Goal: Task Accomplishment & Management: Manage account settings

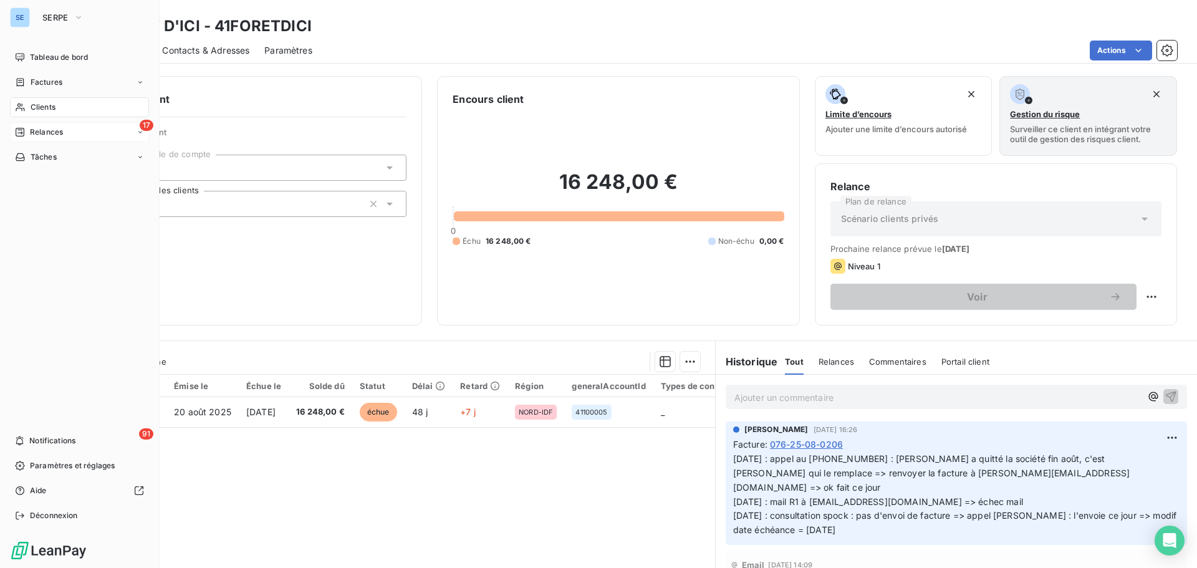
click at [34, 105] on span "Clients" at bounding box center [43, 107] width 25 height 11
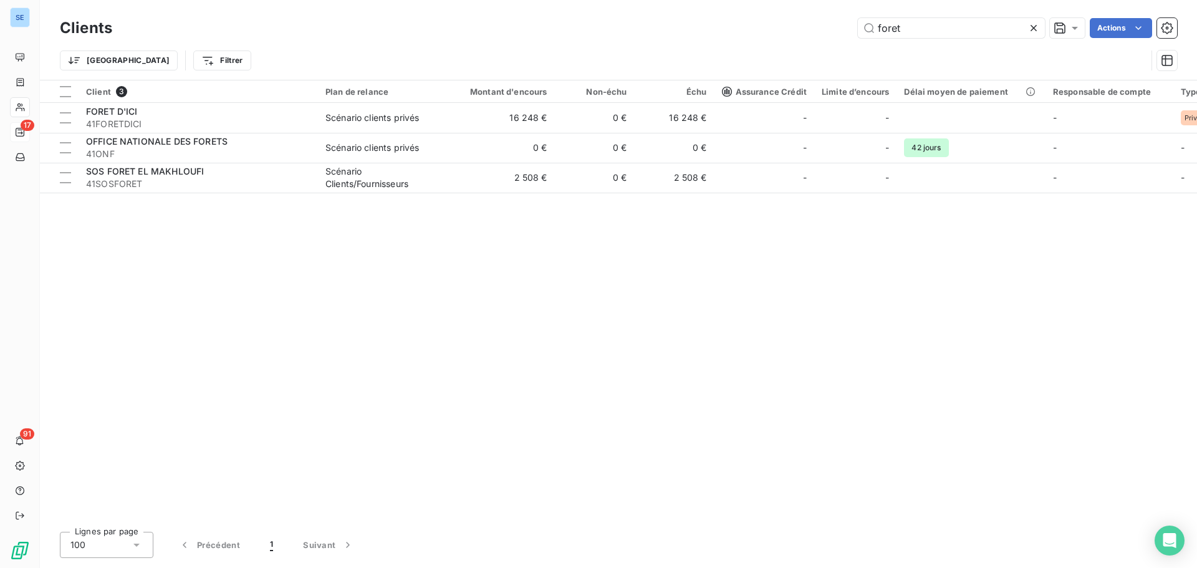
drag, startPoint x: 955, startPoint y: 24, endPoint x: 800, endPoint y: 6, distance: 156.2
click at [801, 21] on div "foret Actions" at bounding box center [652, 28] width 1050 height 20
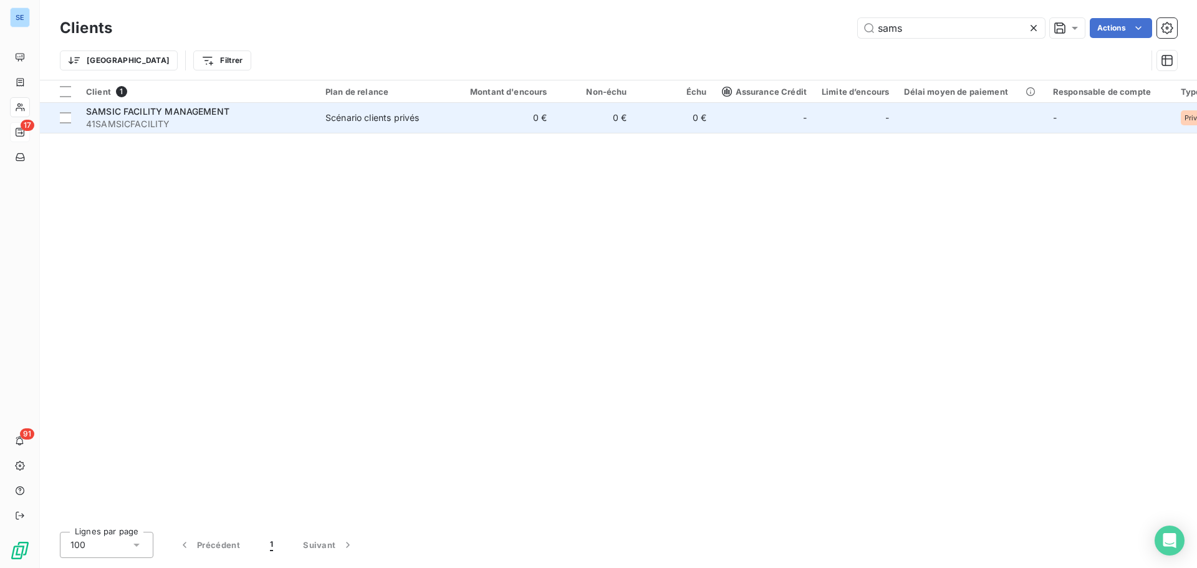
type input "sams"
click at [170, 118] on span "41SAMSICFACILITY" at bounding box center [198, 124] width 224 height 12
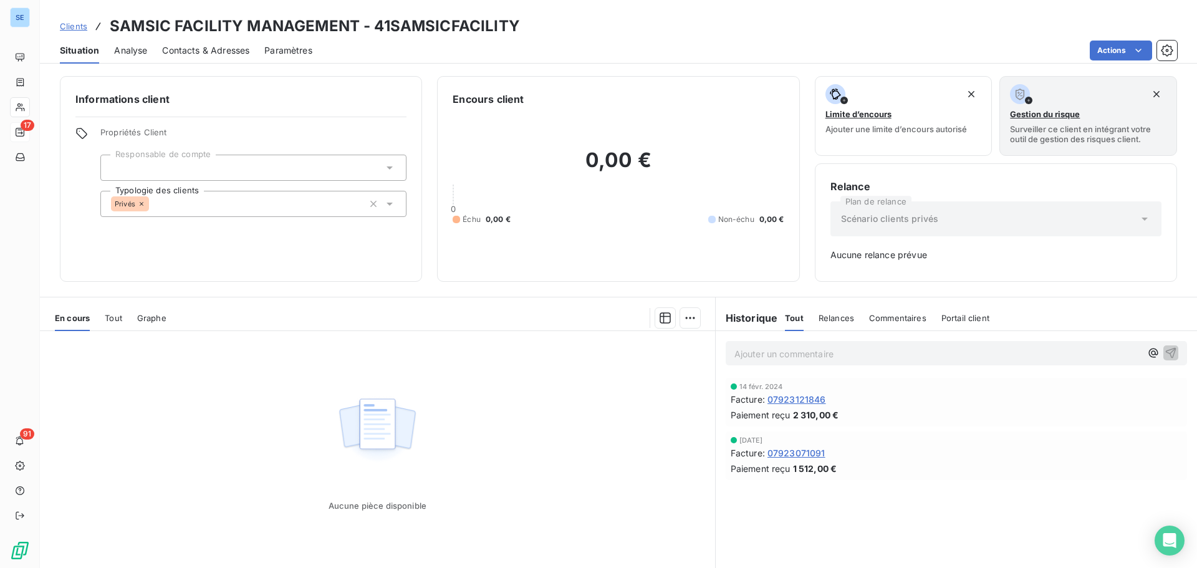
click at [194, 54] on span "Contacts & Adresses" at bounding box center [205, 50] width 87 height 12
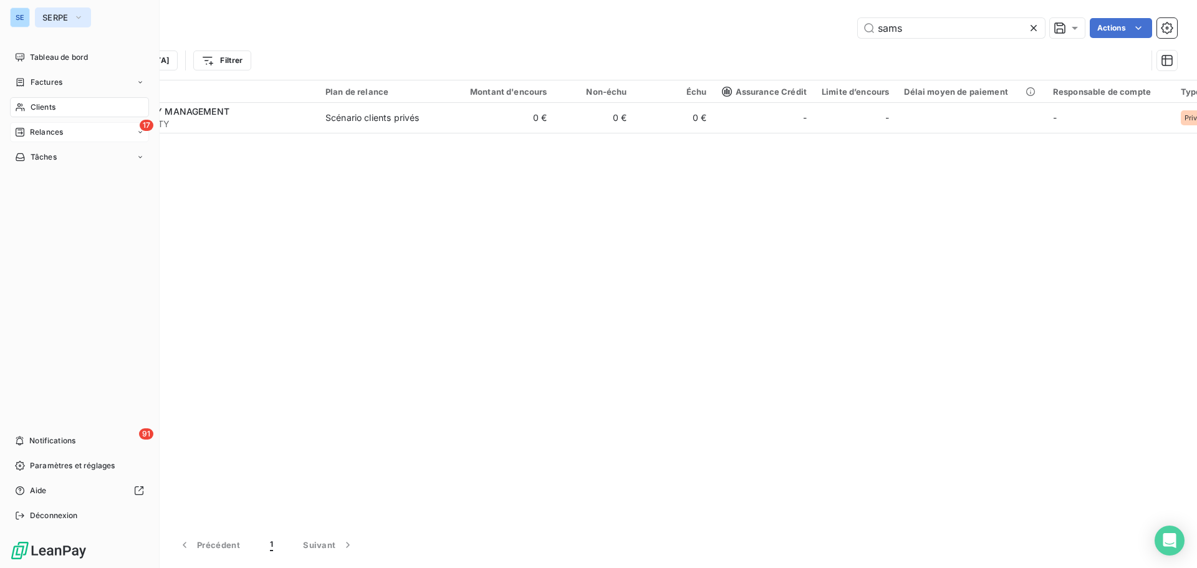
click at [57, 19] on span "SERPE" at bounding box center [55, 17] width 26 height 10
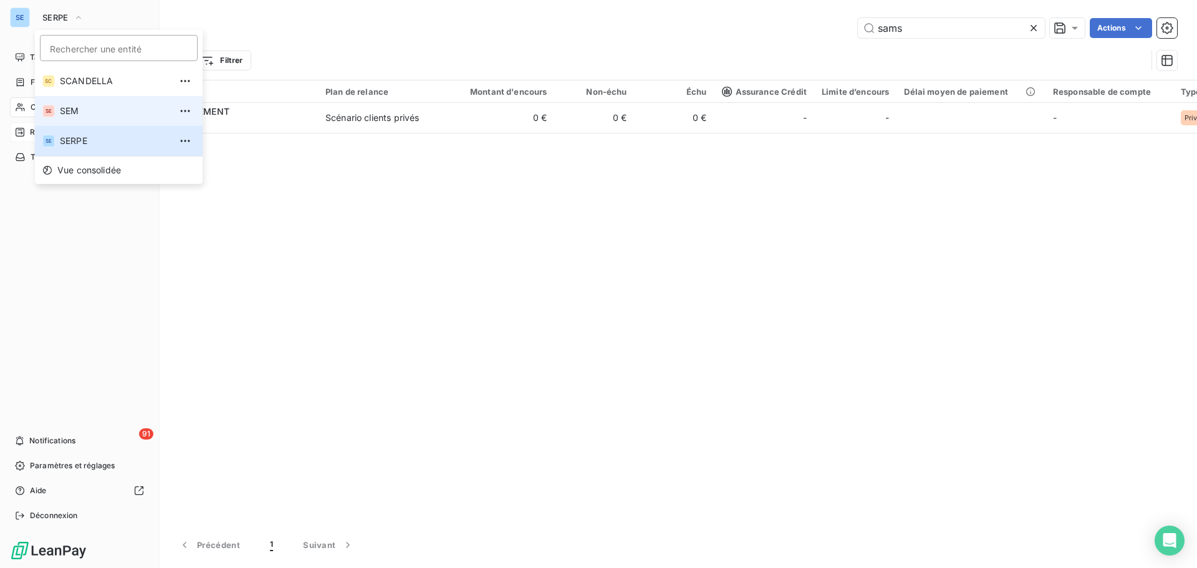
click at [82, 105] on span "SEM" at bounding box center [115, 111] width 110 height 12
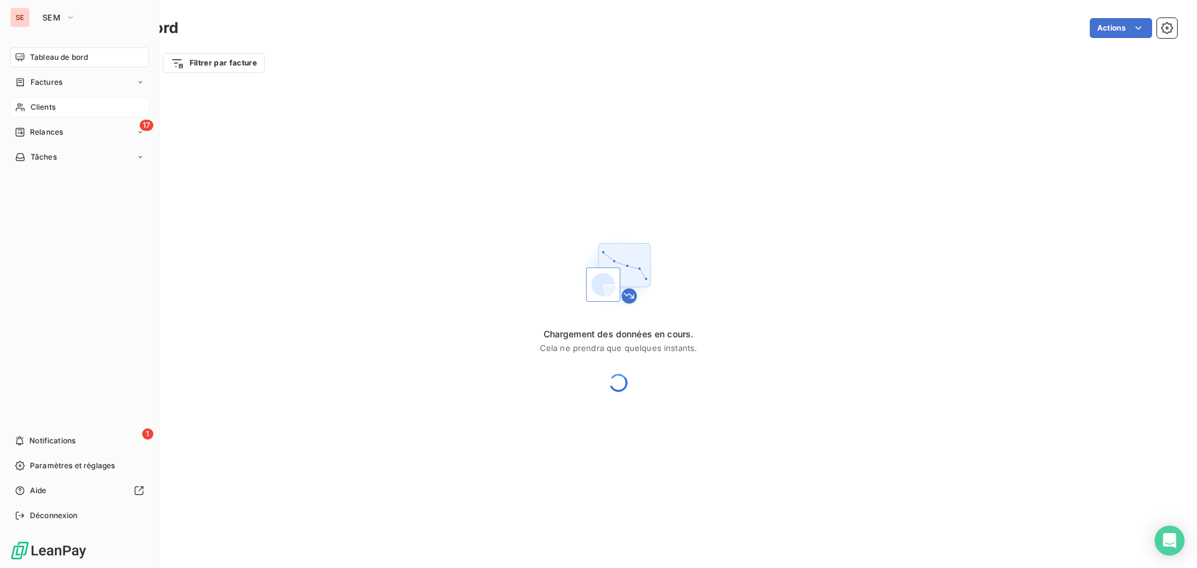
click at [51, 105] on span "Clients" at bounding box center [43, 107] width 25 height 11
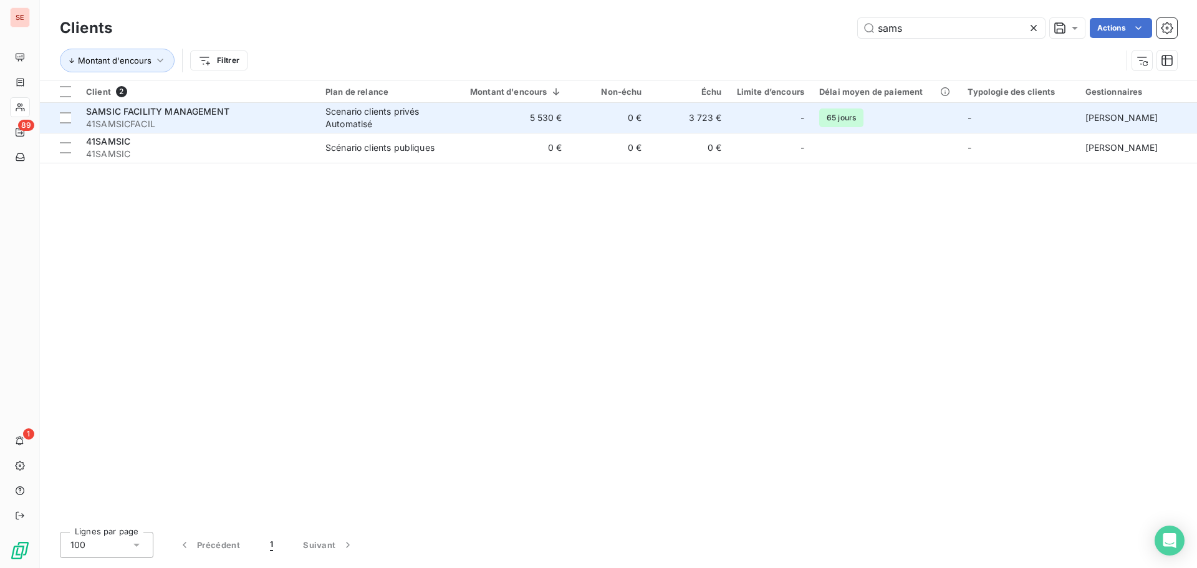
click at [193, 121] on span "41SAMSICFACIL" at bounding box center [198, 124] width 224 height 12
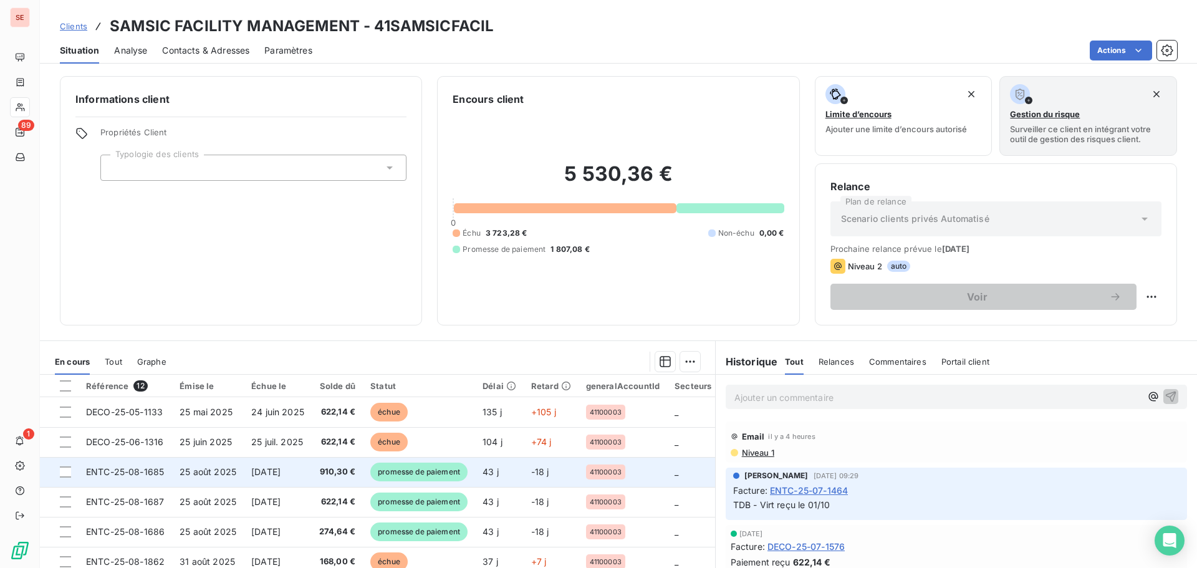
click at [134, 476] on span "ENTC-25-08-1685" at bounding box center [125, 471] width 78 height 11
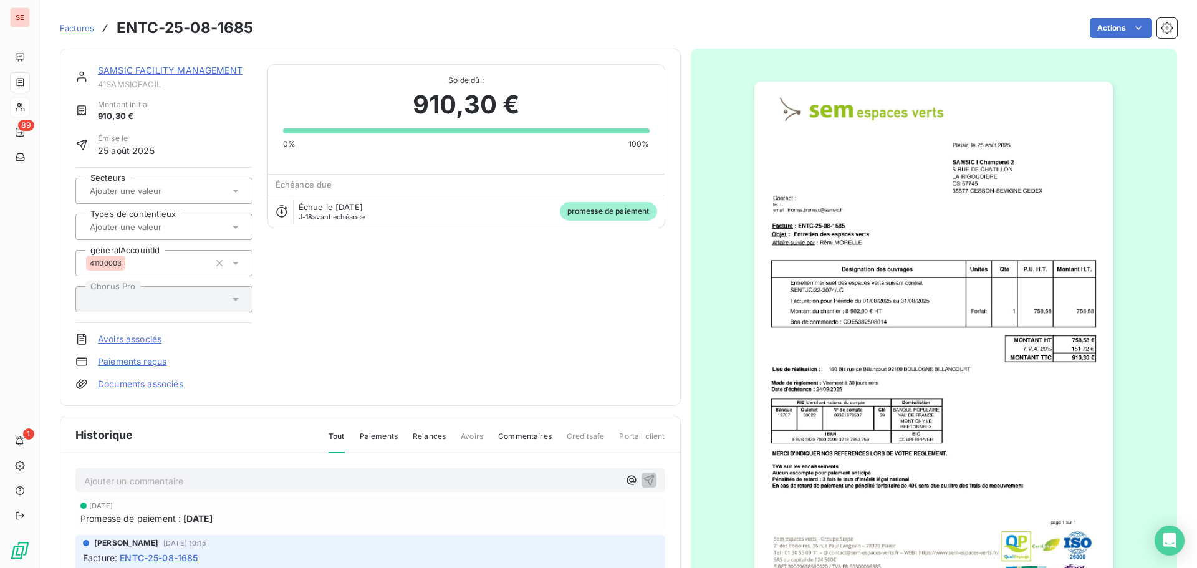
click at [170, 70] on link "SAMSIC FACILITY MANAGEMENT" at bounding box center [170, 70] width 145 height 11
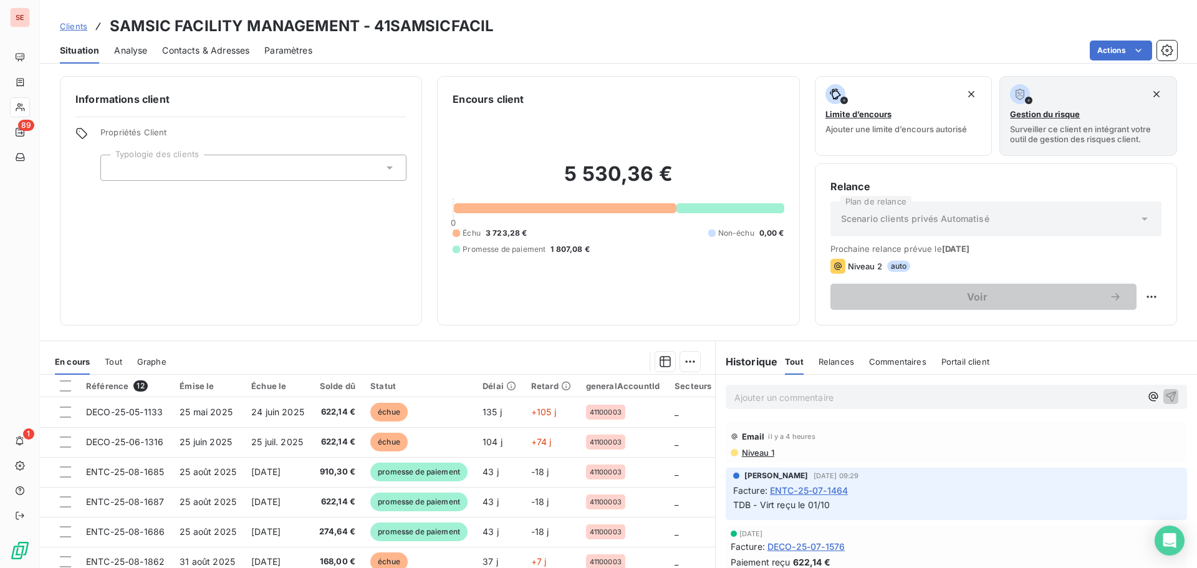
click at [182, 49] on span "Contacts & Adresses" at bounding box center [205, 50] width 87 height 12
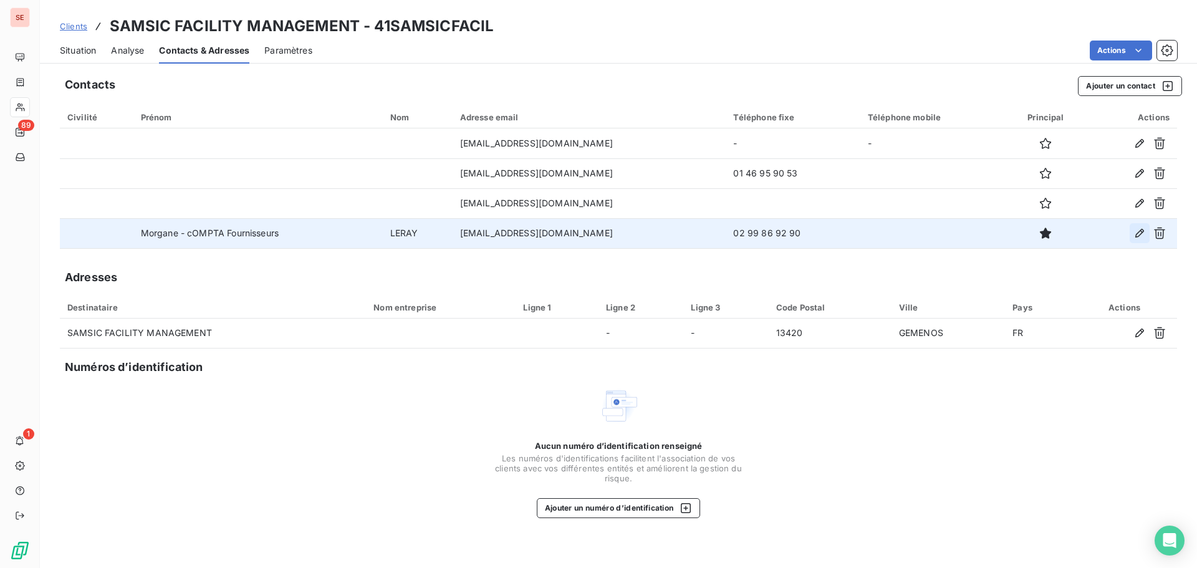
click at [1141, 231] on icon "button" at bounding box center [1139, 233] width 12 height 12
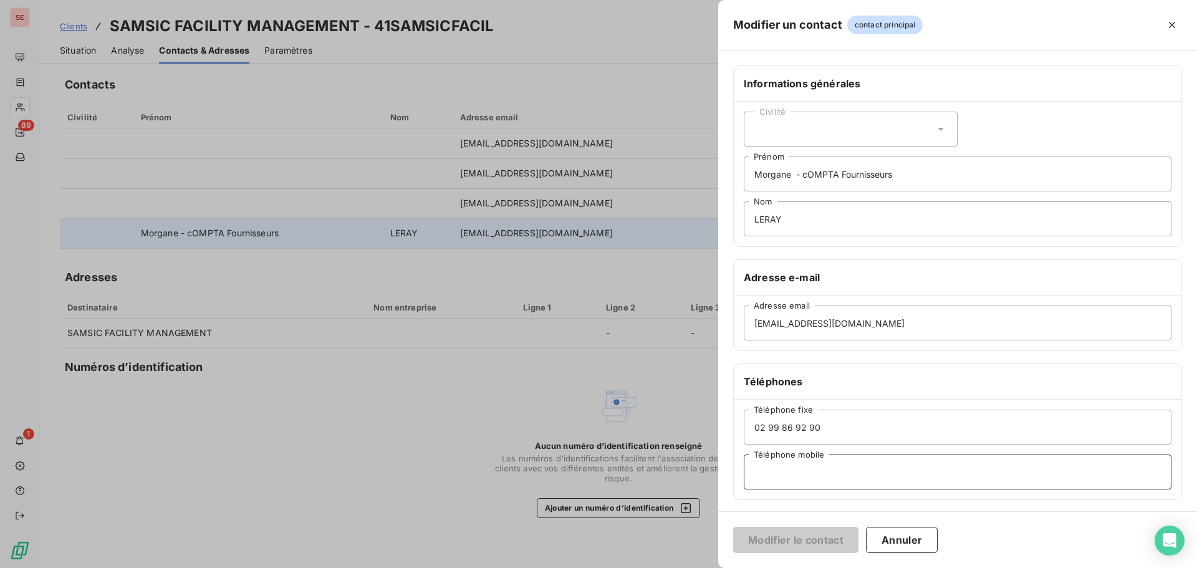
click at [837, 481] on input "Téléphone mobile" at bounding box center [958, 471] width 428 height 35
type input "Condt règlement : 60 jours"
click at [799, 538] on button "Modifier le contact" at bounding box center [795, 540] width 125 height 26
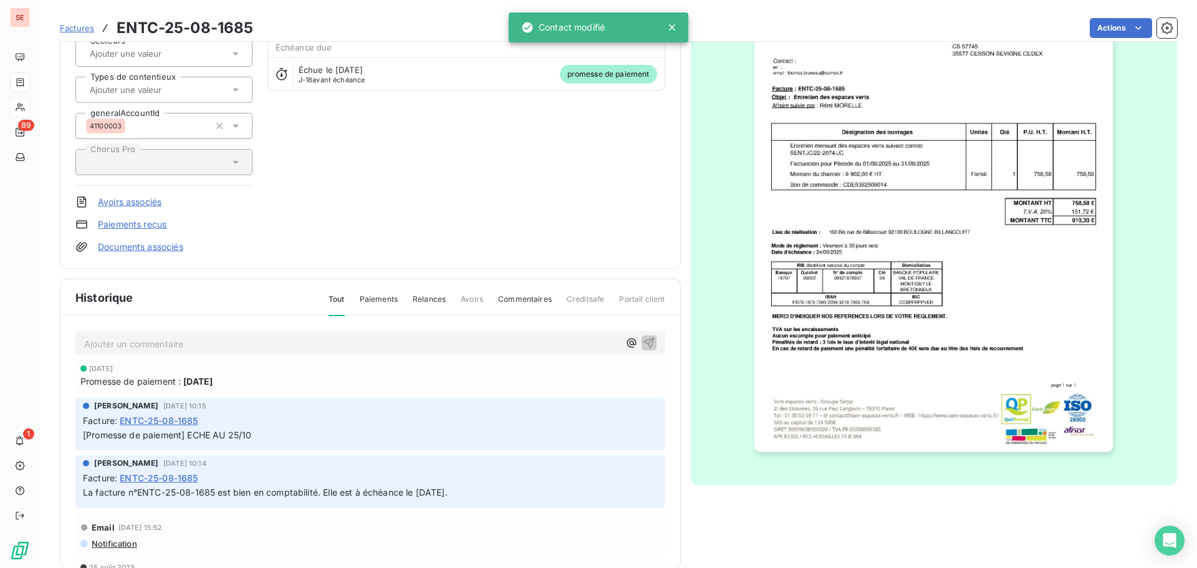
scroll to position [158, 0]
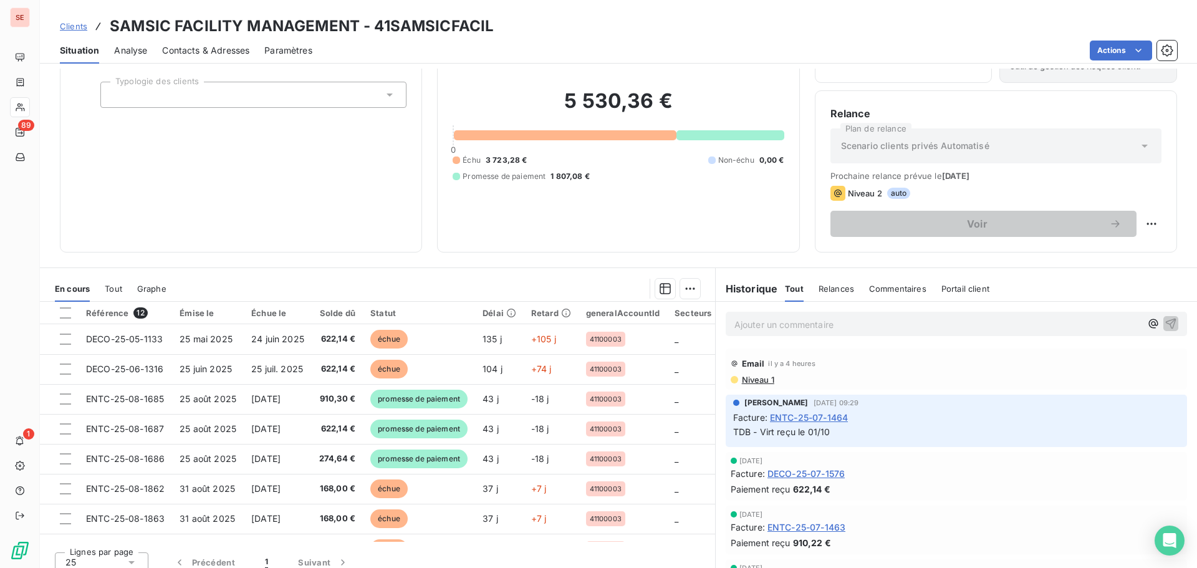
scroll to position [84, 0]
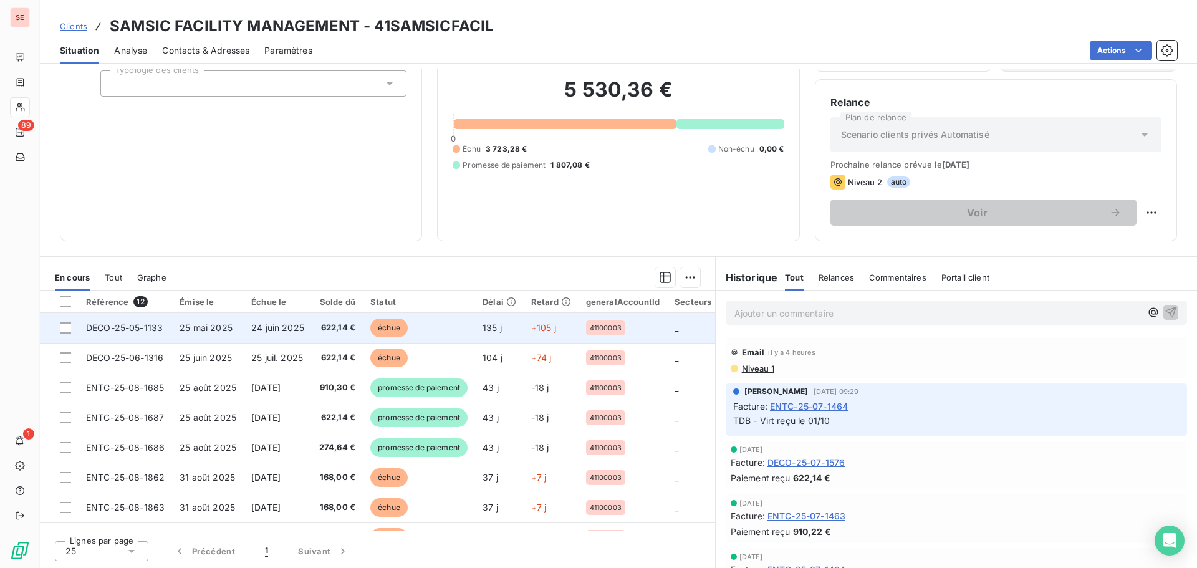
click at [198, 325] on span "25 mai 2025" at bounding box center [205, 327] width 53 height 11
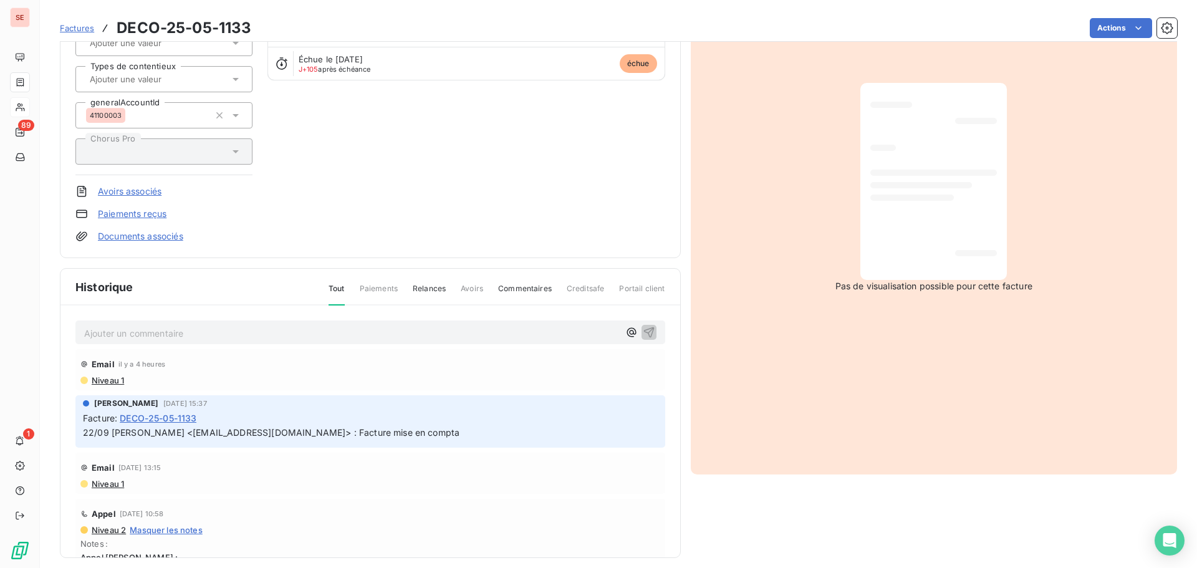
scroll to position [158, 0]
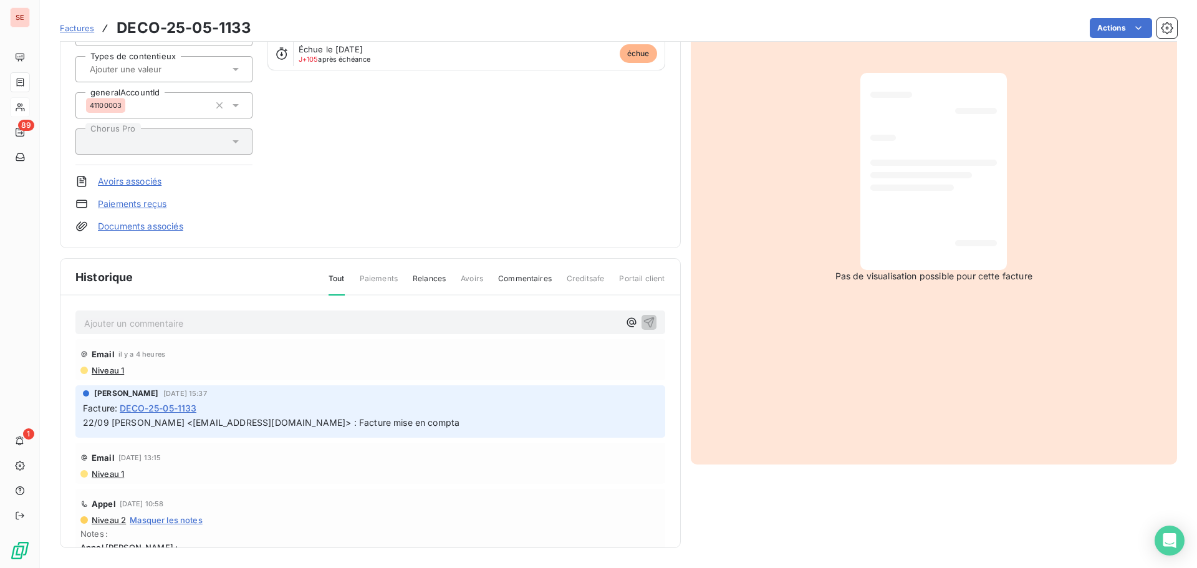
click at [215, 328] on p "Ajouter un commentaire ﻿" at bounding box center [351, 323] width 535 height 16
click at [643, 318] on icon "button" at bounding box center [648, 322] width 11 height 11
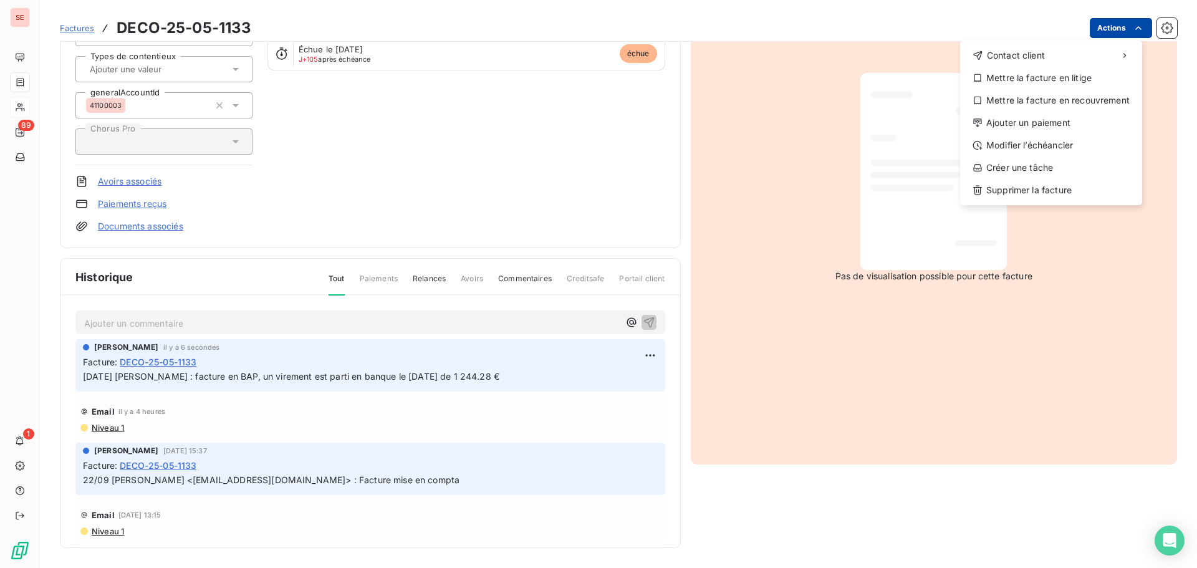
click at [1091, 26] on html "SE 89 1 Factures DECO-25-05-1133 Actions Contact client Mettre la facture en li…" at bounding box center [598, 284] width 1197 height 568
click at [1076, 123] on div "Ajouter un paiement" at bounding box center [1051, 123] width 172 height 20
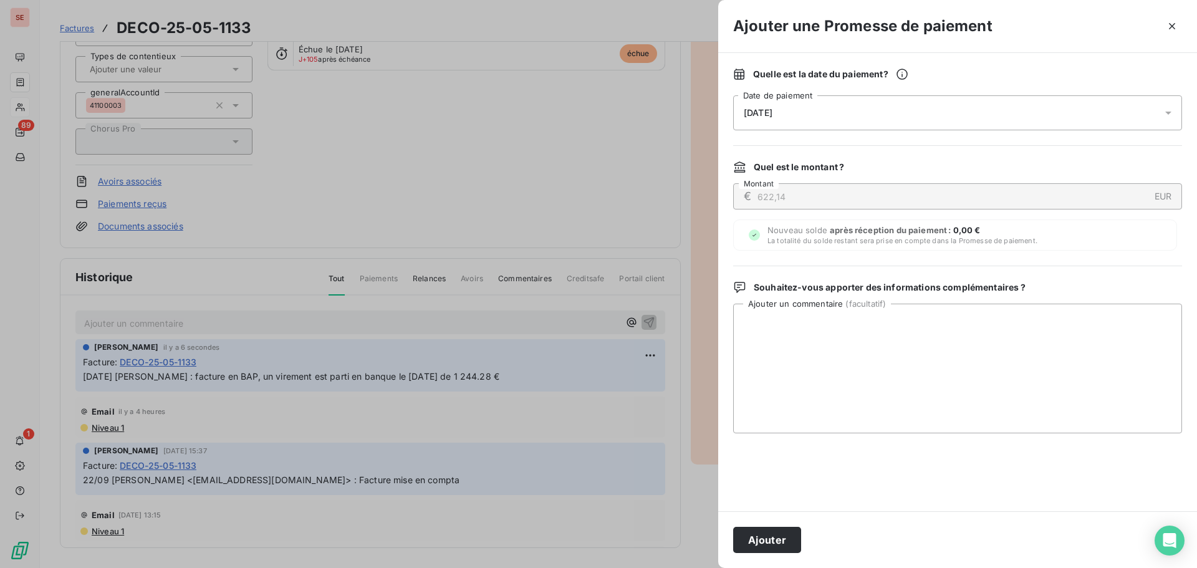
click at [772, 113] on span "[DATE]" at bounding box center [758, 113] width 29 height 10
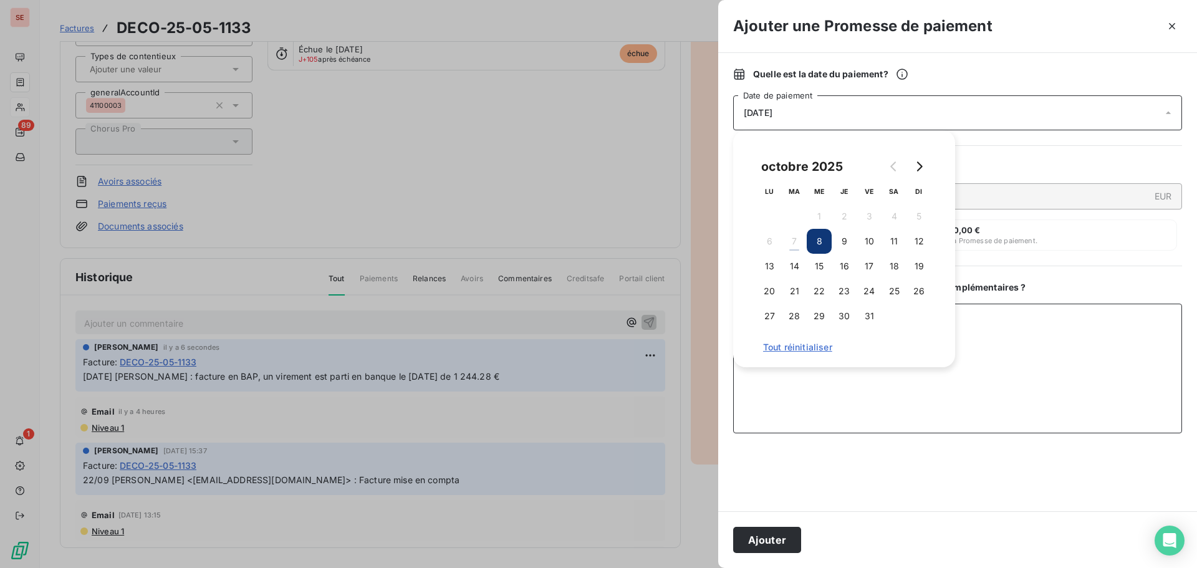
click at [992, 395] on textarea "Ajouter un commentaire ( facultatif )" at bounding box center [957, 369] width 449 height 130
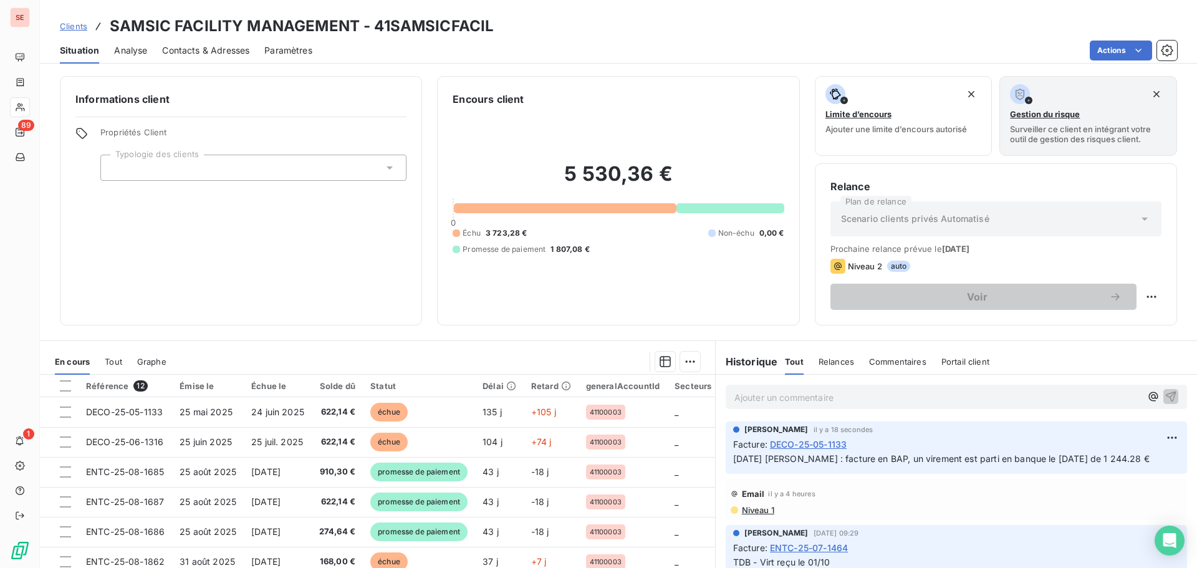
click at [960, 459] on span "[DATE] [PERSON_NAME] : facture en BAP, un virement est parti en banque le [DATE…" at bounding box center [941, 458] width 416 height 11
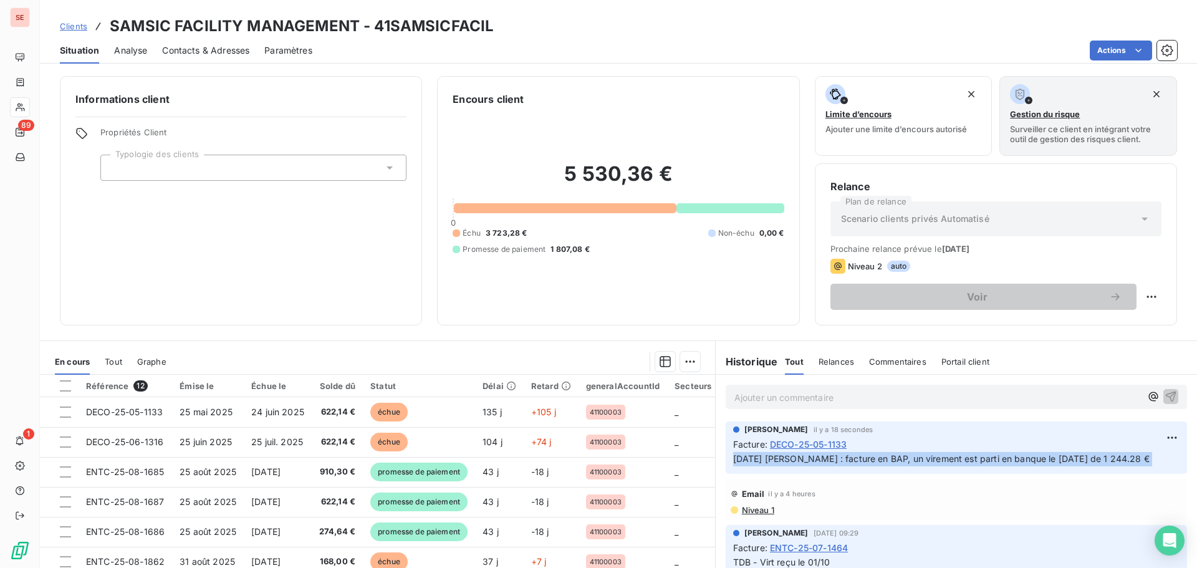
click at [960, 459] on span "[DATE] [PERSON_NAME] : facture en BAP, un virement est parti en banque le [DATE…" at bounding box center [941, 458] width 416 height 11
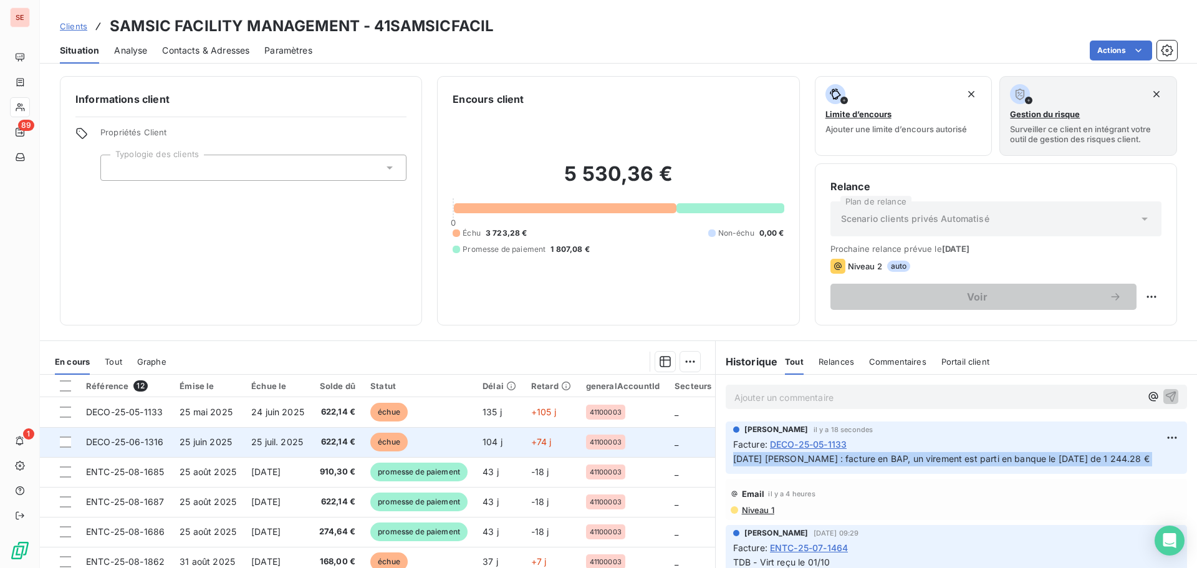
copy div "[DATE] [PERSON_NAME] : facture en BAP, un virement est parti en banque le [DATE…"
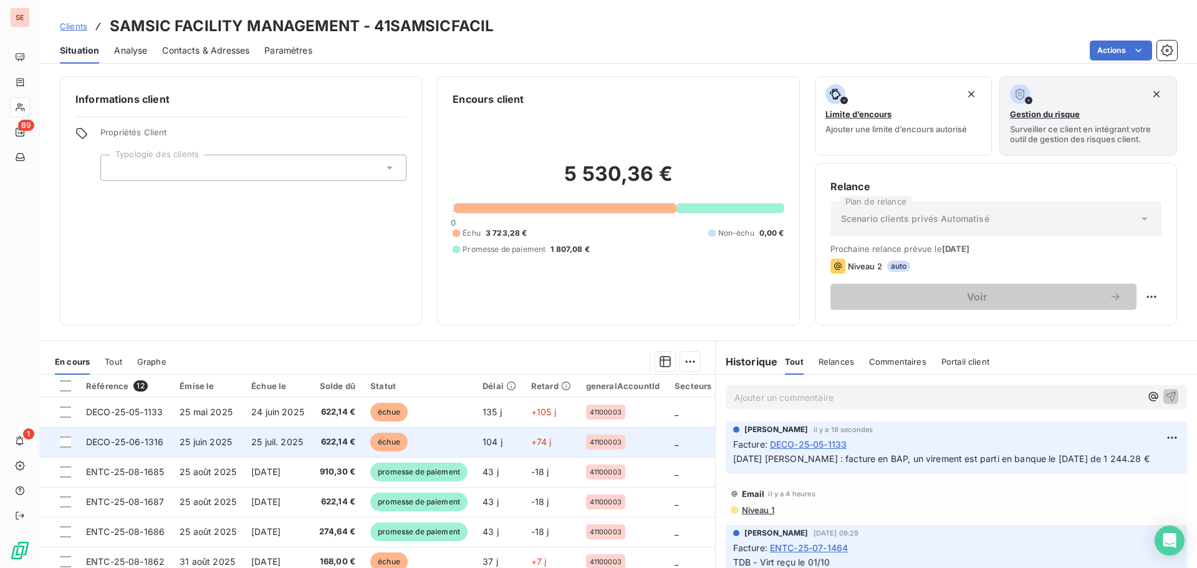
click at [146, 440] on span "DECO-25-06-1316" at bounding box center [124, 441] width 77 height 11
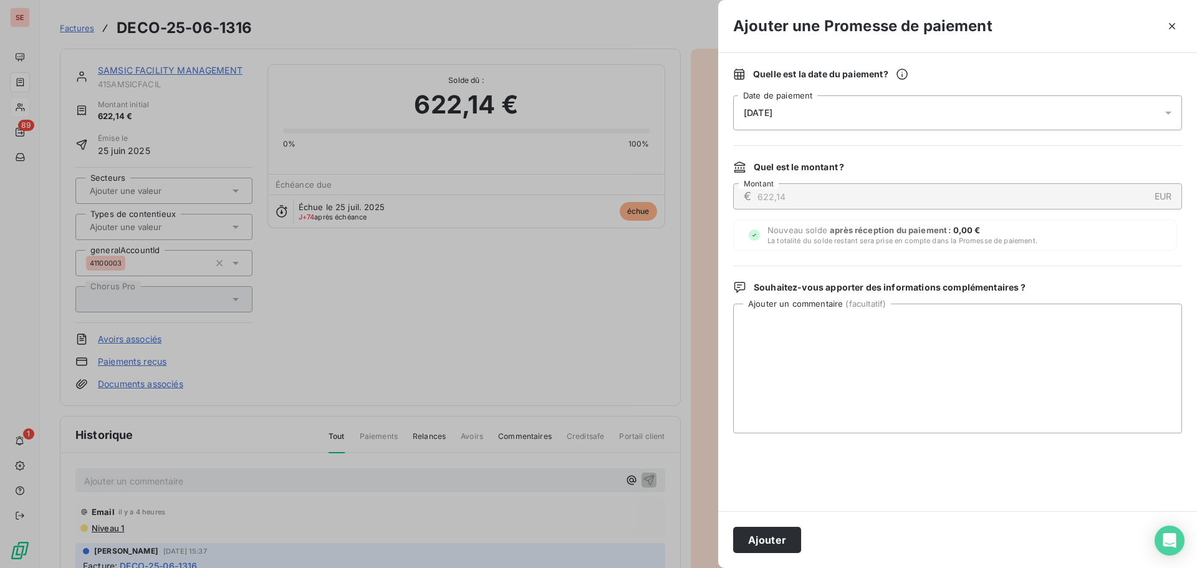
click at [131, 484] on div at bounding box center [598, 284] width 1197 height 568
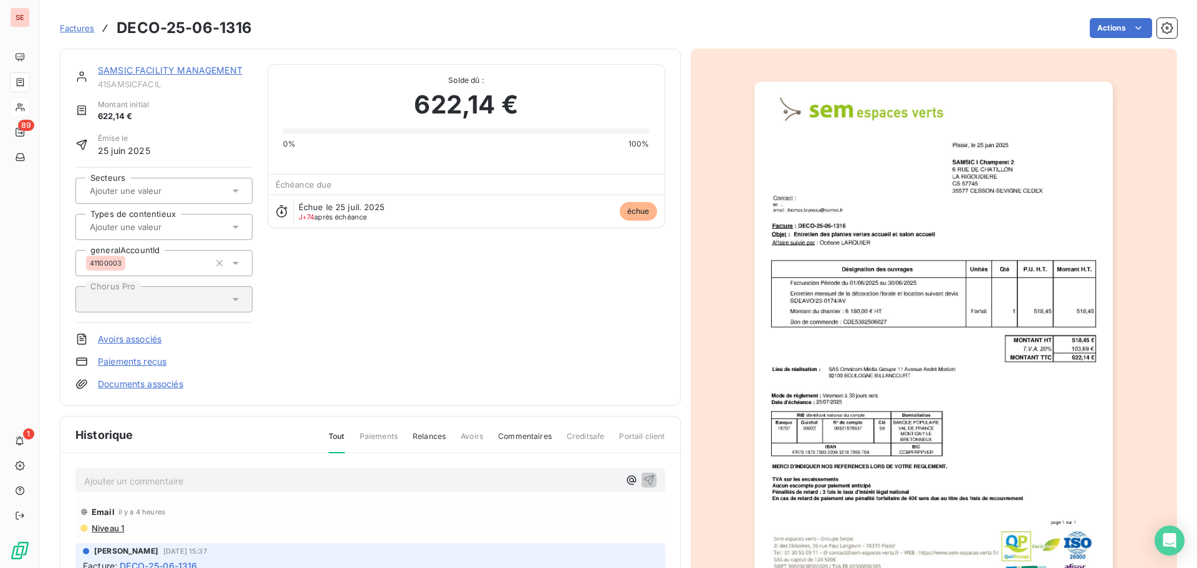
click at [136, 480] on p "Ajouter un commentaire ﻿" at bounding box center [351, 481] width 535 height 16
click at [643, 479] on icon "button" at bounding box center [648, 479] width 11 height 11
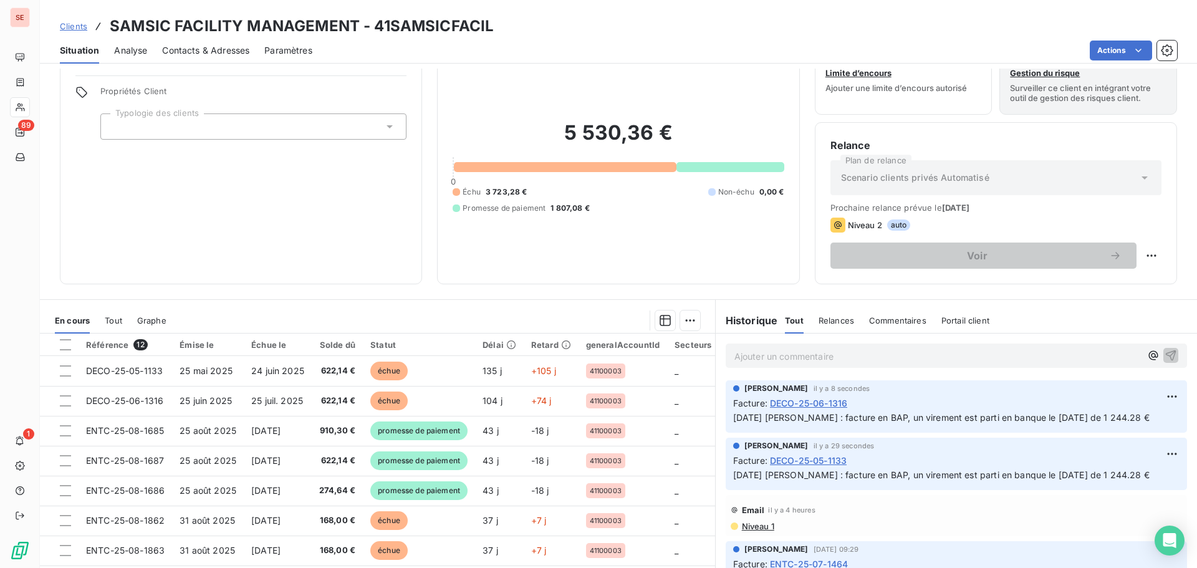
scroll to position [84, 0]
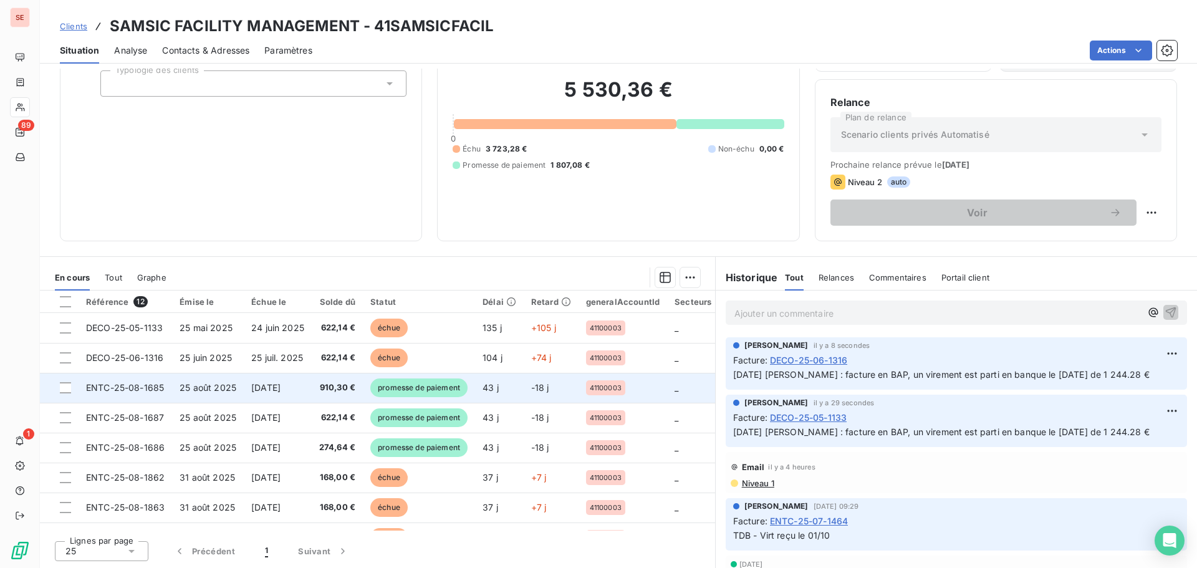
click at [172, 388] on td "25 août 2025" at bounding box center [208, 388] width 72 height 30
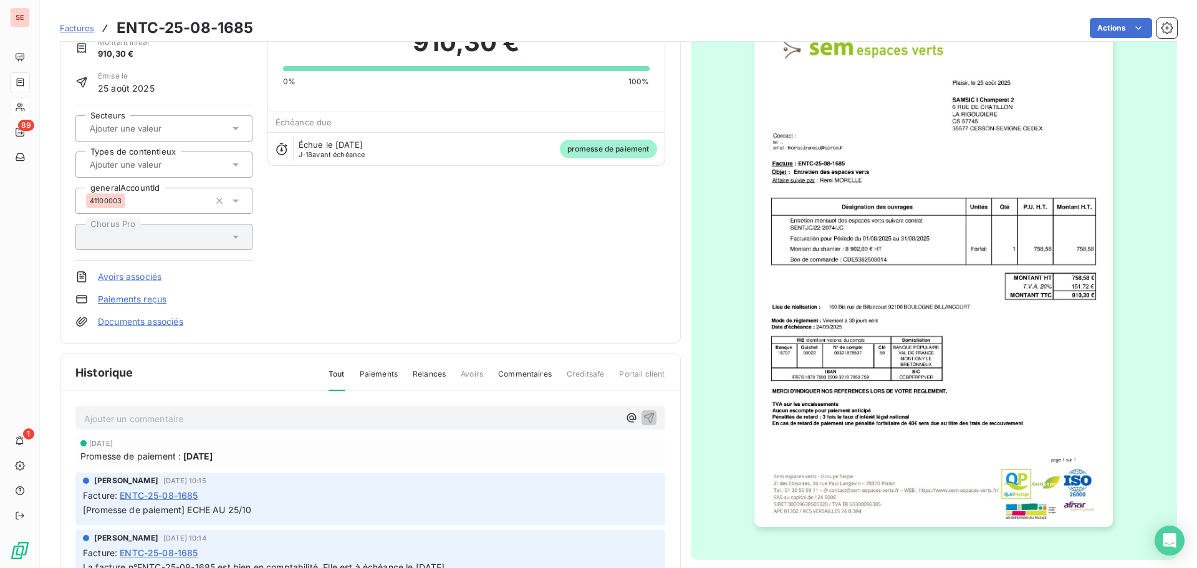
scroll to position [158, 0]
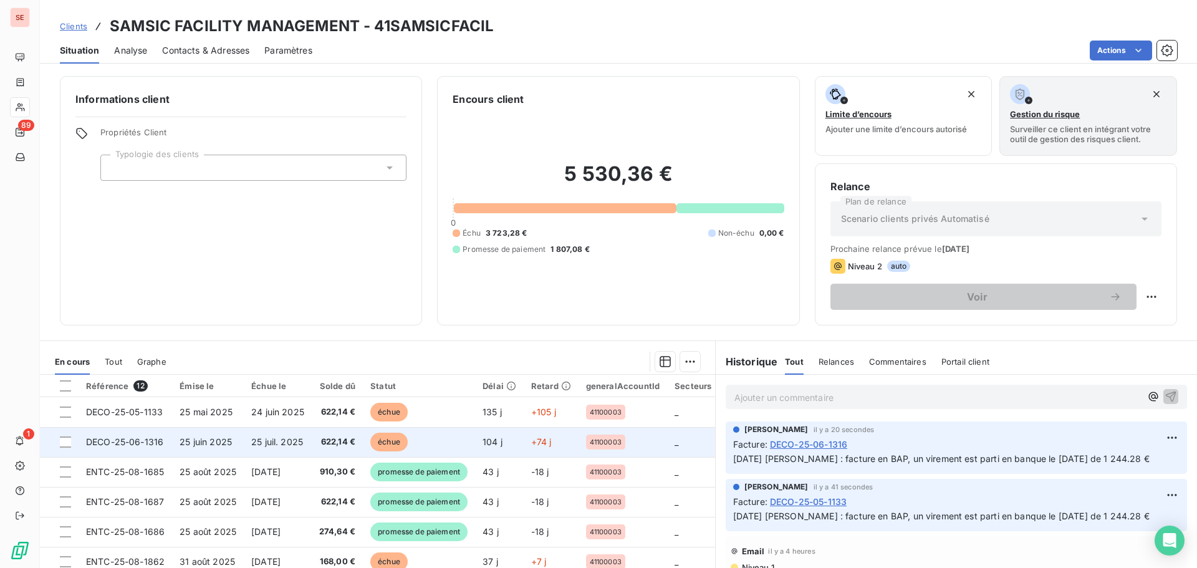
scroll to position [125, 0]
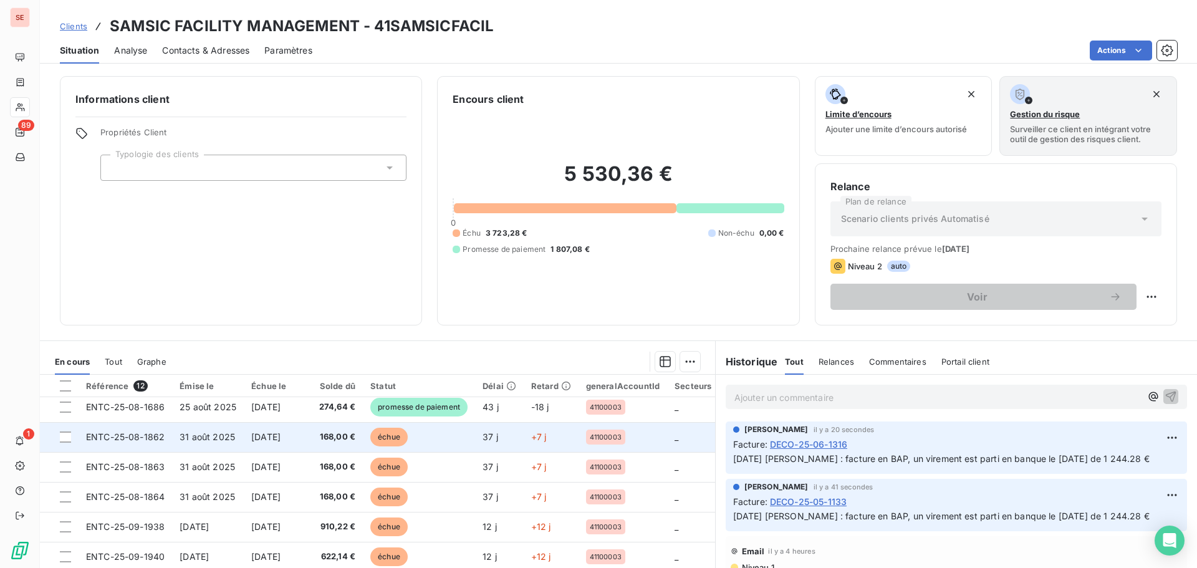
click at [280, 439] on span "[DATE]" at bounding box center [265, 436] width 29 height 11
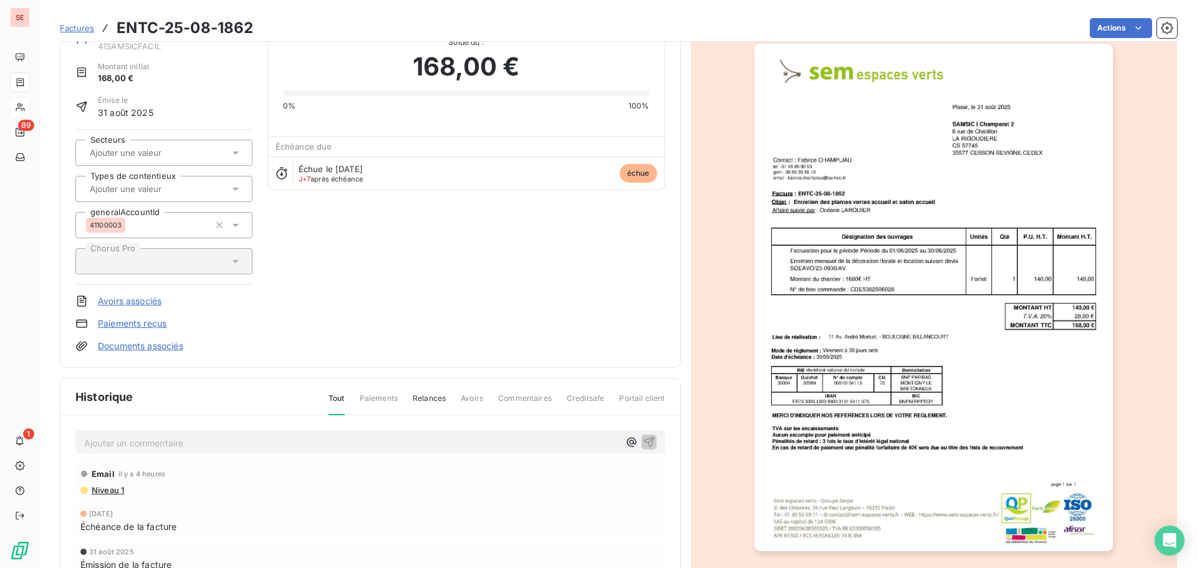
scroll to position [158, 0]
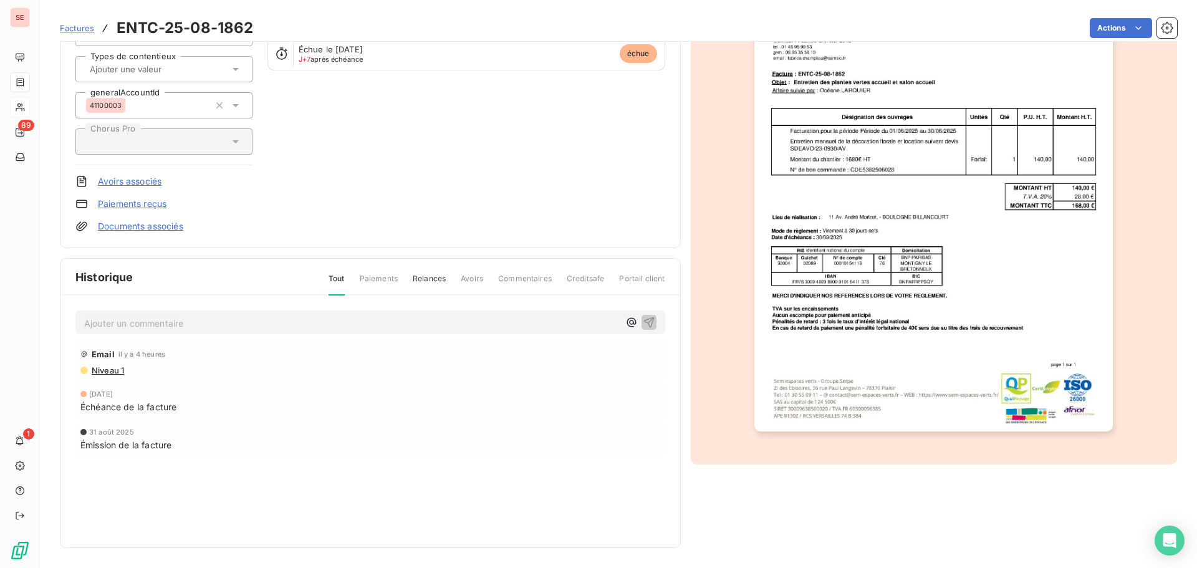
click at [207, 329] on p "Ajouter un commentaire ﻿" at bounding box center [351, 323] width 535 height 16
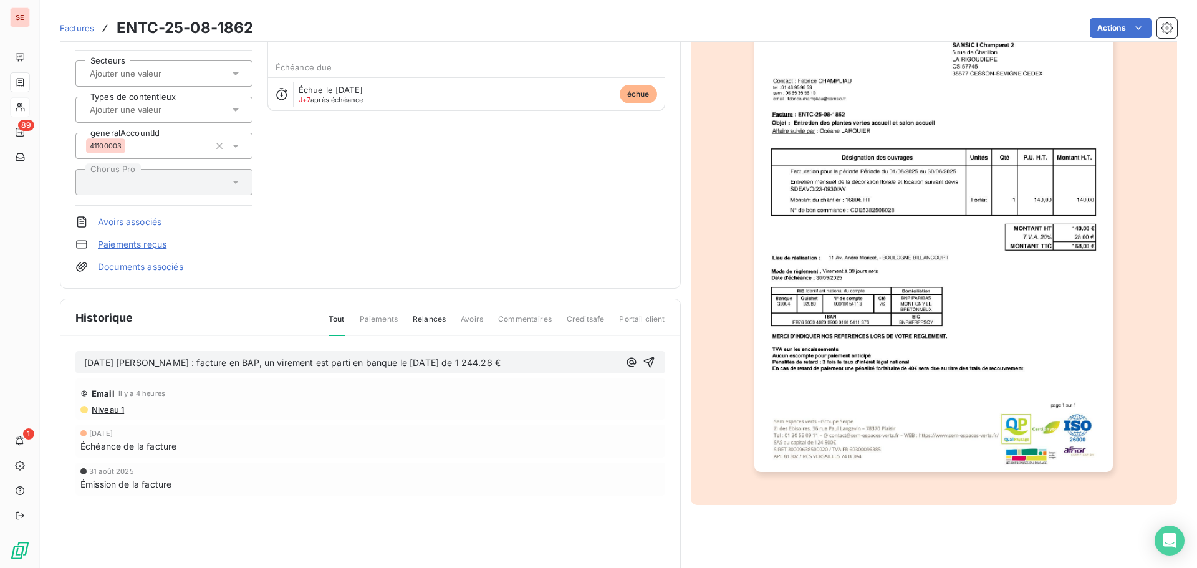
scroll to position [96, 0]
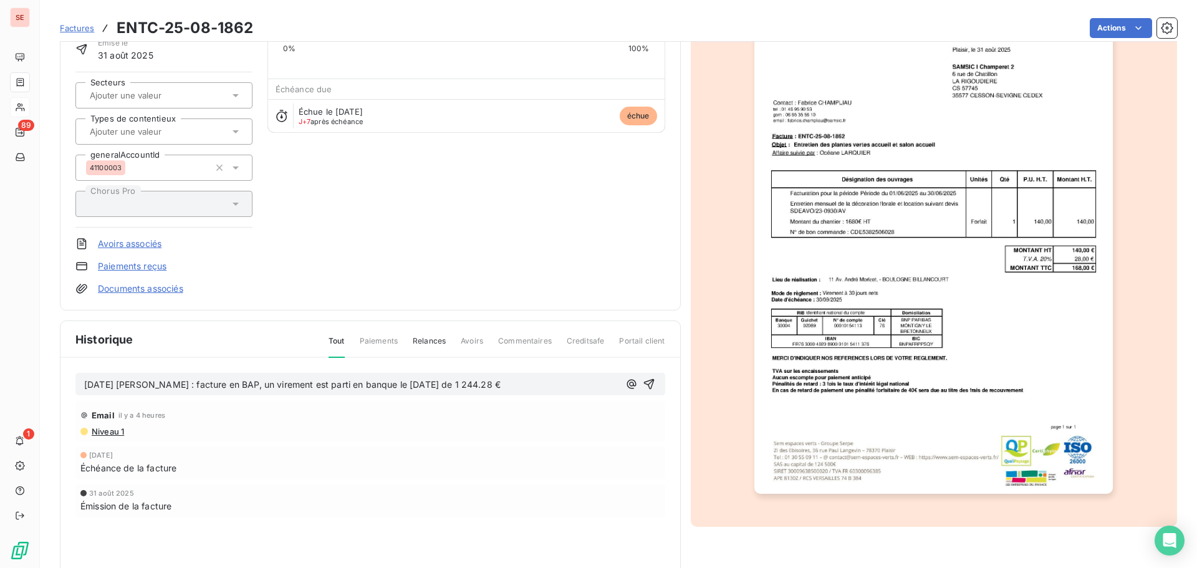
drag, startPoint x: 232, startPoint y: 385, endPoint x: 548, endPoint y: 393, distance: 316.1
click at [549, 393] on div "[DATE] [PERSON_NAME] : facture en BAP, un virement est parti en banque le [DATE…" at bounding box center [370, 384] width 590 height 23
click at [643, 391] on div "[DATE] [PERSON_NAME] : facture non échue, nous payons les factures à 60 j => mo…" at bounding box center [370, 384] width 572 height 16
click at [643, 388] on icon "button" at bounding box center [649, 384] width 12 height 12
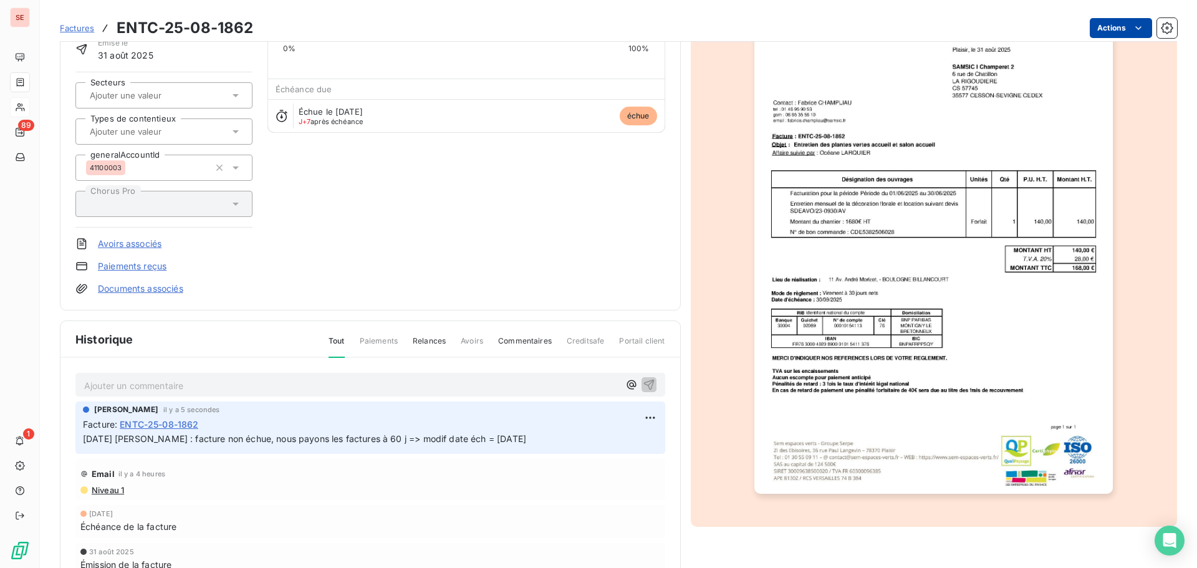
click at [1103, 28] on html "SE 89 1 Factures ENTC-25-08-1862 Actions SAMSIC FACILITY MANAGEMENT 41SAMSICFAC…" at bounding box center [598, 284] width 1197 height 568
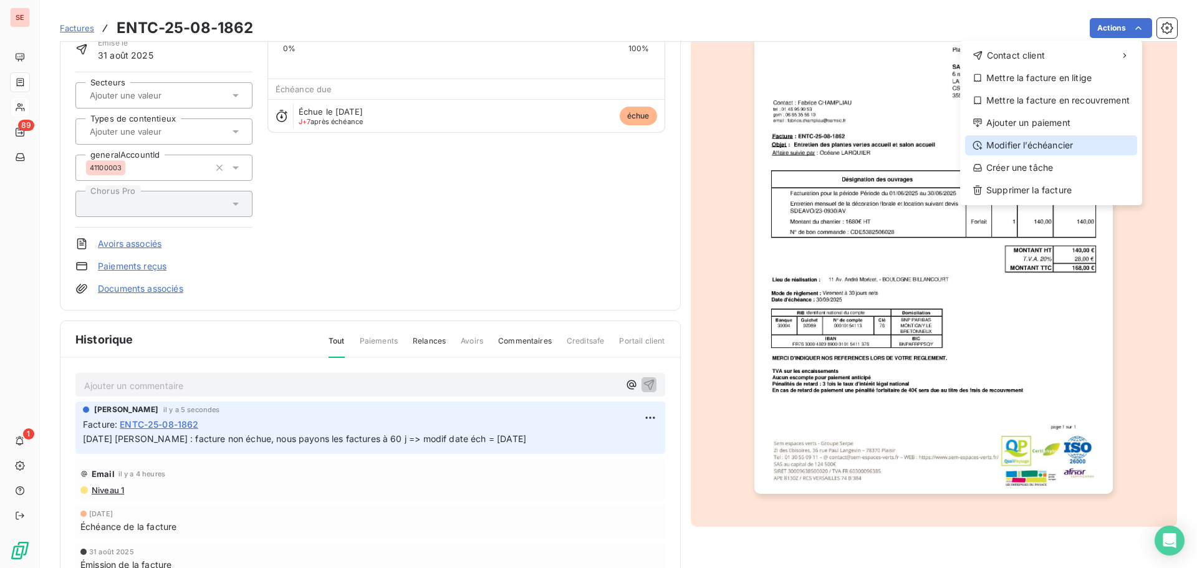
click at [1058, 144] on div "Modifier l’échéancier" at bounding box center [1051, 145] width 172 height 20
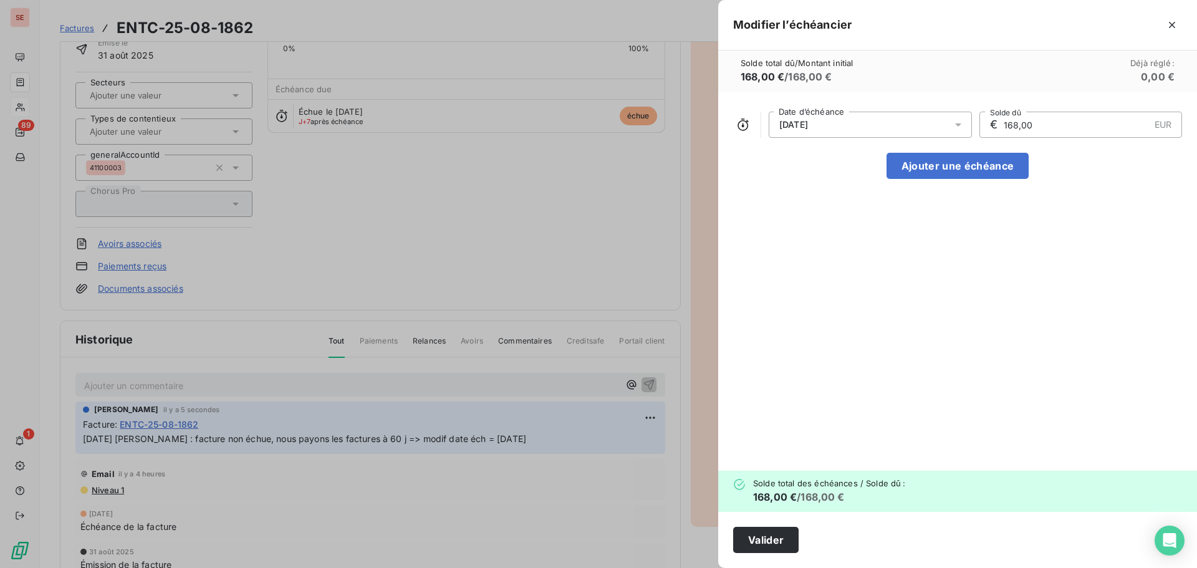
click at [818, 117] on div "[DATE]" at bounding box center [869, 125] width 203 height 26
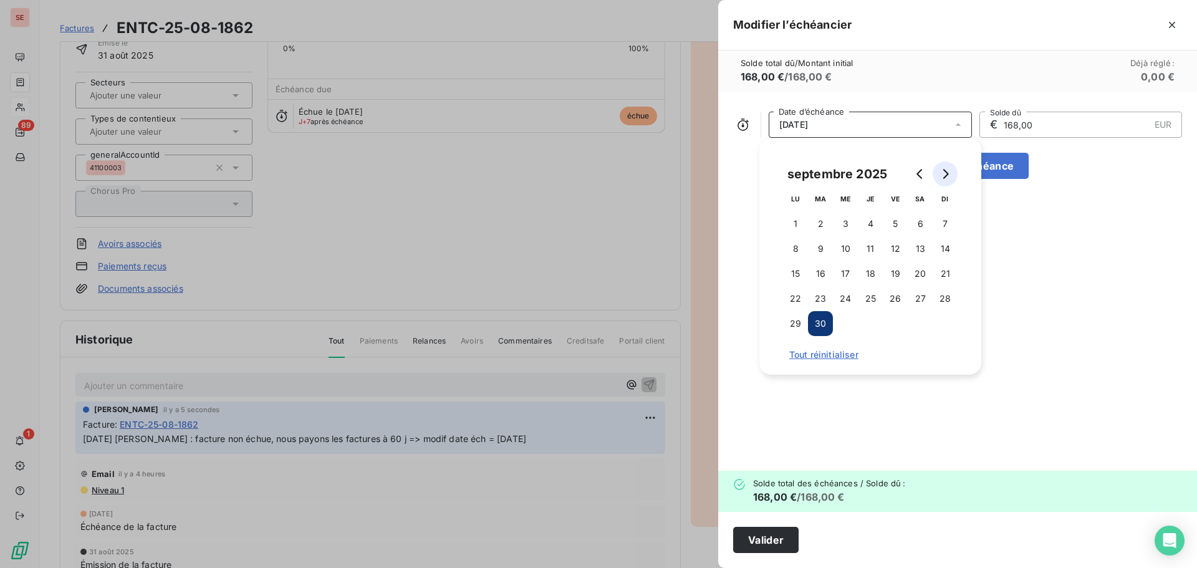
click at [946, 175] on icon "Go to next month" at bounding box center [946, 174] width 6 height 10
click at [901, 320] on button "31" at bounding box center [895, 323] width 25 height 25
click at [782, 535] on button "Valider" at bounding box center [765, 540] width 65 height 26
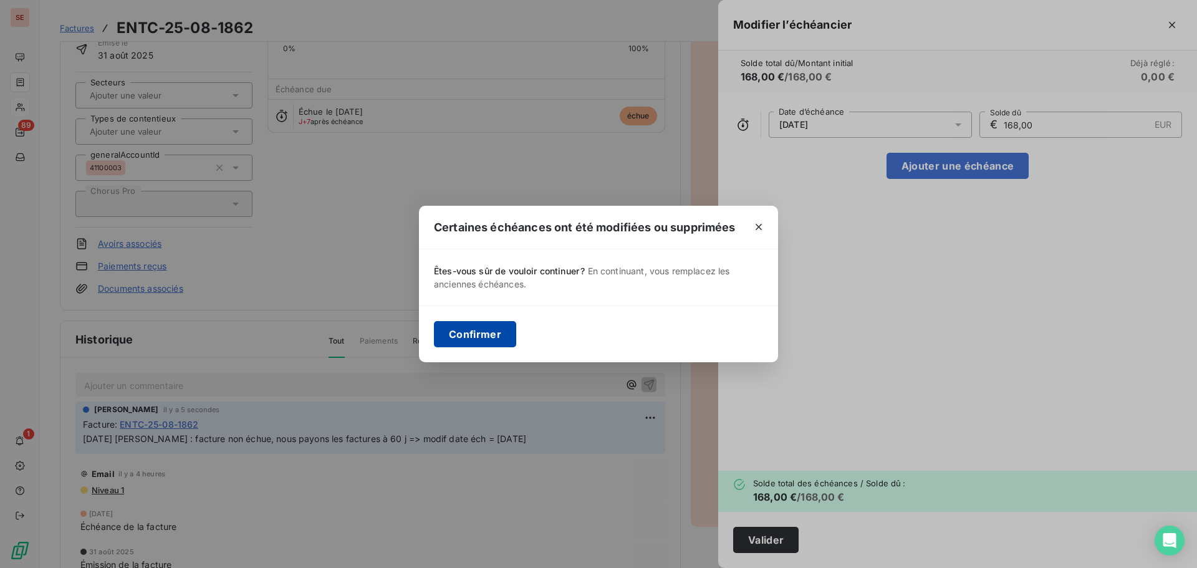
click at [475, 335] on button "Confirmer" at bounding box center [475, 334] width 82 height 26
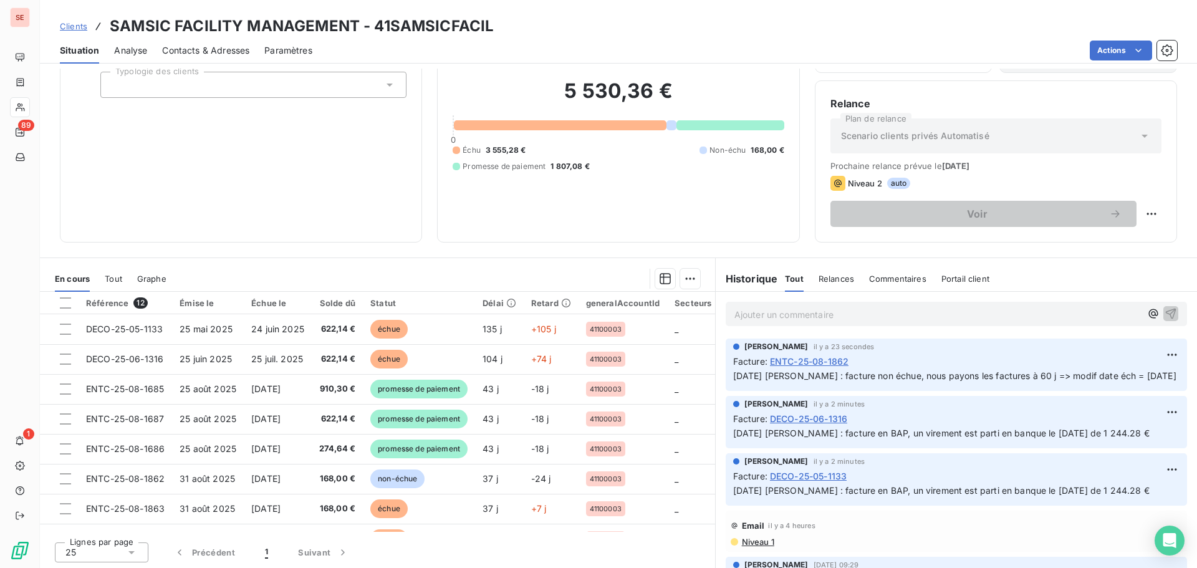
scroll to position [84, 0]
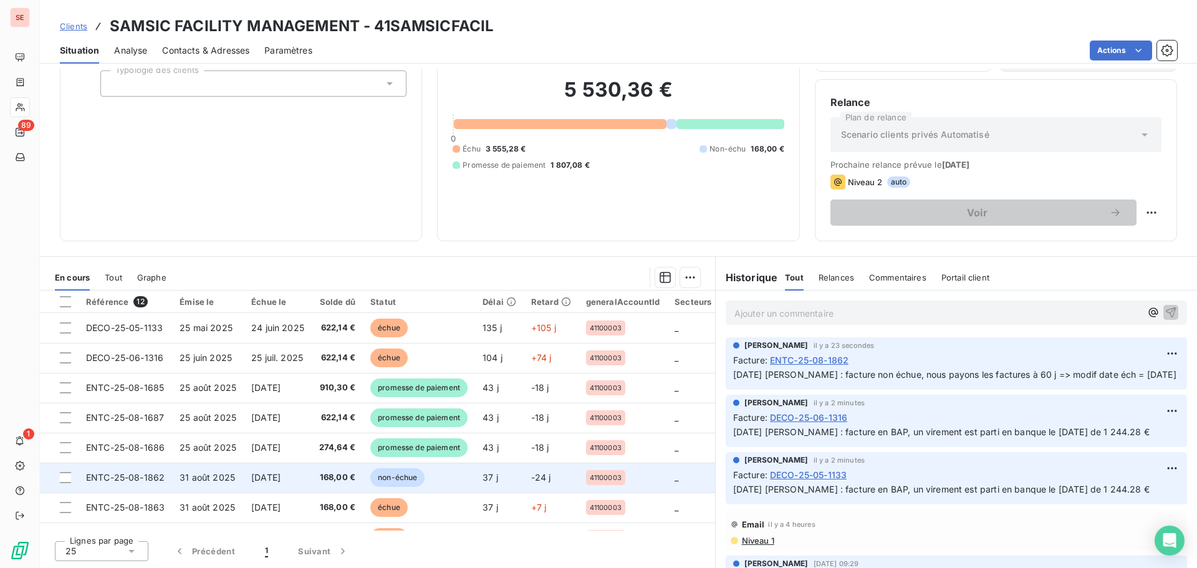
click at [280, 482] on span "[DATE]" at bounding box center [265, 477] width 29 height 11
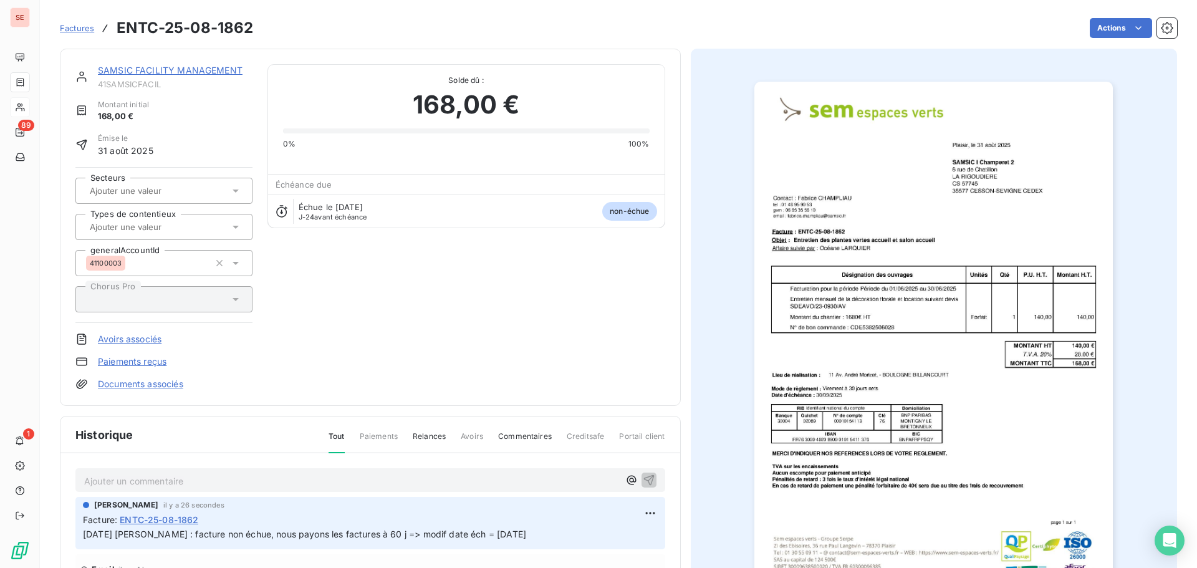
click at [221, 540] on p "[DATE] [PERSON_NAME] : facture non échue, nous payons les factures à 60 j => mo…" at bounding box center [370, 534] width 575 height 14
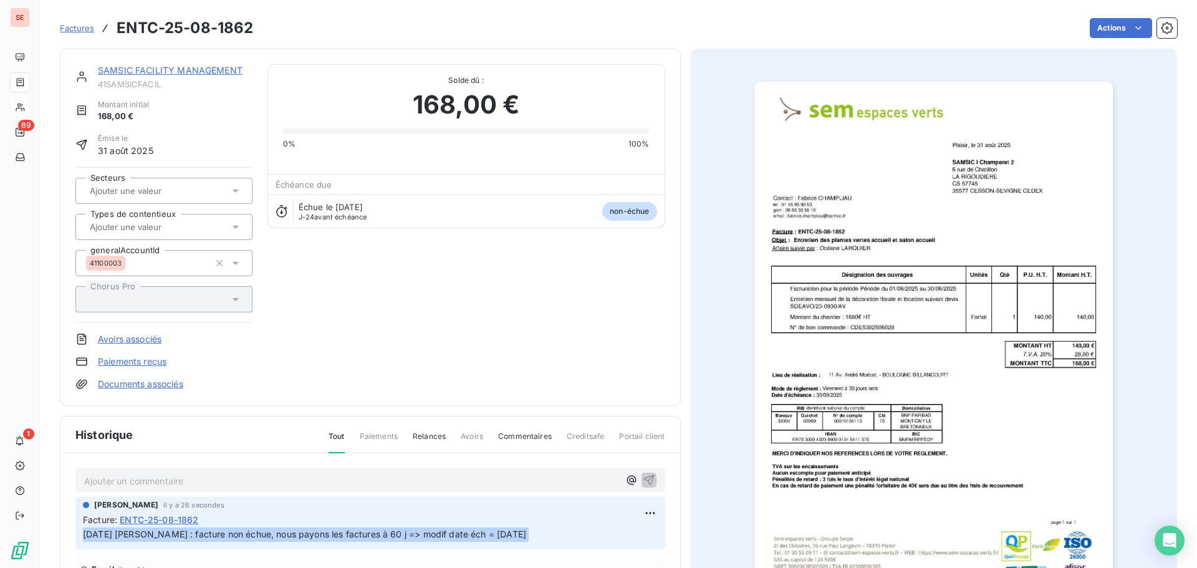
click at [221, 540] on p "[DATE] [PERSON_NAME] : facture non échue, nous payons les factures à 60 j => mo…" at bounding box center [370, 534] width 575 height 14
copy div "[DATE] [PERSON_NAME] : facture non échue, nous payons les factures à 60 j => mo…"
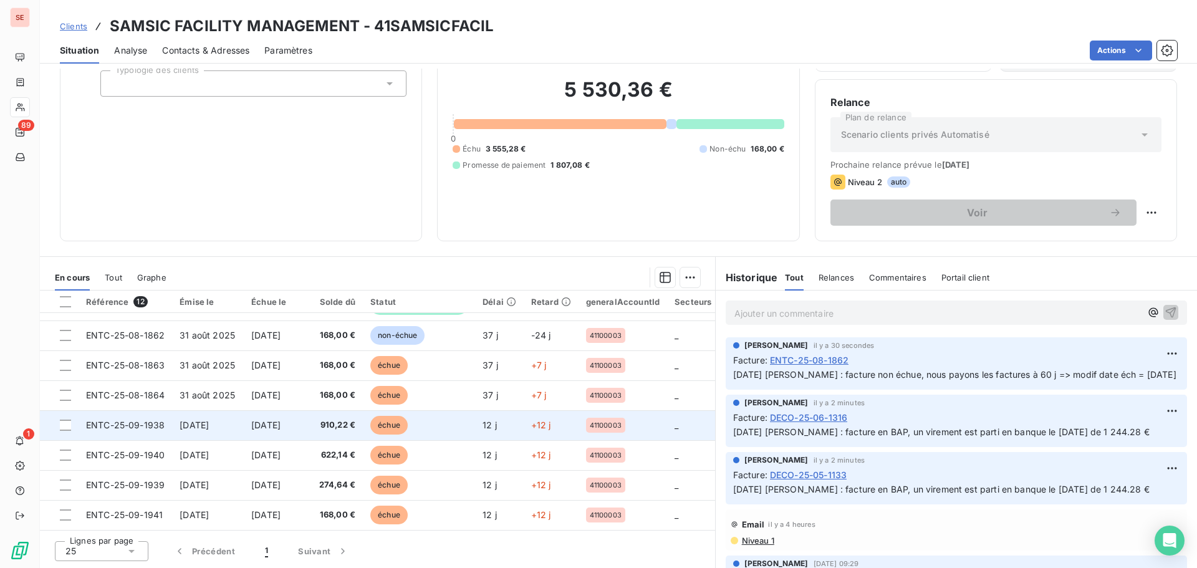
scroll to position [147, 0]
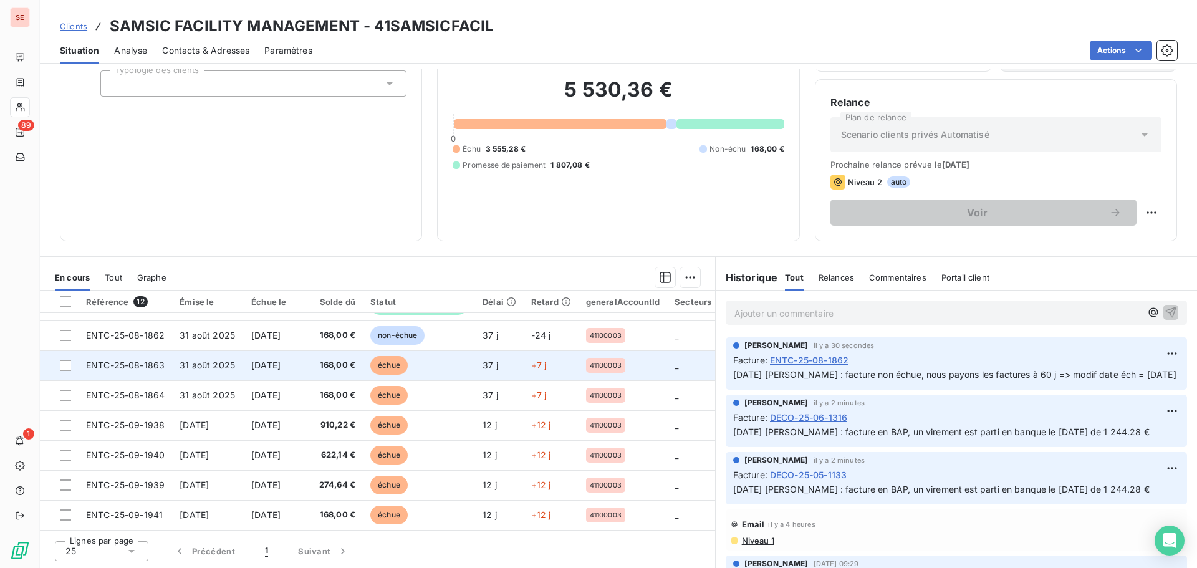
click at [257, 360] on span "[DATE]" at bounding box center [265, 365] width 29 height 11
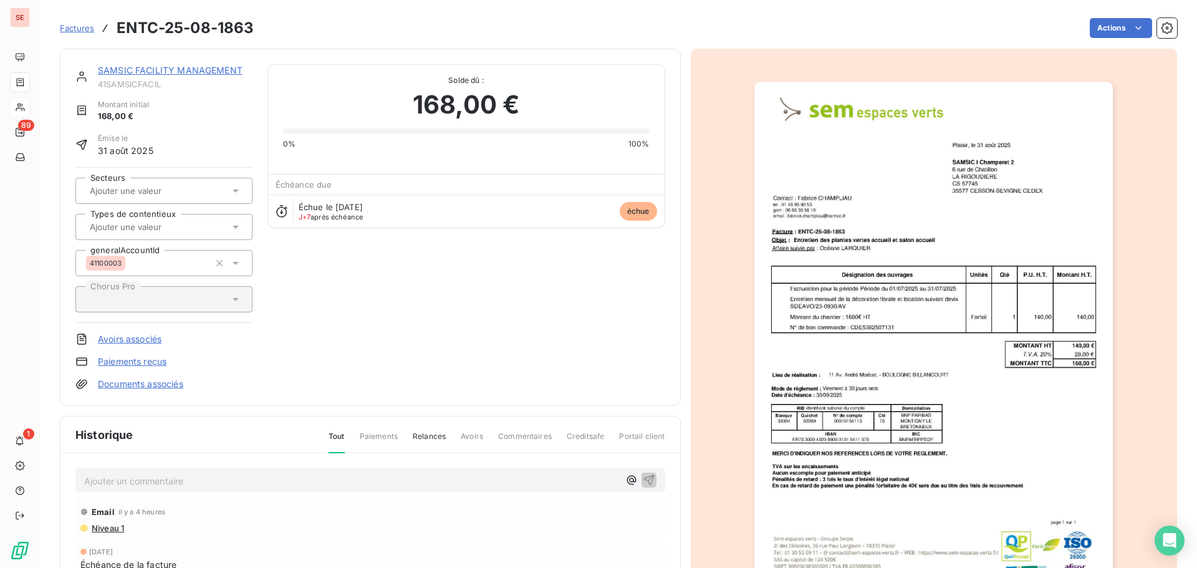
click at [236, 485] on p "Ajouter un commentaire ﻿" at bounding box center [351, 481] width 535 height 16
click at [645, 476] on icon "button" at bounding box center [649, 479] width 12 height 12
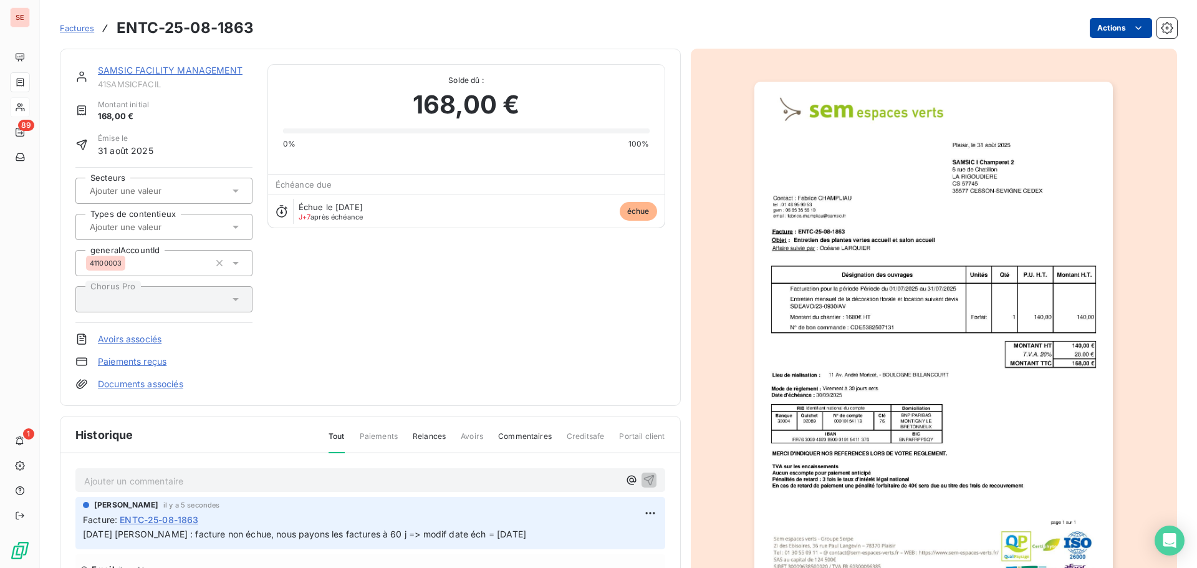
click at [1101, 32] on html "SE 89 1 Factures ENTC-25-08-1863 Actions SAMSIC FACILITY MANAGEMENT 41SAMSICFAC…" at bounding box center [598, 284] width 1197 height 568
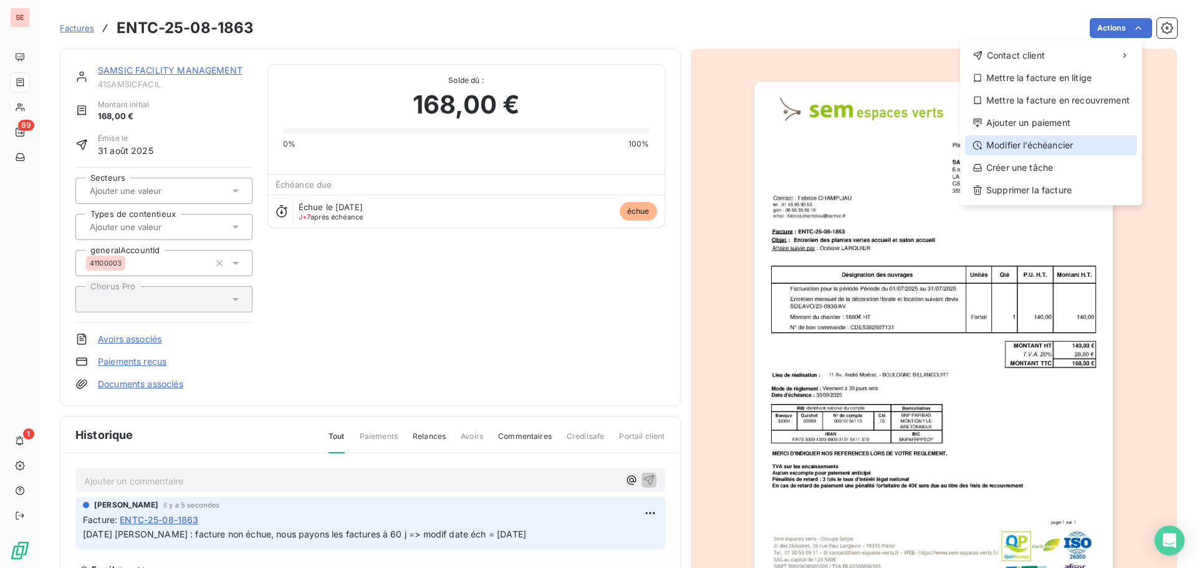
click at [1051, 144] on div "Modifier l’échéancier" at bounding box center [1051, 145] width 172 height 20
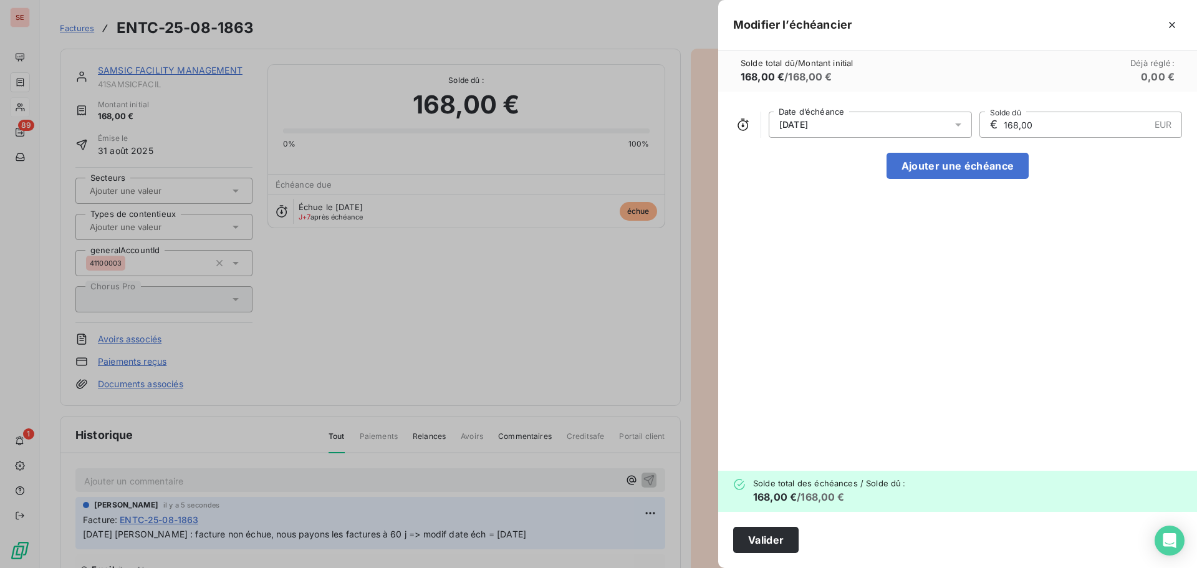
click at [870, 130] on div "[DATE]" at bounding box center [869, 125] width 203 height 26
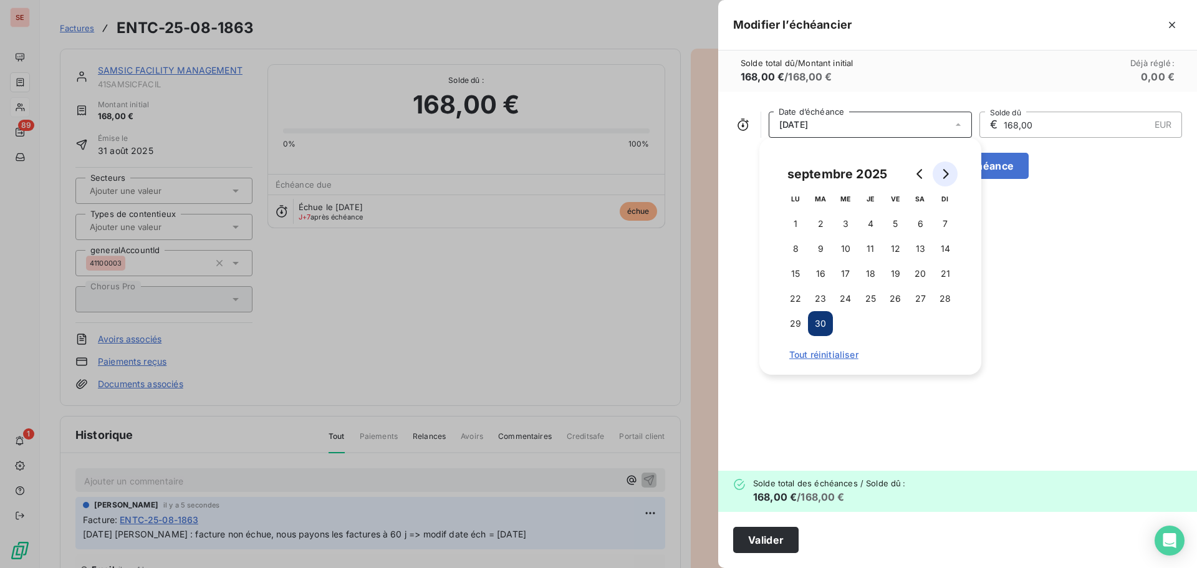
click at [950, 168] on button "Go to next month" at bounding box center [944, 173] width 25 height 25
click at [901, 322] on button "31" at bounding box center [895, 323] width 25 height 25
click at [785, 534] on button "Valider" at bounding box center [765, 540] width 65 height 26
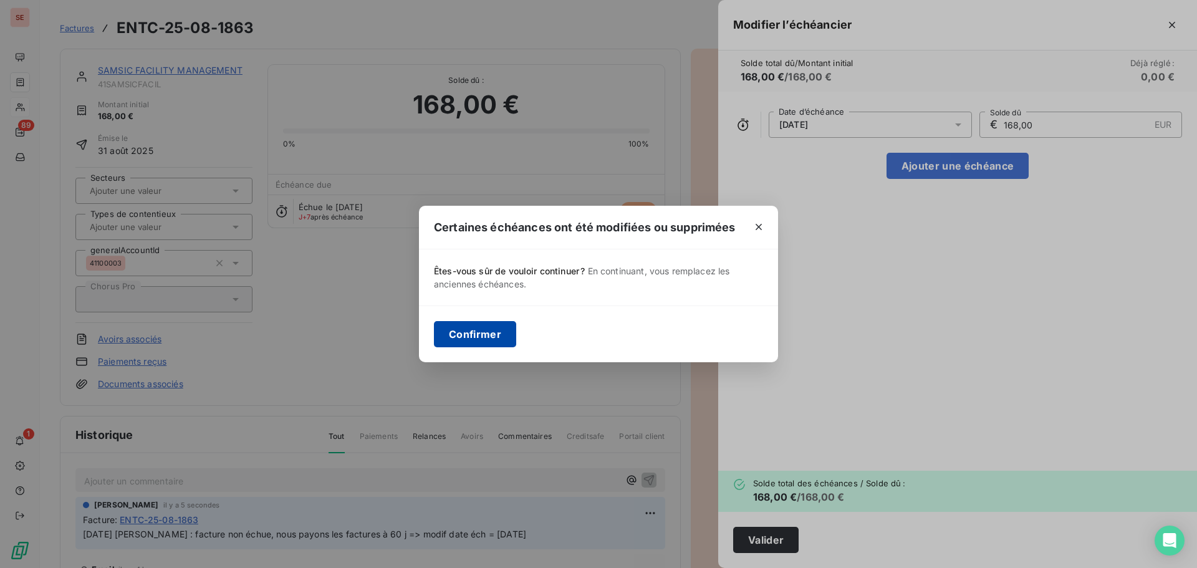
click at [499, 337] on button "Confirmer" at bounding box center [475, 334] width 82 height 26
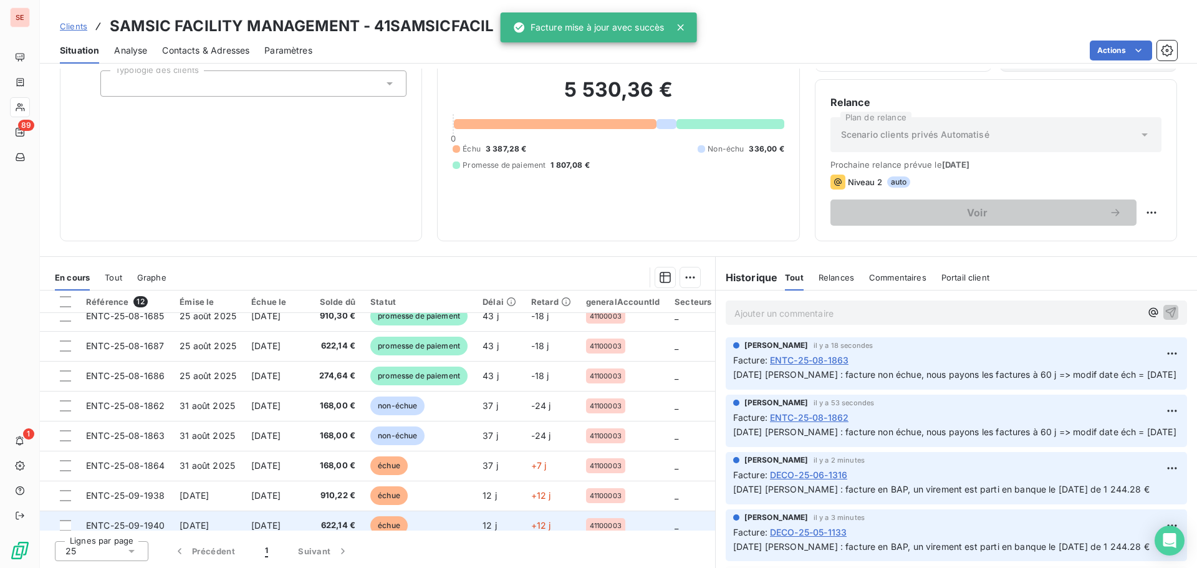
scroll to position [147, 0]
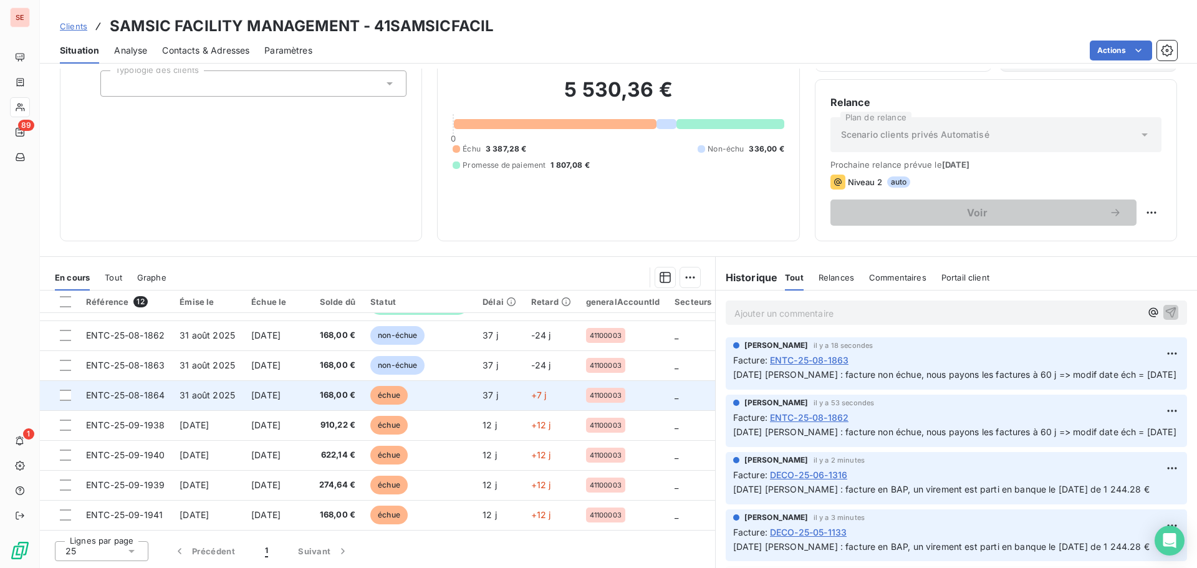
click at [188, 390] on span "31 août 2025" at bounding box center [206, 395] width 55 height 11
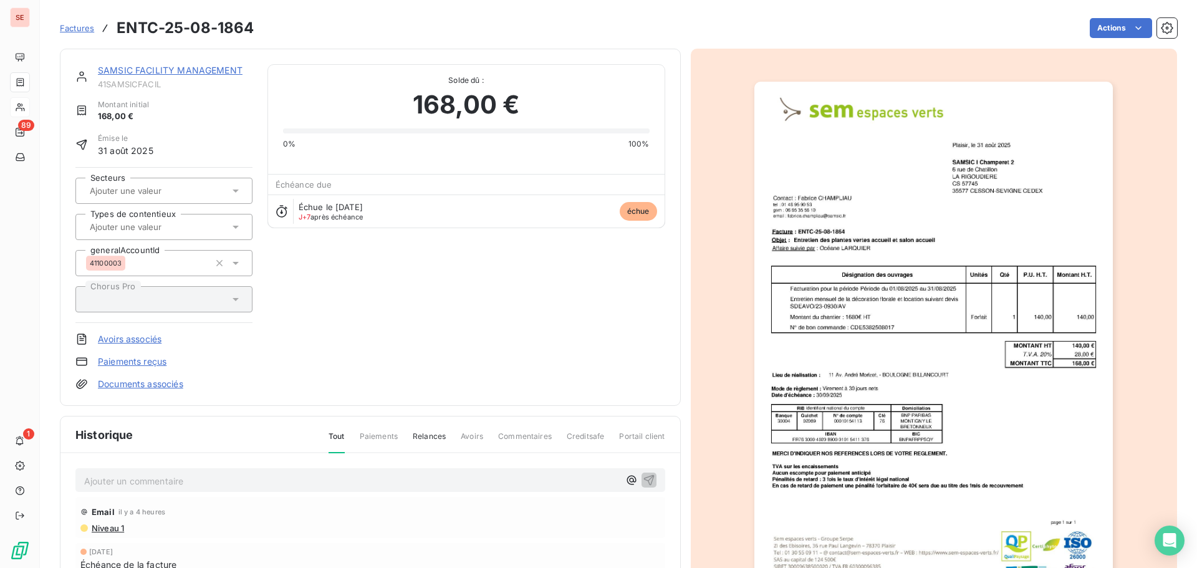
click at [247, 478] on p "Ajouter un commentaire ﻿" at bounding box center [351, 481] width 535 height 16
click at [644, 475] on icon "button" at bounding box center [649, 479] width 12 height 12
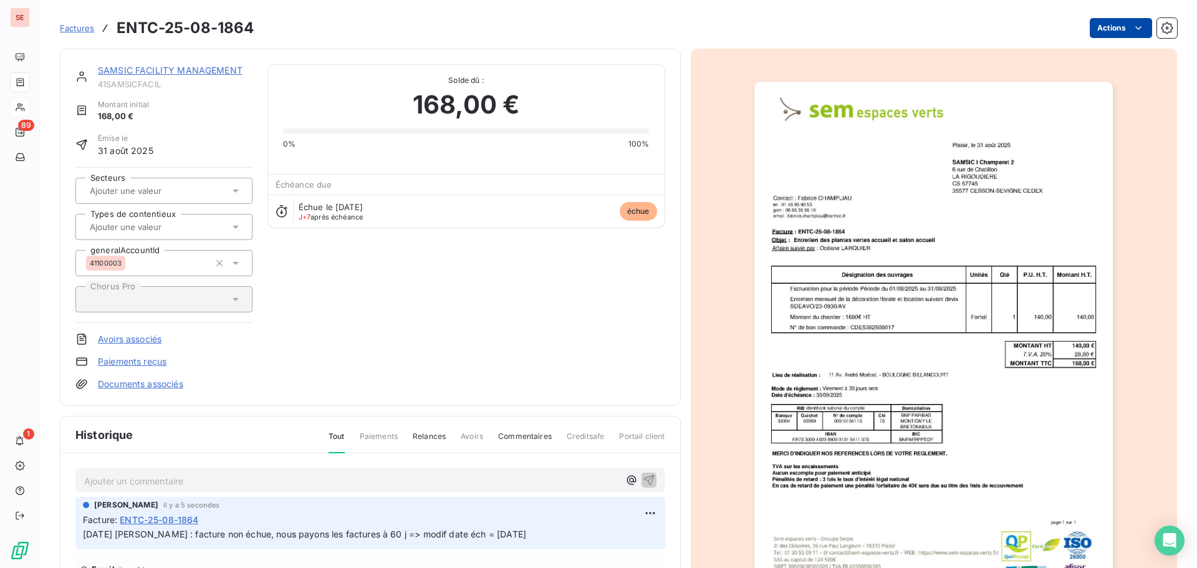
click at [1107, 27] on html "SE 89 1 Factures ENTC-25-08-1864 Actions SAMSIC FACILITY MANAGEMENT 41SAMSICFAC…" at bounding box center [598, 284] width 1197 height 568
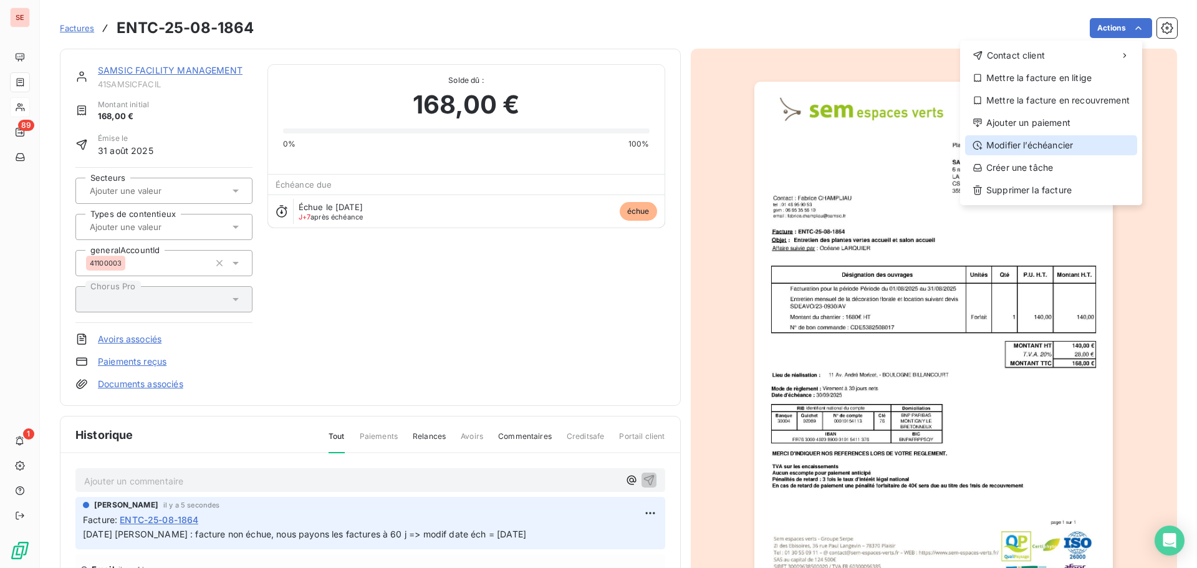
click at [1031, 145] on div "Modifier l’échéancier" at bounding box center [1051, 145] width 172 height 20
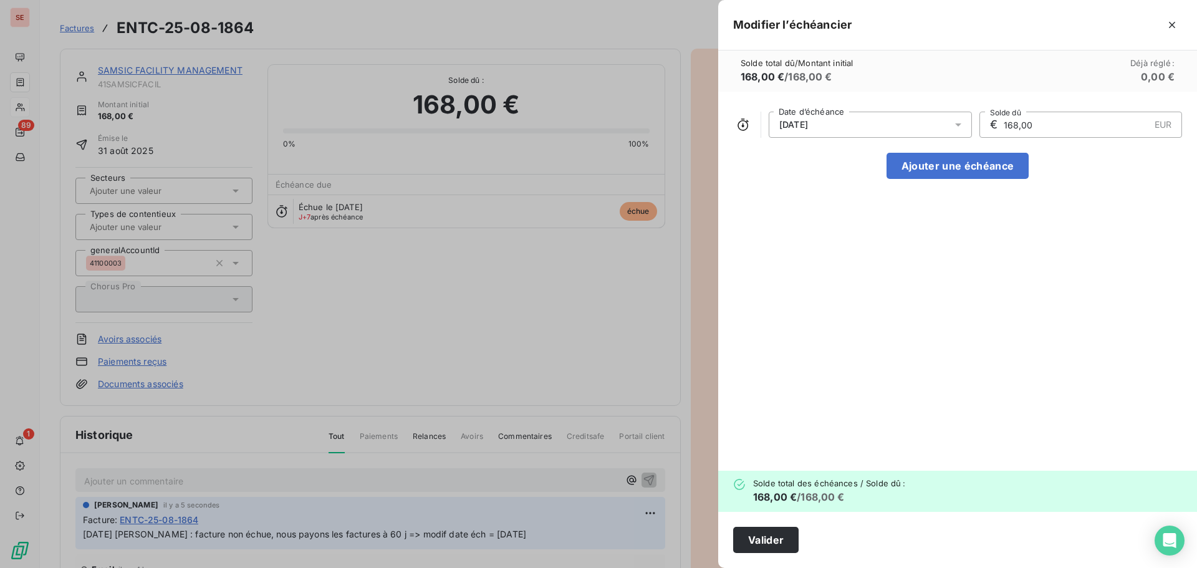
click at [872, 128] on div "[DATE]" at bounding box center [869, 125] width 203 height 26
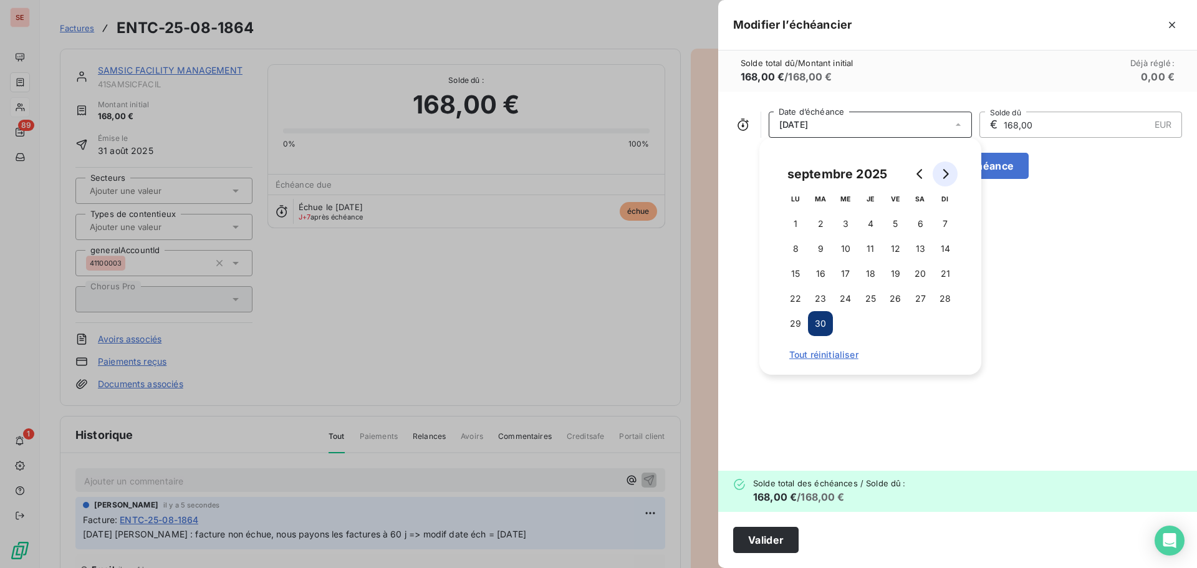
click at [945, 170] on icon "Go to next month" at bounding box center [945, 174] width 10 height 10
click at [894, 319] on button "31" at bounding box center [895, 323] width 25 height 25
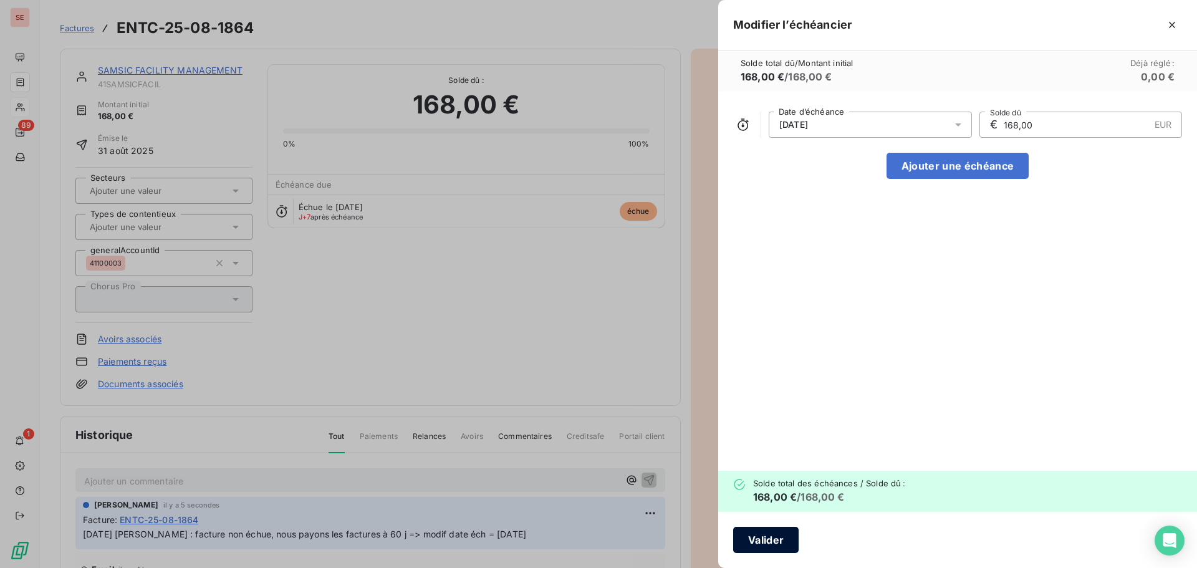
click at [790, 547] on button "Valider" at bounding box center [765, 540] width 65 height 26
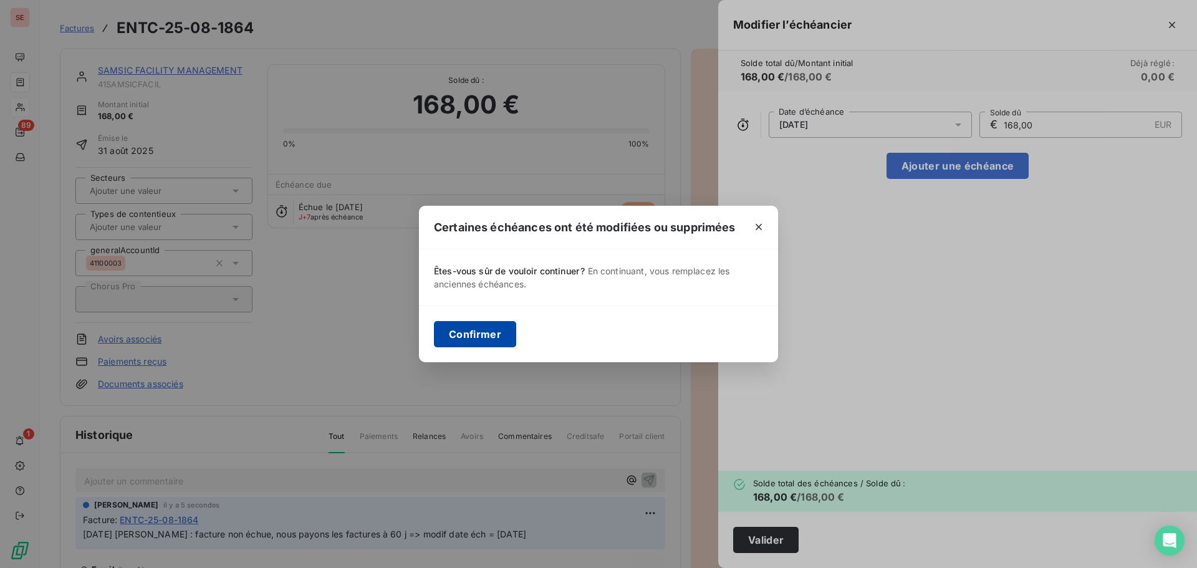
click at [468, 337] on button "Confirmer" at bounding box center [475, 334] width 82 height 26
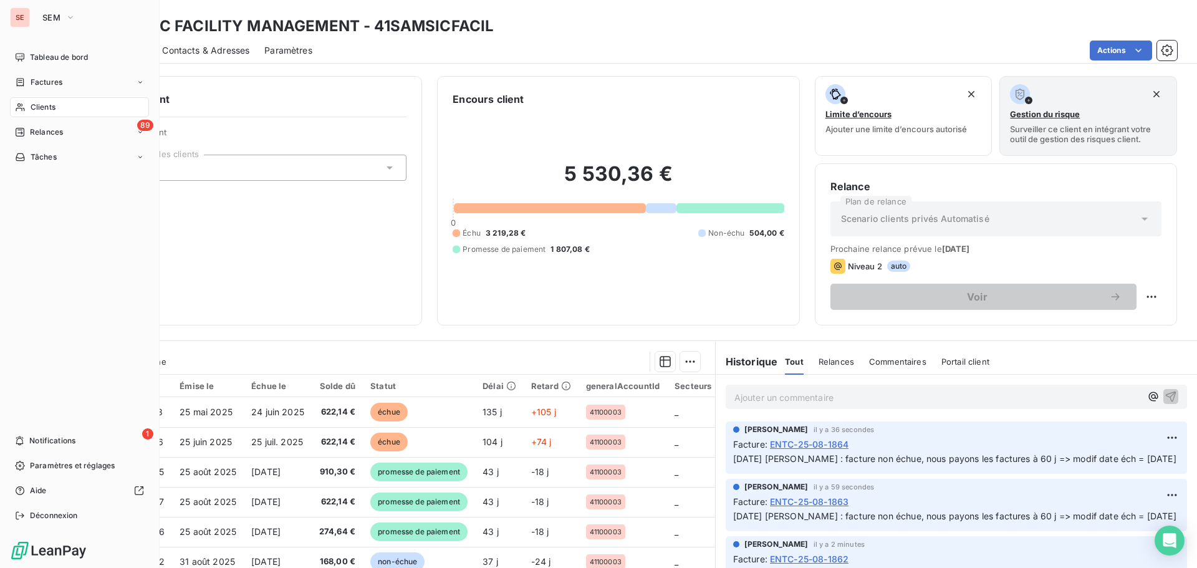
click at [55, 105] on span "Clients" at bounding box center [43, 107] width 25 height 11
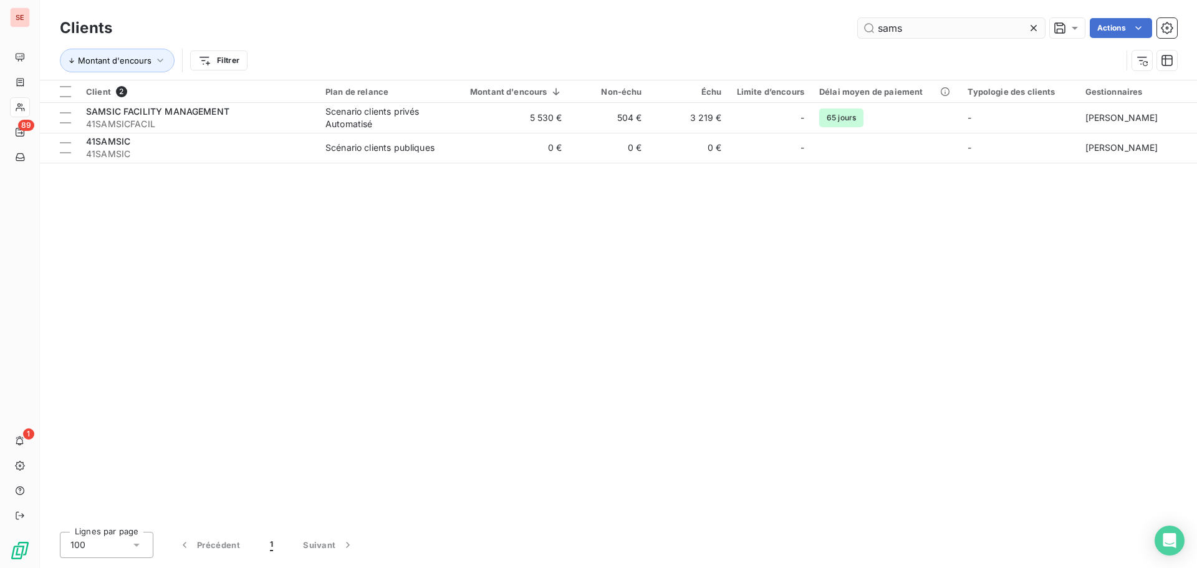
drag, startPoint x: 942, startPoint y: 31, endPoint x: 881, endPoint y: 27, distance: 60.6
click at [881, 27] on input "sams" at bounding box center [951, 28] width 187 height 20
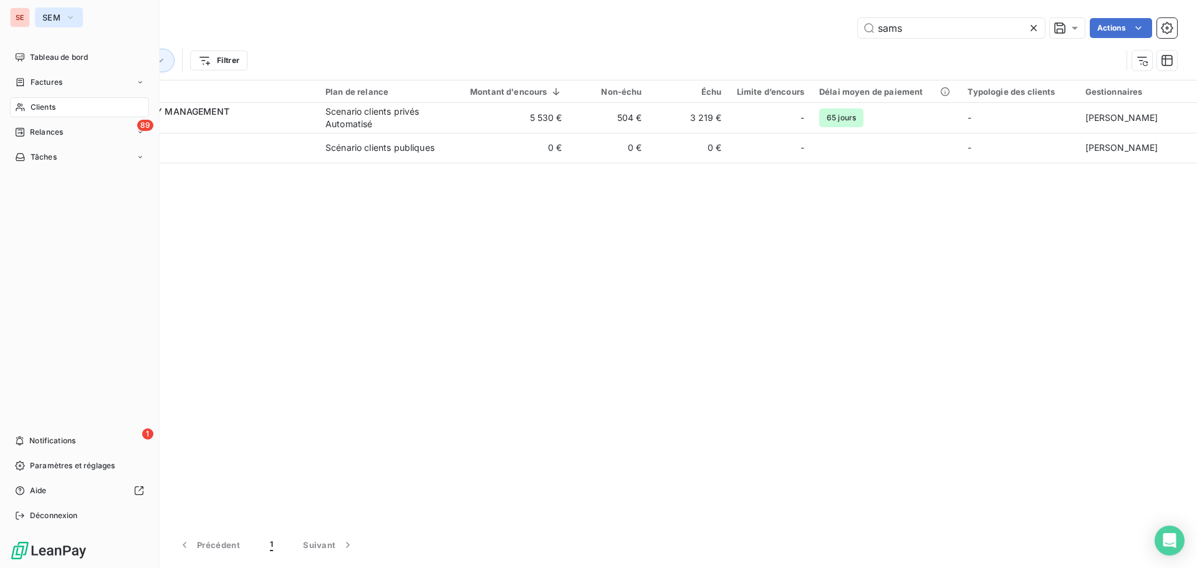
click at [46, 20] on span "SEM" at bounding box center [51, 17] width 18 height 10
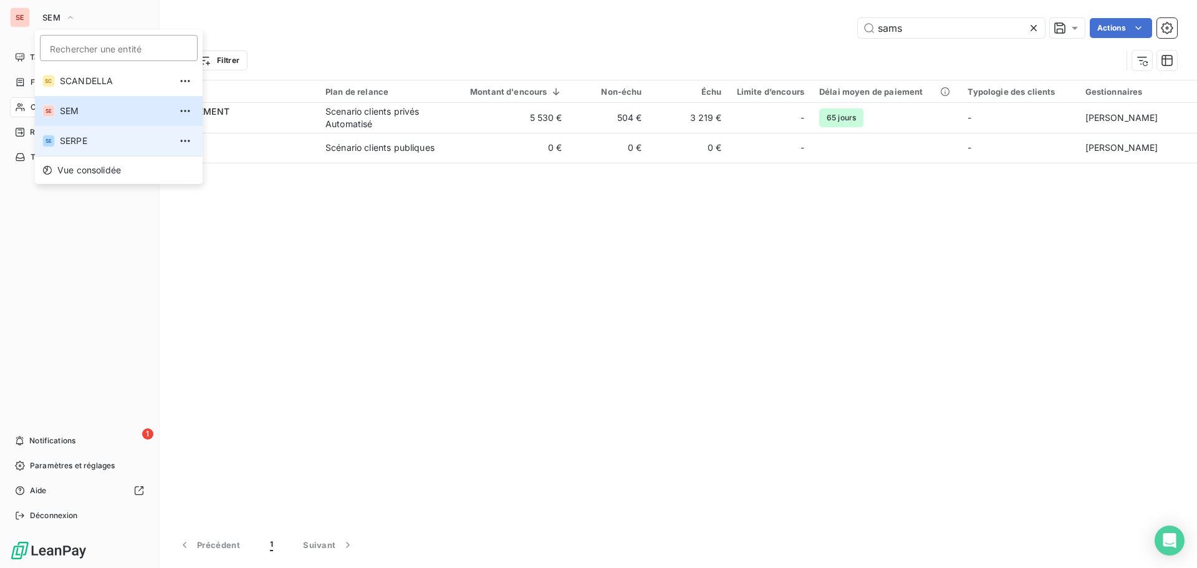
click at [76, 138] on span "SERPE" at bounding box center [115, 141] width 110 height 12
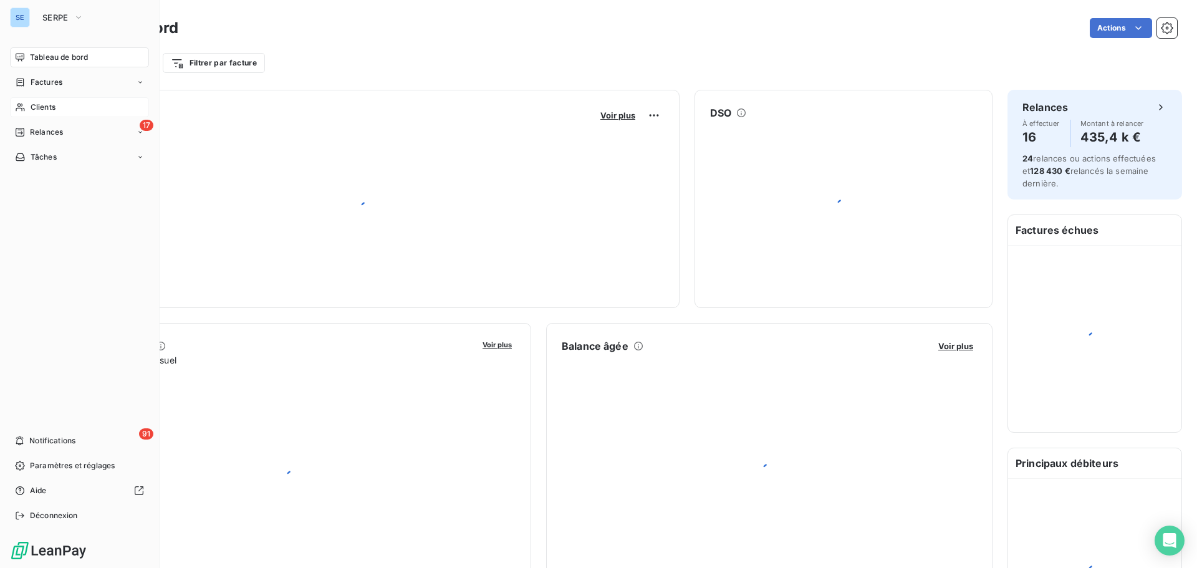
click at [50, 102] on span "Clients" at bounding box center [43, 107] width 25 height 11
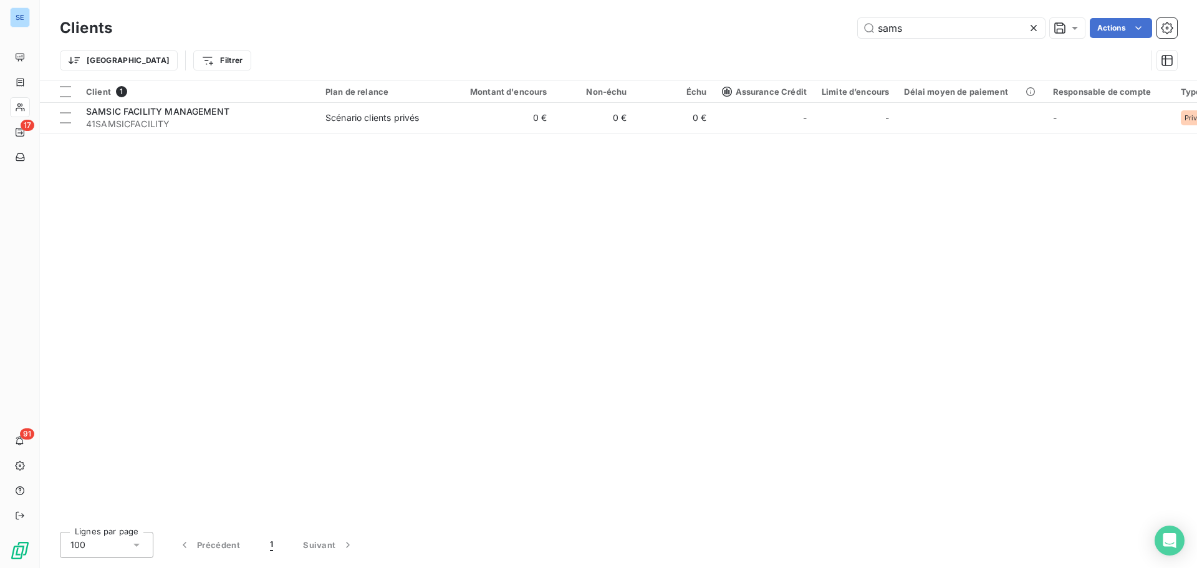
drag, startPoint x: 954, startPoint y: 35, endPoint x: 780, endPoint y: 29, distance: 174.6
click at [780, 29] on div "sams Actions" at bounding box center [652, 28] width 1050 height 20
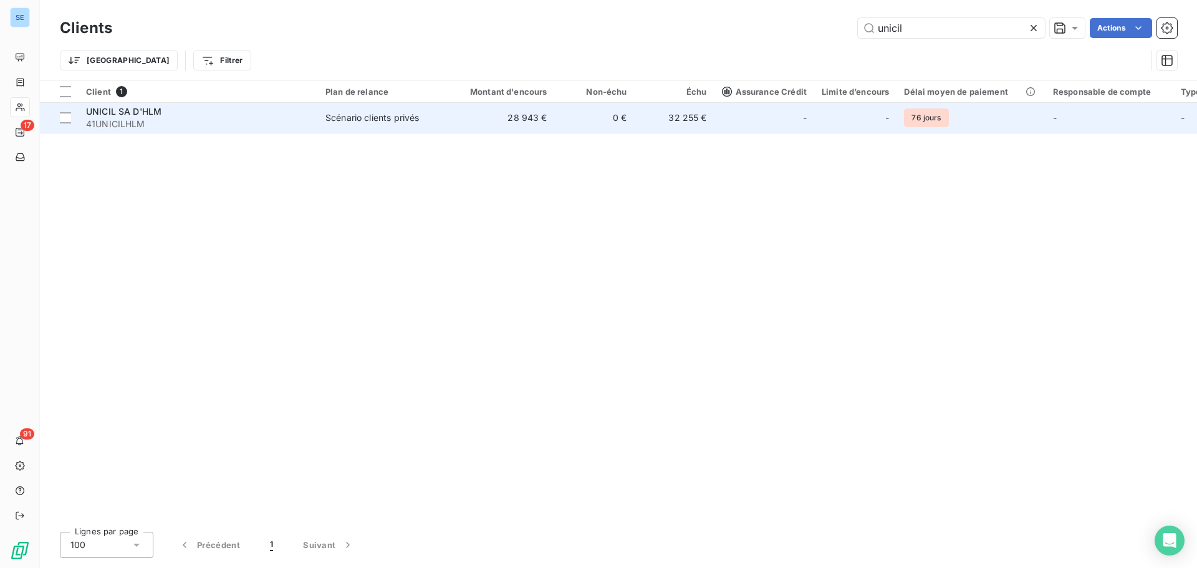
type input "unicil"
click at [241, 120] on span "41UNICILHLM" at bounding box center [198, 124] width 224 height 12
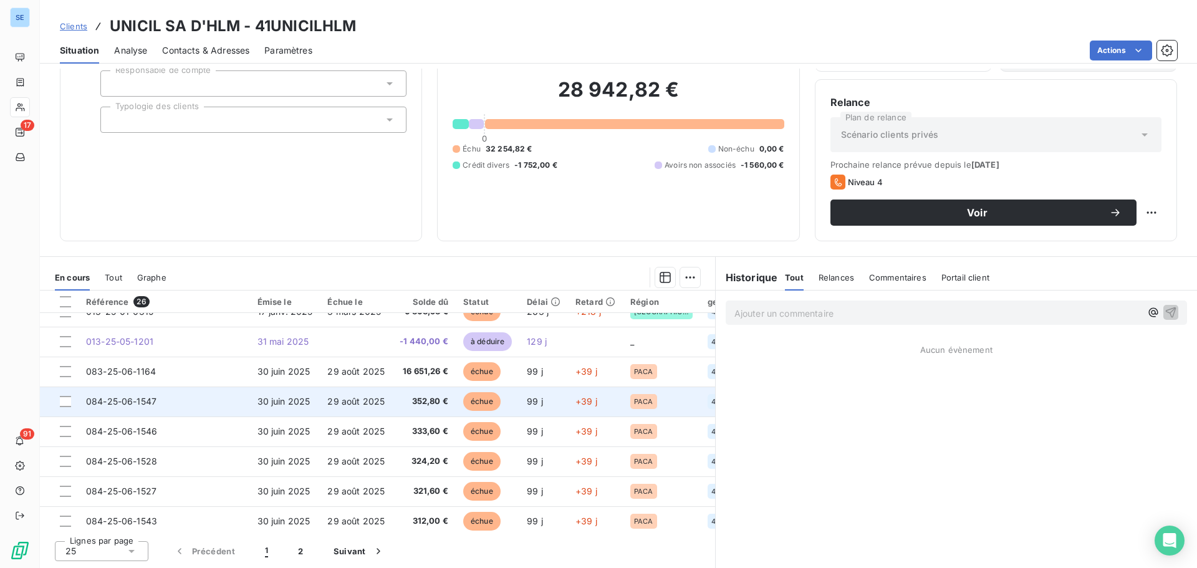
scroll to position [249, 0]
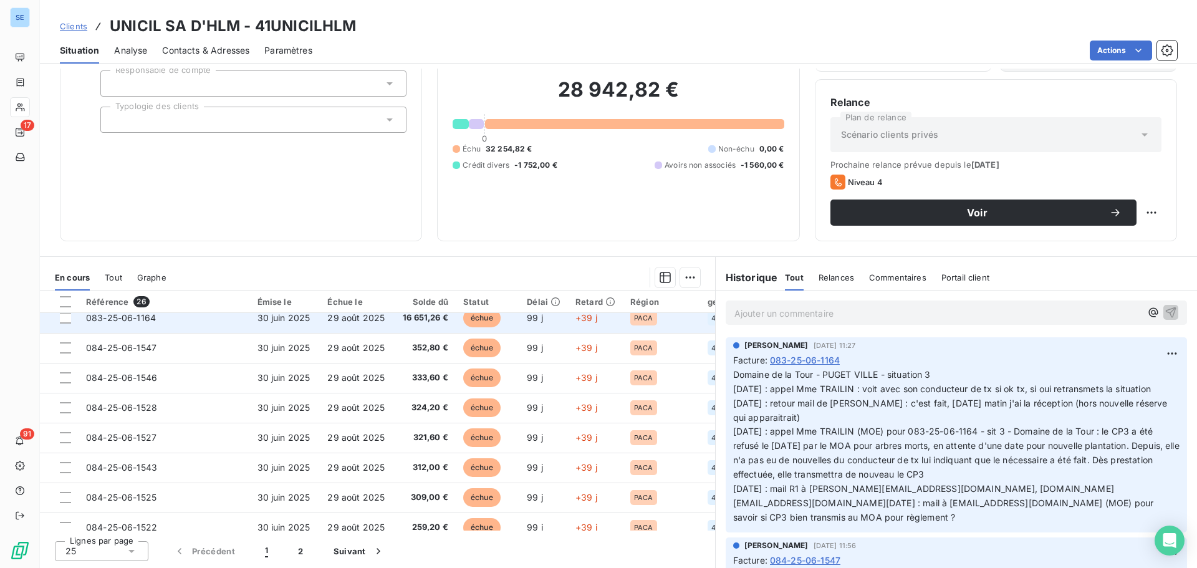
click at [338, 320] on span "29 août 2025" at bounding box center [355, 317] width 57 height 11
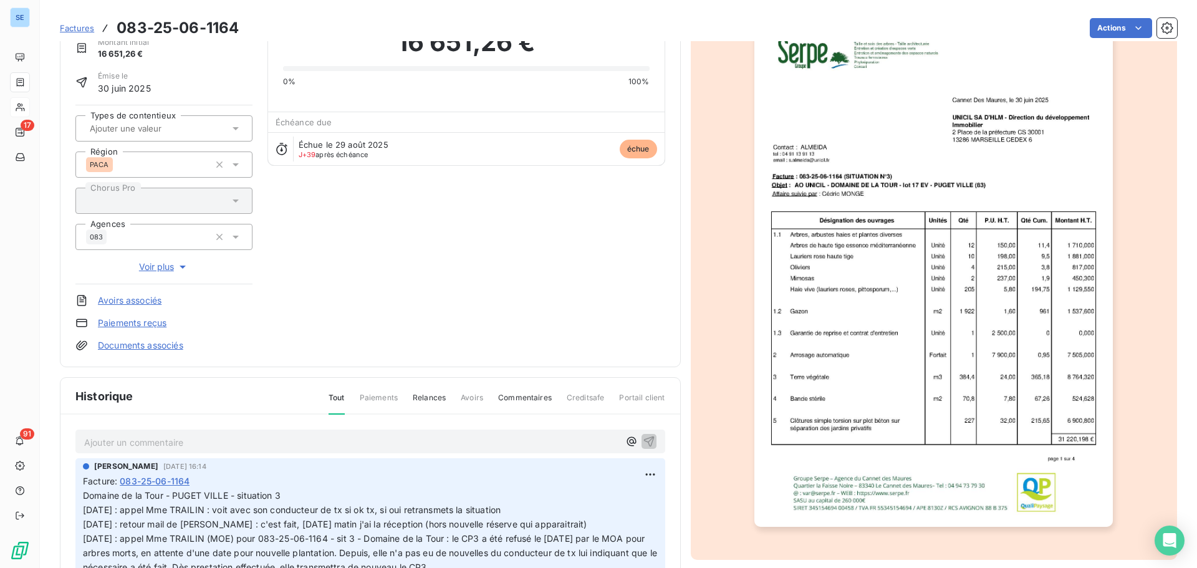
scroll to position [182, 0]
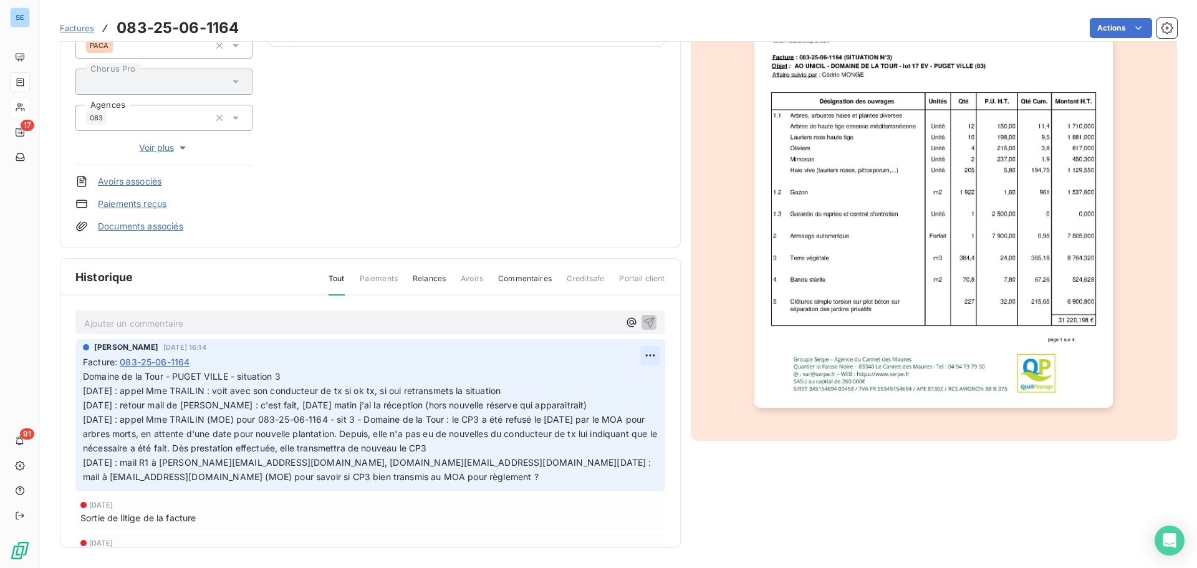
click at [644, 354] on html "SE 17 91 Factures 083-25-06-1164 Actions UNICIL SA D'HLM 41UNICILHLM Montant in…" at bounding box center [598, 284] width 1197 height 568
click at [603, 380] on div "Editer" at bounding box center [606, 383] width 70 height 20
click at [355, 368] on div "Facture : 083-25-06-1164" at bounding box center [370, 361] width 575 height 13
click at [309, 380] on p "Domaine de la Tour - PUGET VILLE - situation 3 [DATE] : appel Mme TRAILIN : voi…" at bounding box center [363, 427] width 560 height 114
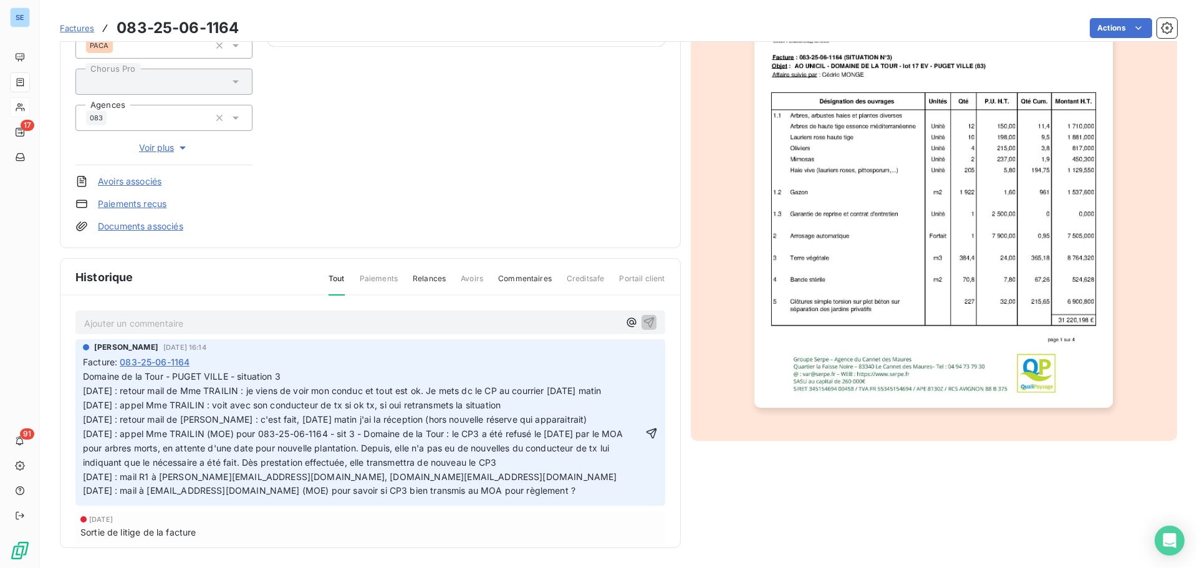
scroll to position [120, 0]
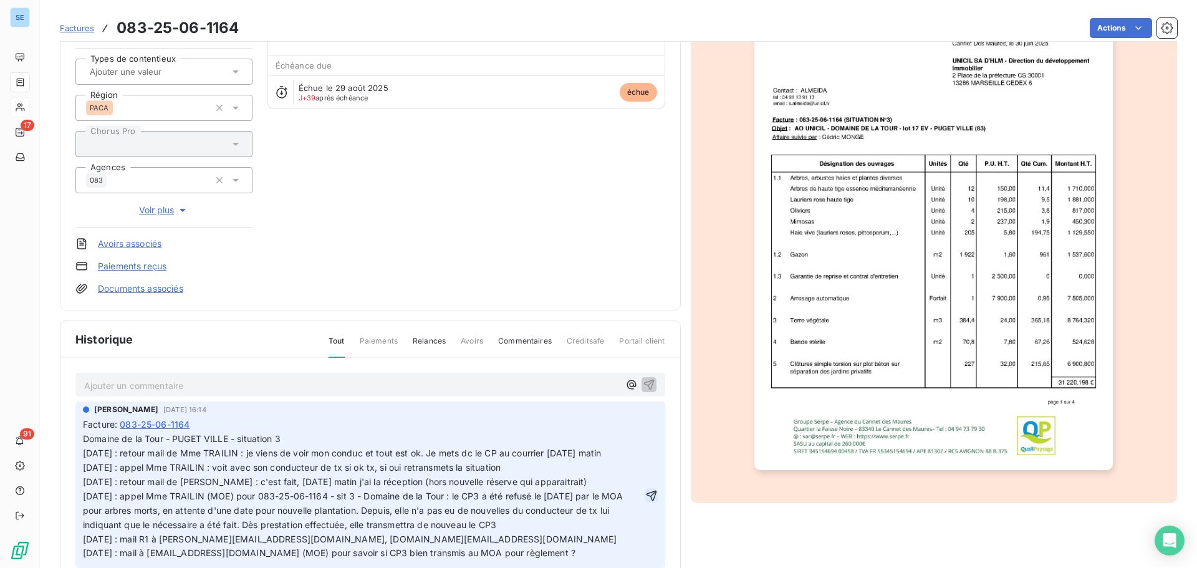
click at [645, 494] on icon "button" at bounding box center [651, 495] width 12 height 12
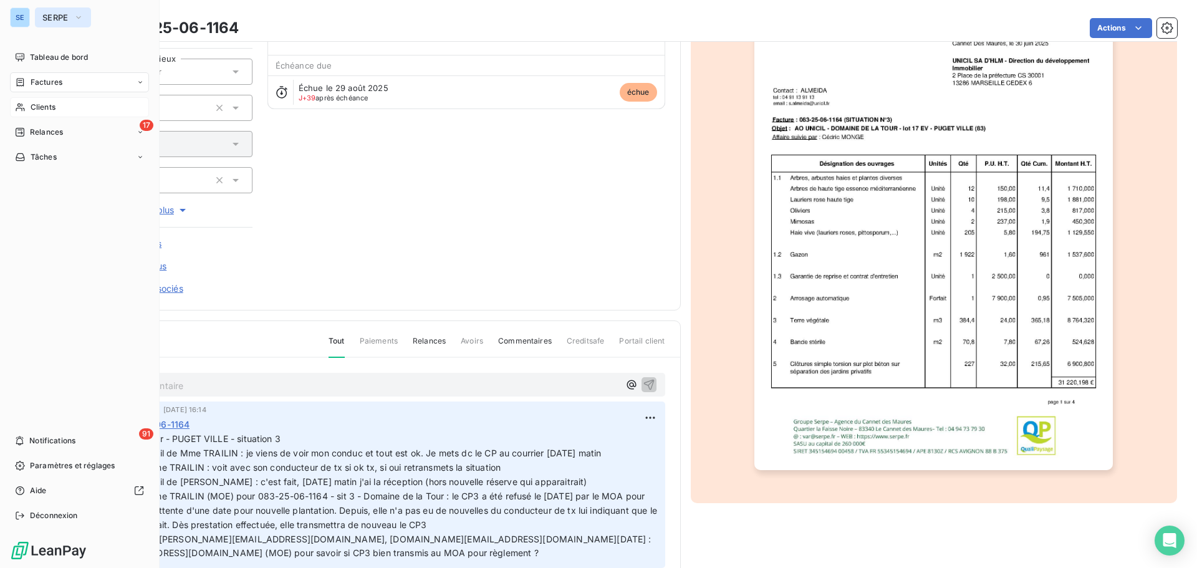
click at [49, 12] on span "SERPE" at bounding box center [55, 17] width 26 height 10
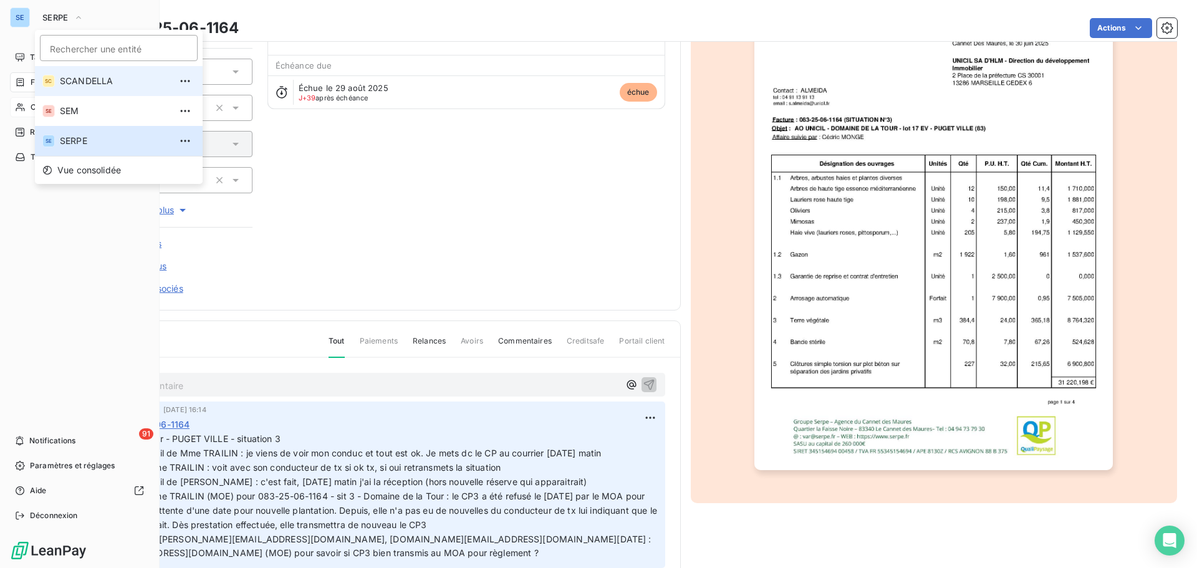
click at [83, 79] on span "SCANDELLA" at bounding box center [115, 81] width 110 height 12
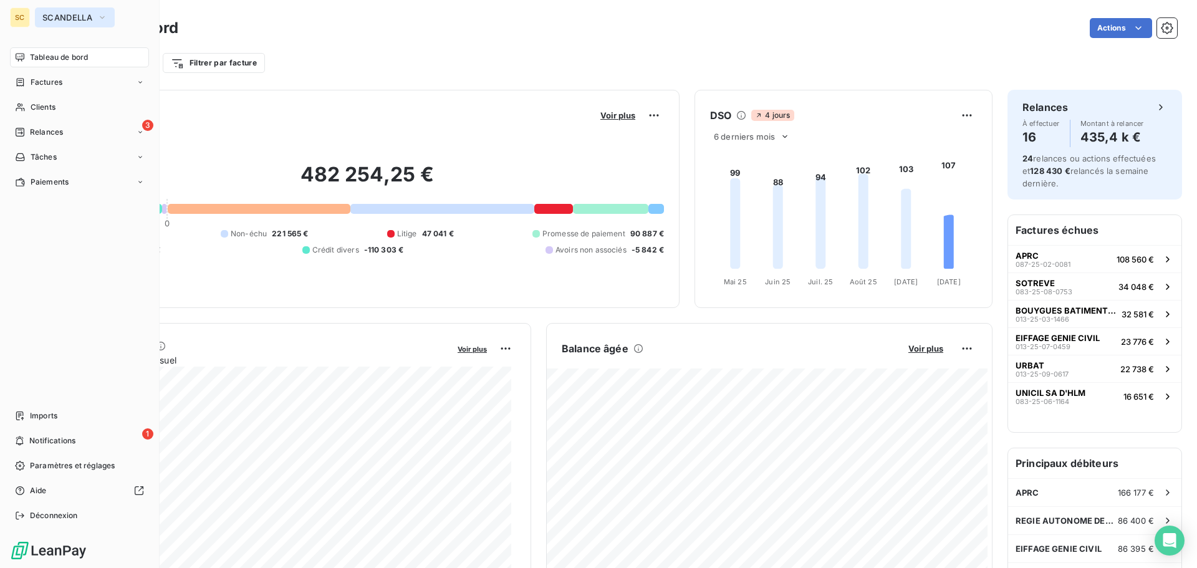
click at [97, 16] on icon "button" at bounding box center [102, 17] width 10 height 12
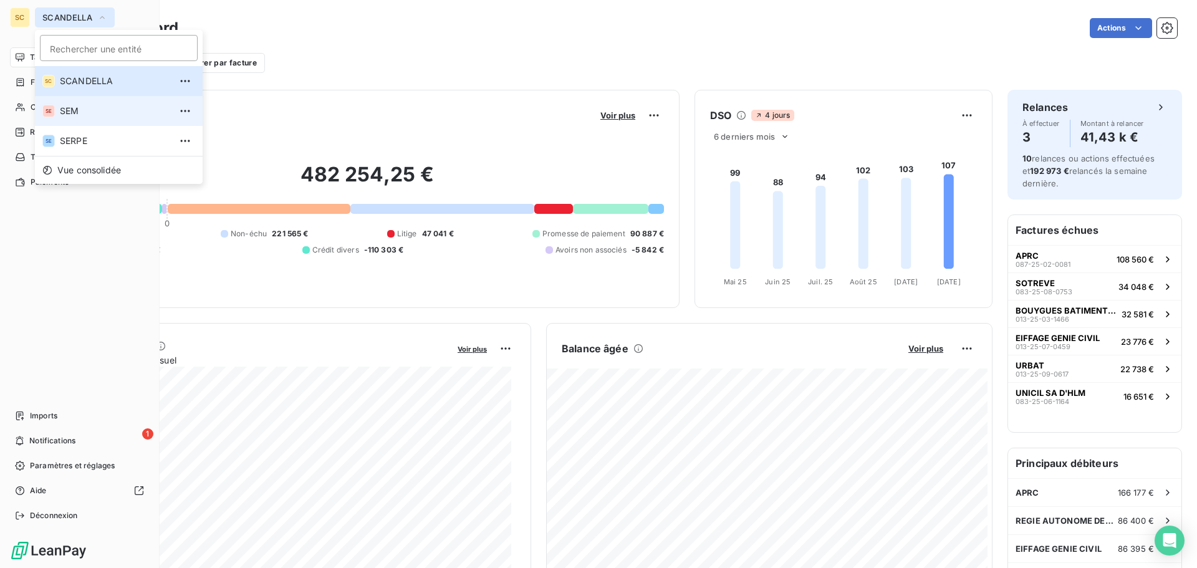
click at [79, 118] on li "SE SEM" at bounding box center [119, 111] width 168 height 30
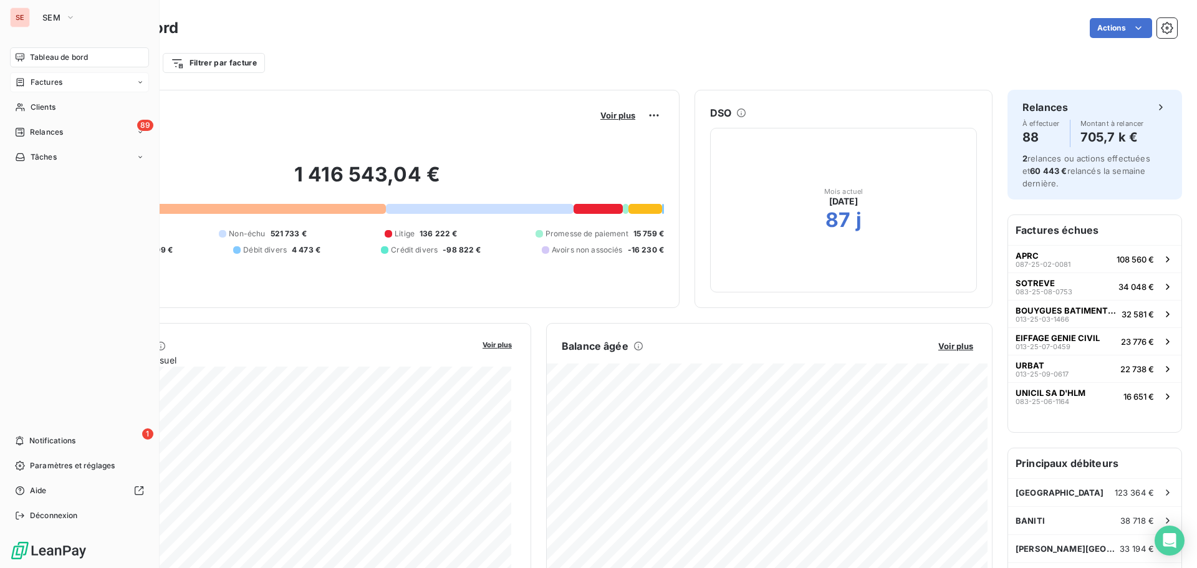
click at [65, 81] on div "Factures" at bounding box center [79, 82] width 139 height 20
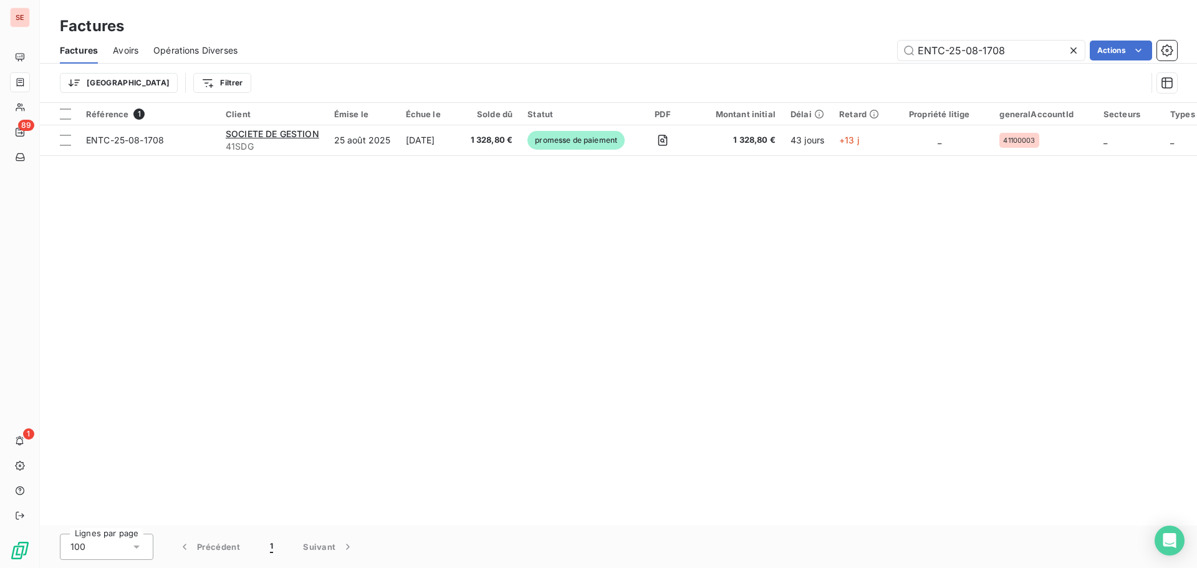
drag, startPoint x: 954, startPoint y: 47, endPoint x: 1056, endPoint y: 37, distance: 102.1
click at [1056, 37] on div "Factures Factures Avoirs Opérations Diverses ENTC-25-08-1708 Actions Trier Filt…" at bounding box center [618, 51] width 1157 height 103
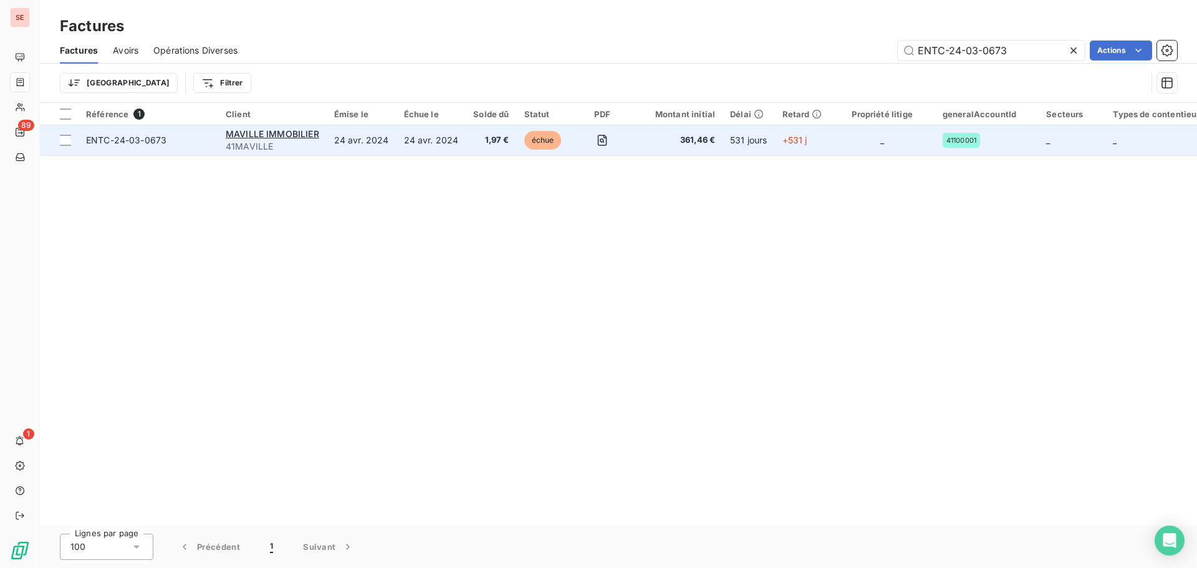
type input "ENTC-24-03-0673"
click at [112, 136] on span "ENTC-24-03-0673" at bounding box center [126, 140] width 80 height 11
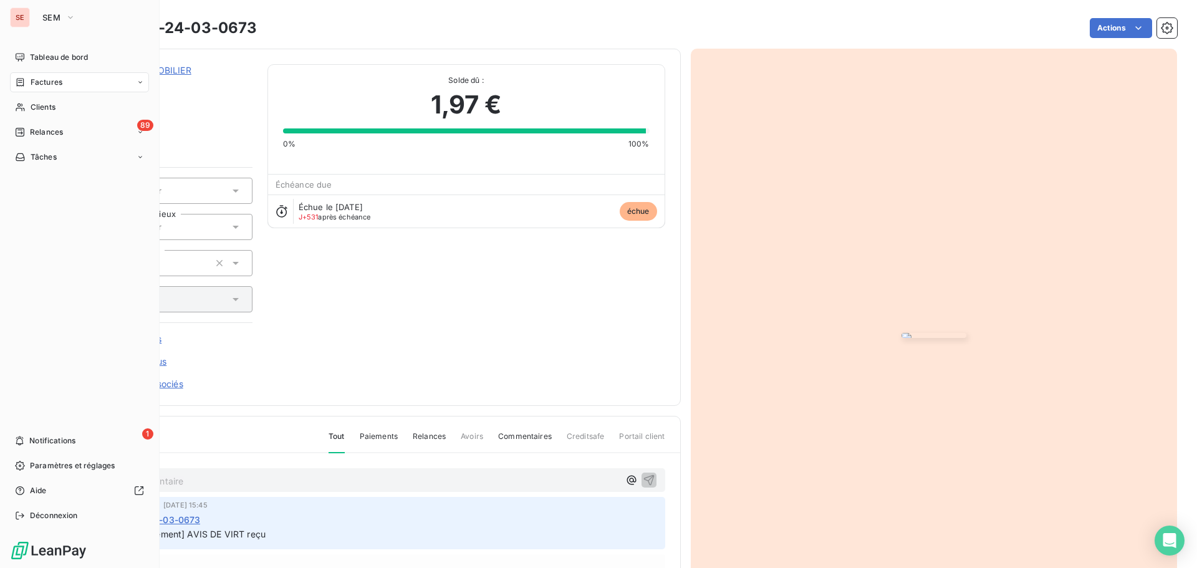
click at [50, 84] on span "Factures" at bounding box center [47, 82] width 32 height 11
click at [57, 105] on span "Factures" at bounding box center [46, 107] width 32 height 11
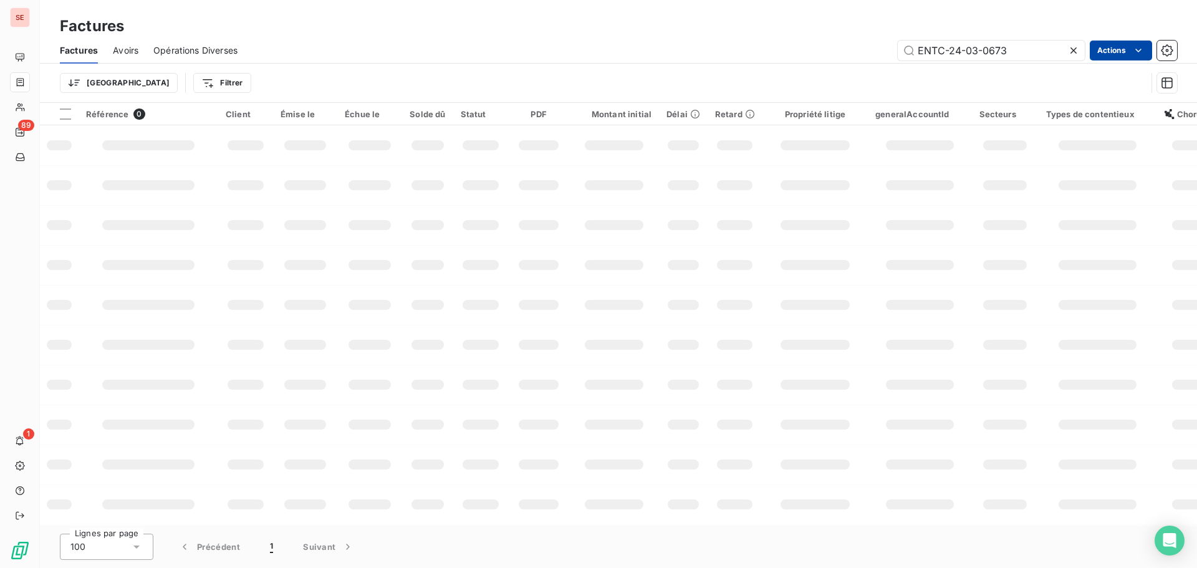
drag, startPoint x: 956, startPoint y: 53, endPoint x: 1108, endPoint y: 49, distance: 151.5
click at [1108, 49] on div "ENTC-24-03-0673 Actions" at bounding box center [714, 51] width 924 height 20
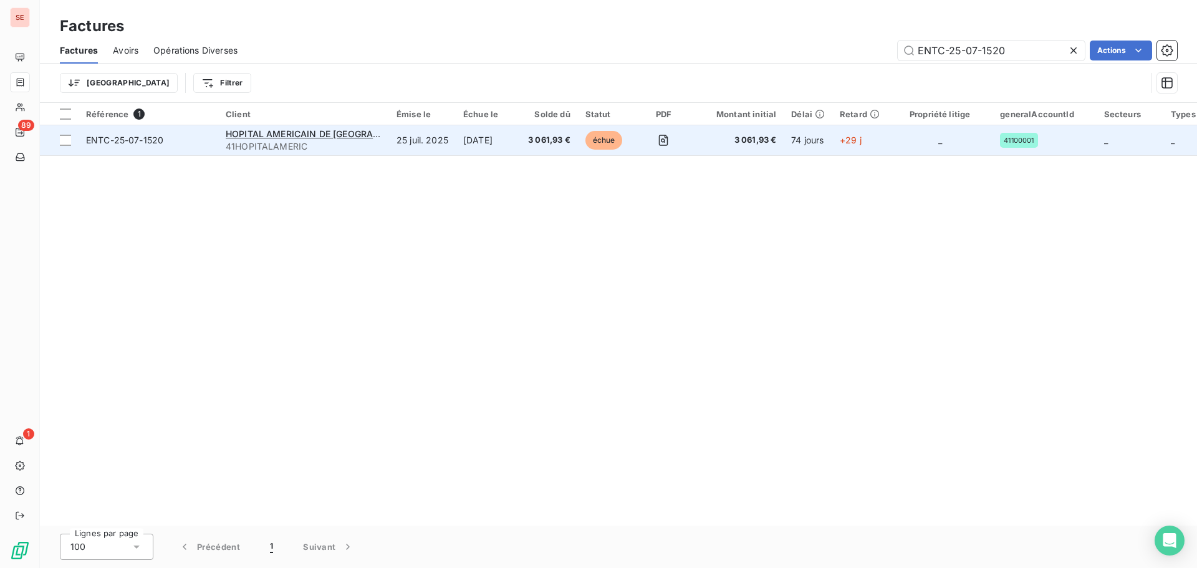
type input "ENTC-25-07-1520"
click at [118, 138] on span "ENTC-25-07-1520" at bounding box center [124, 140] width 77 height 11
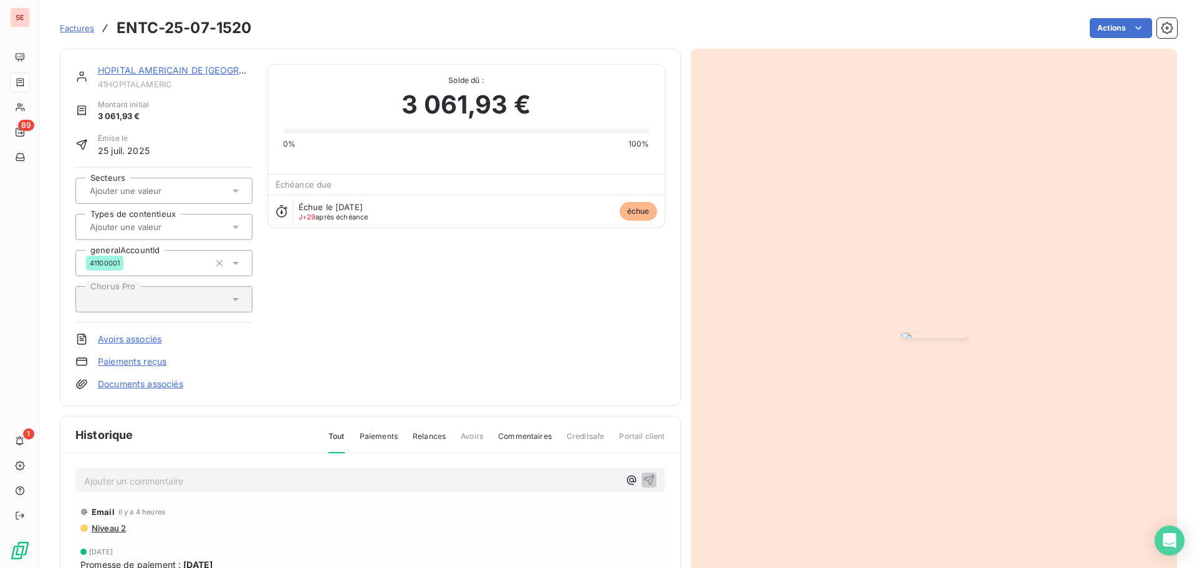
click at [154, 67] on link "HOPITAL AMERICAIN DE [GEOGRAPHIC_DATA]" at bounding box center [197, 70] width 198 height 11
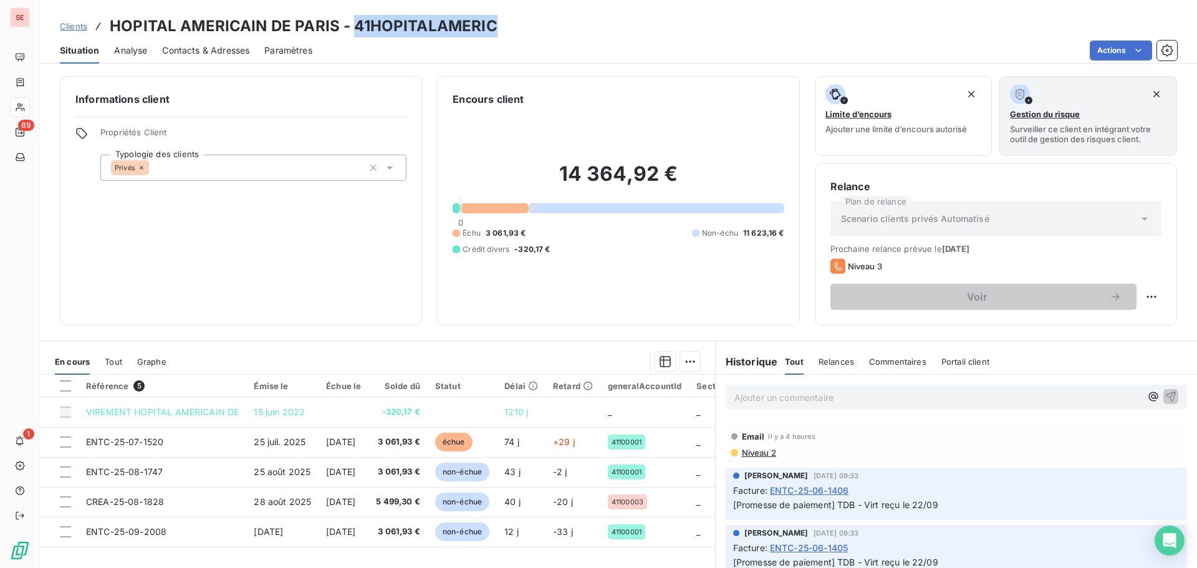
drag, startPoint x: 353, startPoint y: 26, endPoint x: 608, endPoint y: 12, distance: 255.9
click at [608, 12] on div "Clients HOPITAL AMERICAIN DE PARIS - 41HOPITALAMERIC Situation Analyse Contacts…" at bounding box center [618, 32] width 1157 height 64
copy h3 "41HOPITALAMERIC"
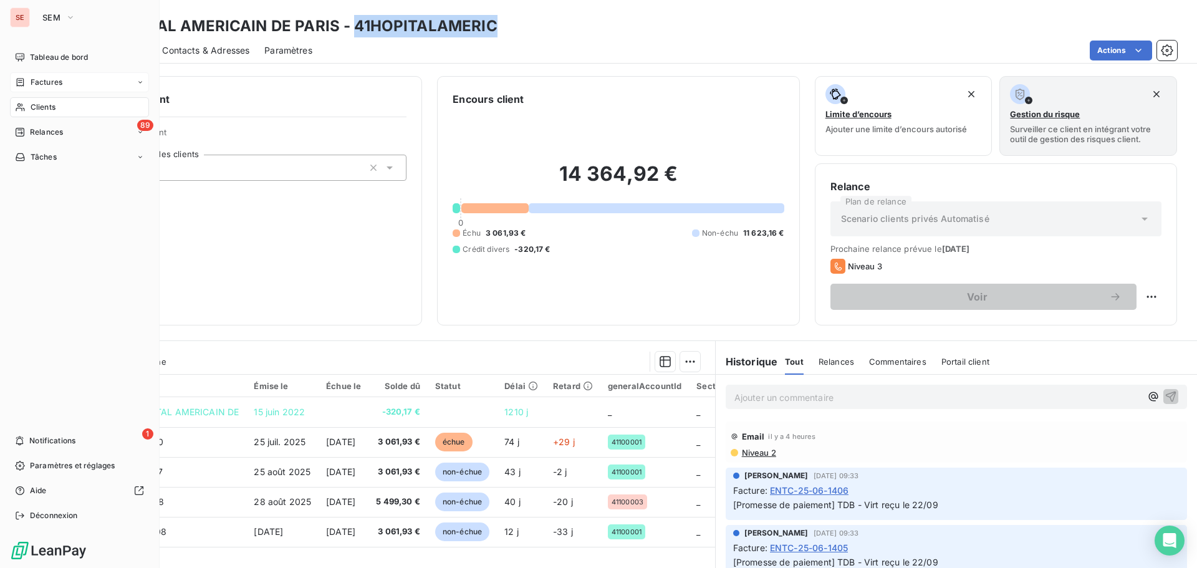
click at [56, 78] on span "Factures" at bounding box center [47, 82] width 32 height 11
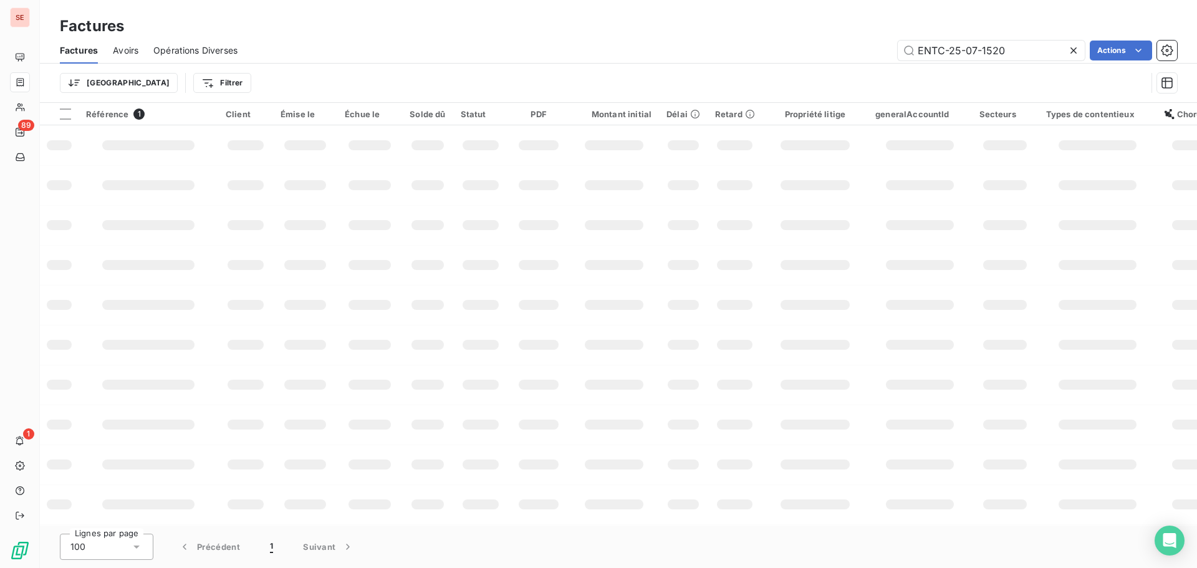
drag, startPoint x: 1014, startPoint y: 50, endPoint x: 894, endPoint y: 47, distance: 119.7
click at [894, 47] on div "ENTC-25-07-1520 Actions" at bounding box center [714, 51] width 924 height 20
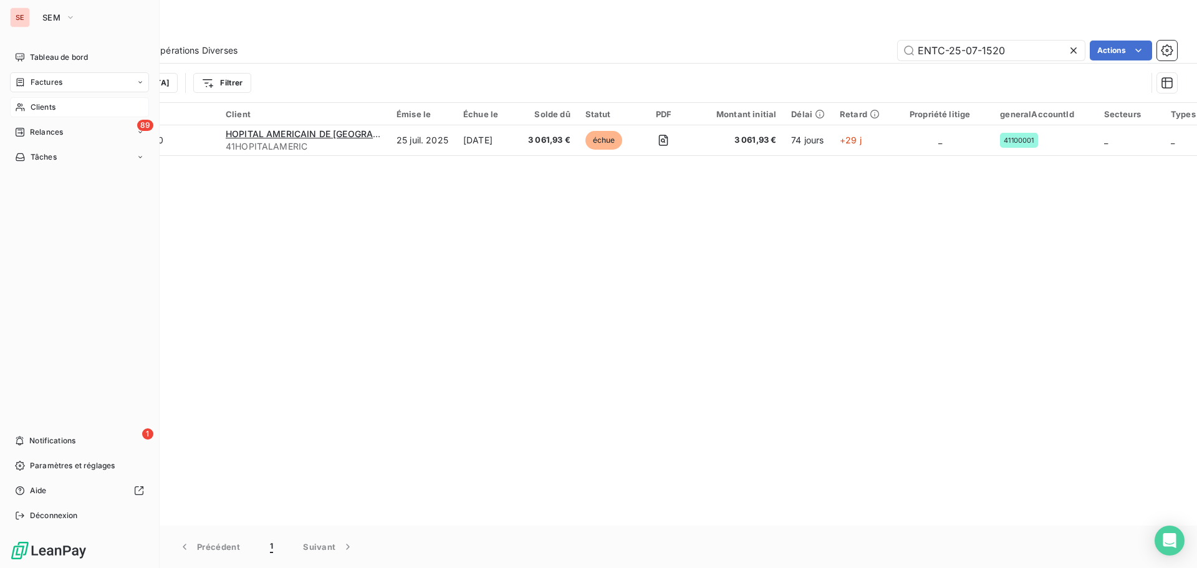
click at [52, 108] on span "Clients" at bounding box center [43, 107] width 25 height 11
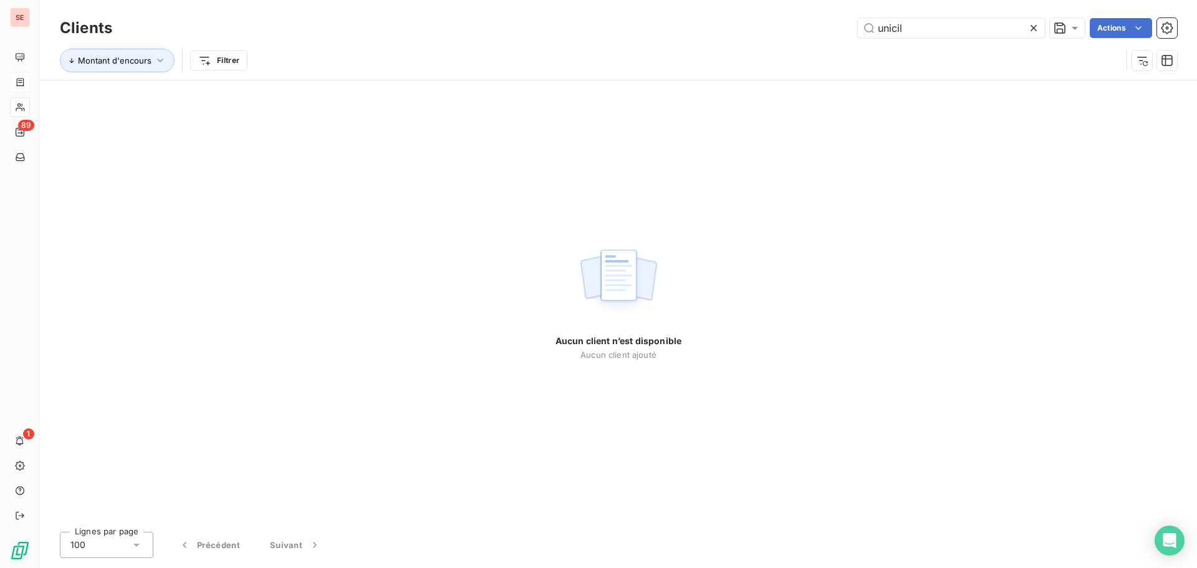
drag, startPoint x: 924, startPoint y: 27, endPoint x: 849, endPoint y: 27, distance: 75.4
click at [849, 27] on div "unicil Actions" at bounding box center [652, 28] width 1050 height 20
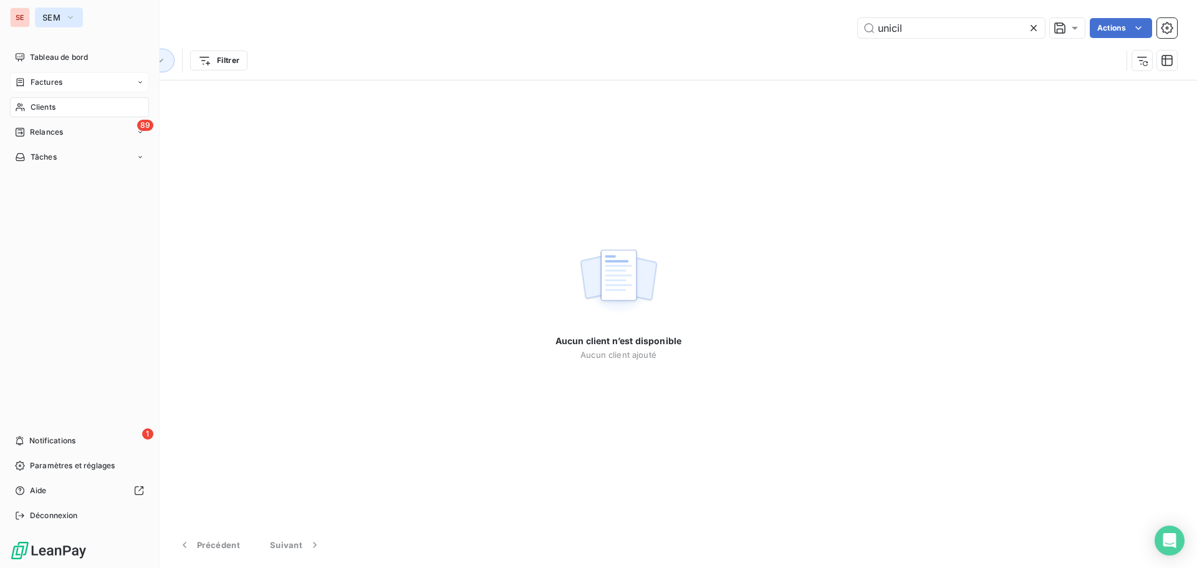
click at [70, 19] on icon "button" at bounding box center [70, 17] width 10 height 12
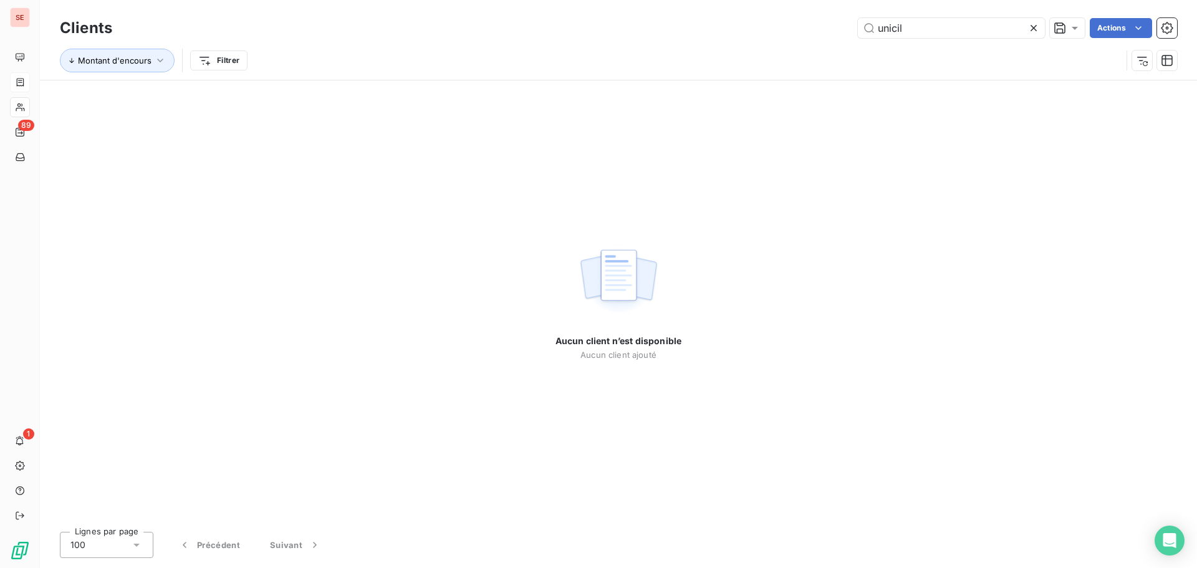
click at [601, 27] on div "unicil Actions" at bounding box center [652, 28] width 1050 height 20
drag, startPoint x: 942, startPoint y: 25, endPoint x: 823, endPoint y: 23, distance: 118.4
click at [823, 23] on div "unicil Actions" at bounding box center [652, 28] width 1050 height 20
paste input "41SCIKLHERITAGE"
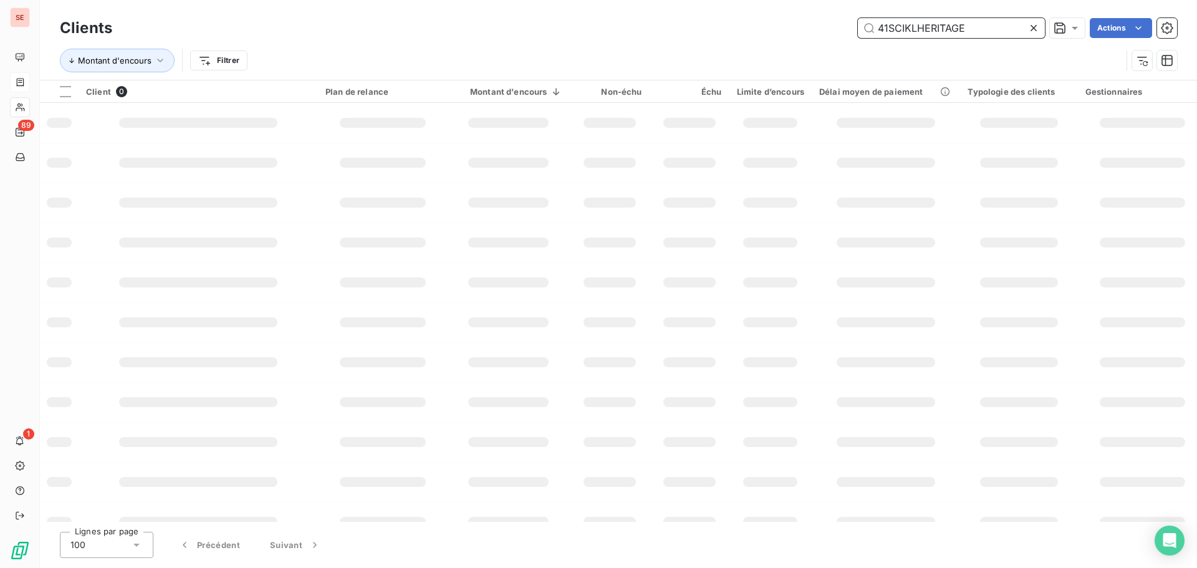
type input "41SCIKLHERITAGE"
click at [158, 60] on icon "button" at bounding box center [160, 61] width 6 height 4
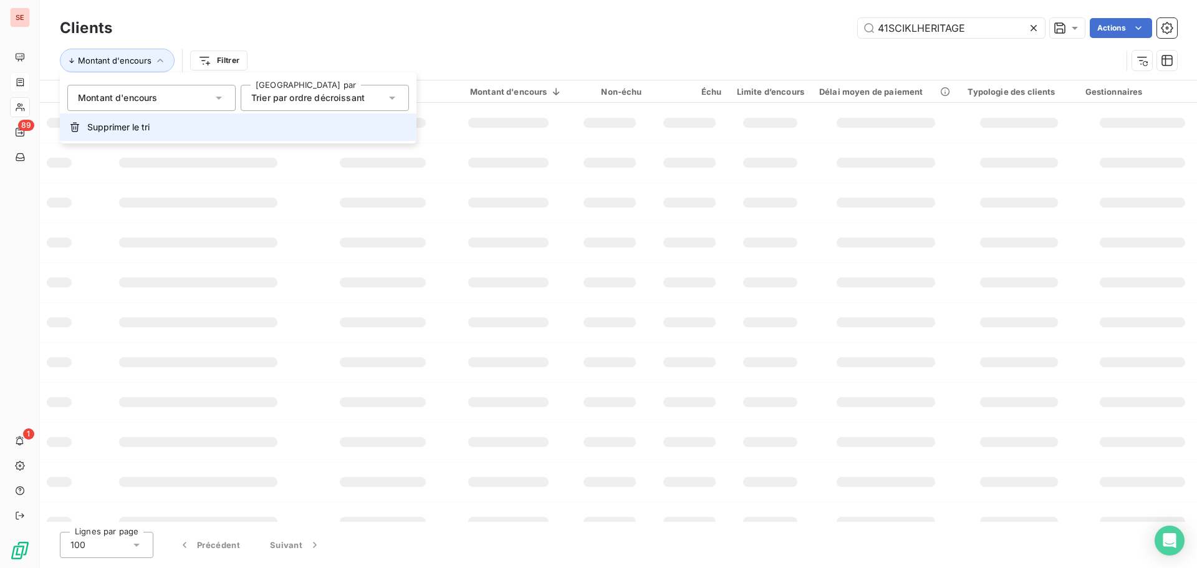
click at [113, 132] on span "Supprimer le tri" at bounding box center [118, 127] width 62 height 12
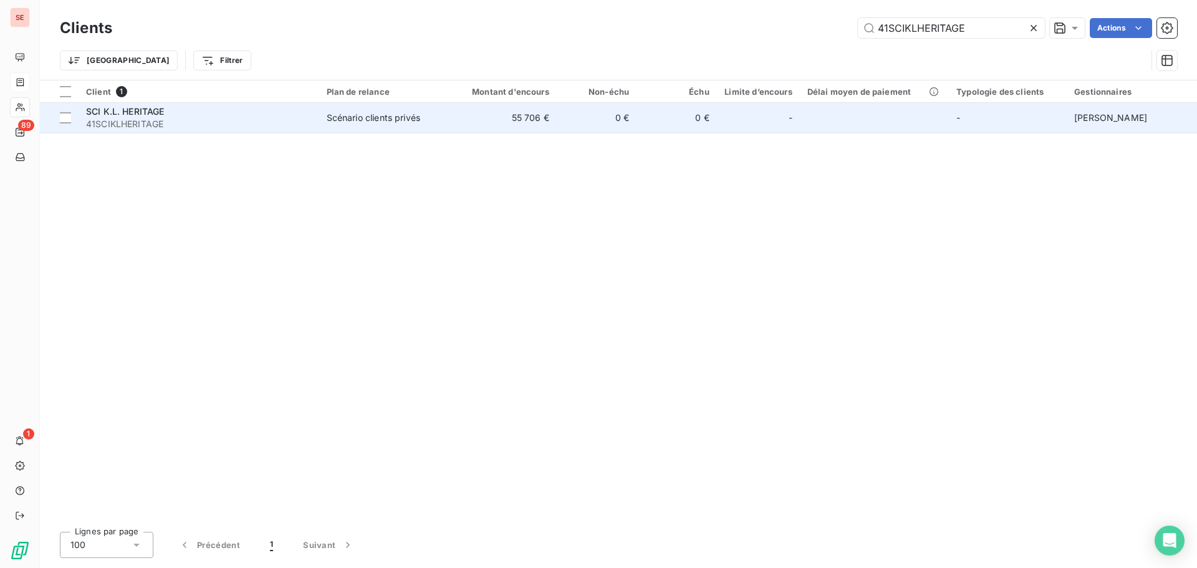
click at [133, 120] on span "41SCIKLHERITAGE" at bounding box center [199, 124] width 226 height 12
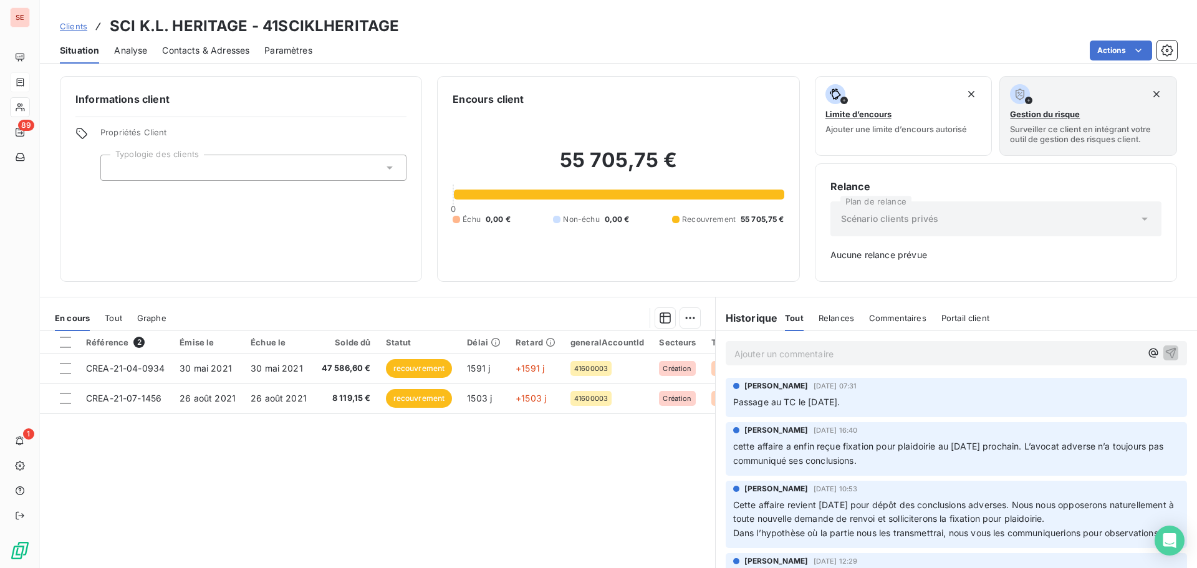
click at [999, 239] on div "Relance Plan de relance Scénario clients privés Aucune relance prévue" at bounding box center [995, 222] width 331 height 87
click at [960, 497] on div "Cette affaire revient [DATE] pour dépôt des conclusions adverses. Nous nous opp…" at bounding box center [956, 519] width 446 height 44
click at [841, 510] on p "Cette affaire revient [DATE] pour dépôt des conclusions adverses. Nous nous opp…" at bounding box center [956, 519] width 446 height 43
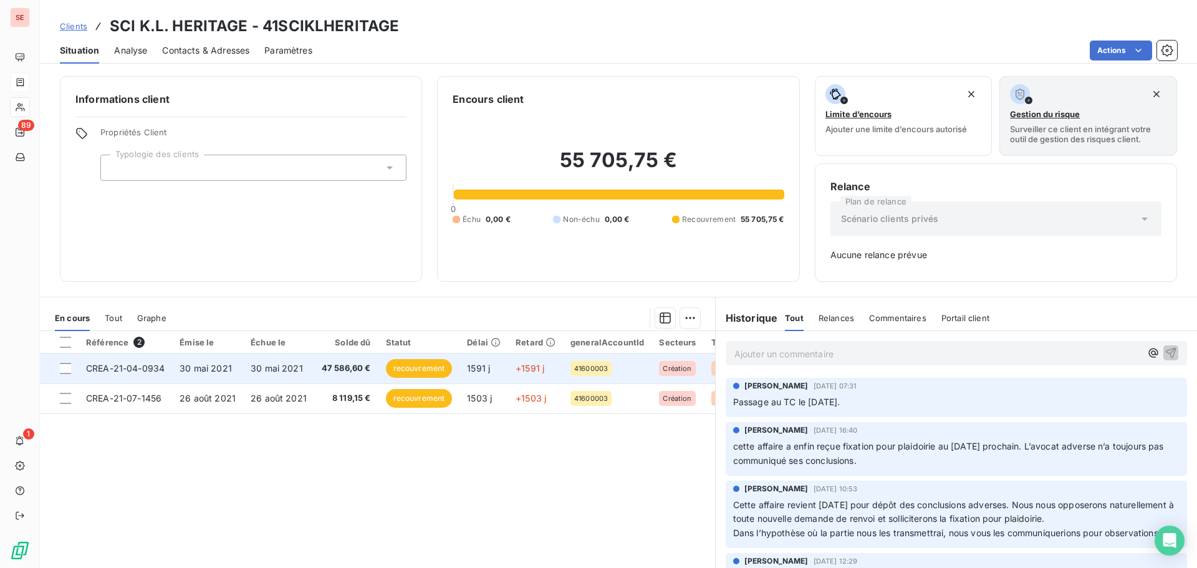
click at [301, 366] on td "30 mai 2021" at bounding box center [278, 368] width 71 height 30
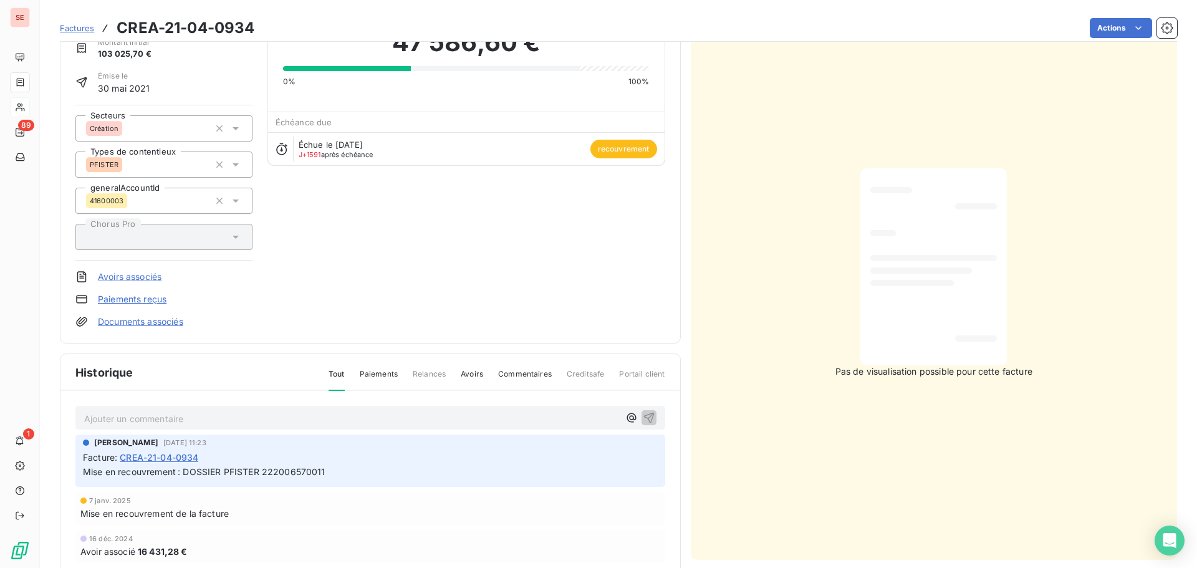
scroll to position [64, 0]
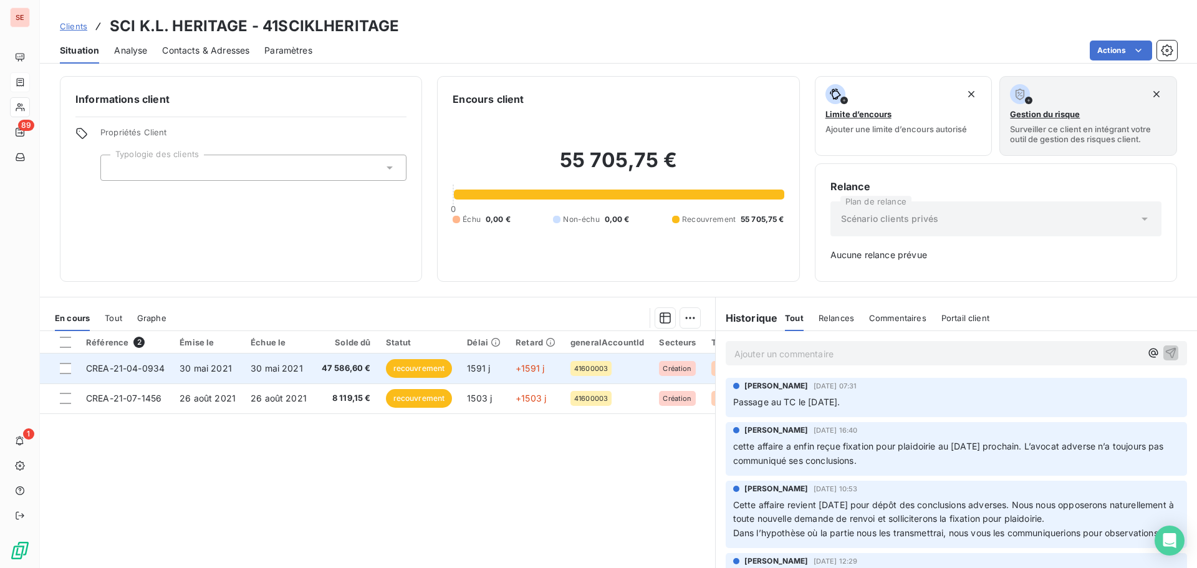
click at [325, 365] on span "47 586,60 €" at bounding box center [346, 368] width 49 height 12
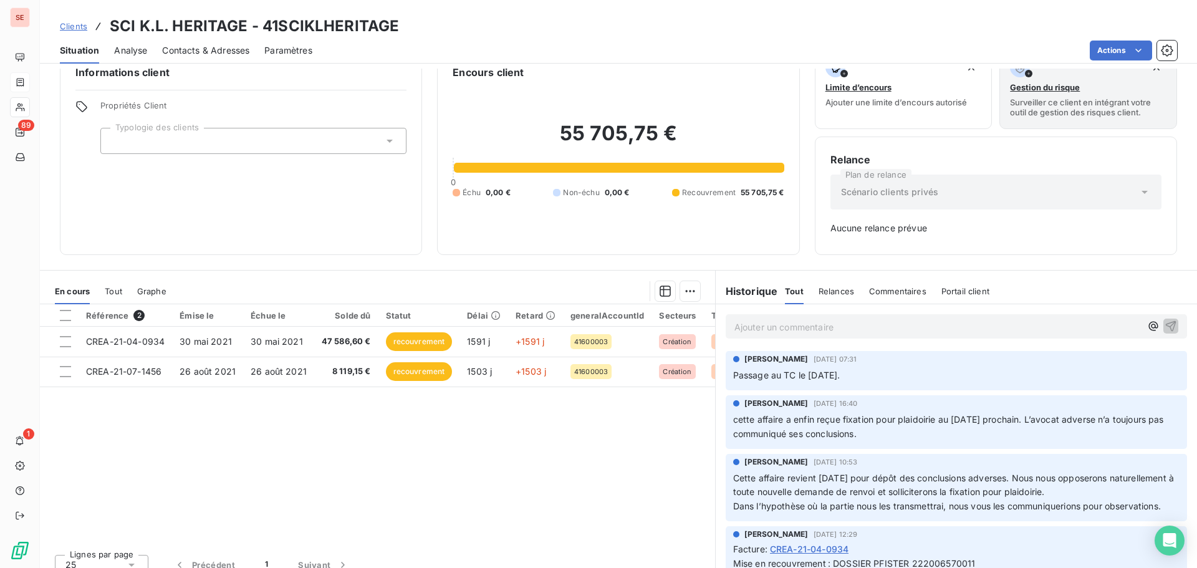
scroll to position [41, 0]
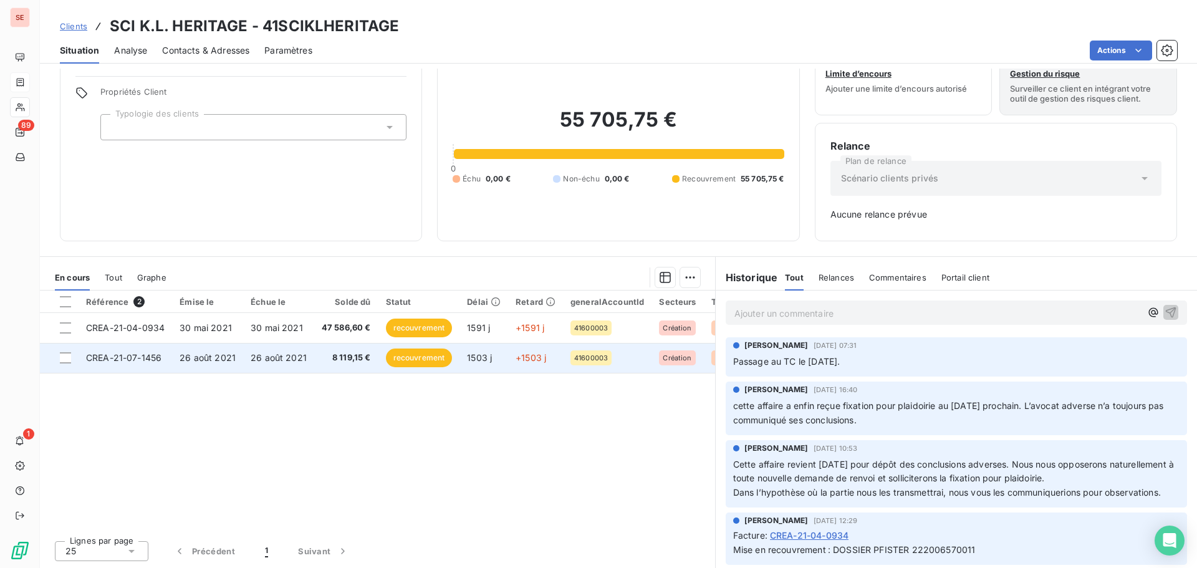
click at [266, 360] on span "26 août 2021" at bounding box center [279, 357] width 56 height 11
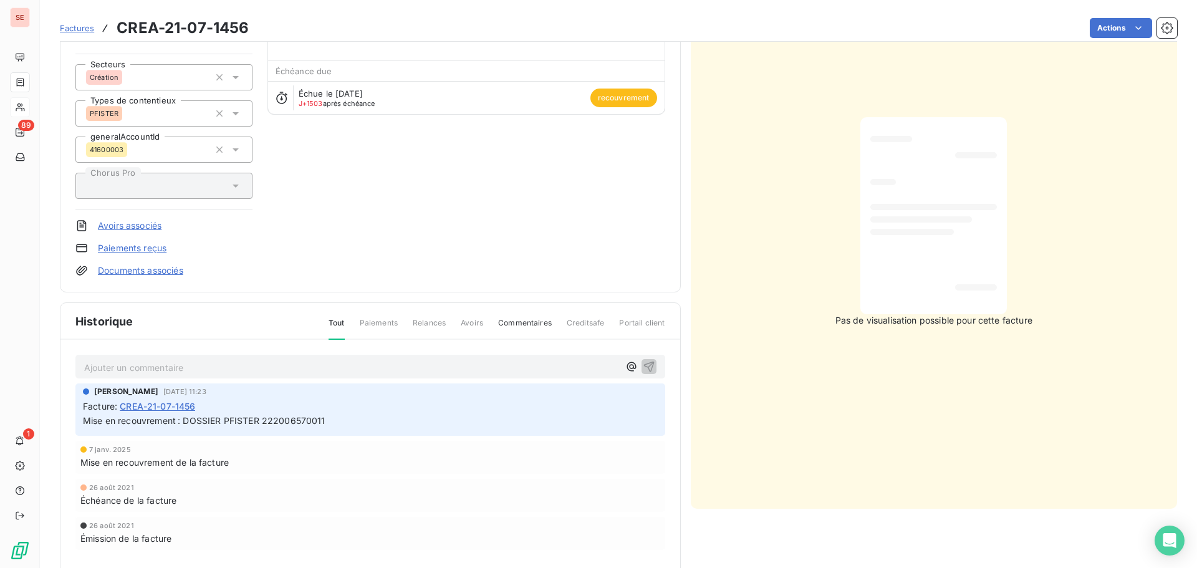
scroll to position [127, 0]
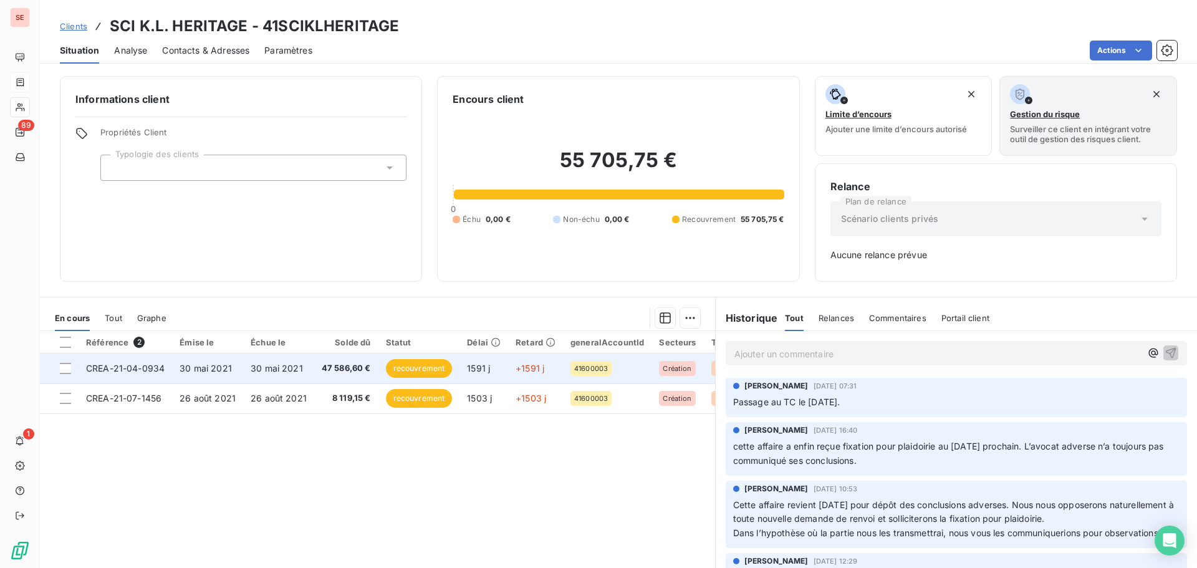
click at [236, 371] on td "30 mai 2021" at bounding box center [207, 368] width 71 height 30
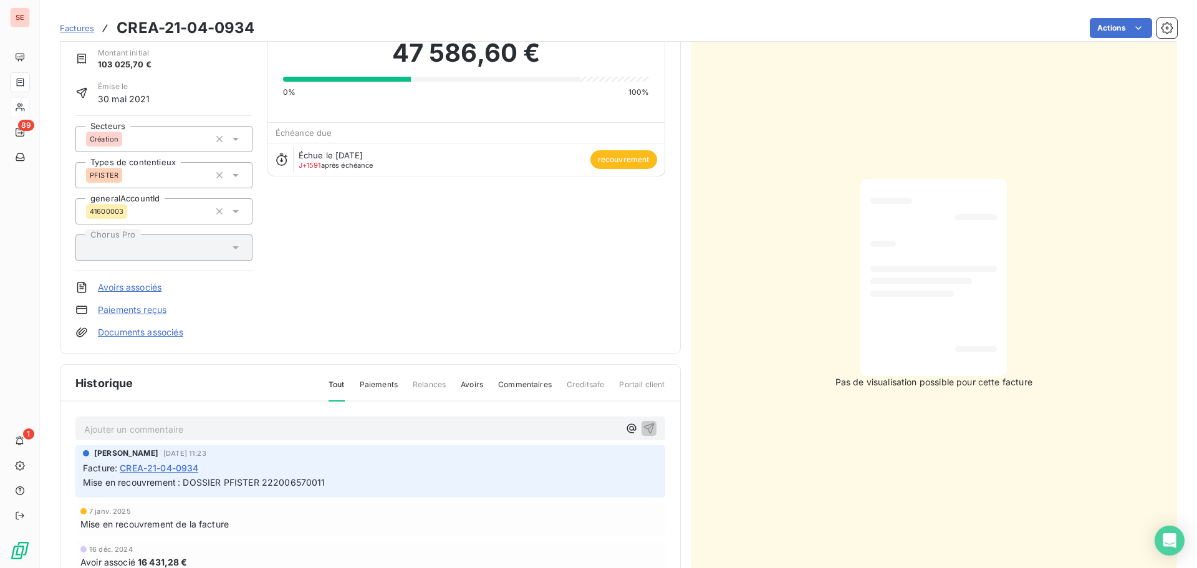
scroll to position [158, 0]
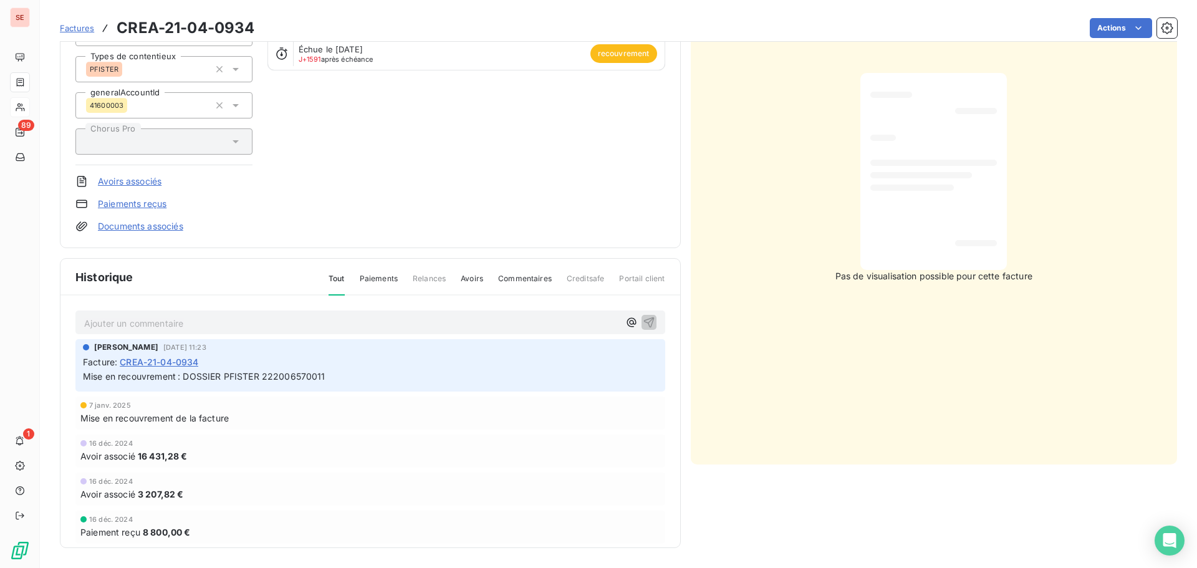
click at [170, 320] on p "Ajouter un commentaire ﻿" at bounding box center [351, 323] width 535 height 16
drag, startPoint x: 183, startPoint y: 376, endPoint x: 351, endPoint y: 378, distance: 167.7
click at [351, 378] on p "Mise en recouvrement : DOSSIER PFISTER 222006570011" at bounding box center [370, 375] width 575 height 14
copy span "DOSSIER PFISTER 222006570011"
click at [365, 322] on p "[DATE] : le jugement sera rendu le [DATE] prochain -" at bounding box center [351, 322] width 535 height 14
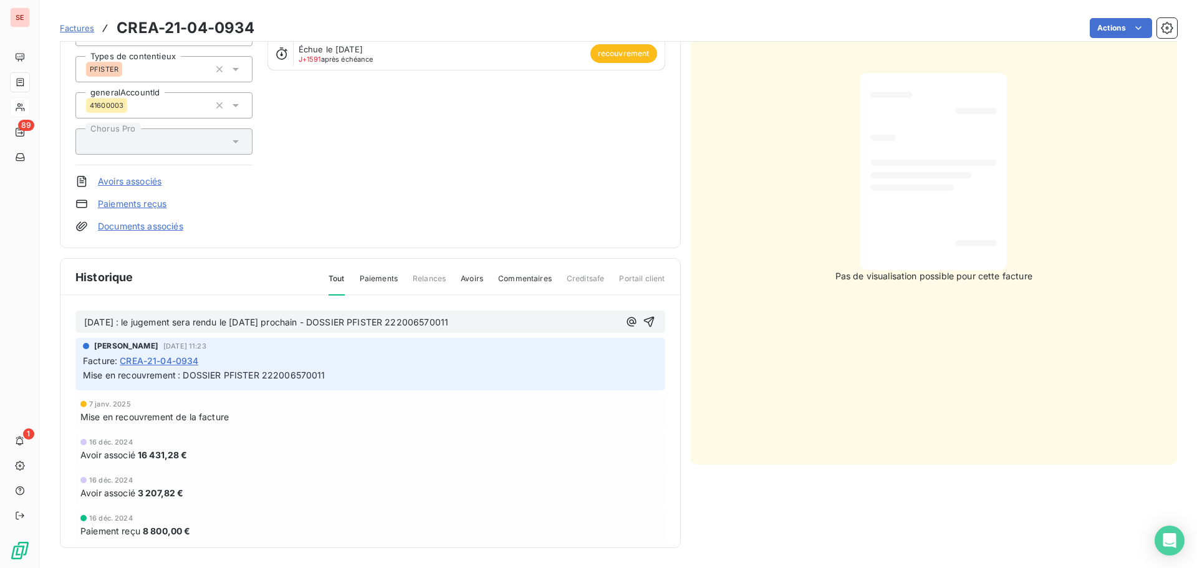
click at [349, 315] on p "[DATE] : le jugement sera rendu le [DATE] prochain - DOSSIER PFISTER 2220065700…" at bounding box center [351, 322] width 535 height 14
copy span "[DATE] : le jugement sera rendu le [DATE] prochain - DOSSIER PFISTER 2220065700…"
click at [643, 318] on icon "button" at bounding box center [648, 322] width 11 height 11
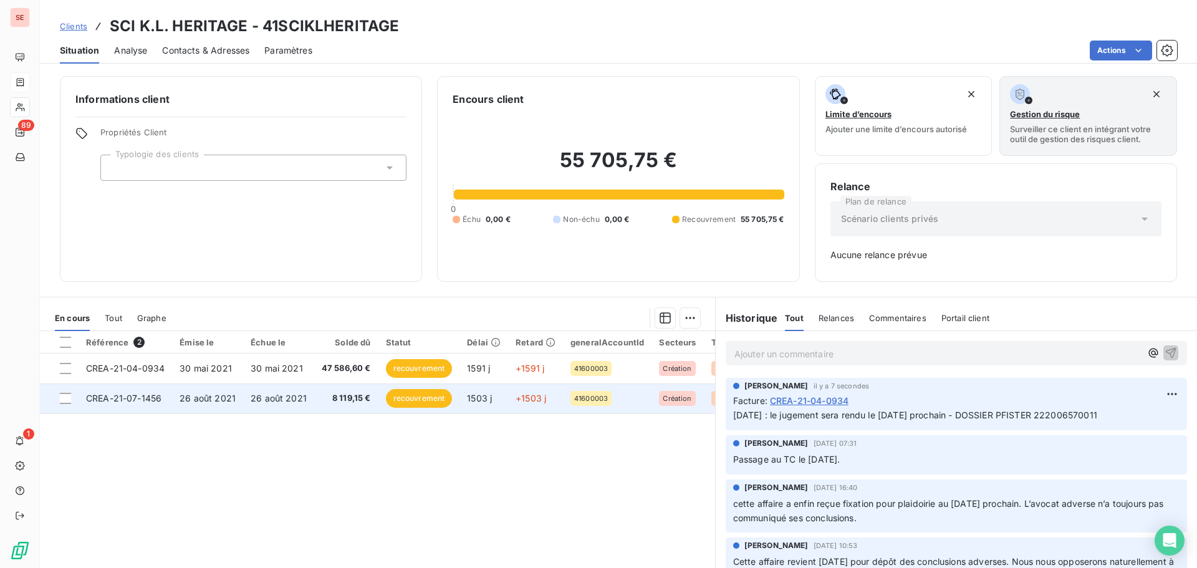
click at [315, 385] on td "8 119,15 €" at bounding box center [346, 398] width 64 height 30
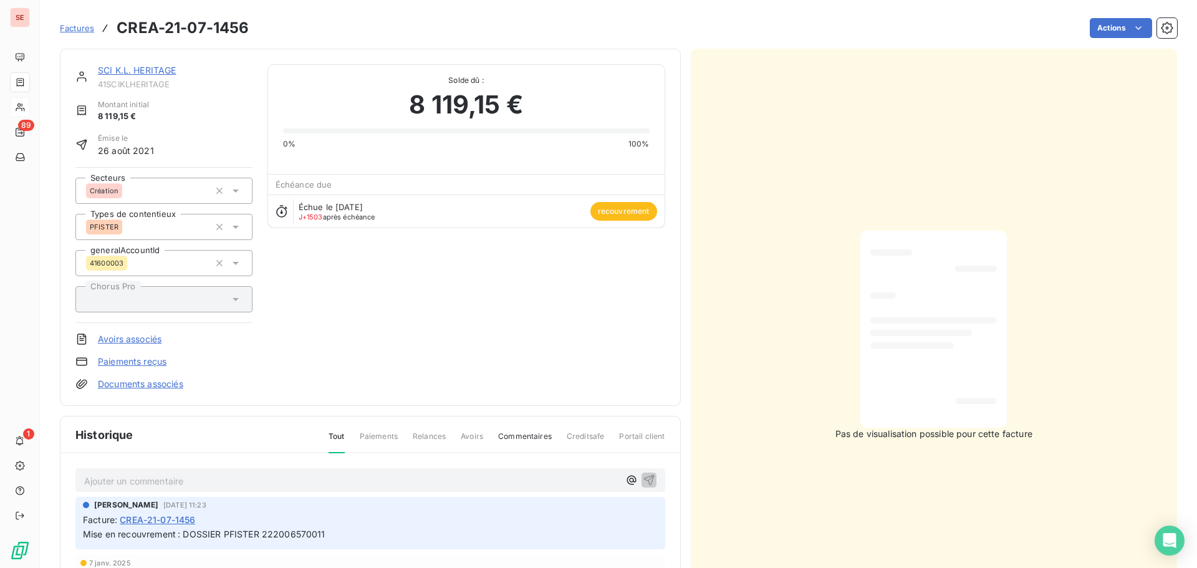
click at [264, 468] on div "Ajouter un commentaire ﻿" at bounding box center [370, 480] width 590 height 24
click at [261, 483] on p "Ajouter un commentaire ﻿" at bounding box center [351, 481] width 535 height 16
click at [645, 480] on icon "button" at bounding box center [649, 479] width 12 height 12
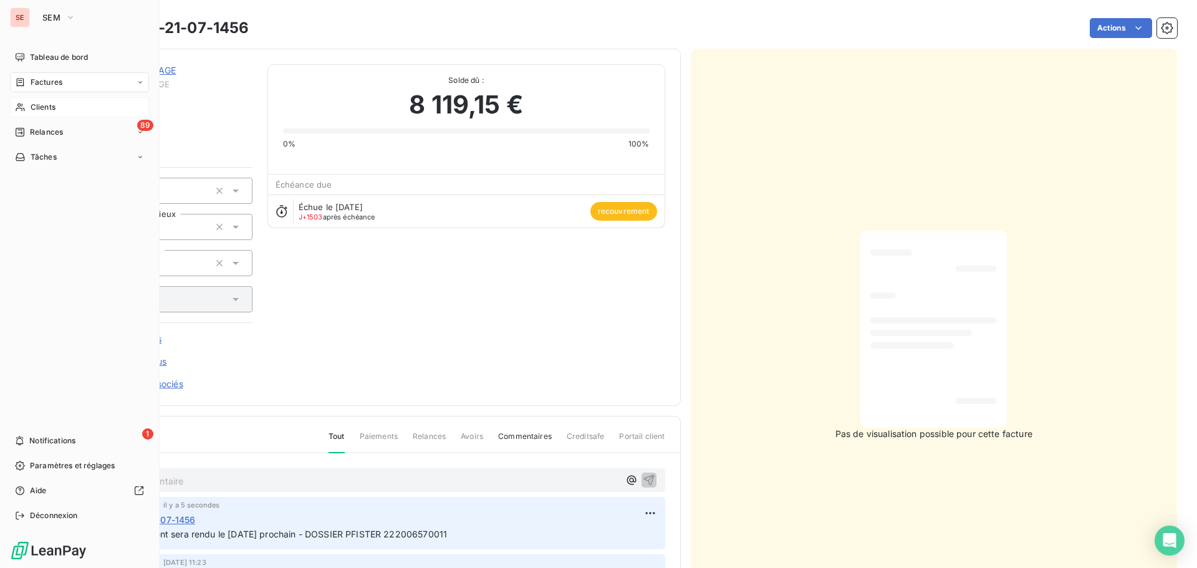
click at [36, 108] on span "Clients" at bounding box center [43, 107] width 25 height 11
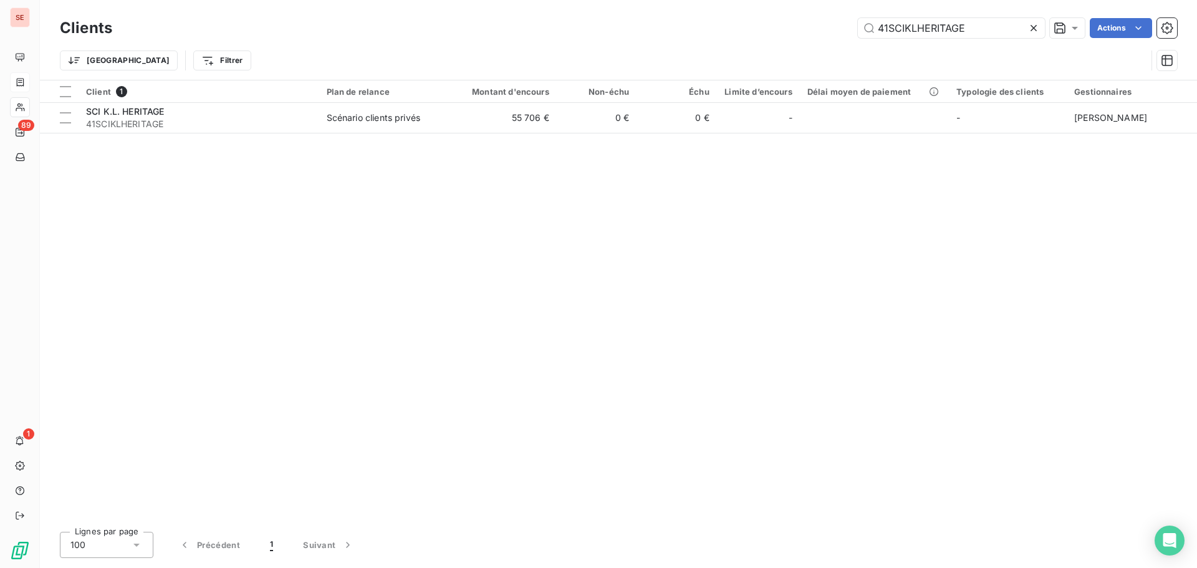
drag, startPoint x: 1000, startPoint y: 29, endPoint x: 800, endPoint y: 31, distance: 200.7
click at [800, 31] on div "41SCIKLHERITAGE Actions" at bounding box center [652, 28] width 1050 height 20
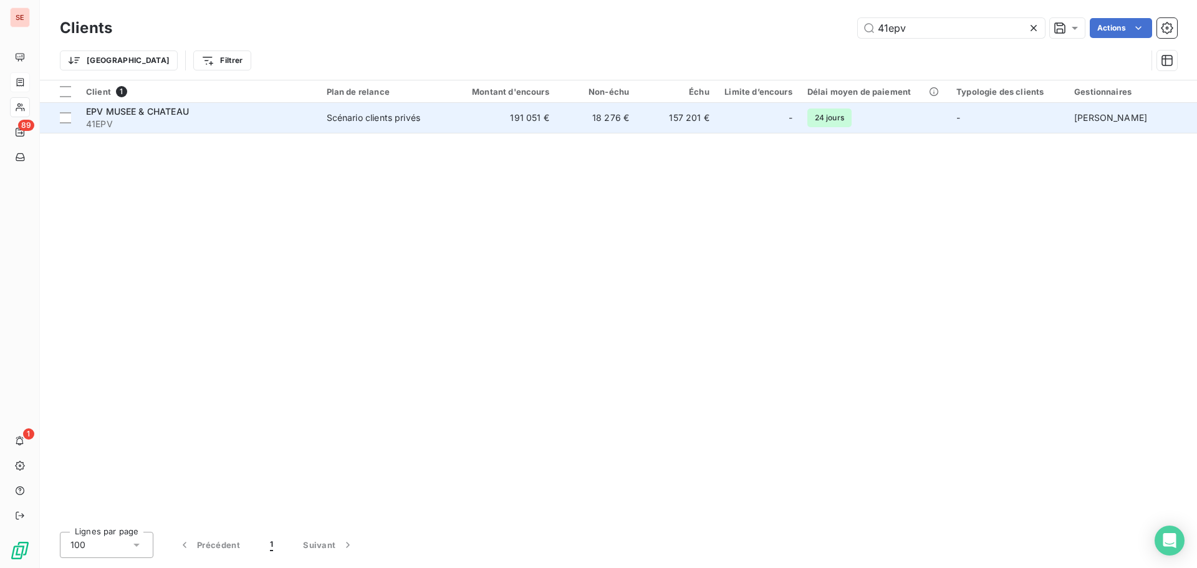
type input "41epv"
click at [122, 122] on span "41EPV" at bounding box center [199, 124] width 226 height 12
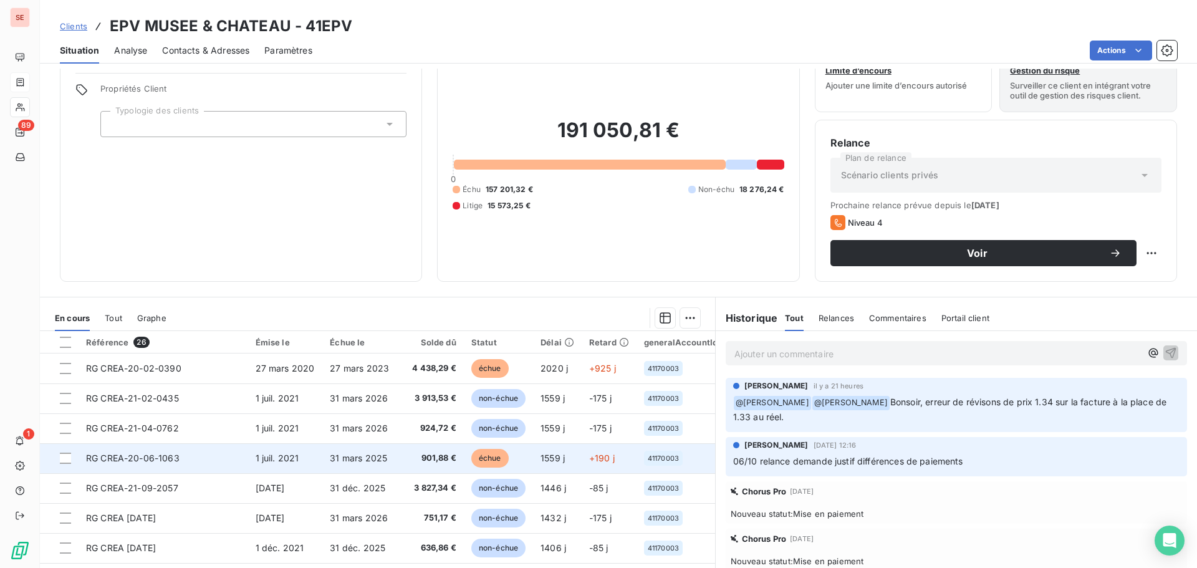
scroll to position [22, 0]
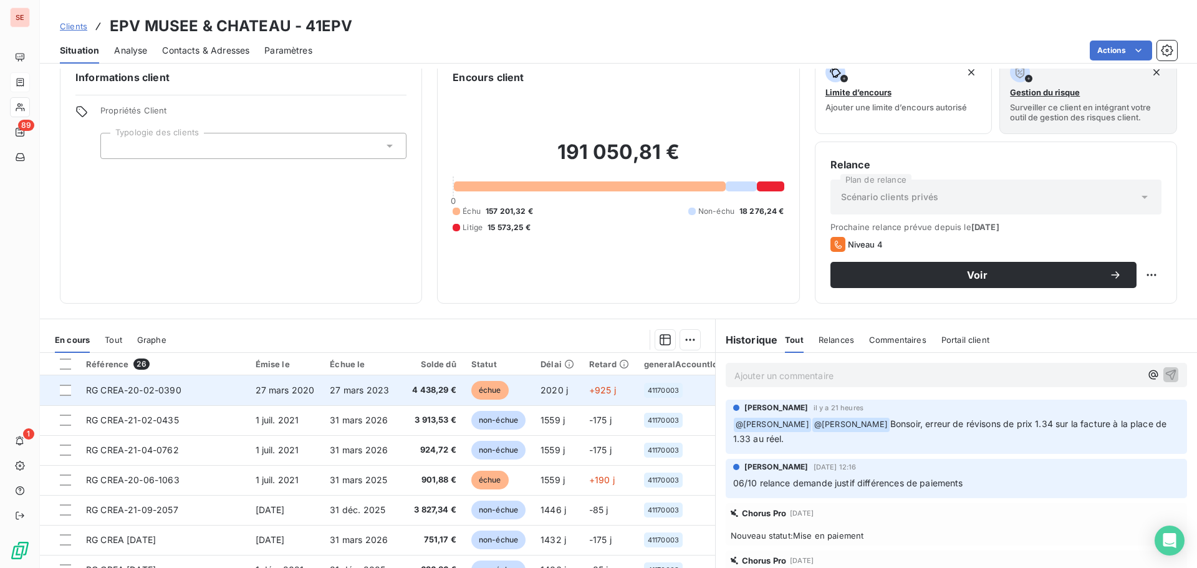
click at [295, 385] on span "27 mars 2020" at bounding box center [285, 390] width 59 height 11
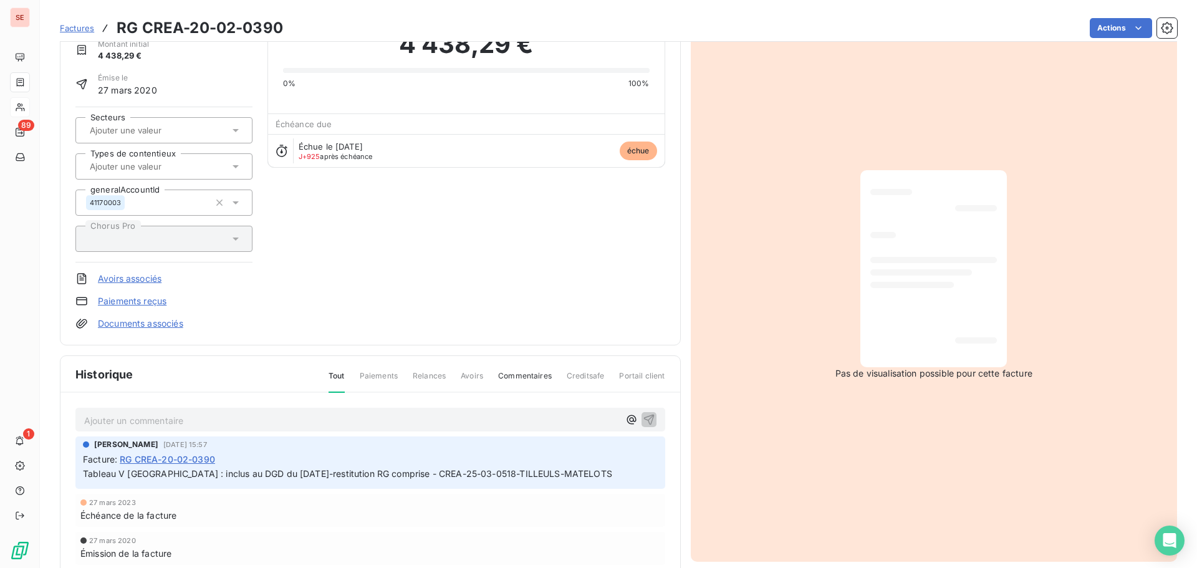
scroll to position [64, 0]
click at [153, 322] on link "Documents associés" at bounding box center [140, 320] width 85 height 12
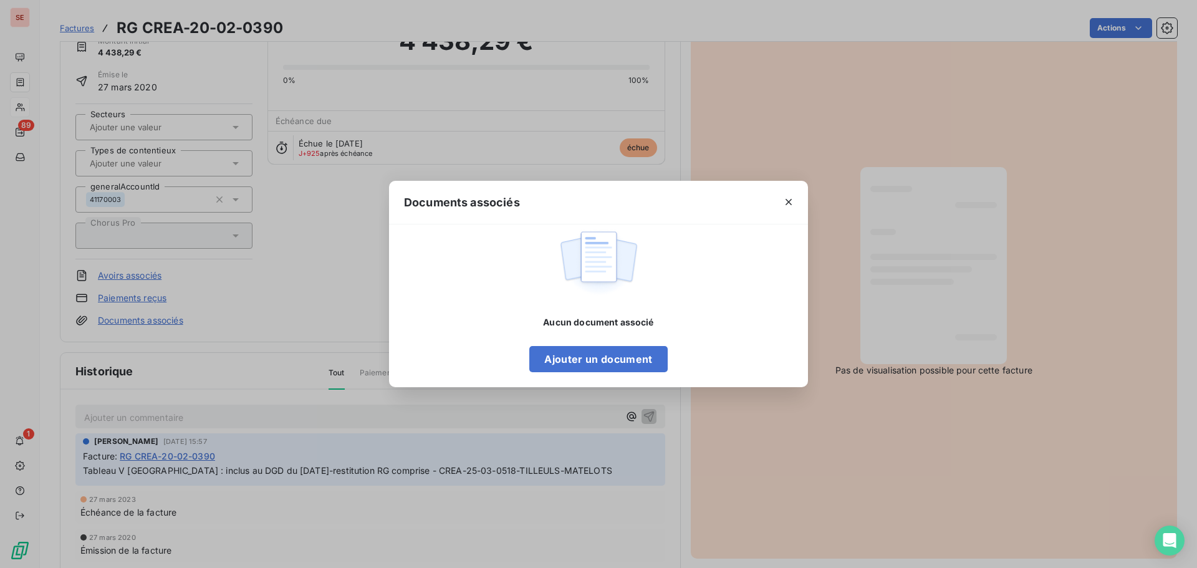
click at [327, 251] on div "Documents associés Aucun document associé Ajouter un document" at bounding box center [598, 284] width 1197 height 568
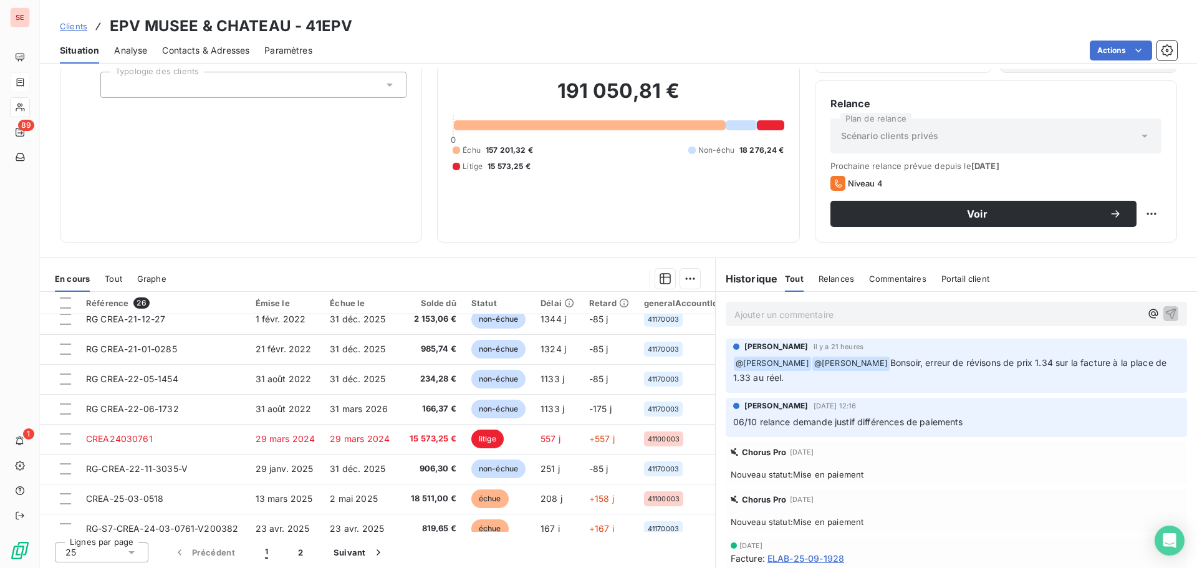
scroll to position [84, 0]
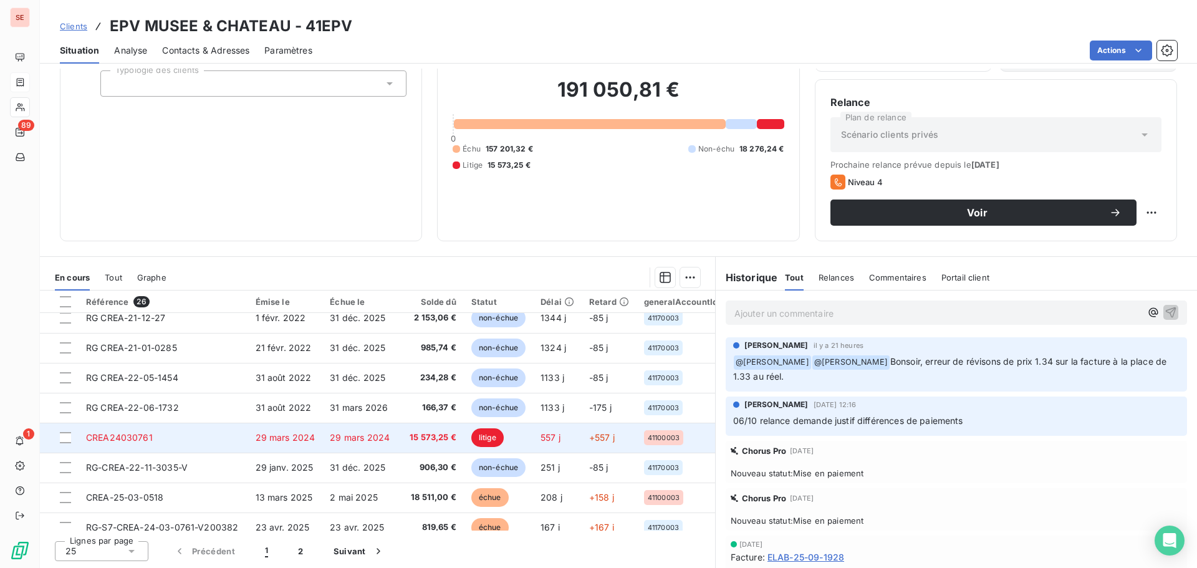
click at [225, 434] on td "CREA24030761" at bounding box center [164, 438] width 170 height 30
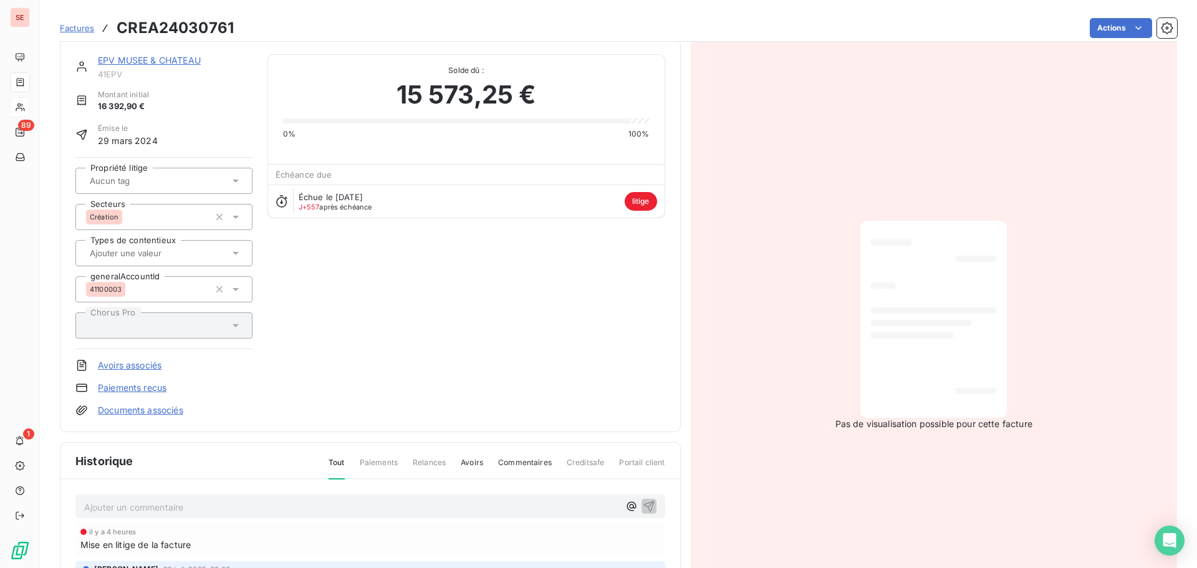
scroll to position [126, 0]
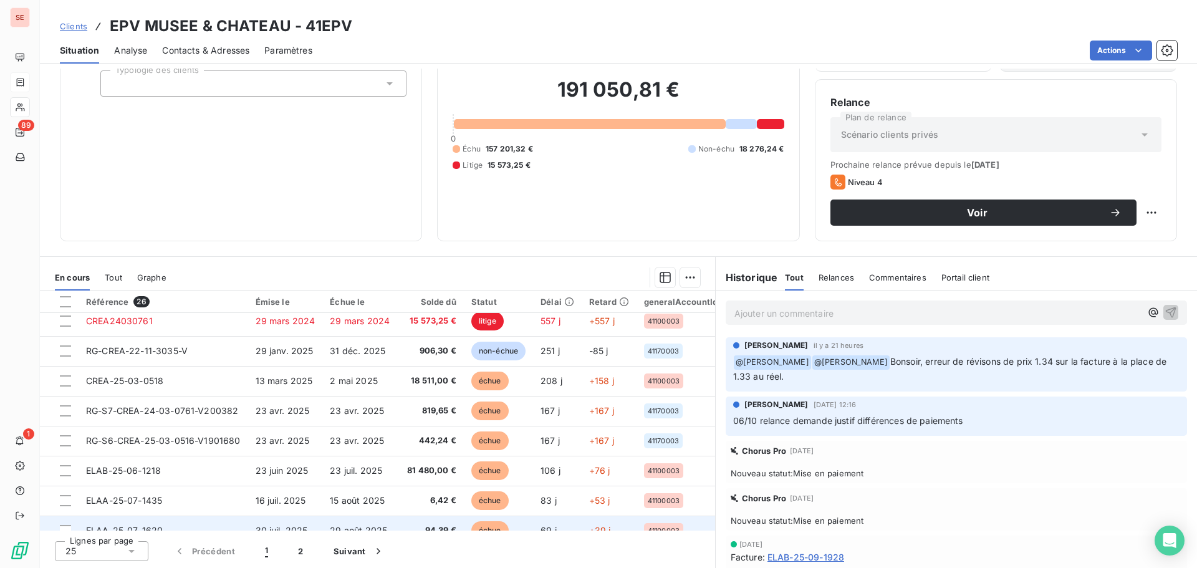
scroll to position [312, 0]
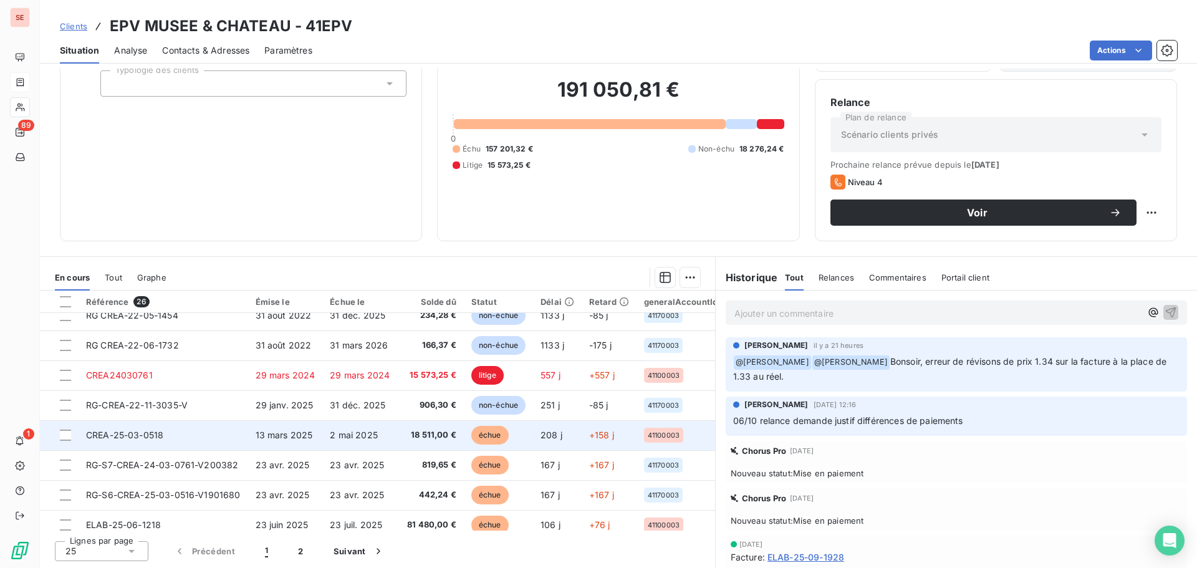
click at [158, 443] on td "CREA-25-03-0518" at bounding box center [164, 435] width 170 height 30
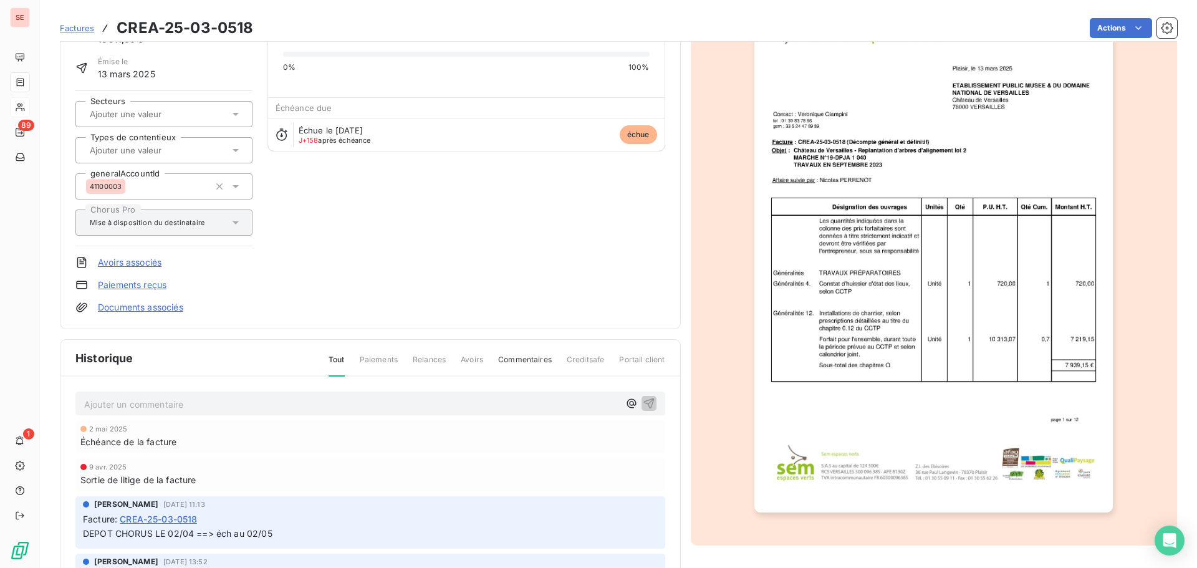
scroll to position [126, 0]
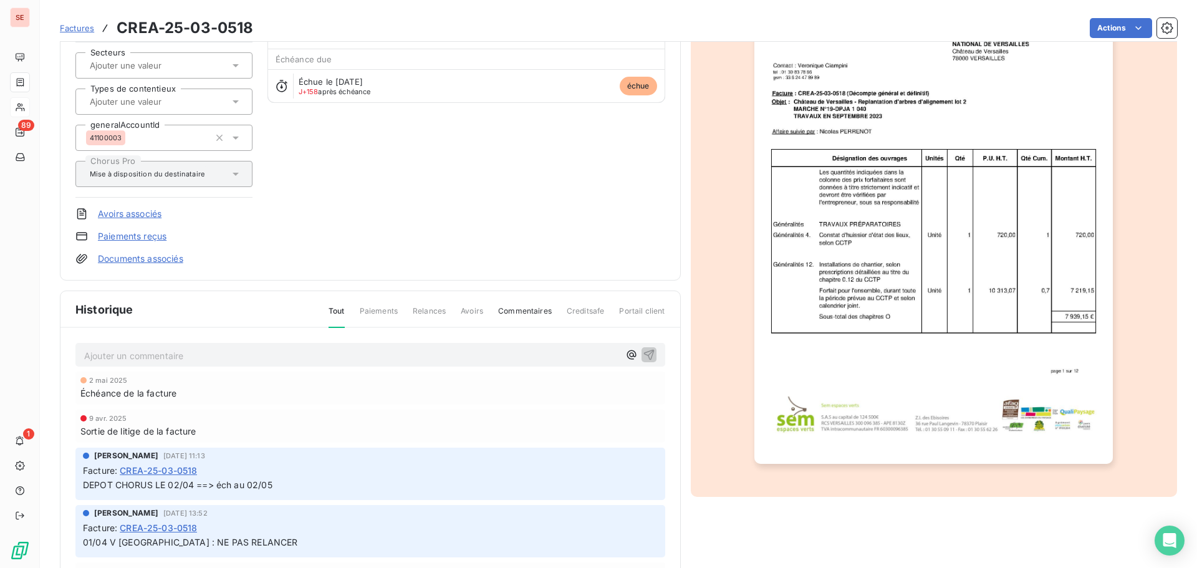
click at [191, 352] on p "Ajouter un commentaire ﻿" at bounding box center [351, 356] width 535 height 16
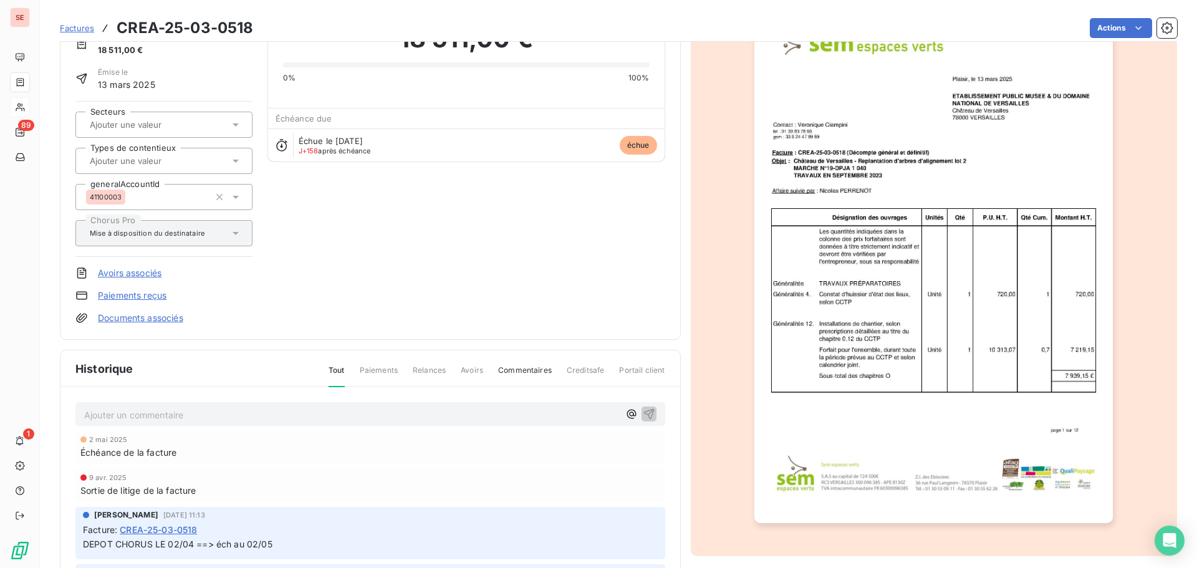
scroll to position [0, 0]
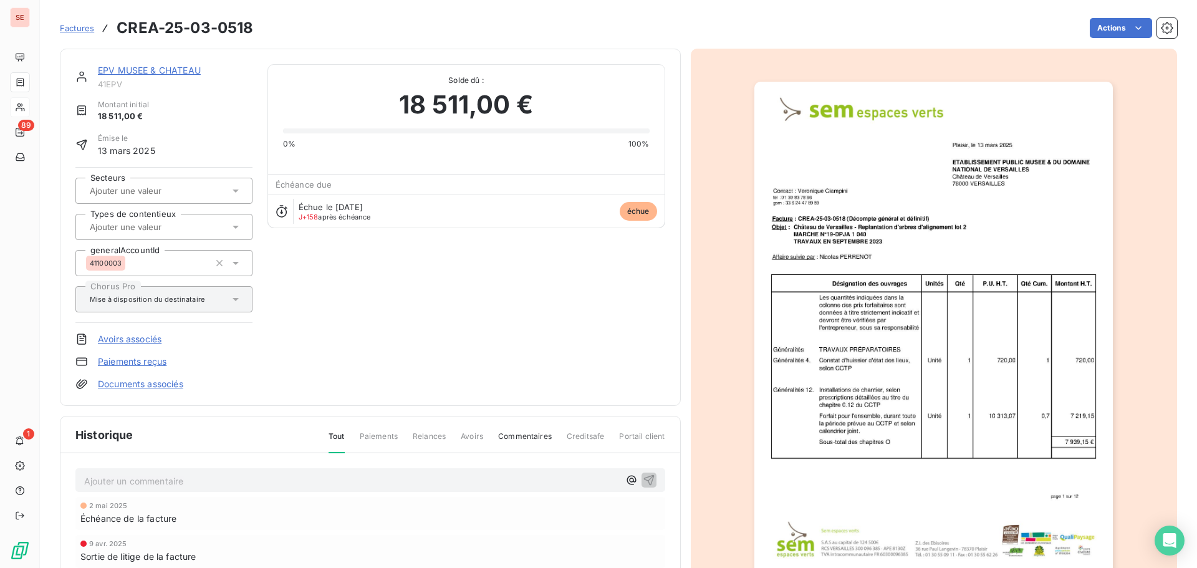
click at [172, 68] on link "EPV MUSEE & CHATEAU" at bounding box center [149, 70] width 103 height 11
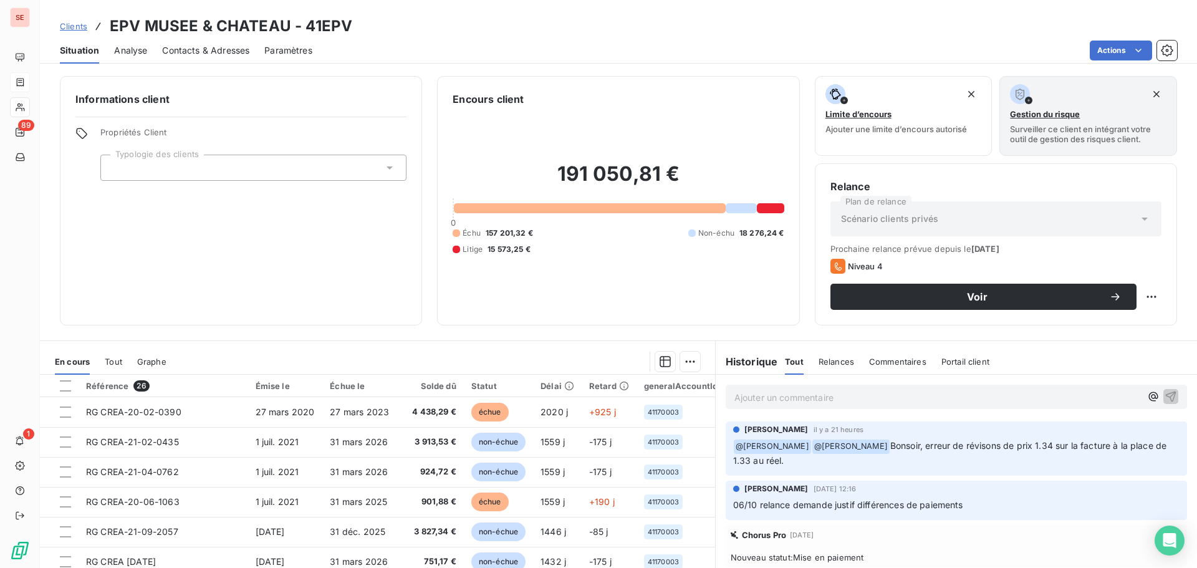
click at [218, 50] on span "Contacts & Adresses" at bounding box center [205, 50] width 87 height 12
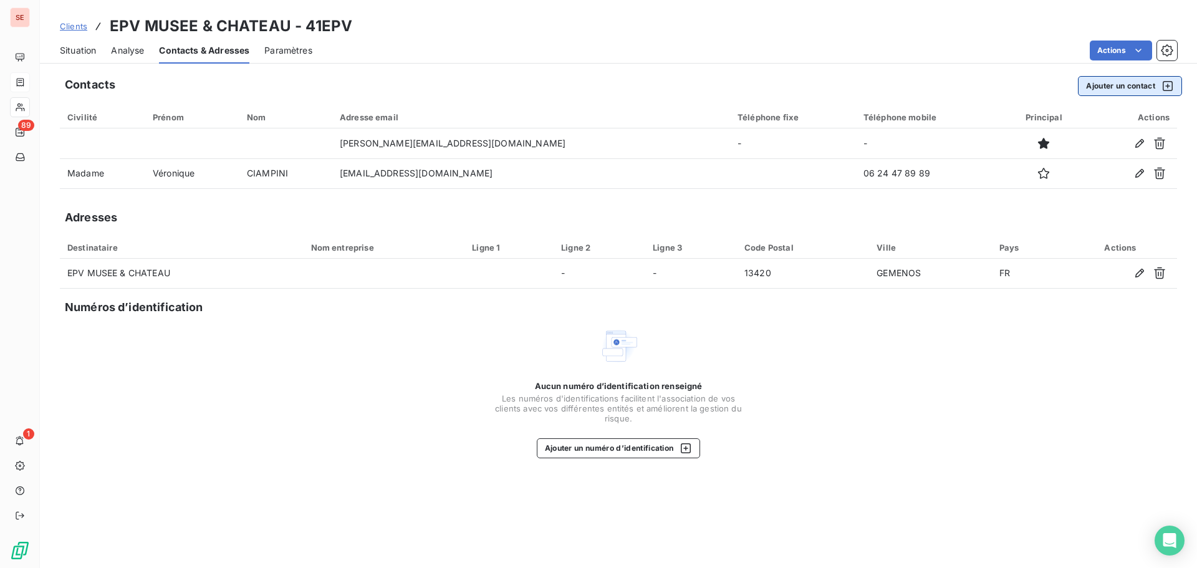
click at [1101, 84] on button "Ajouter un contact" at bounding box center [1130, 86] width 104 height 20
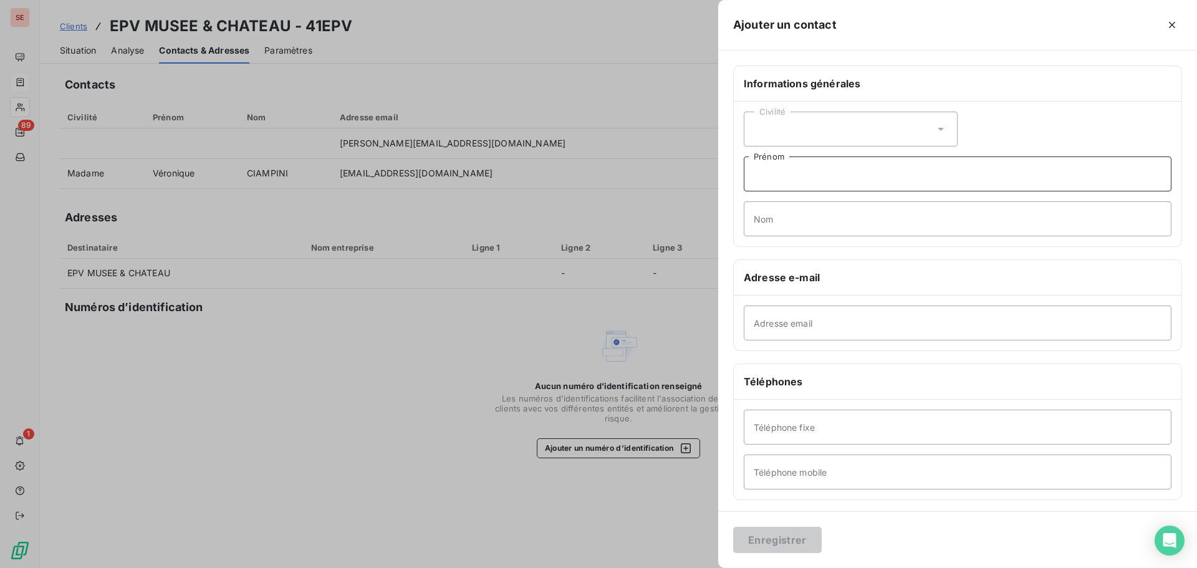
drag, startPoint x: 794, startPoint y: 175, endPoint x: 798, endPoint y: 160, distance: 15.0
click at [794, 175] on input "Prénom" at bounding box center [958, 173] width 428 height 35
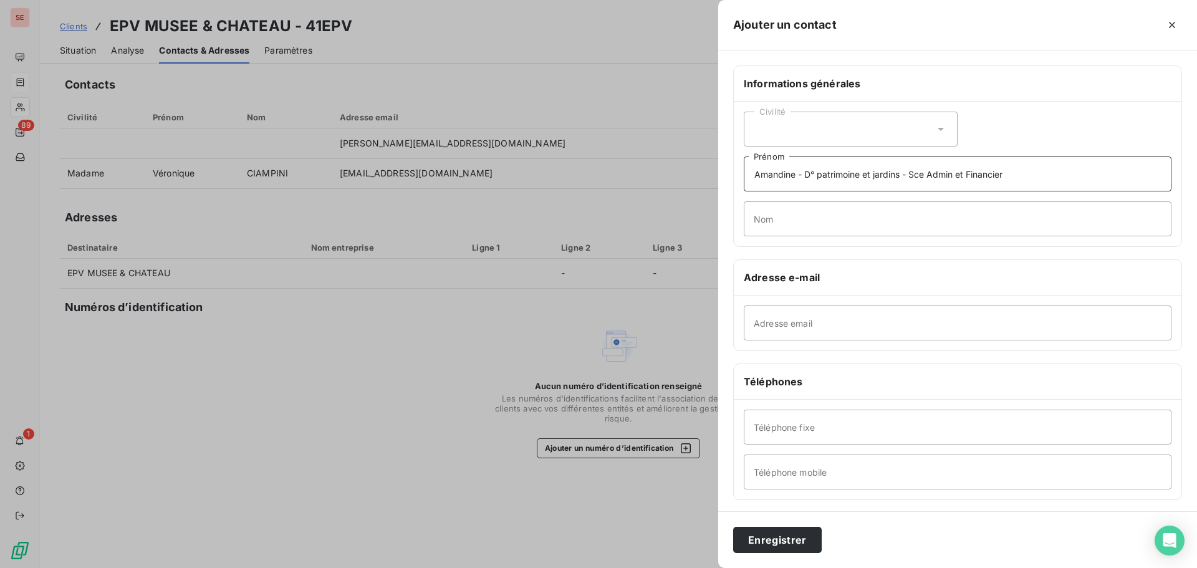
type input "Amandine - D° patrimoine et jardins - Sce Admin et Financier"
type input "[PERSON_NAME]"
click at [783, 427] on input "Téléphone fixe" at bounding box center [958, 426] width 428 height 35
type input "[PHONE_NUMBER]"
click at [762, 318] on input "Adresse email" at bounding box center [958, 322] width 428 height 35
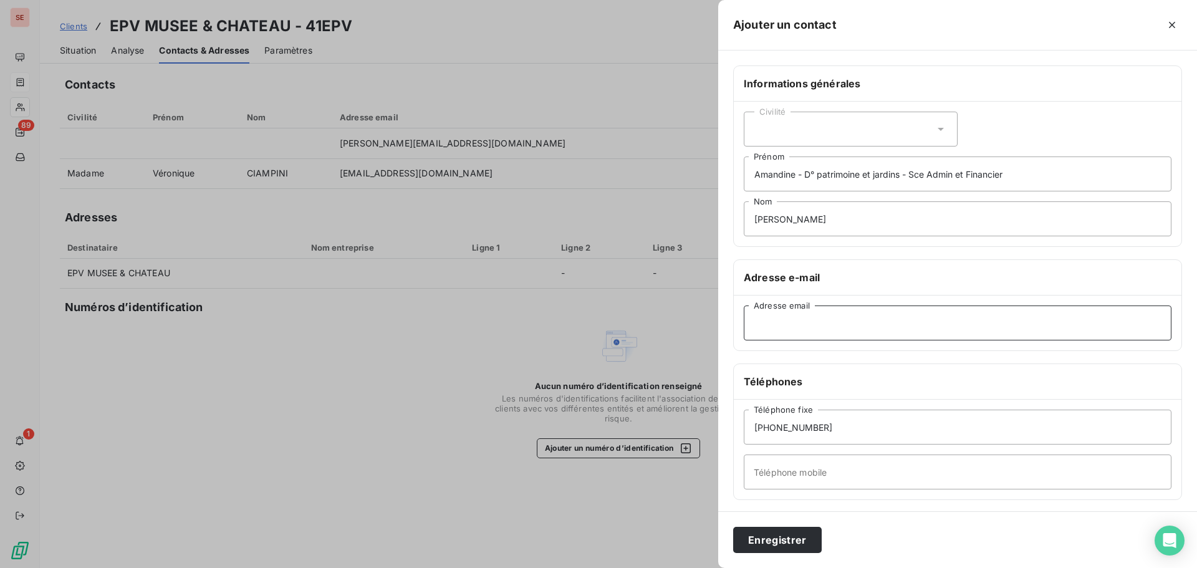
paste input "[EMAIL_ADDRESS][DOMAIN_NAME]"
type input "[EMAIL_ADDRESS][DOMAIN_NAME]"
click at [804, 541] on button "Enregistrer" at bounding box center [777, 540] width 89 height 26
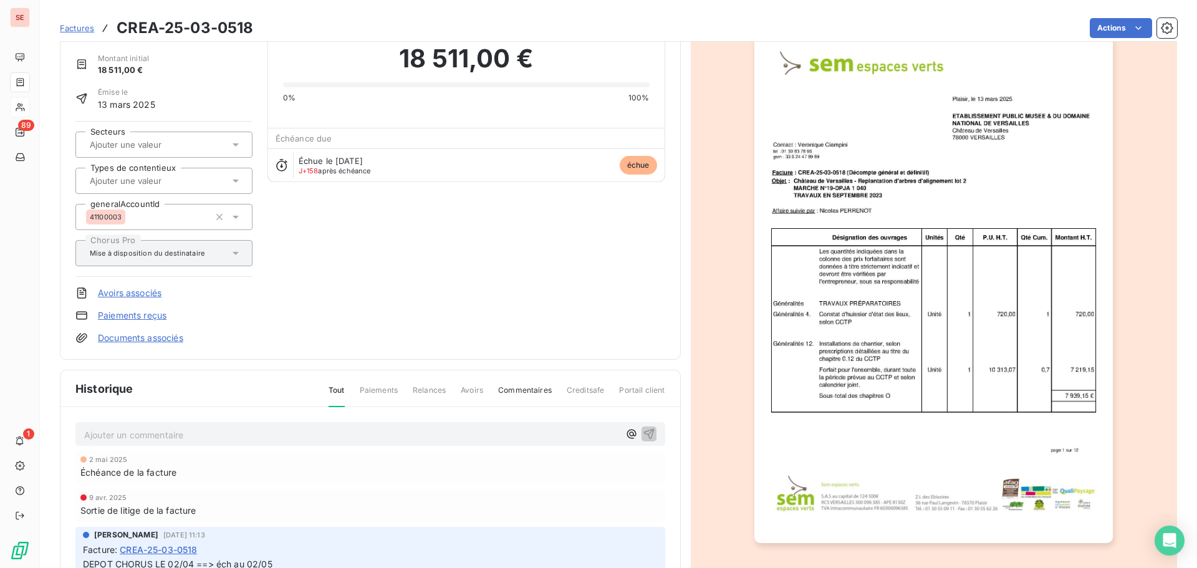
scroll to position [125, 0]
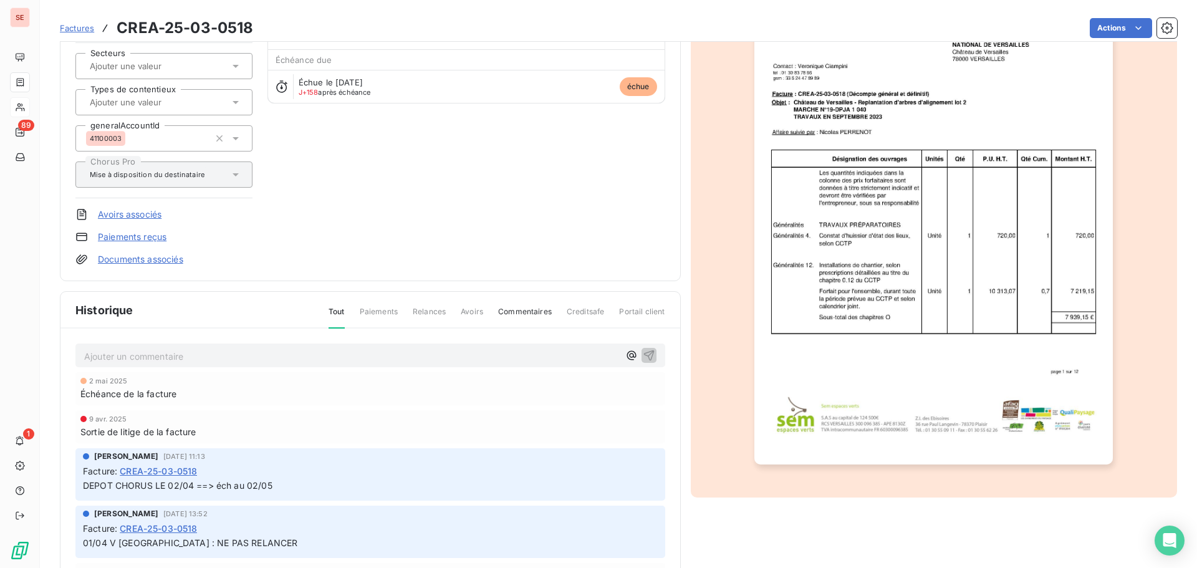
click at [155, 261] on link "Documents associés" at bounding box center [140, 259] width 85 height 12
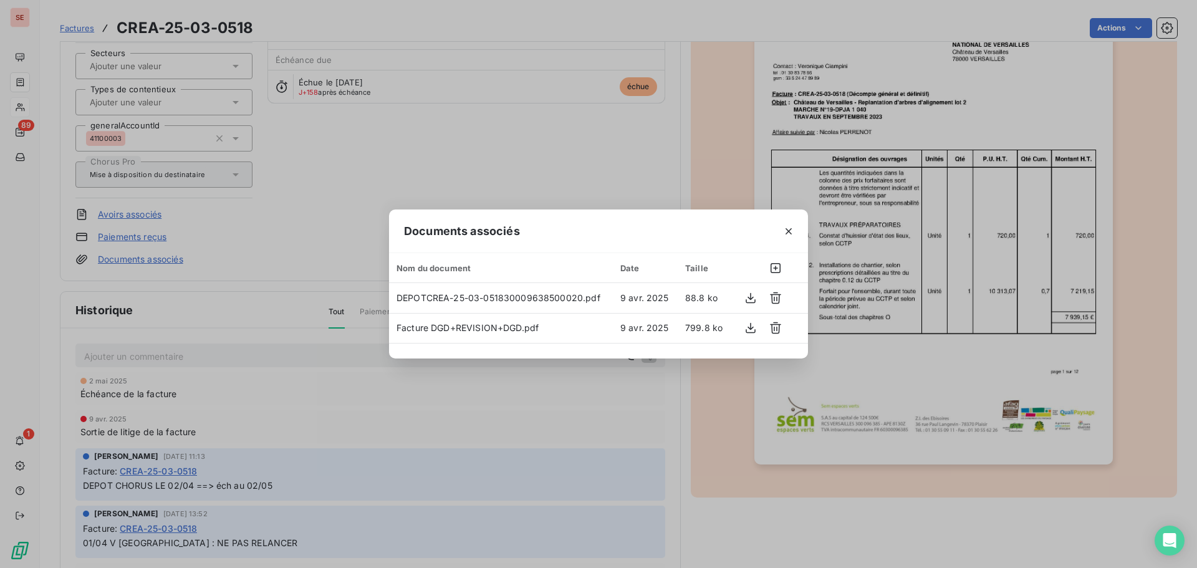
click at [836, 462] on div "Documents associés Nom du document Date Taille DEPOTCREA-25-03-0518300096385000…" at bounding box center [598, 284] width 1197 height 568
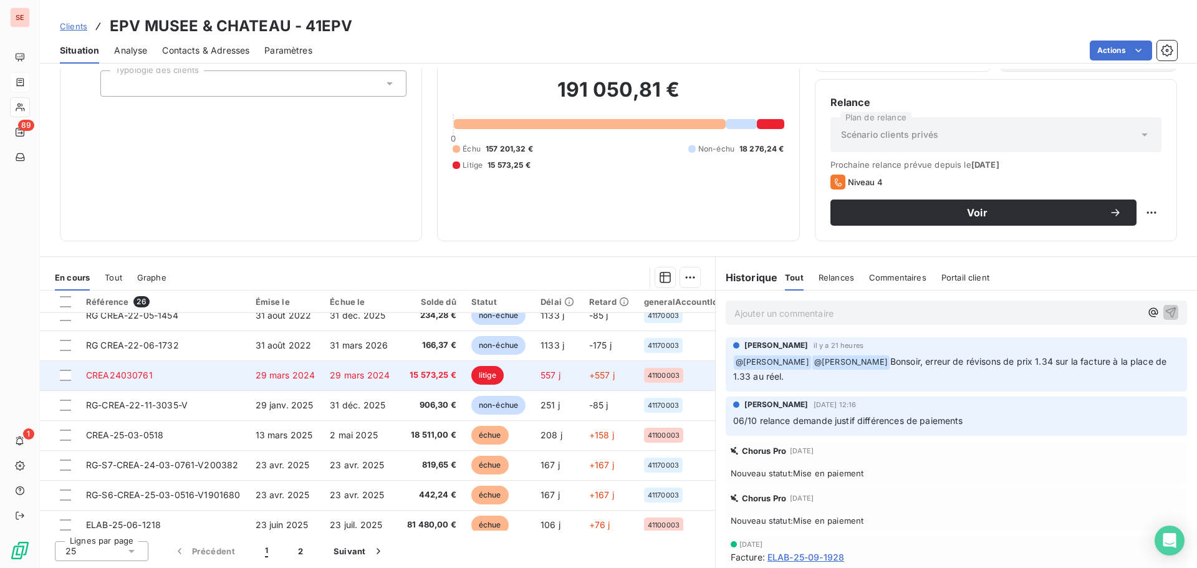
scroll to position [374, 0]
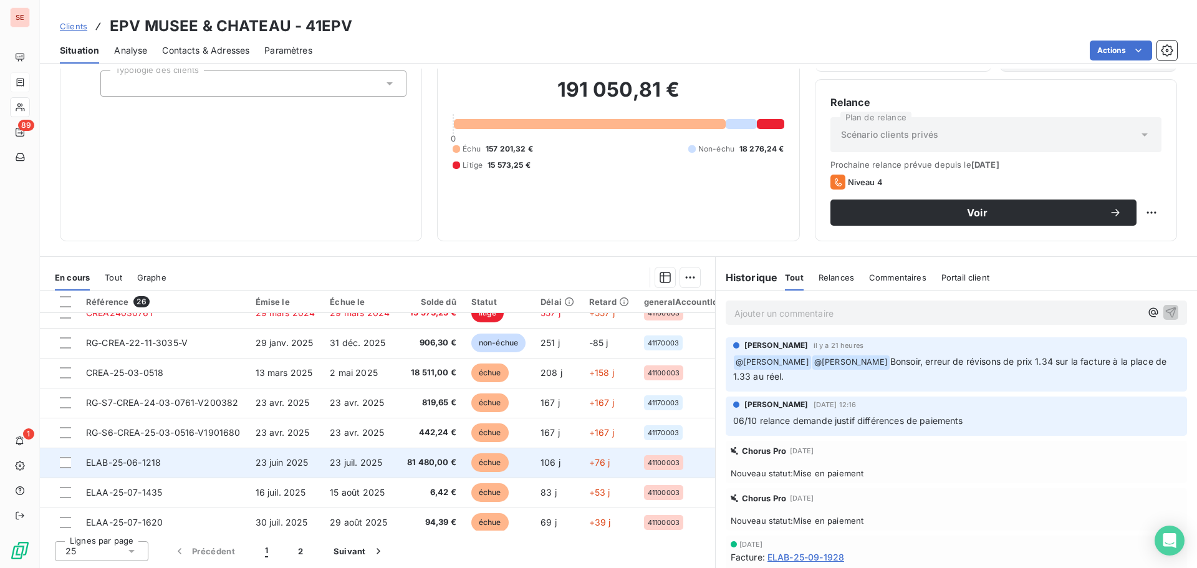
click at [366, 453] on td "23 juil. 2025" at bounding box center [359, 462] width 75 height 30
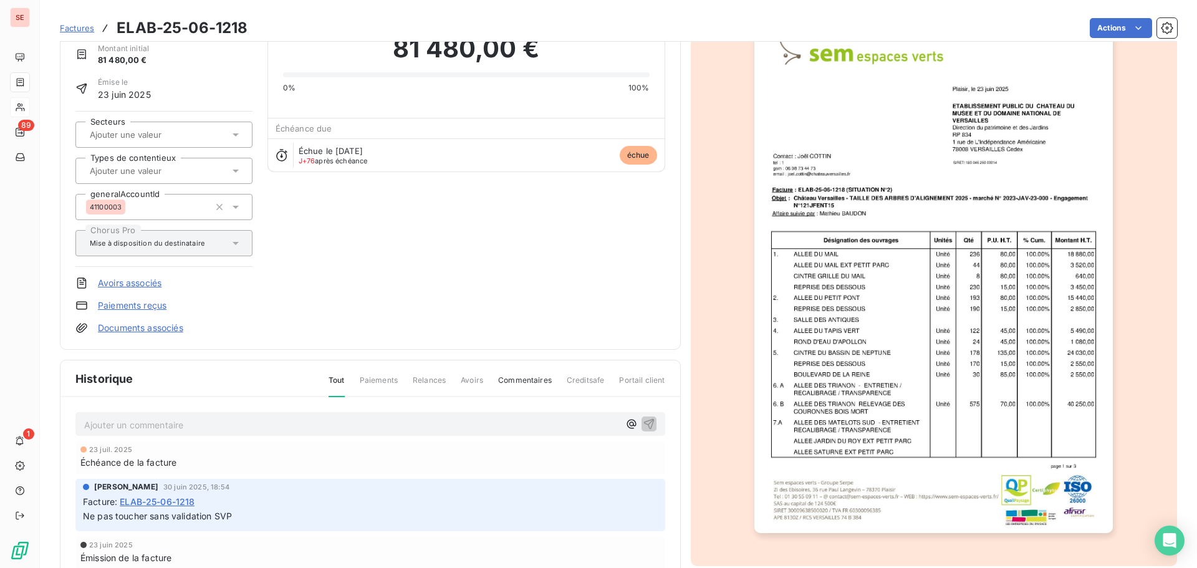
scroll to position [158, 0]
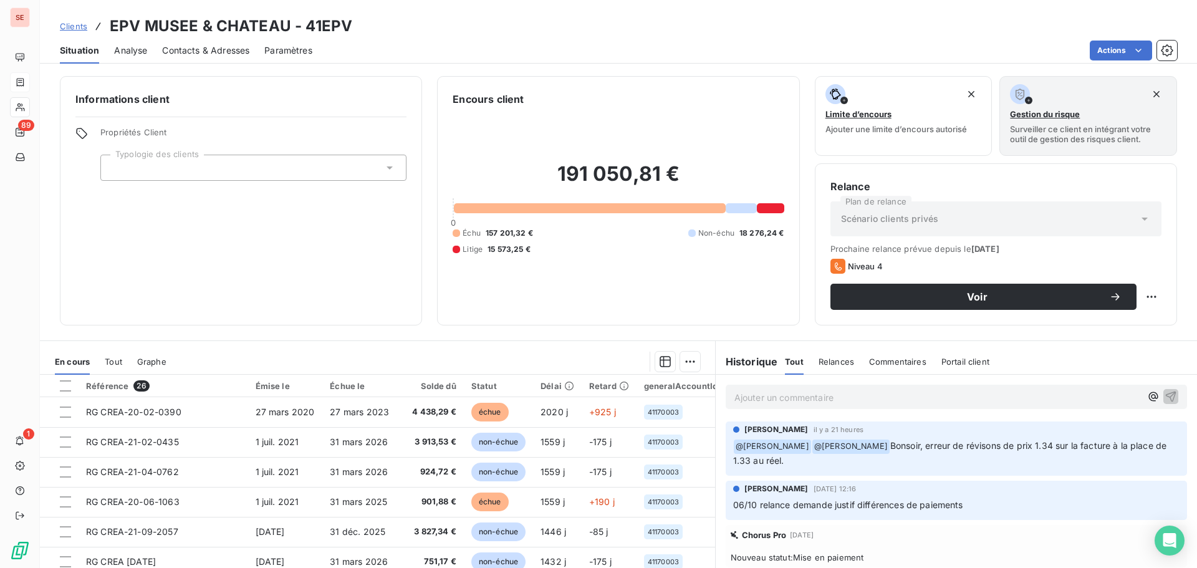
click at [937, 454] on p "﻿ @ [PERSON_NAME] ﻿ @ [PERSON_NAME], erreur de révisons de prix 1.34 sur la fac…" at bounding box center [956, 453] width 446 height 29
click at [937, 446] on span "Bonsoir, erreur de révisons de prix 1.34 sur la facture à la place de 1.33 au r…" at bounding box center [951, 453] width 436 height 26
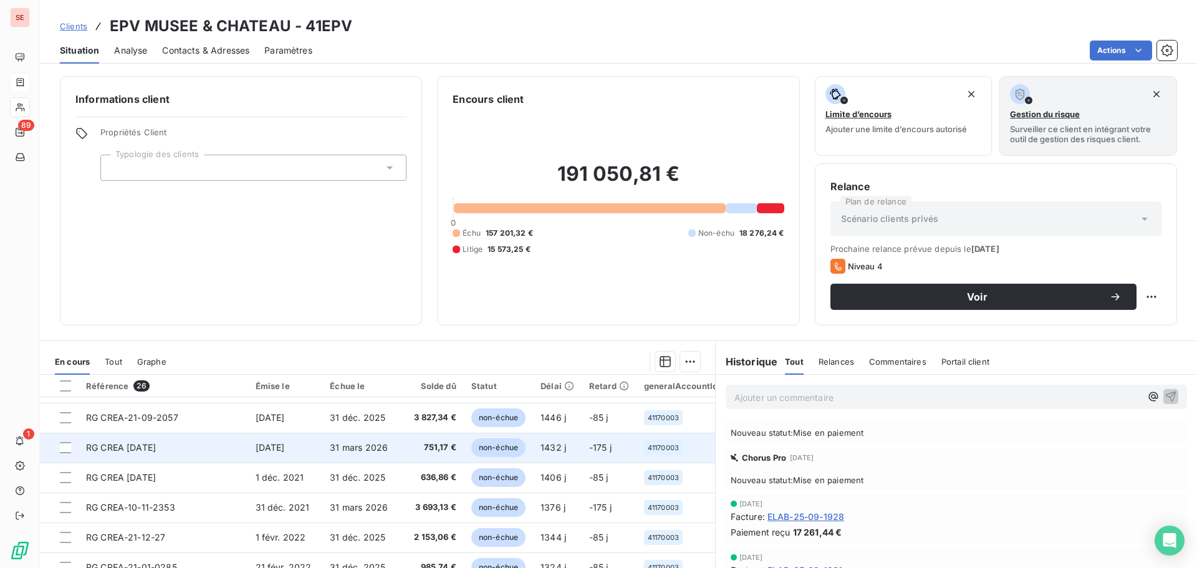
scroll to position [187, 0]
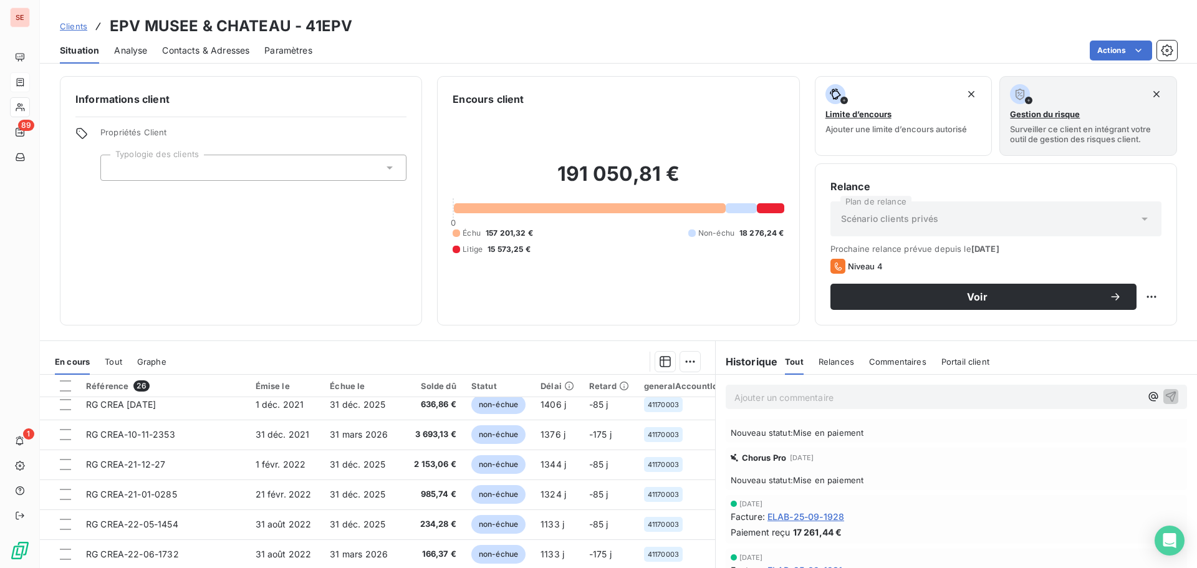
click at [806, 516] on span "ELAB-25-09-1928" at bounding box center [805, 516] width 77 height 13
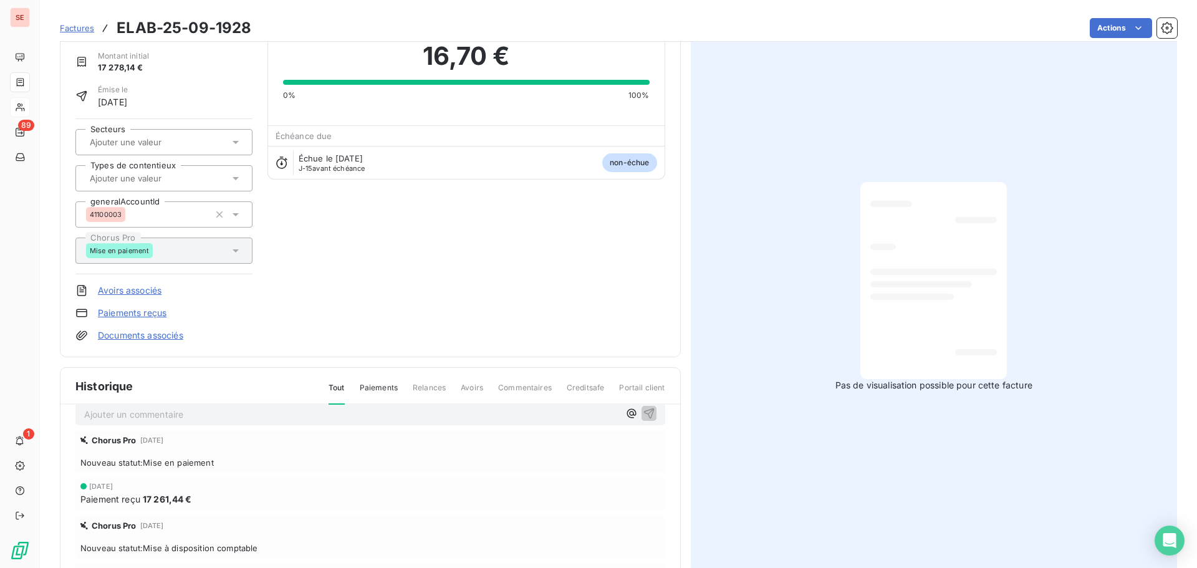
scroll to position [125, 0]
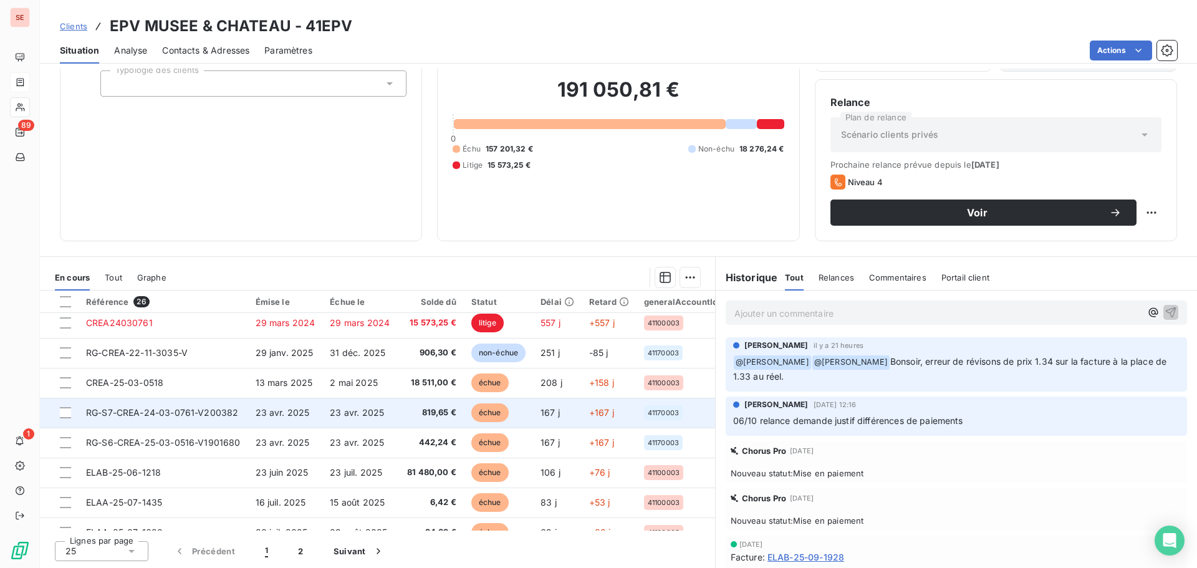
scroll to position [374, 0]
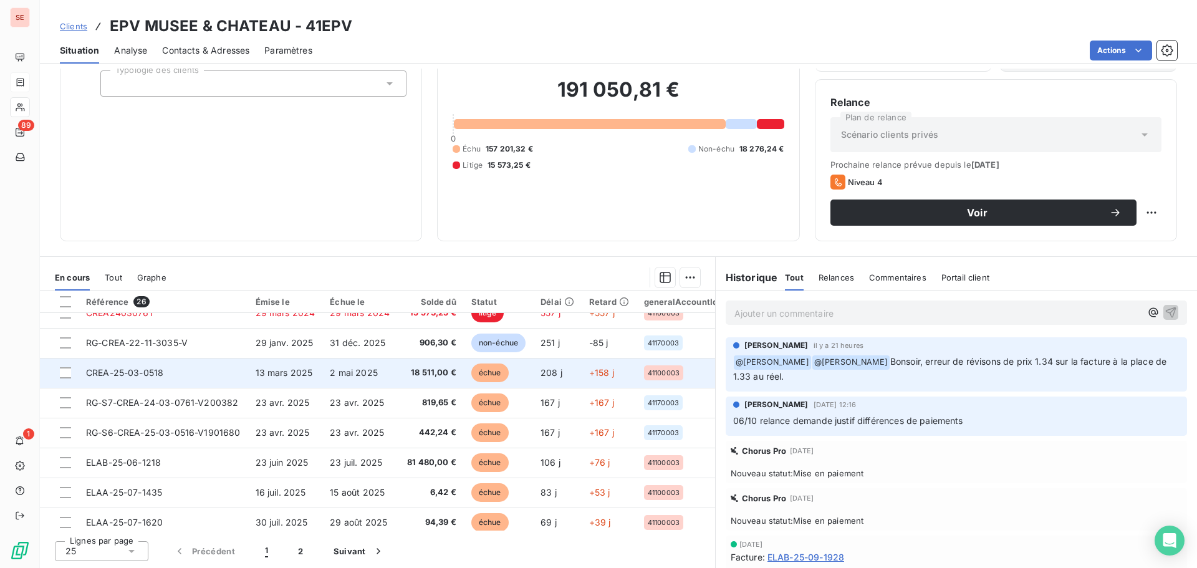
click at [166, 374] on td "CREA-25-03-0518" at bounding box center [164, 373] width 170 height 30
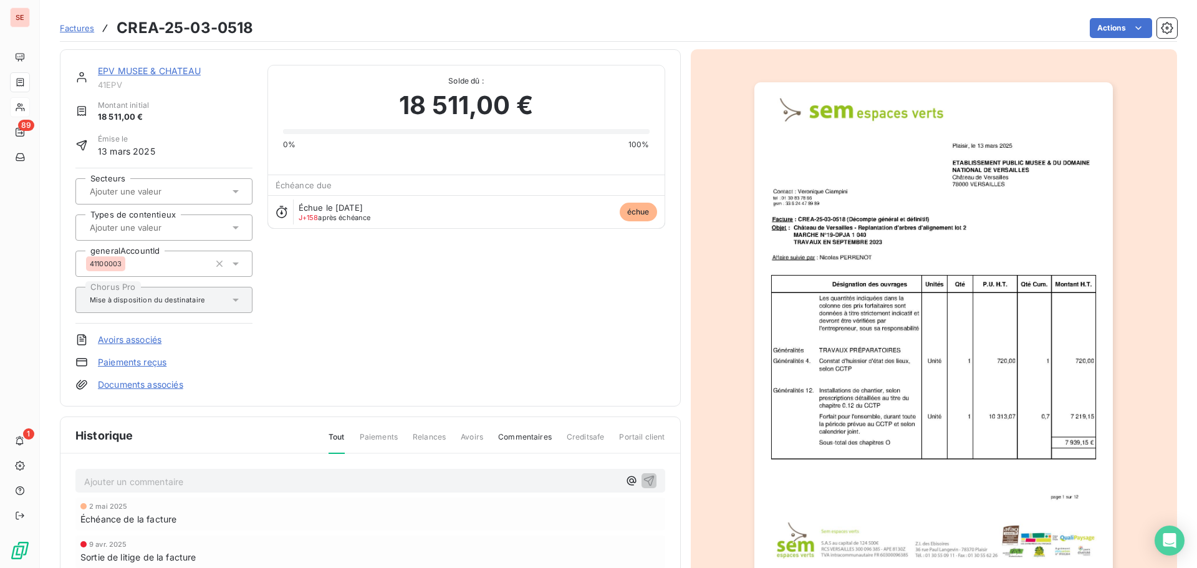
scroll to position [125, 0]
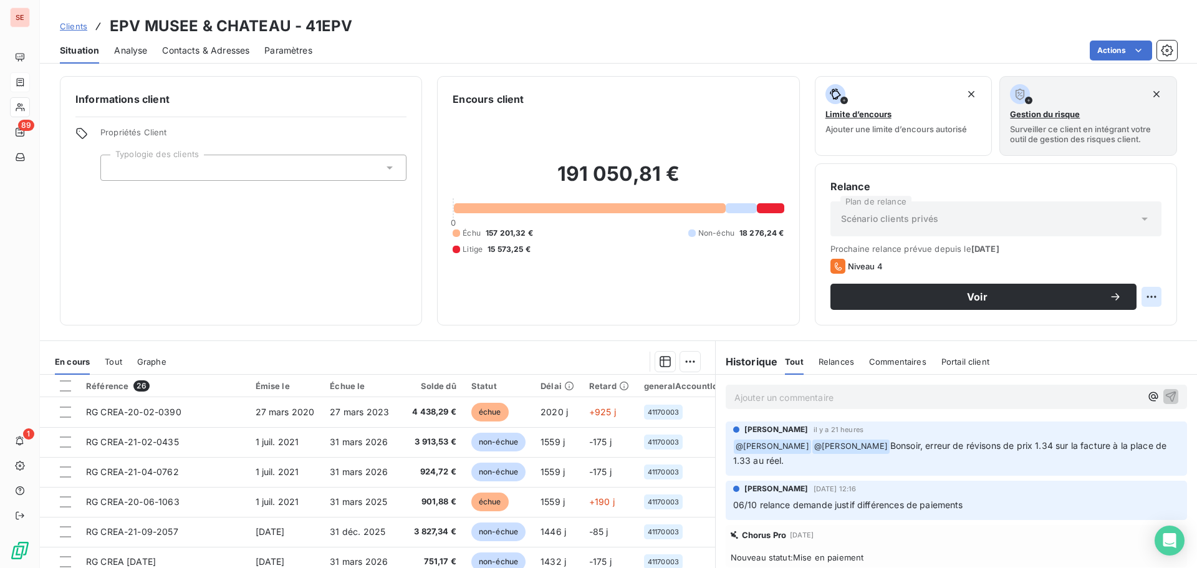
click at [1142, 297] on html "SE 89 1 Clients EPV MUSEE & CHATEAU - 41EPV Situation Analyse Contacts & Adress…" at bounding box center [598, 284] width 1197 height 568
click at [578, 307] on html "SE 89 1 Clients EPV MUSEE & CHATEAU - 41EPV Situation Analyse Contacts & Adress…" at bounding box center [598, 284] width 1197 height 568
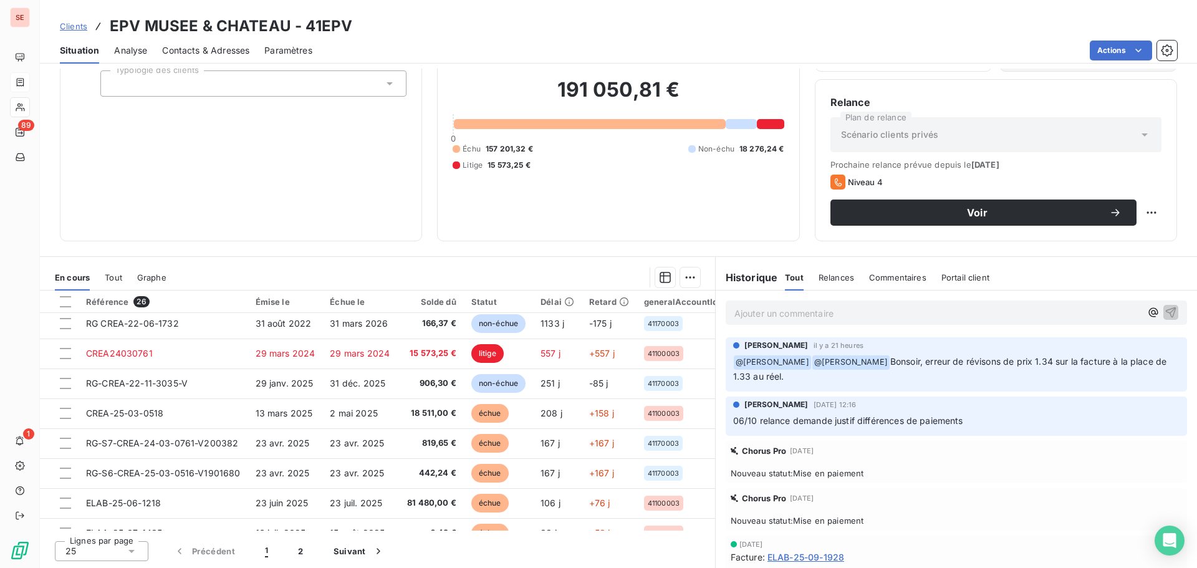
scroll to position [312, 0]
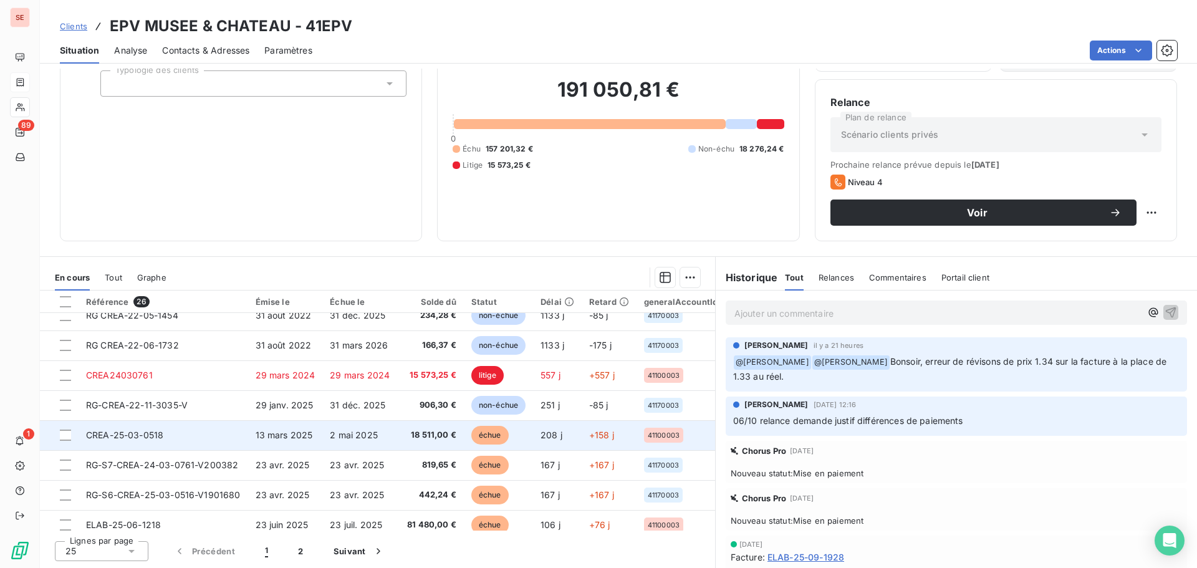
click at [398, 438] on td "18 511,00 €" at bounding box center [430, 435] width 67 height 30
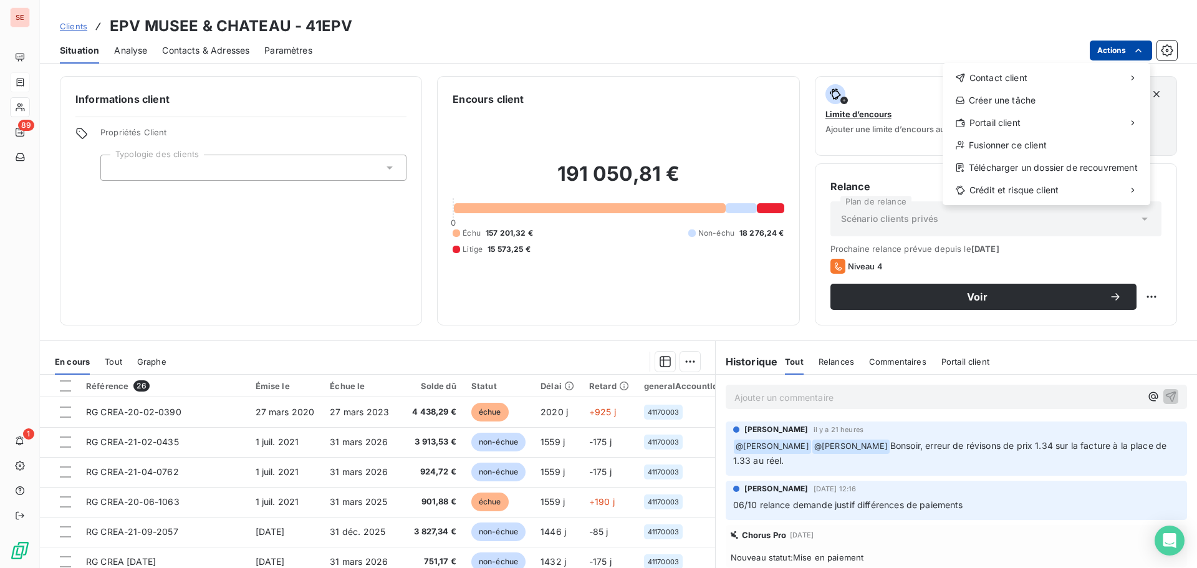
click at [1123, 47] on html "SE 89 1 Clients EPV MUSEE & CHATEAU - 41EPV Situation Analyse Contacts & Adress…" at bounding box center [598, 284] width 1197 height 568
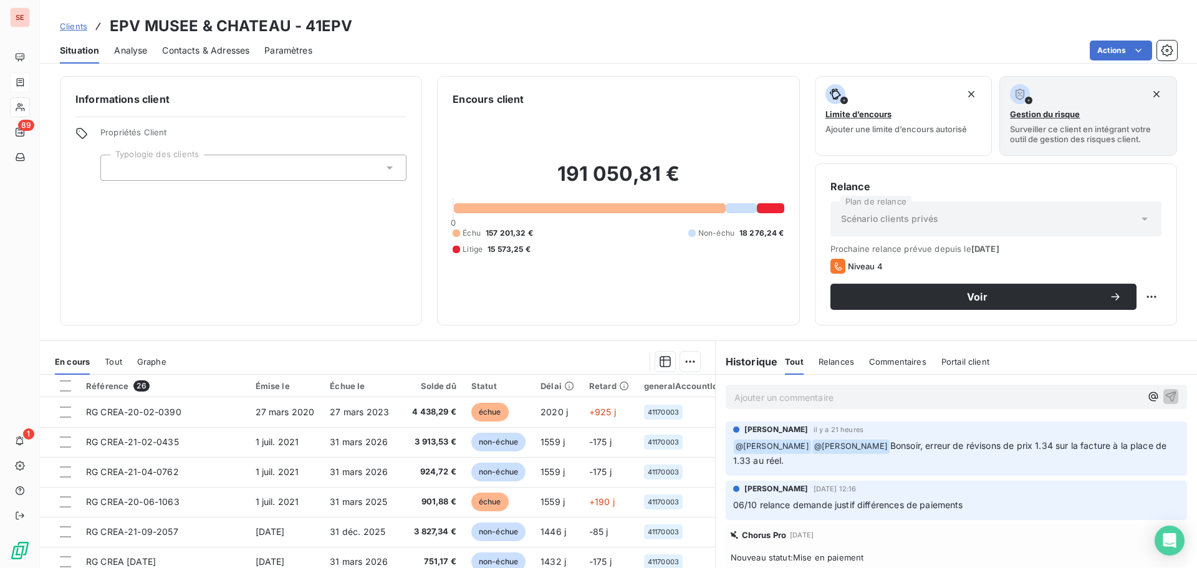
click at [968, 294] on html "SE 89 1 Clients EPV MUSEE & CHATEAU - 41EPV Situation Analyse Contacts & Adress…" at bounding box center [598, 284] width 1197 height 568
click at [312, 264] on div "Informations client Propriétés Client Typologie des clients" at bounding box center [241, 200] width 362 height 249
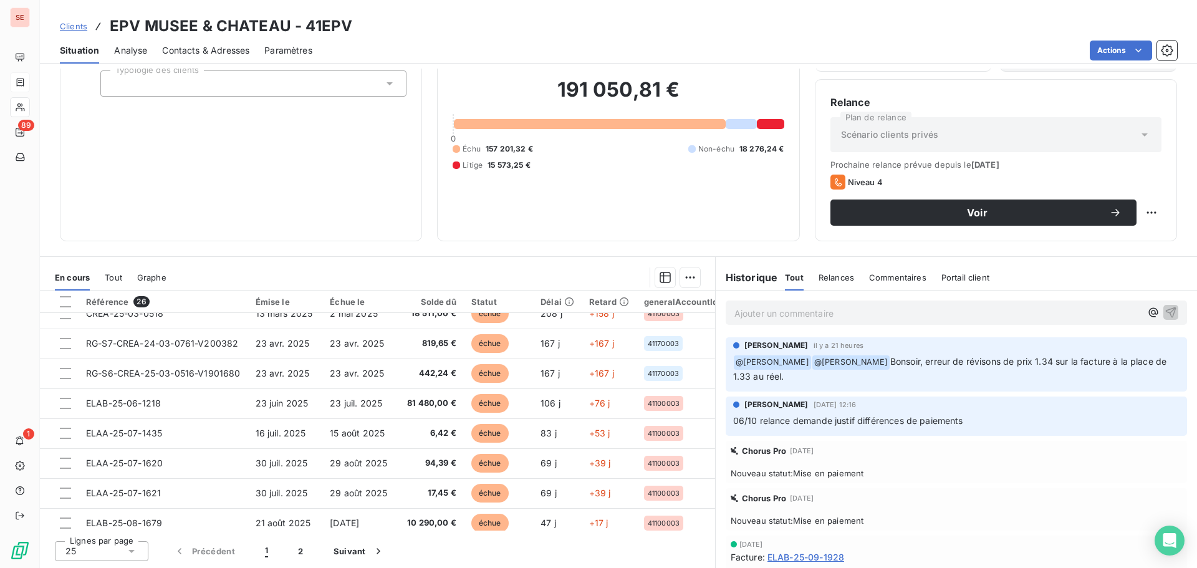
scroll to position [436, 0]
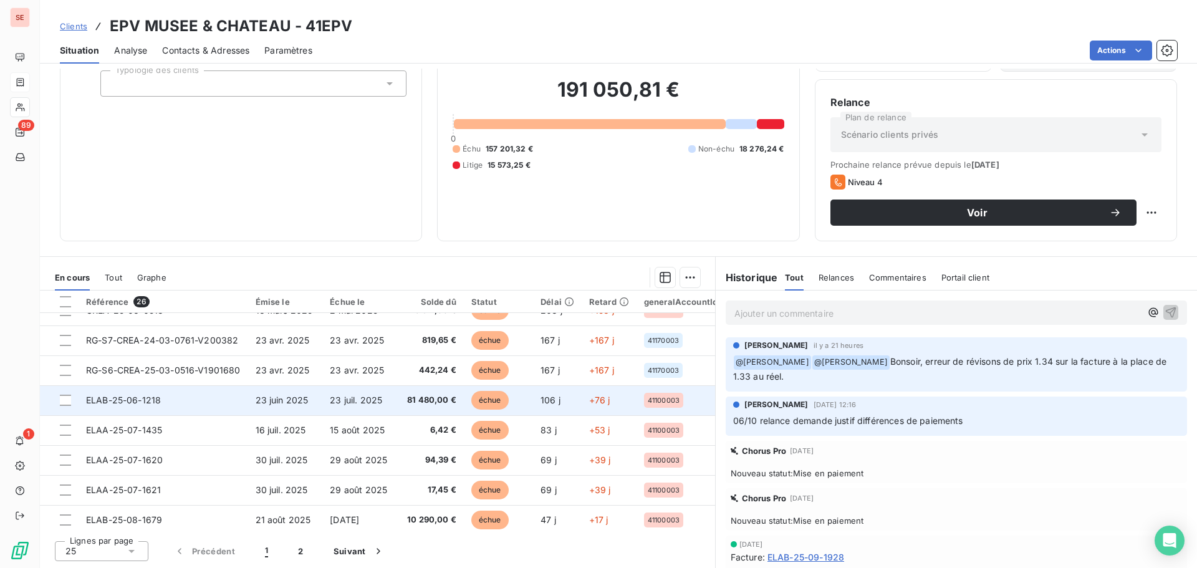
click at [286, 400] on span "23 juin 2025" at bounding box center [282, 400] width 53 height 11
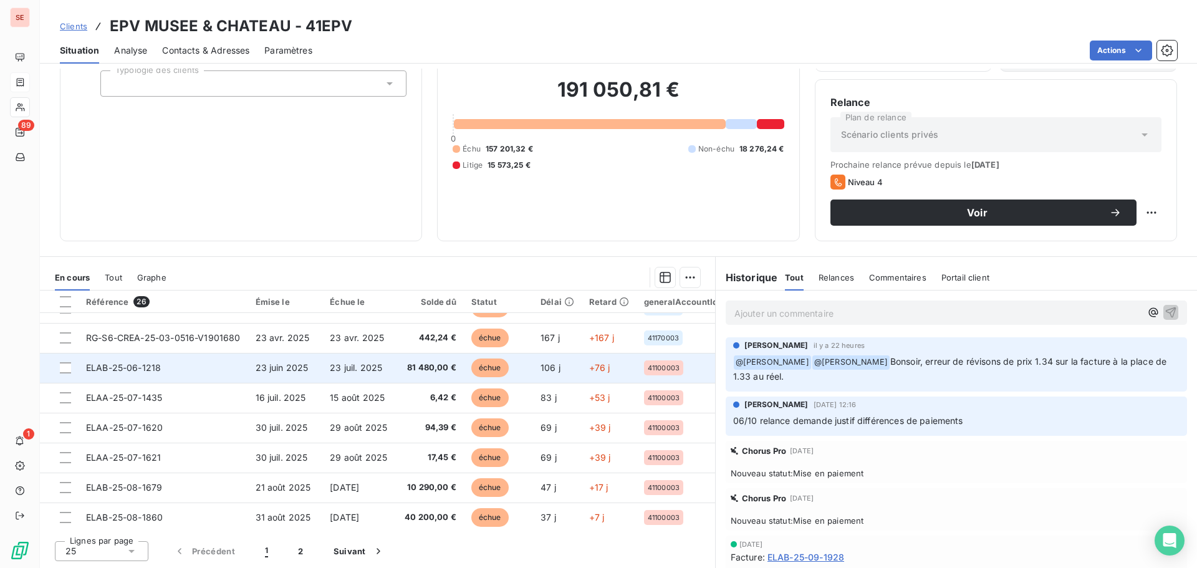
scroll to position [499, 0]
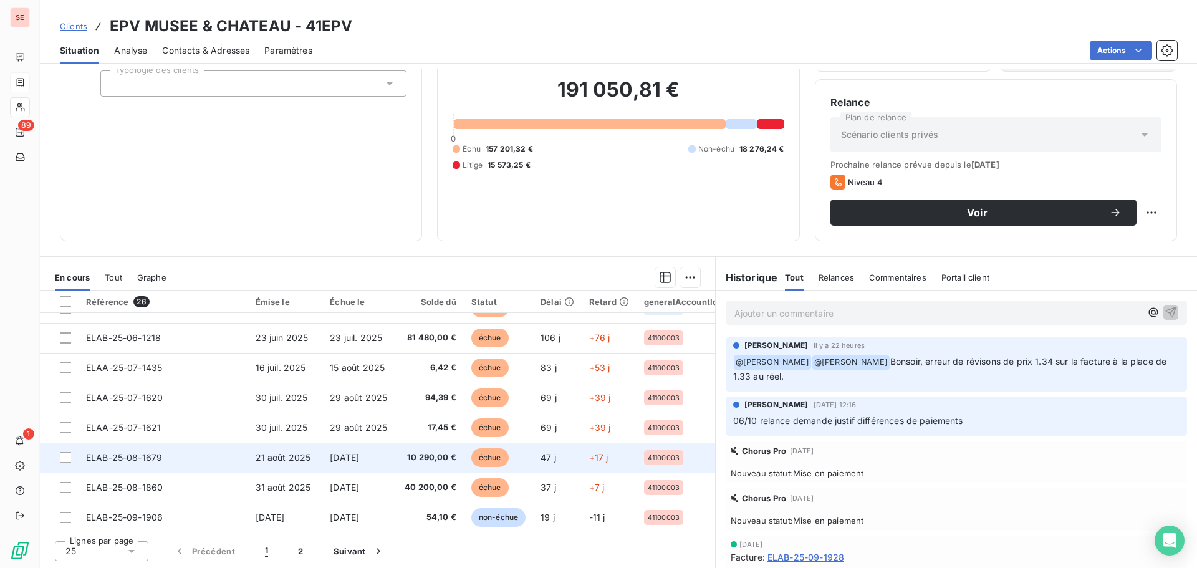
click at [276, 459] on span "21 août 2025" at bounding box center [283, 457] width 55 height 11
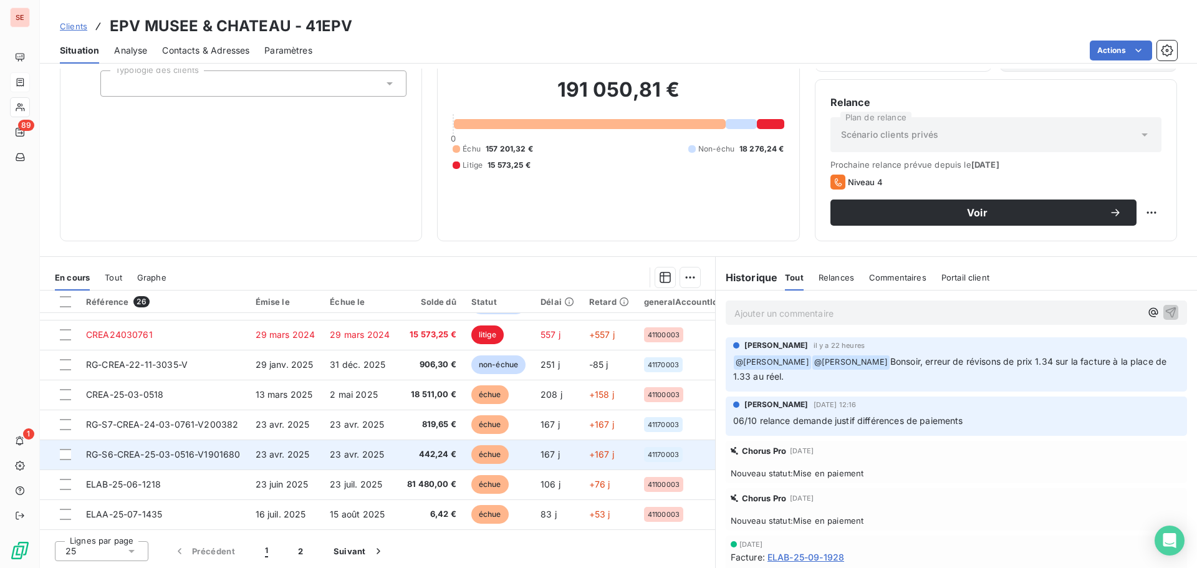
scroll to position [374, 0]
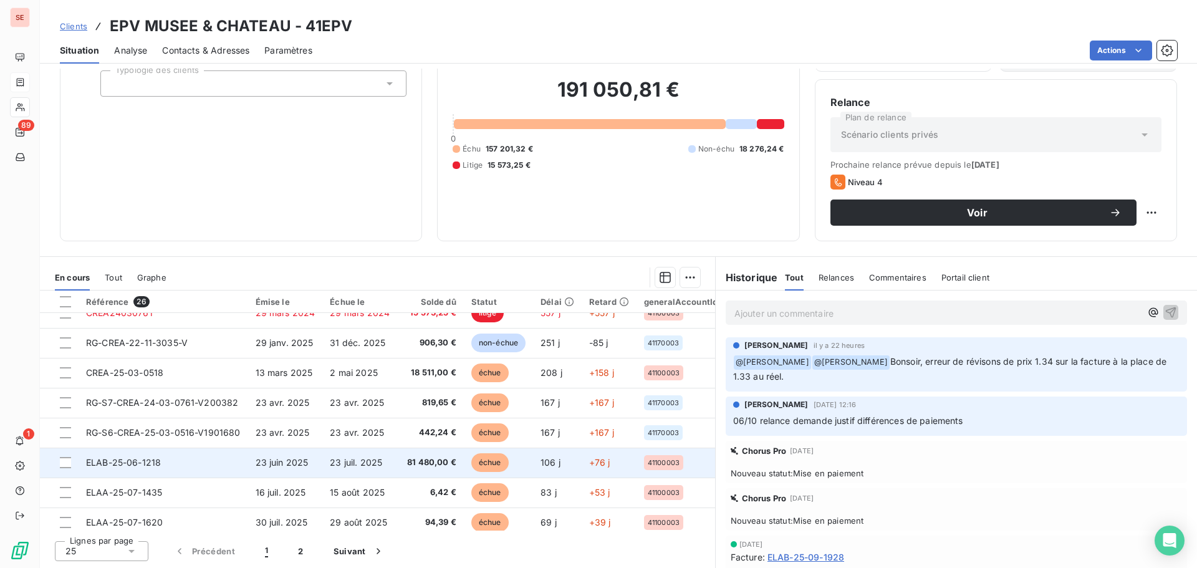
click at [381, 470] on td "23 juil. 2025" at bounding box center [359, 462] width 75 height 30
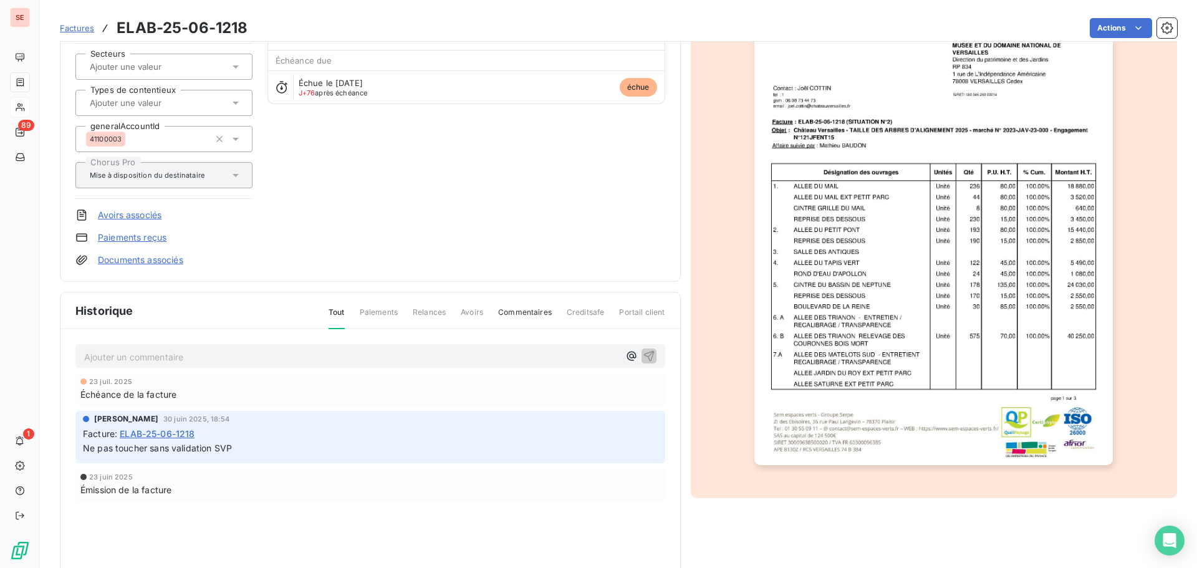
scroll to position [125, 0]
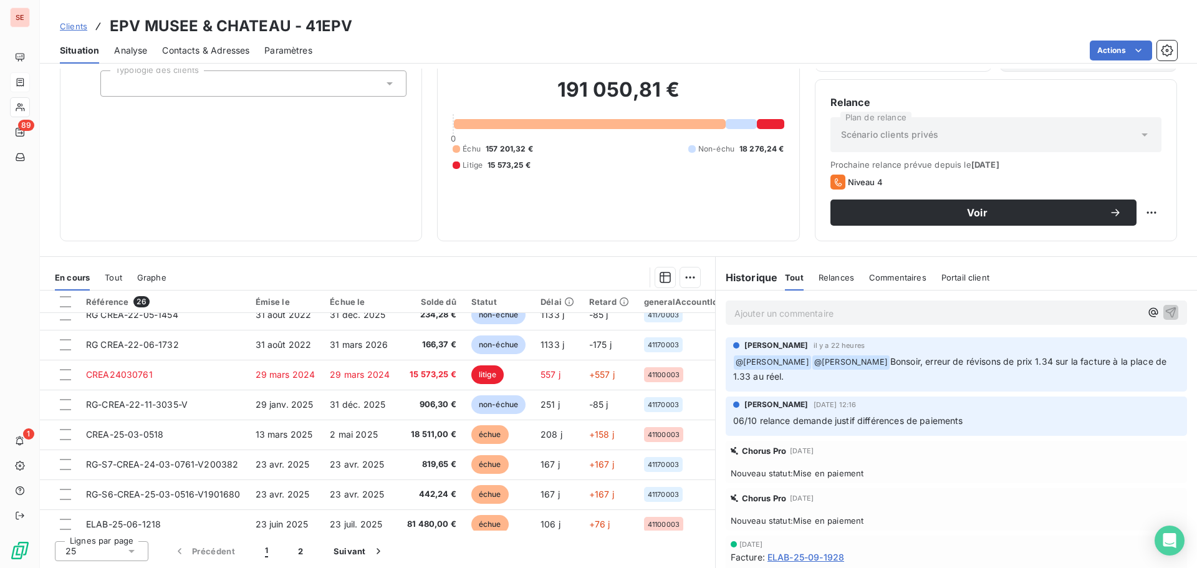
scroll to position [312, 0]
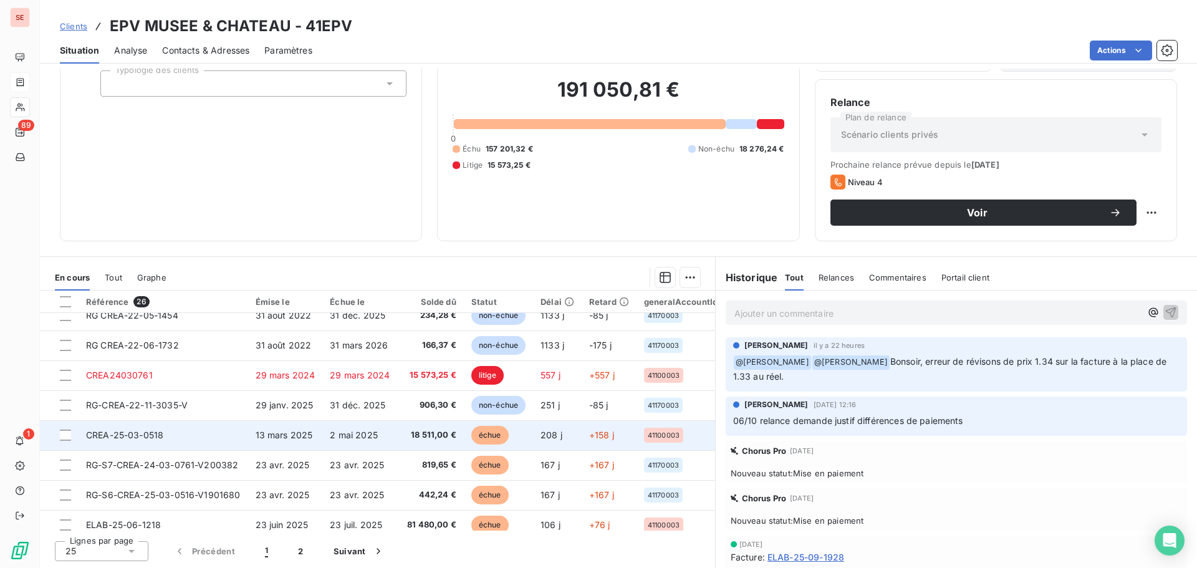
click at [274, 427] on td "13 mars 2025" at bounding box center [285, 435] width 75 height 30
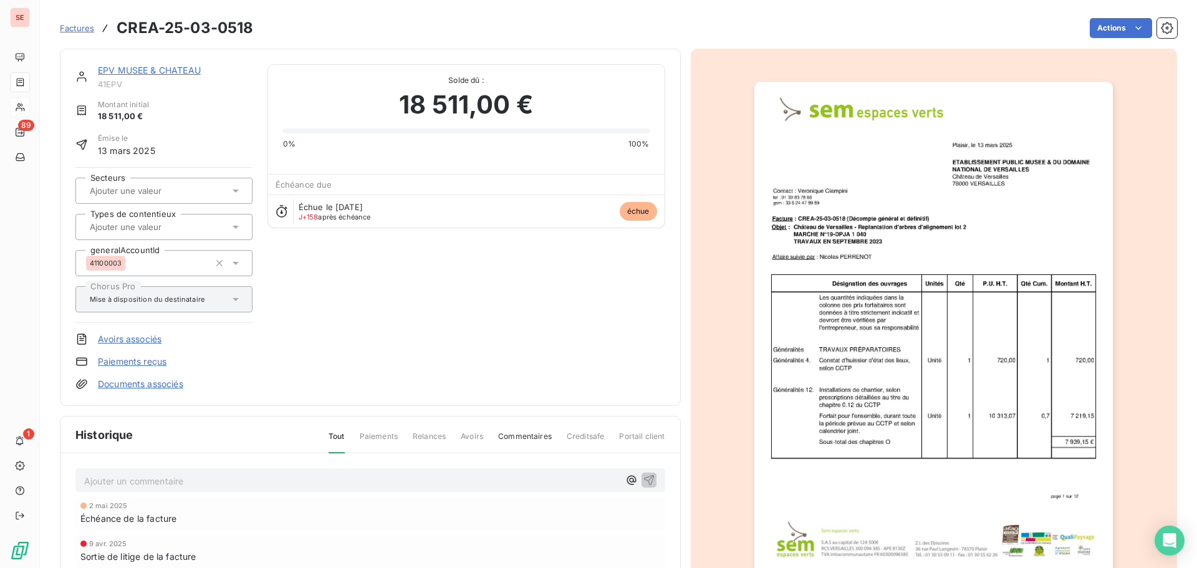
scroll to position [158, 0]
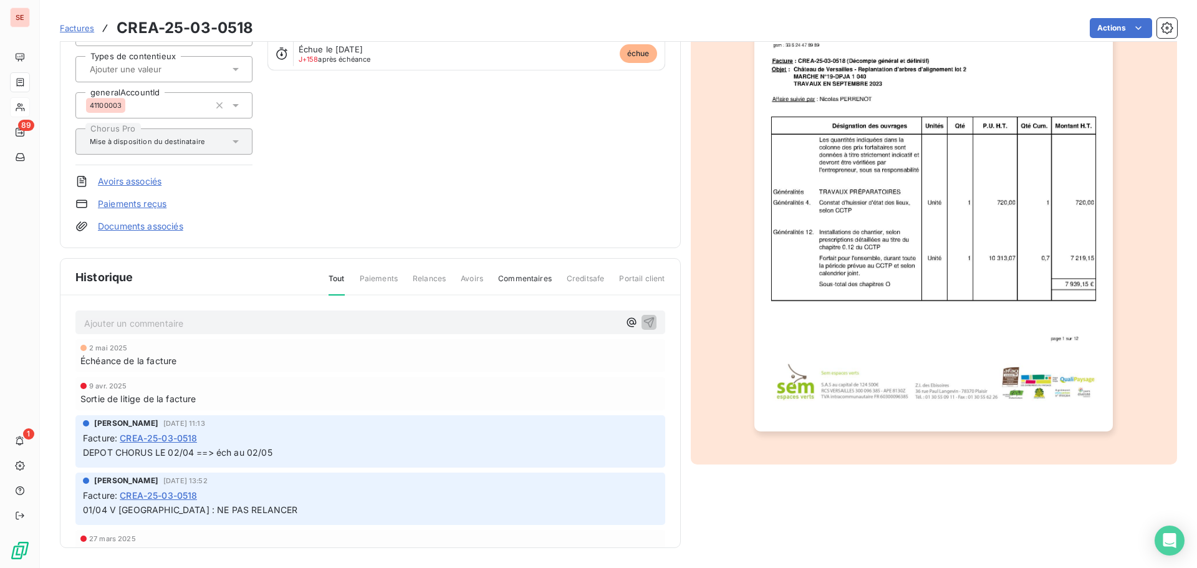
click at [244, 318] on p "Ajouter un commentaire ﻿" at bounding box center [351, 323] width 535 height 16
click at [643, 320] on icon "button" at bounding box center [648, 322] width 11 height 11
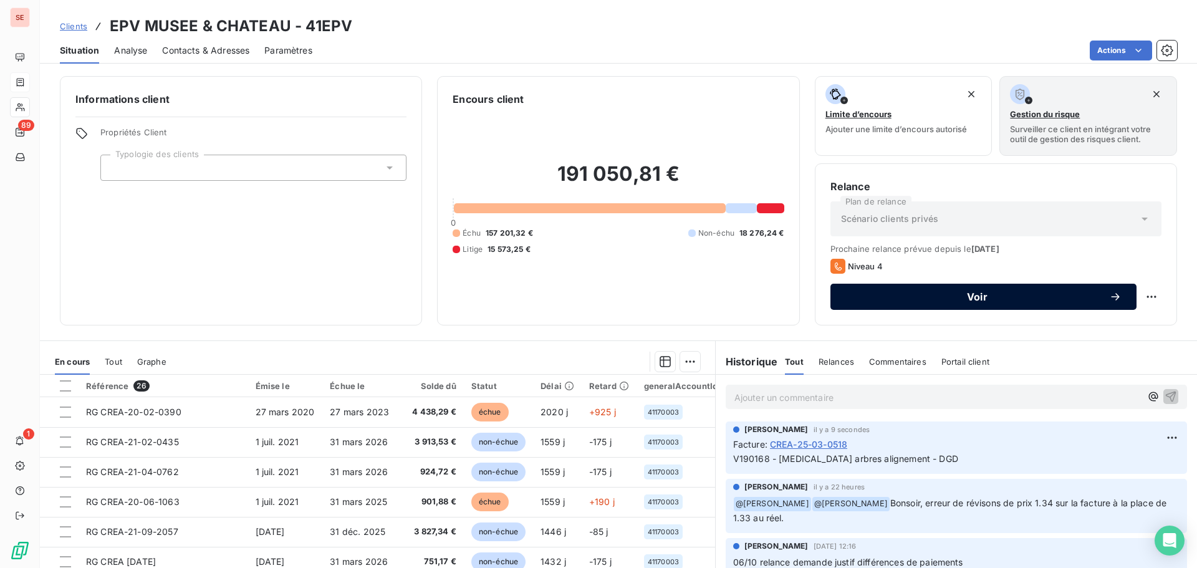
click at [964, 302] on span "Voir" at bounding box center [977, 297] width 264 height 10
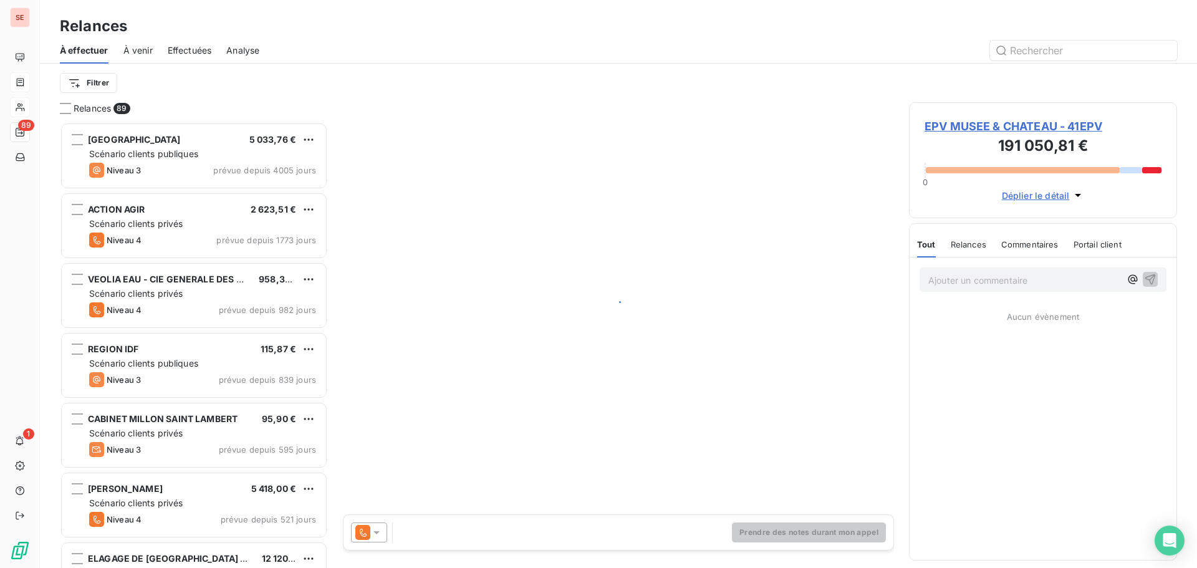
scroll to position [436, 259]
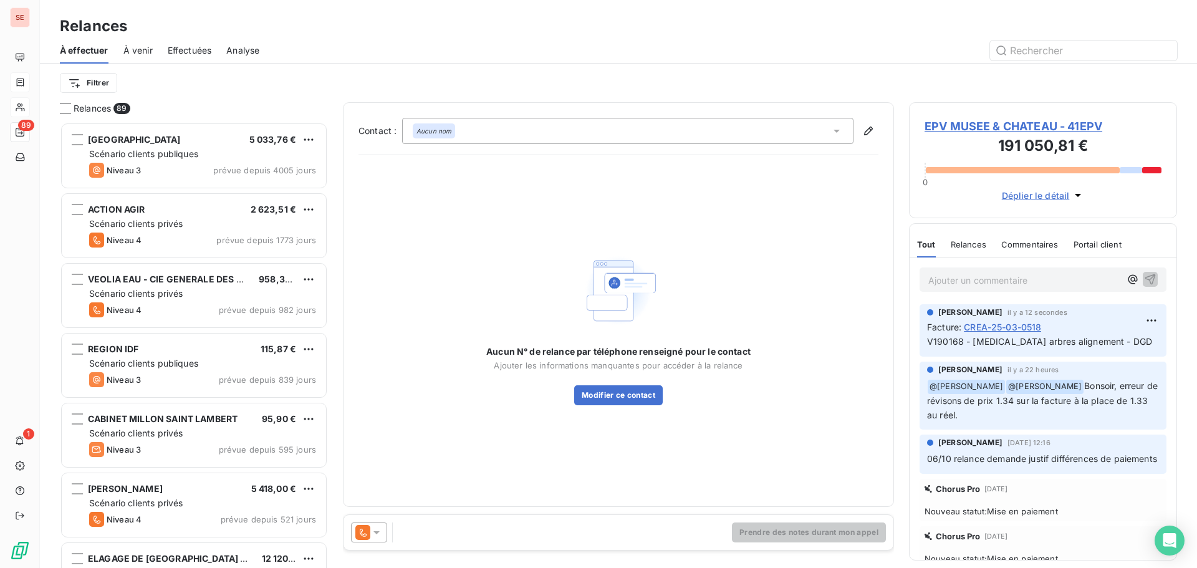
click at [570, 130] on div "Aucun nom" at bounding box center [627, 131] width 451 height 26
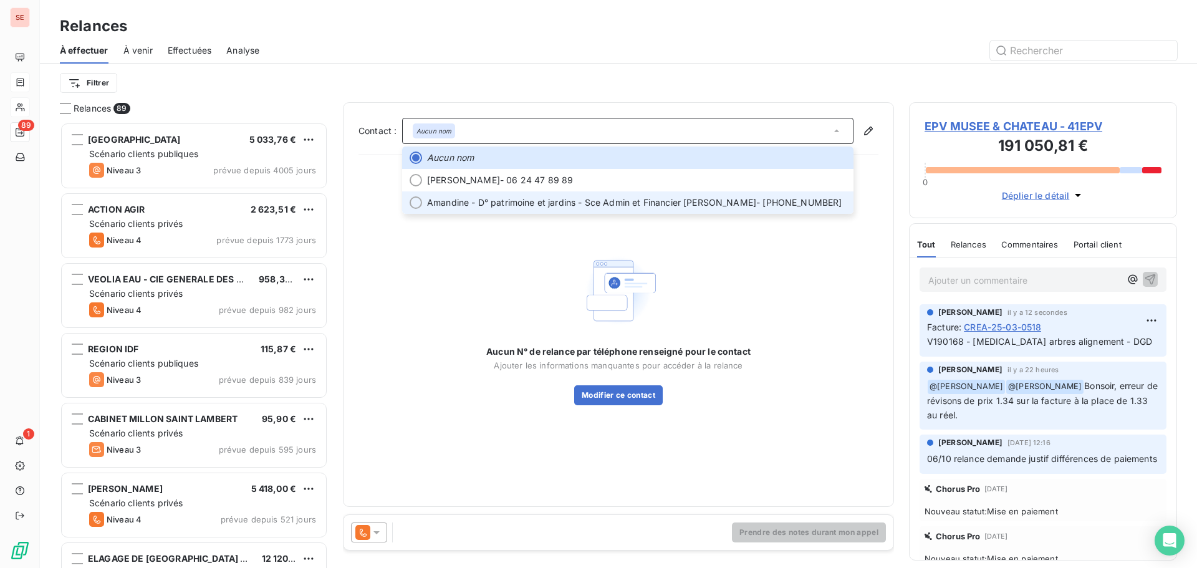
click at [538, 204] on span "Amandine - D° patrimoine et jardins - Sce Admin et Financier [PERSON_NAME]" at bounding box center [591, 202] width 329 height 12
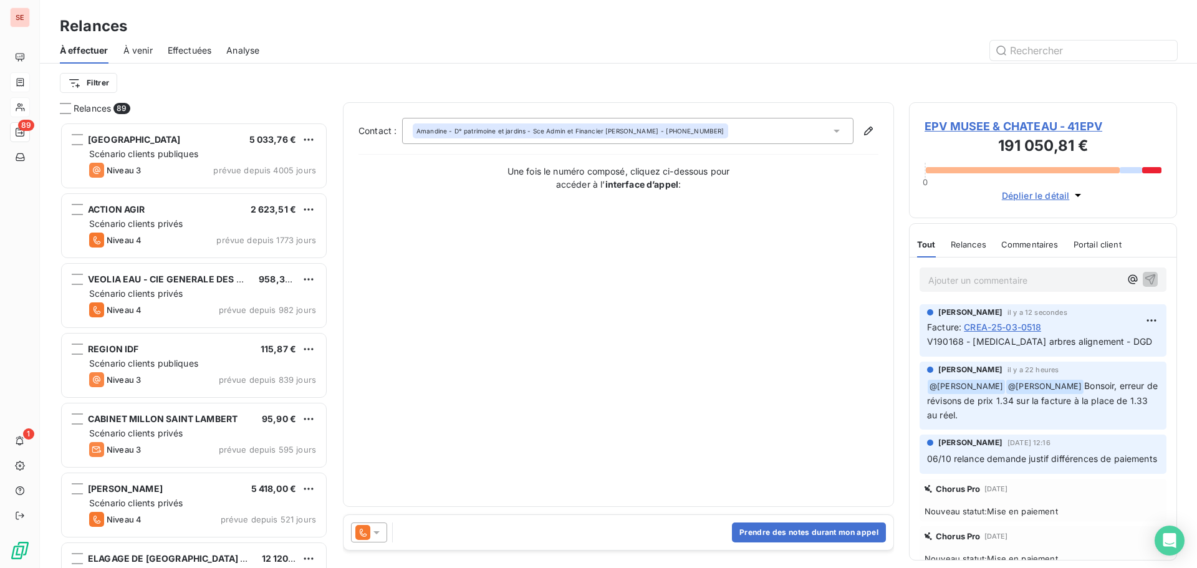
click at [378, 531] on icon at bounding box center [376, 532] width 6 height 3
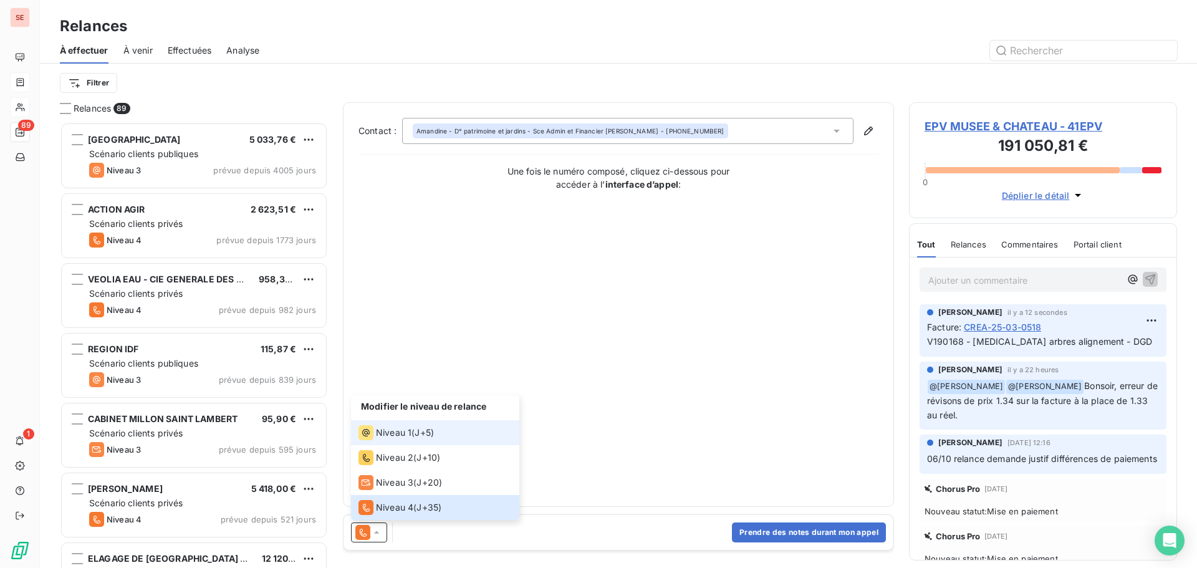
click at [396, 431] on span "Niveau 1" at bounding box center [394, 432] width 36 height 12
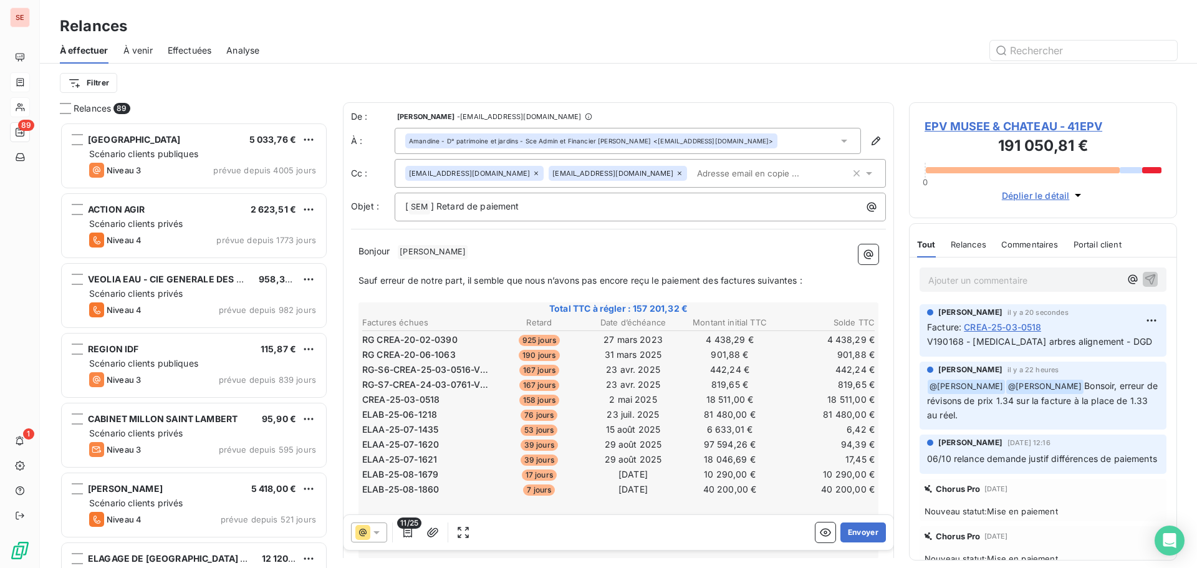
click at [853, 175] on icon "button" at bounding box center [856, 173] width 6 height 6
click at [587, 42] on div at bounding box center [725, 51] width 902 height 20
click at [529, 209] on p "[ SEM ﻿ ] Retard de paiement" at bounding box center [643, 205] width 476 height 15
click at [549, 203] on p "[ SEM ﻿ ] Retard de paiement" at bounding box center [643, 205] width 476 height 15
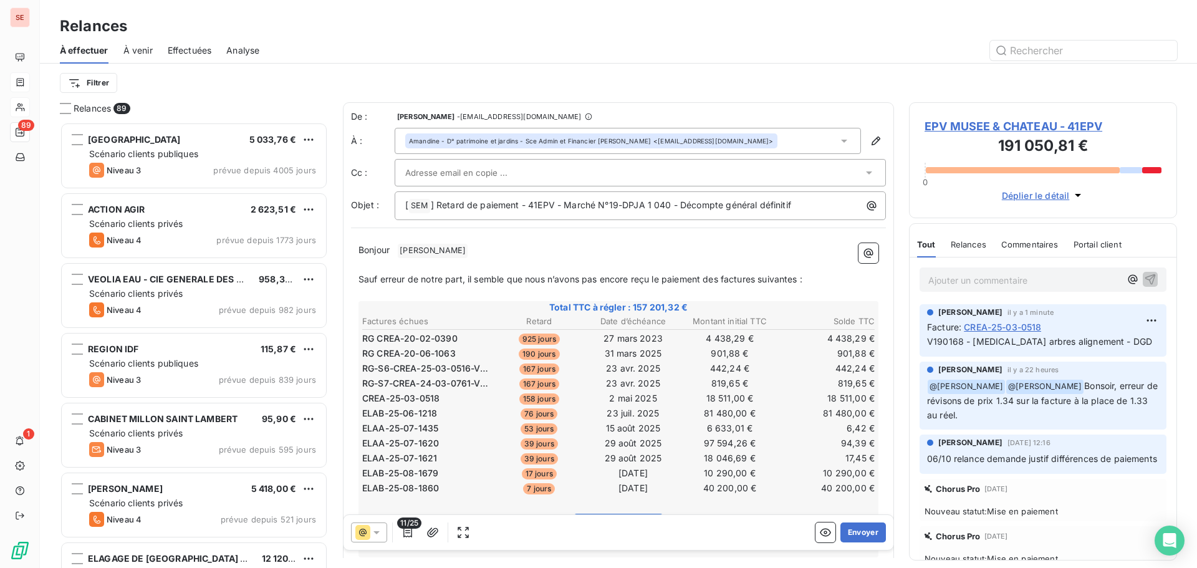
click at [474, 245] on p "Bonjour ﻿ [PERSON_NAME] ﻿ ﻿" at bounding box center [618, 250] width 520 height 15
drag, startPoint x: 709, startPoint y: 277, endPoint x: 842, endPoint y: 272, distance: 132.8
click at [842, 272] on p "Sauf erreur de notre part, il semble que nous n’avons pas encore reçu le paieme…" at bounding box center [618, 279] width 520 height 14
drag, startPoint x: 801, startPoint y: 276, endPoint x: 833, endPoint y: 274, distance: 31.9
click at [833, 274] on p "Sauf erreur de notre part, il semble que nous n’avons pas [MEDICAL_DATA] reçu l…" at bounding box center [618, 279] width 520 height 14
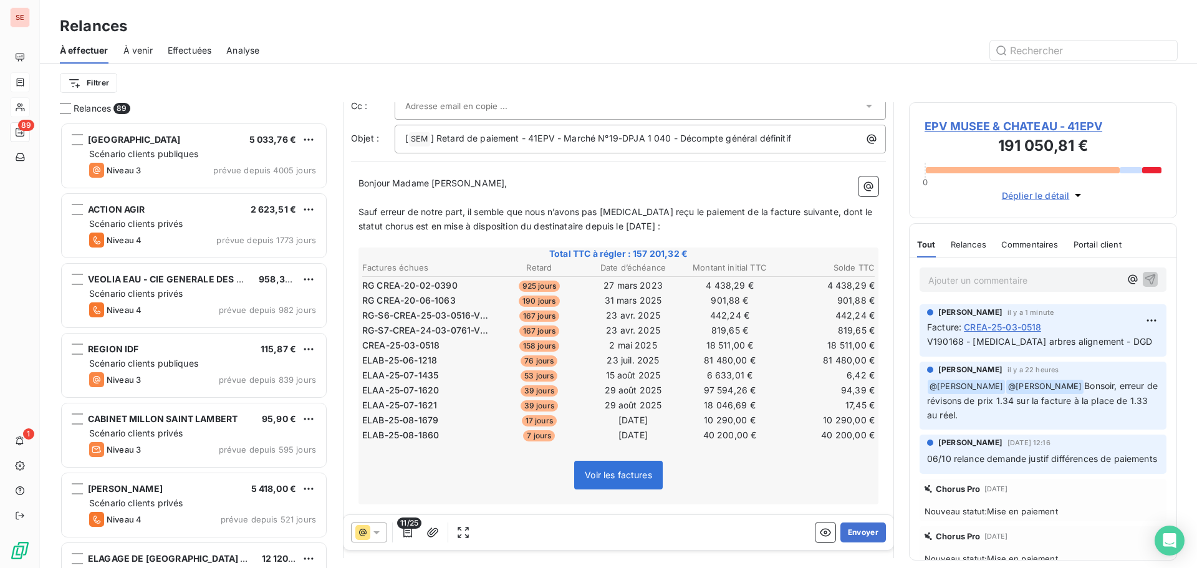
scroll to position [178, 0]
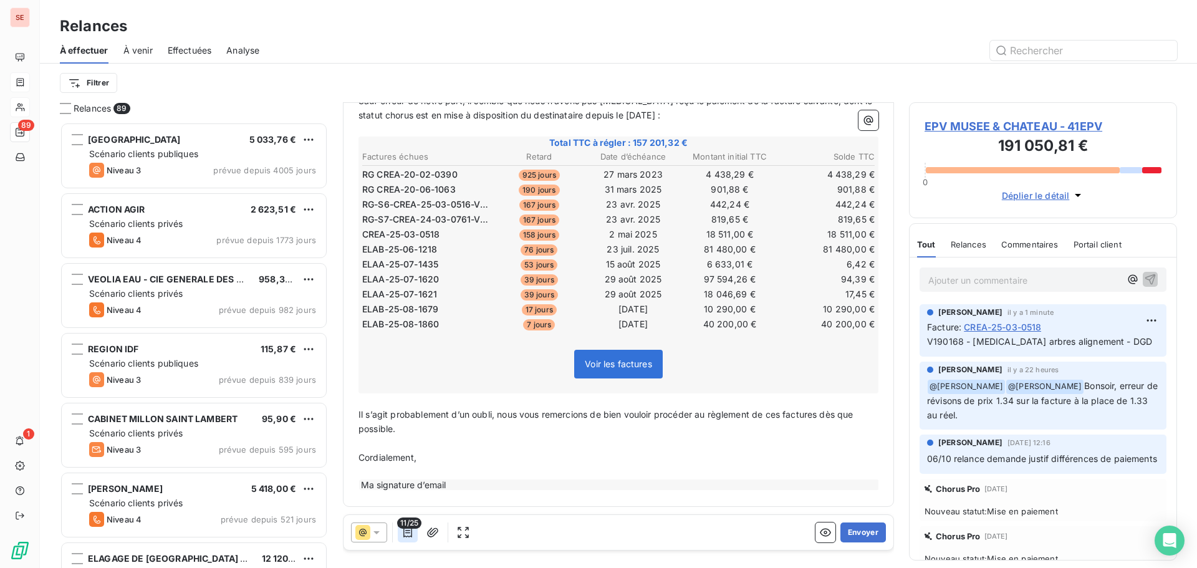
click at [403, 533] on icon "button" at bounding box center [407, 532] width 12 height 12
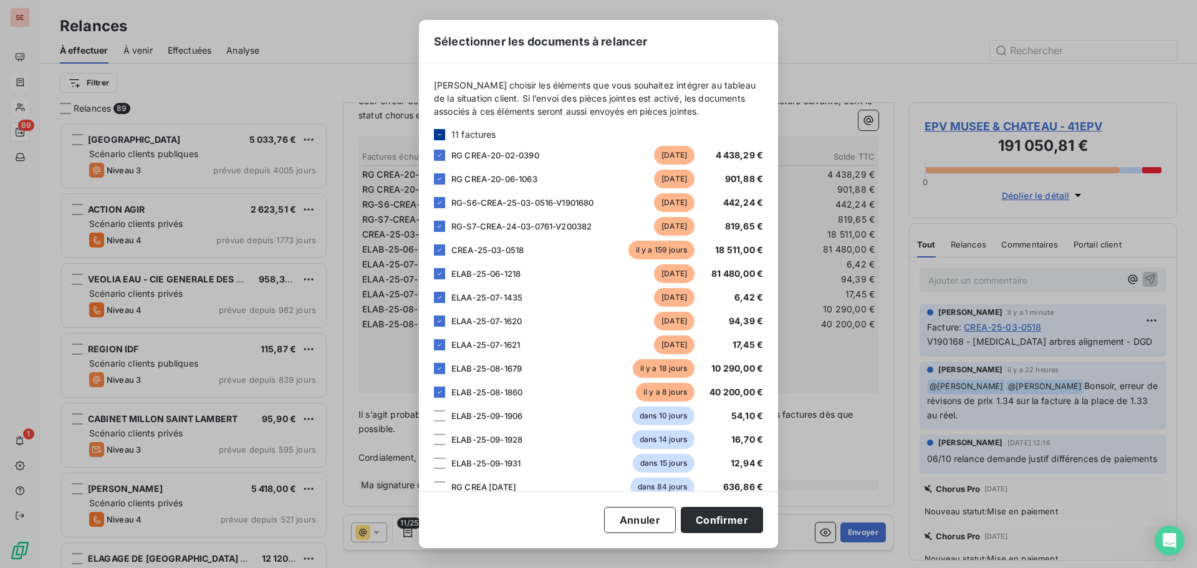
click at [439, 132] on icon at bounding box center [439, 134] width 7 height 7
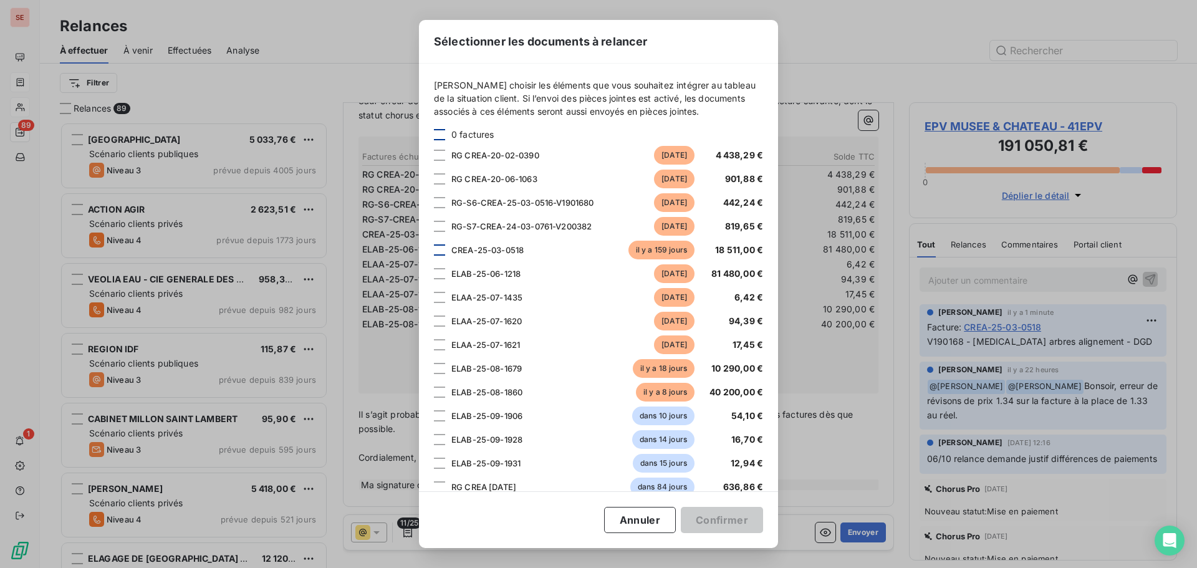
click at [436, 249] on div at bounding box center [439, 249] width 11 height 11
click at [717, 522] on button "Confirmer" at bounding box center [722, 520] width 82 height 26
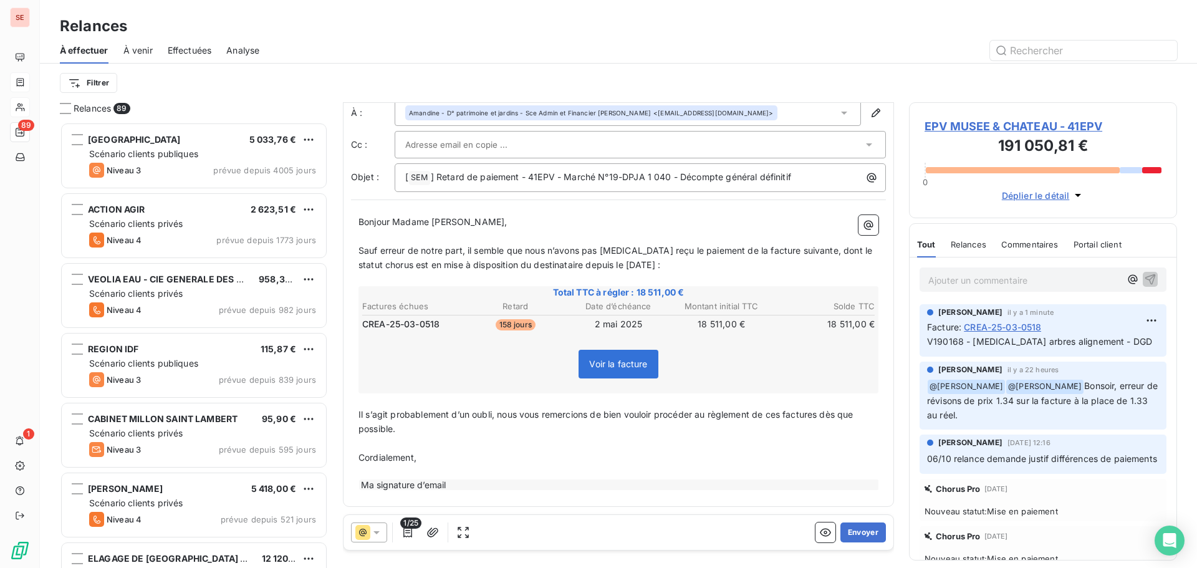
scroll to position [29, 0]
click at [358, 413] on div "Bonjour Madame [PERSON_NAME], ﻿ Sauf erreur de notre part, il semble que nous n…" at bounding box center [618, 353] width 535 height 291
drag, startPoint x: 358, startPoint y: 411, endPoint x: 502, endPoint y: 409, distance: 143.4
click at [502, 409] on span "Il s’agit probablement d’un oubli, nous vous remercions de bien vouloir procéde…" at bounding box center [606, 421] width 497 height 25
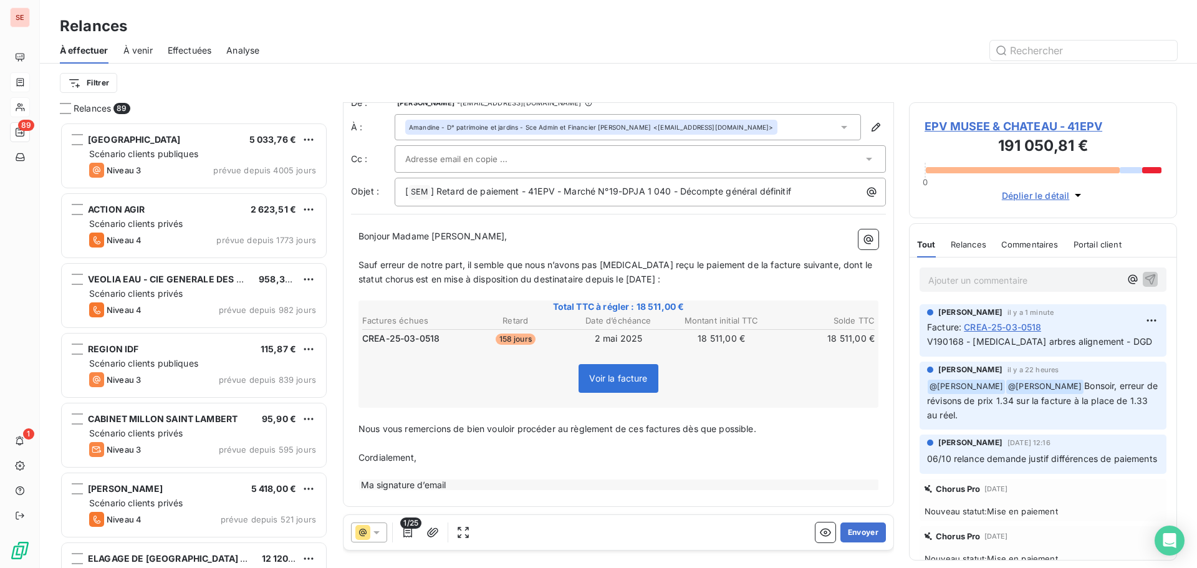
scroll to position [14, 0]
click at [646, 431] on span "Nous vous remercions de bien vouloir procéder au règlement de ces factures dès …" at bounding box center [557, 428] width 398 height 11
click at [689, 433] on span "Nous vous remercions de bien vouloir procéder au règlement de cette factures dè…" at bounding box center [560, 428] width 404 height 11
click at [434, 527] on icon "button" at bounding box center [432, 532] width 12 height 12
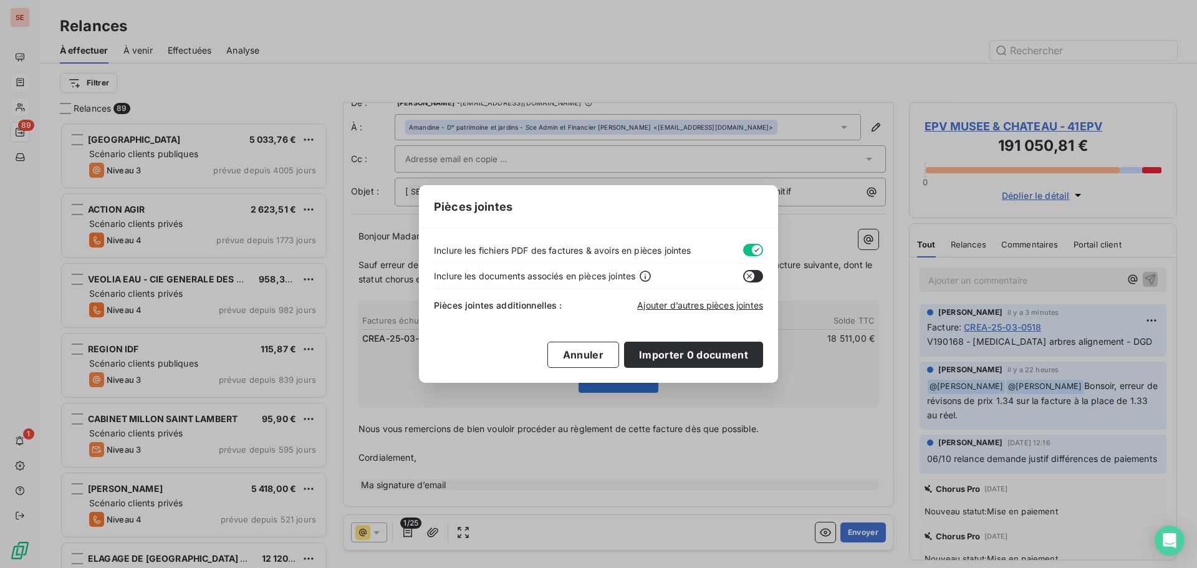
click at [748, 246] on button "button" at bounding box center [753, 250] width 20 height 12
click at [702, 302] on span "Ajouter d’autres pièces jointes" at bounding box center [700, 305] width 126 height 11
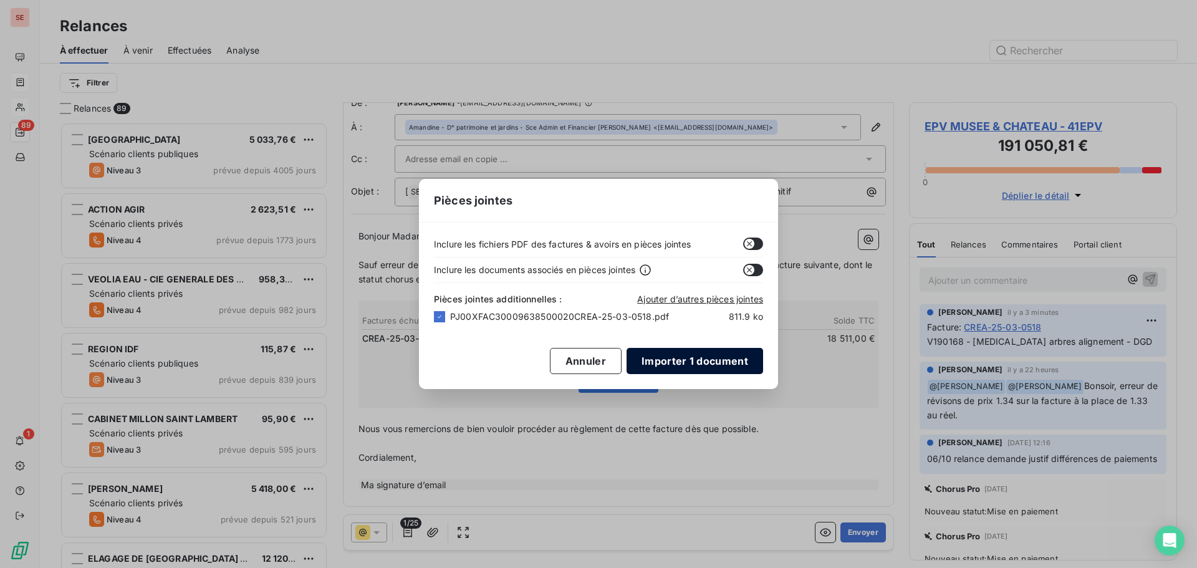
click at [715, 355] on button "Importer 1 document" at bounding box center [694, 361] width 136 height 26
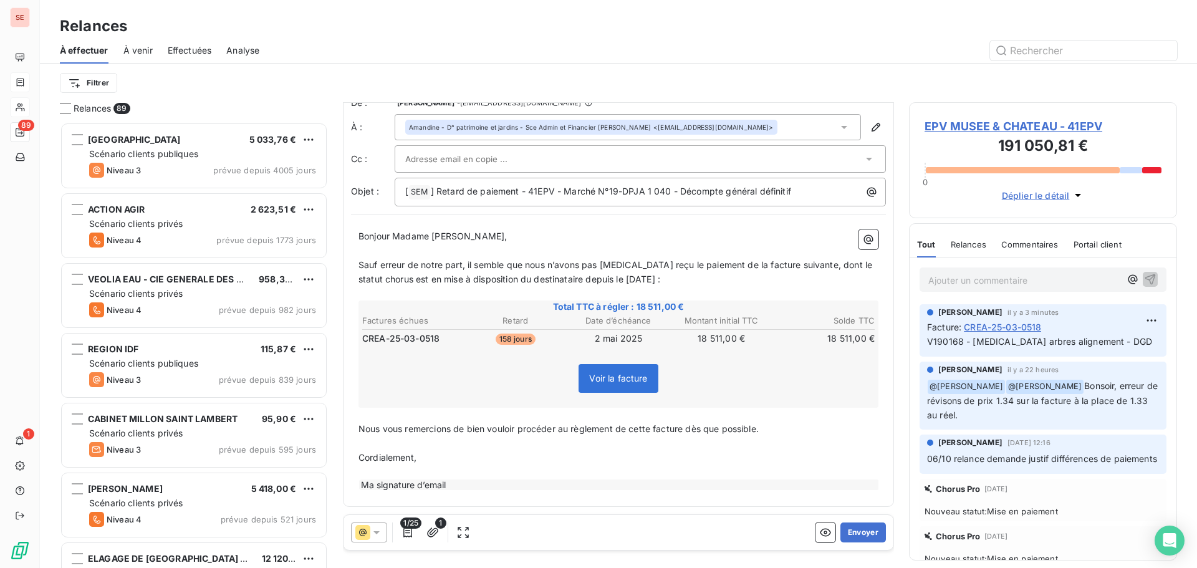
click at [776, 423] on p "Nous vous remercions de bien vouloir procéder au règlement de cette facture dès…" at bounding box center [618, 429] width 520 height 14
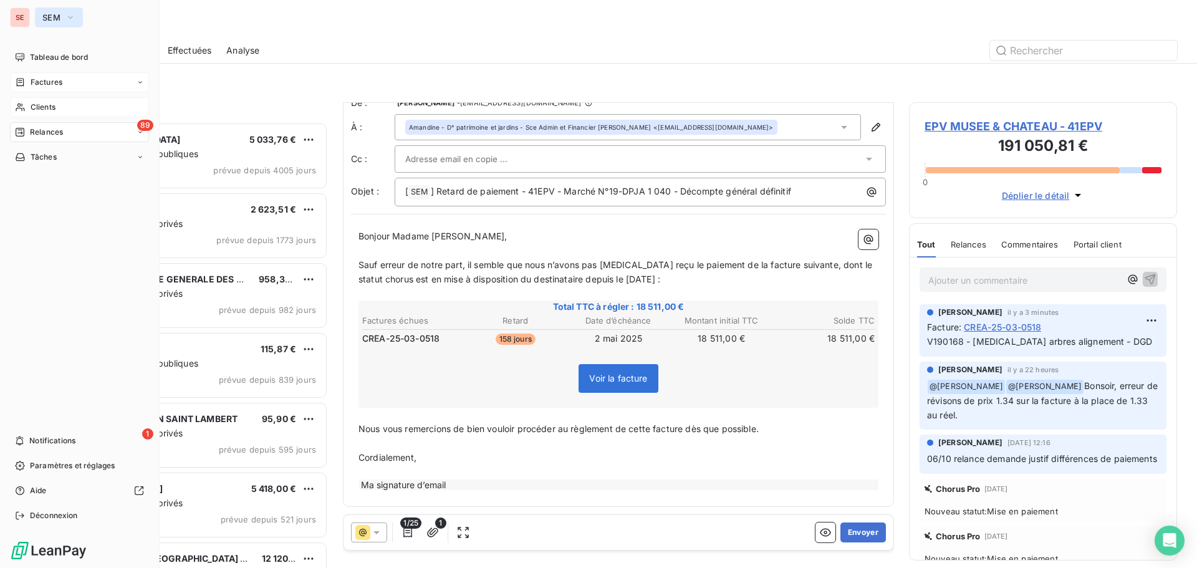
click at [70, 14] on icon "button" at bounding box center [70, 17] width 10 height 12
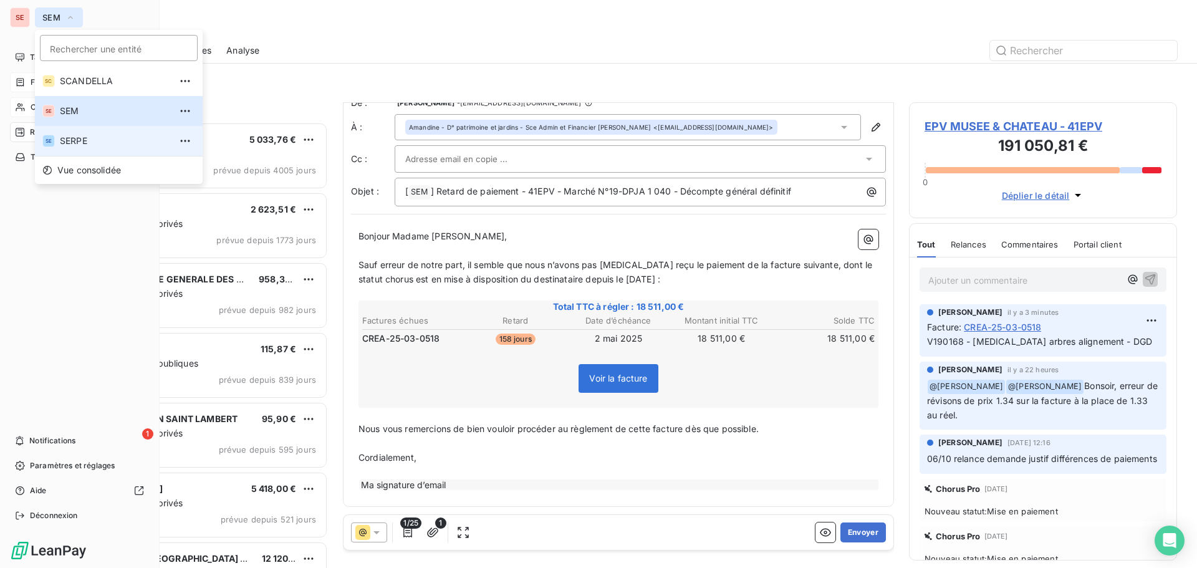
click at [84, 143] on span "SERPE" at bounding box center [115, 141] width 110 height 12
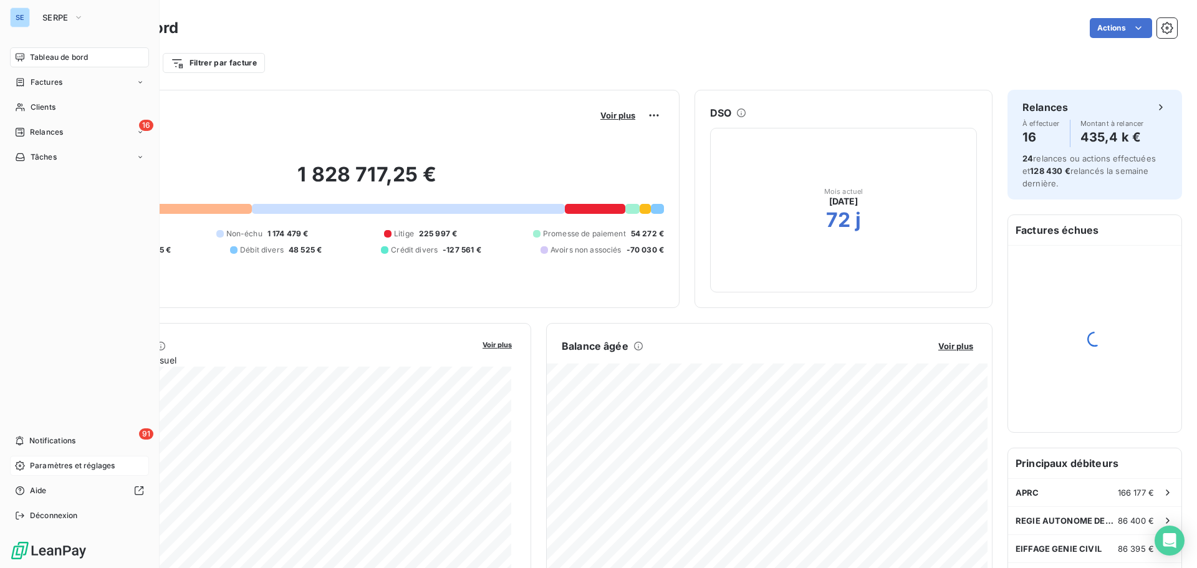
click at [65, 462] on span "Paramètres et réglages" at bounding box center [72, 465] width 85 height 11
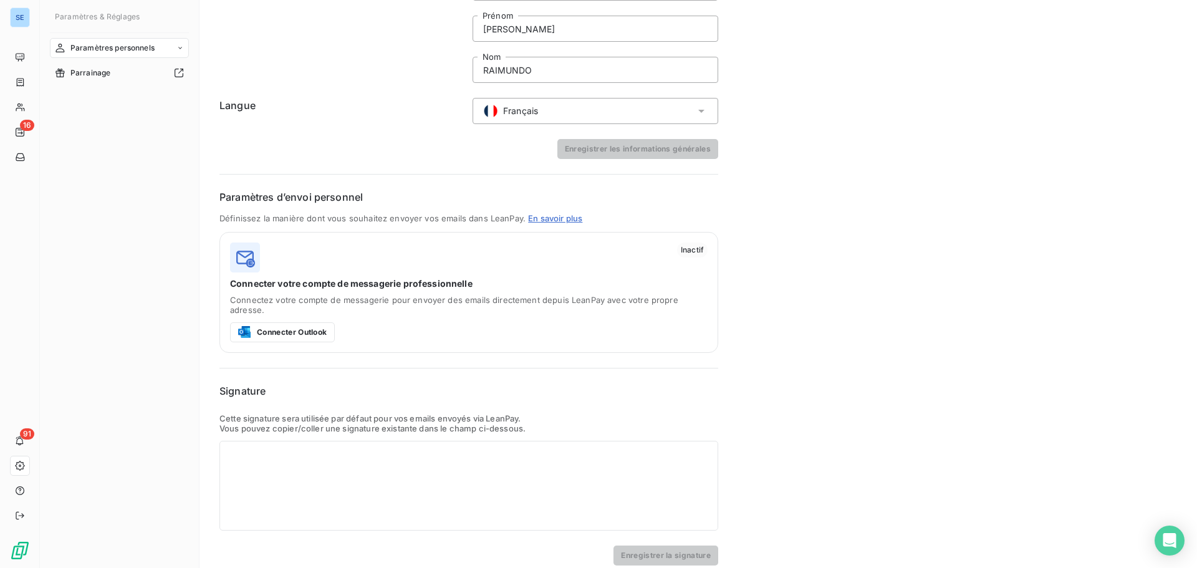
scroll to position [85, 0]
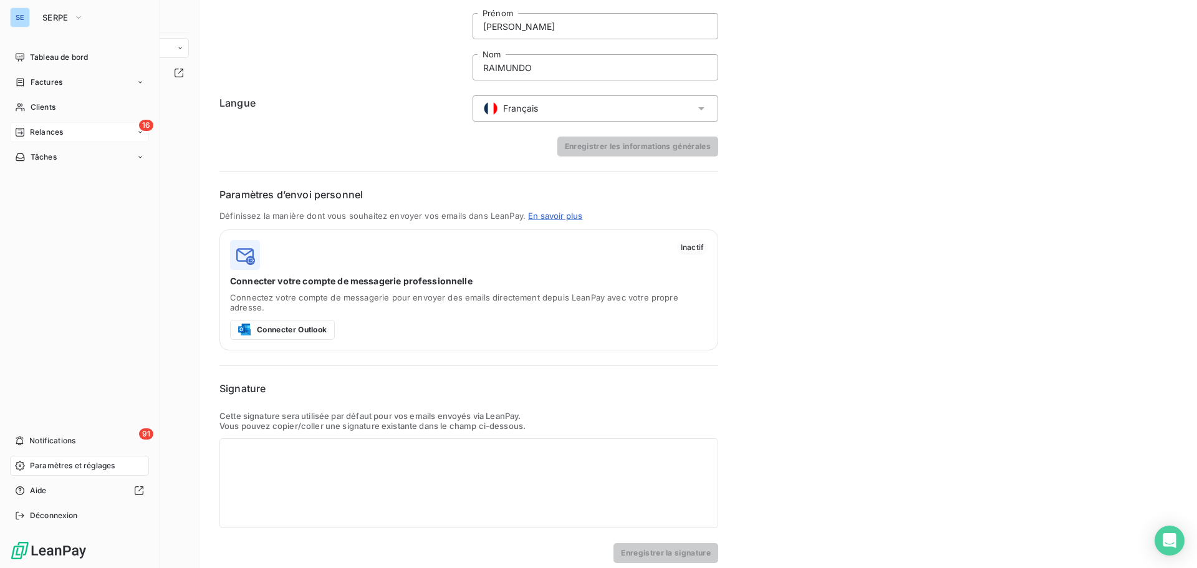
click at [62, 135] on span "Relances" at bounding box center [46, 132] width 33 height 11
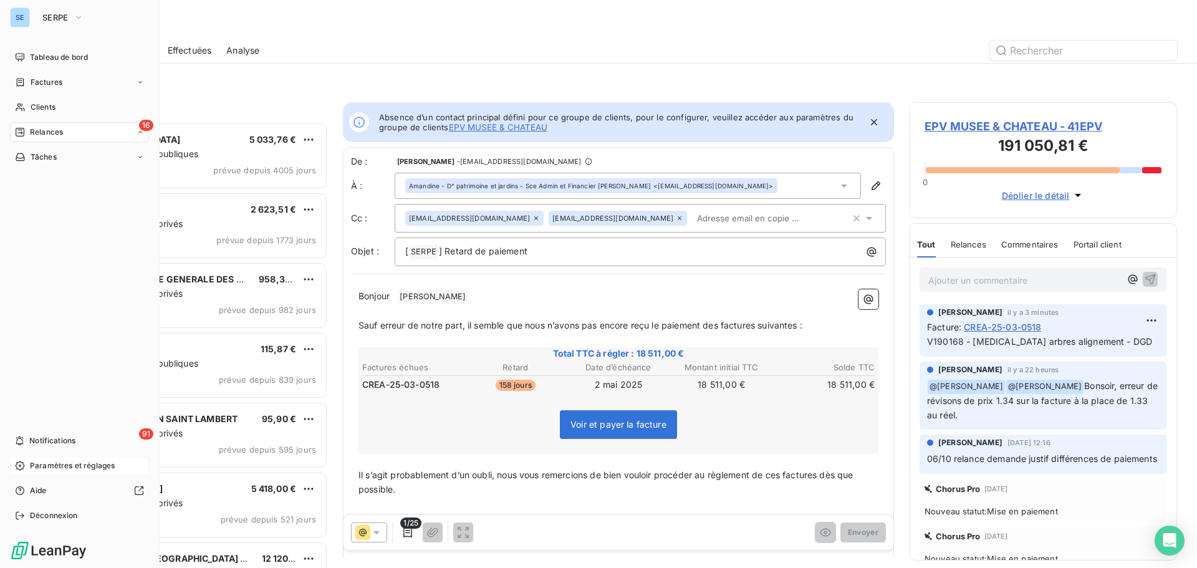
scroll to position [10, 10]
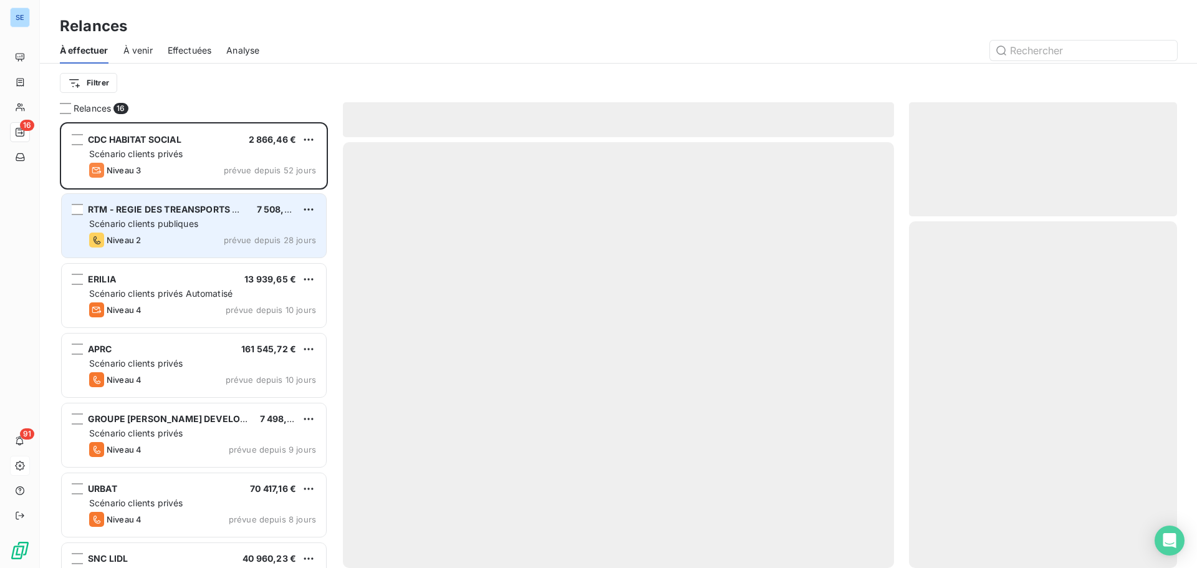
click at [166, 230] on div "RTM - REGIE DES TREANSPORTS METROPO 7 508,40 € Scénario clients publiques Nivea…" at bounding box center [194, 226] width 264 height 64
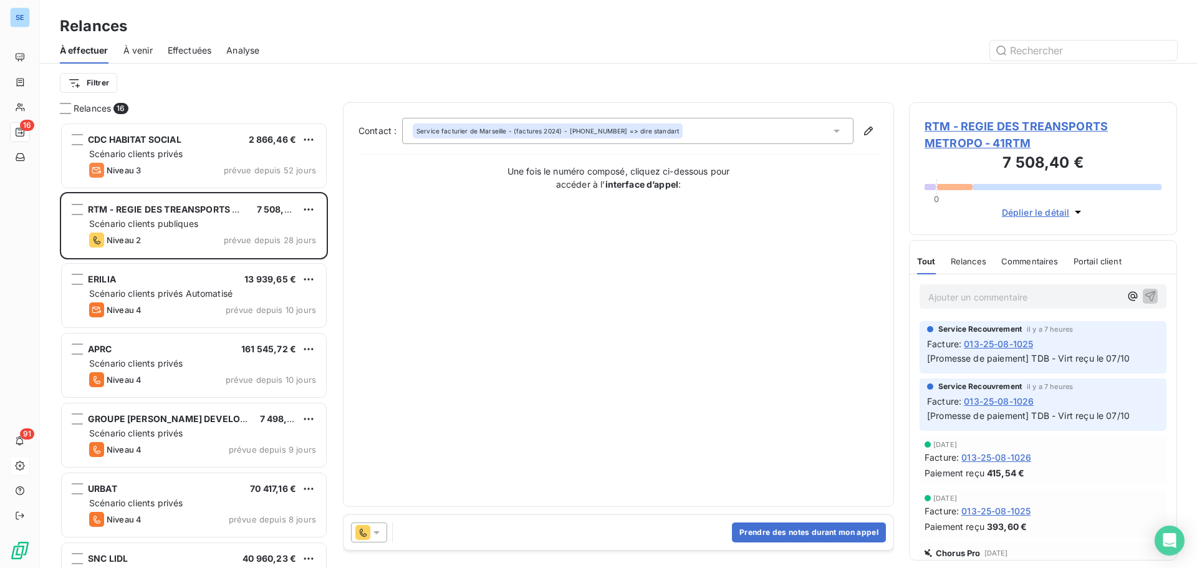
click at [373, 533] on icon at bounding box center [376, 532] width 12 height 12
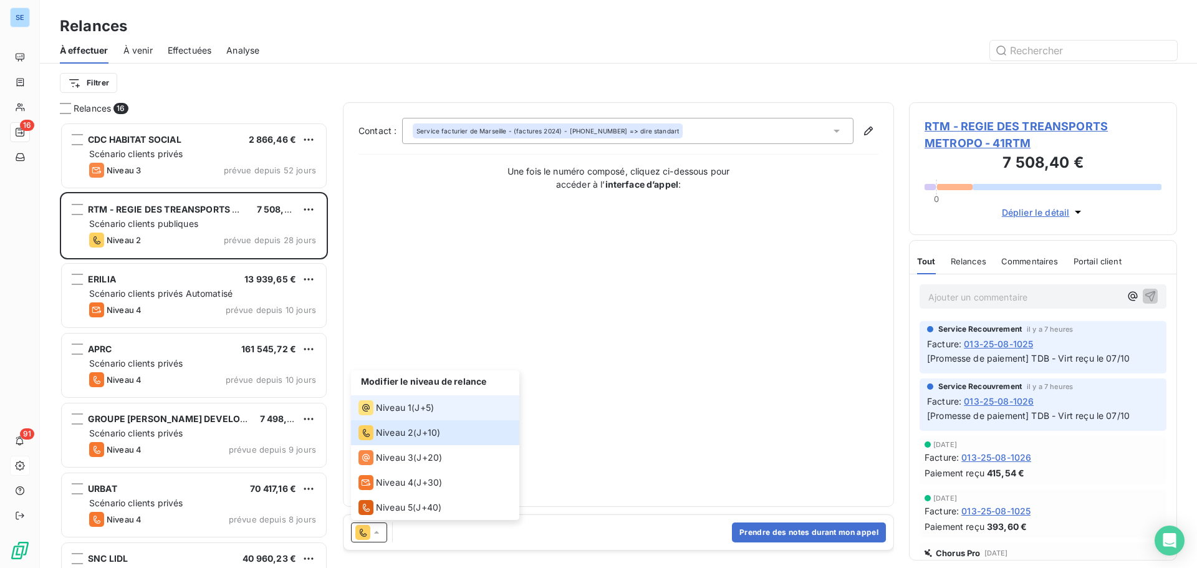
click at [415, 413] on div "Niveau 1 ( J+5 )" at bounding box center [395, 407] width 75 height 15
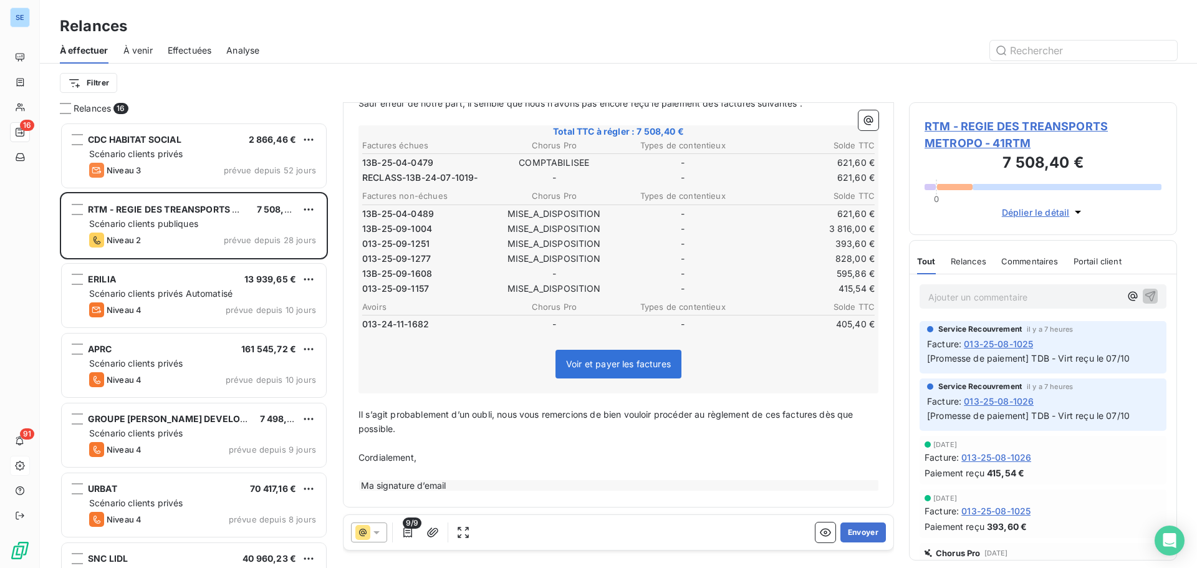
scroll to position [196, 0]
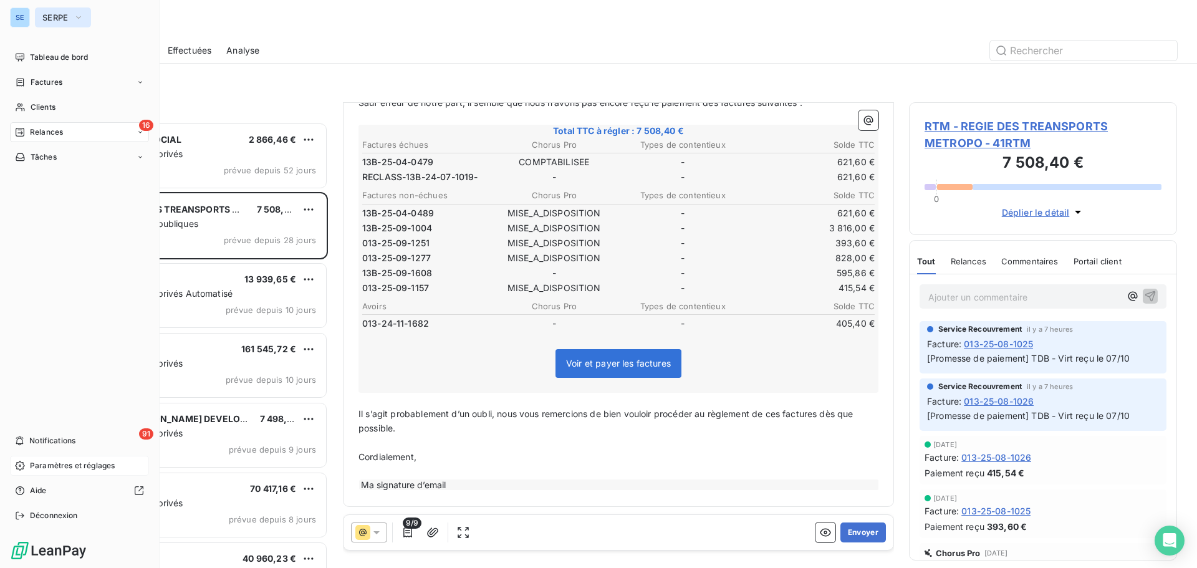
click at [58, 14] on span "SERPE" at bounding box center [55, 17] width 26 height 10
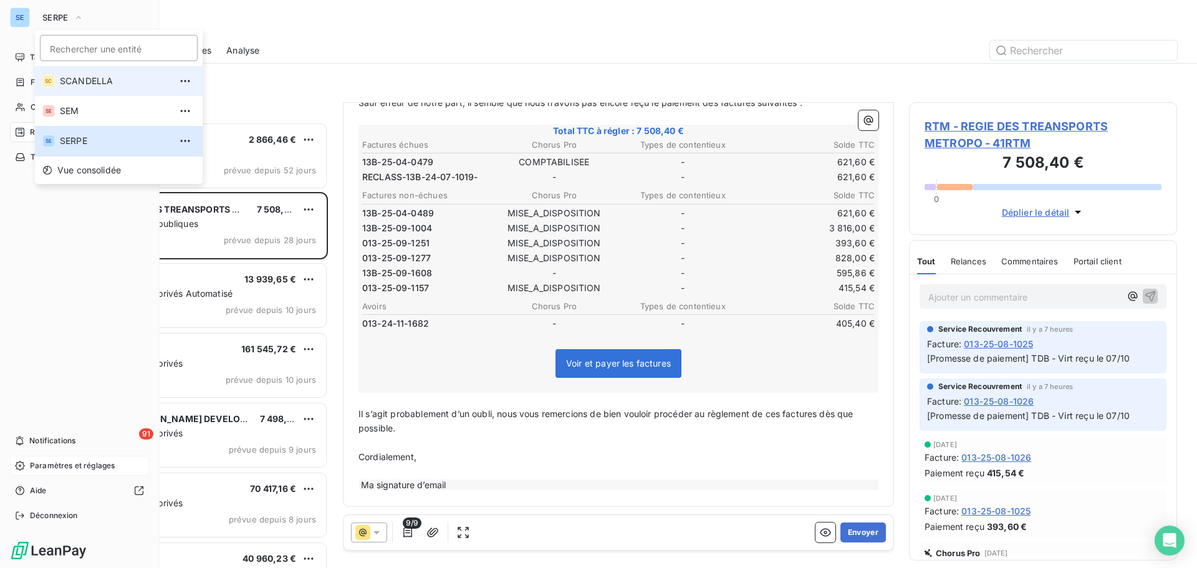
click at [85, 80] on span "SCANDELLA" at bounding box center [115, 81] width 110 height 12
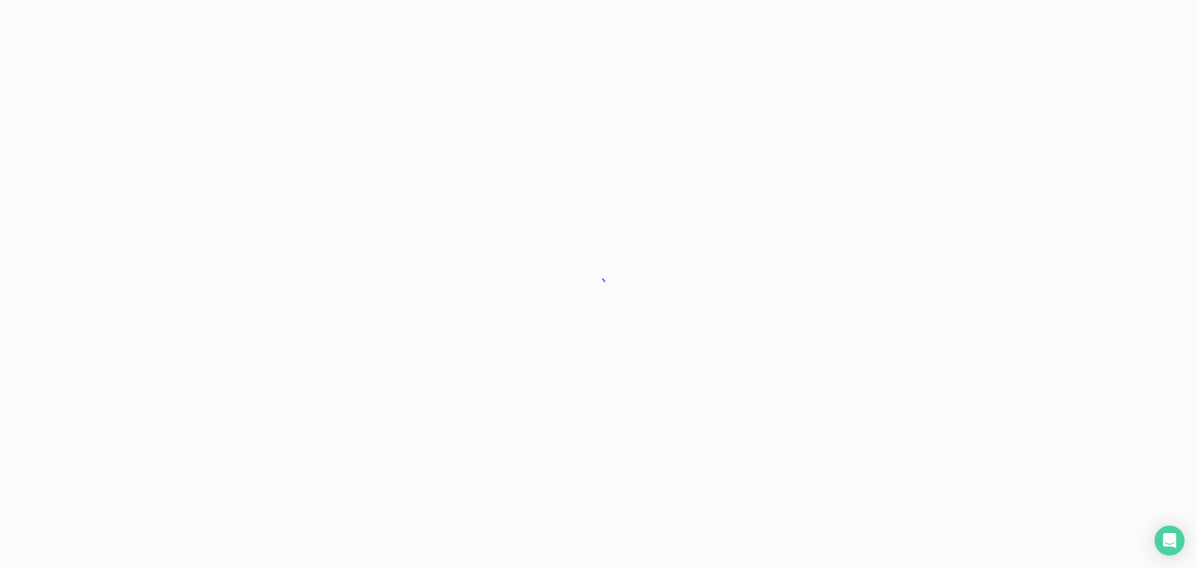
click at [213, 165] on div at bounding box center [598, 284] width 1197 height 568
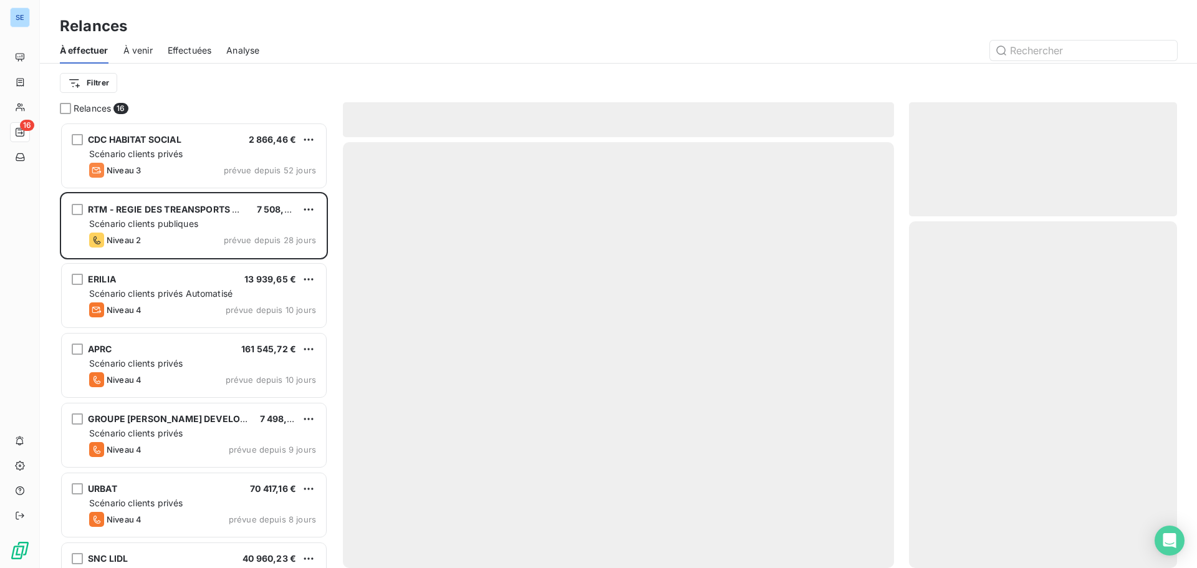
scroll to position [436, 259]
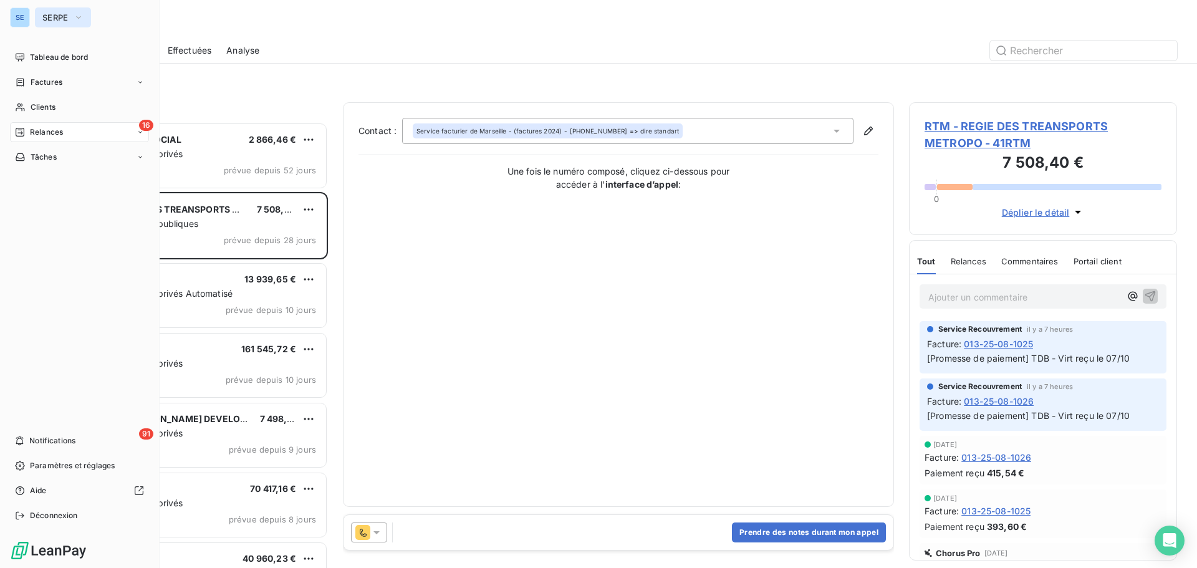
click at [68, 22] on span "SERPE" at bounding box center [55, 17] width 26 height 10
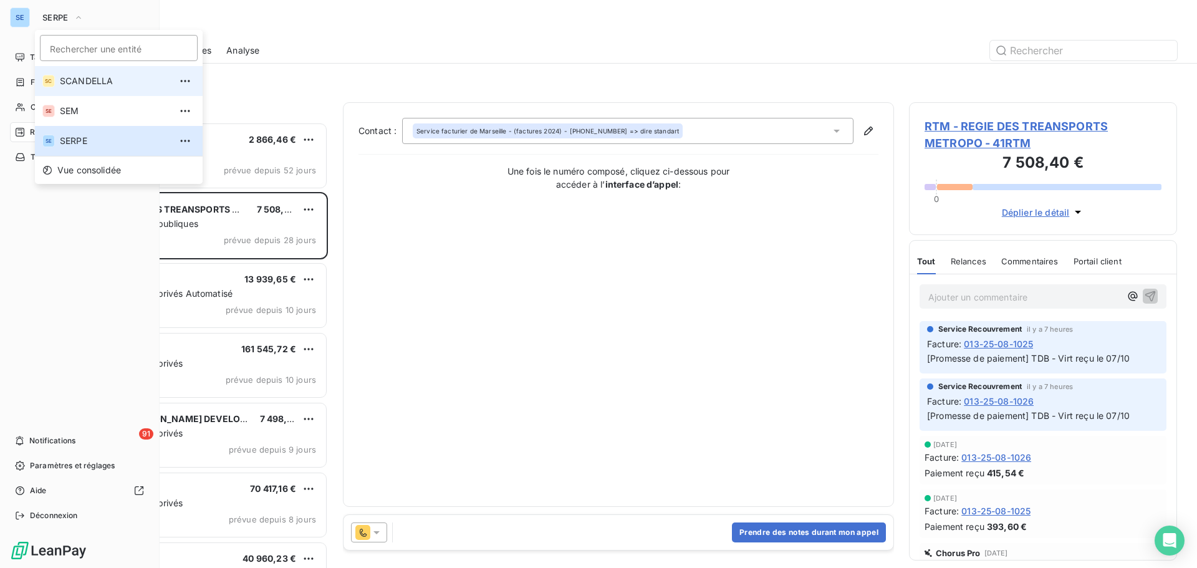
click at [92, 85] on span "SCANDELLA" at bounding box center [115, 81] width 110 height 12
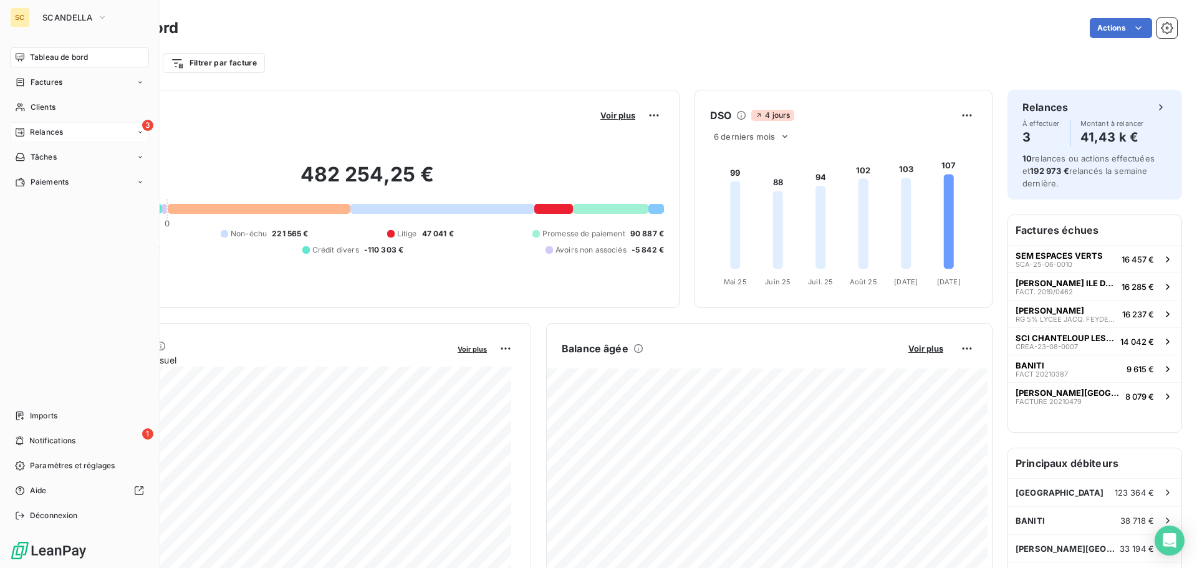
click at [74, 133] on div "3 Relances" at bounding box center [79, 132] width 139 height 20
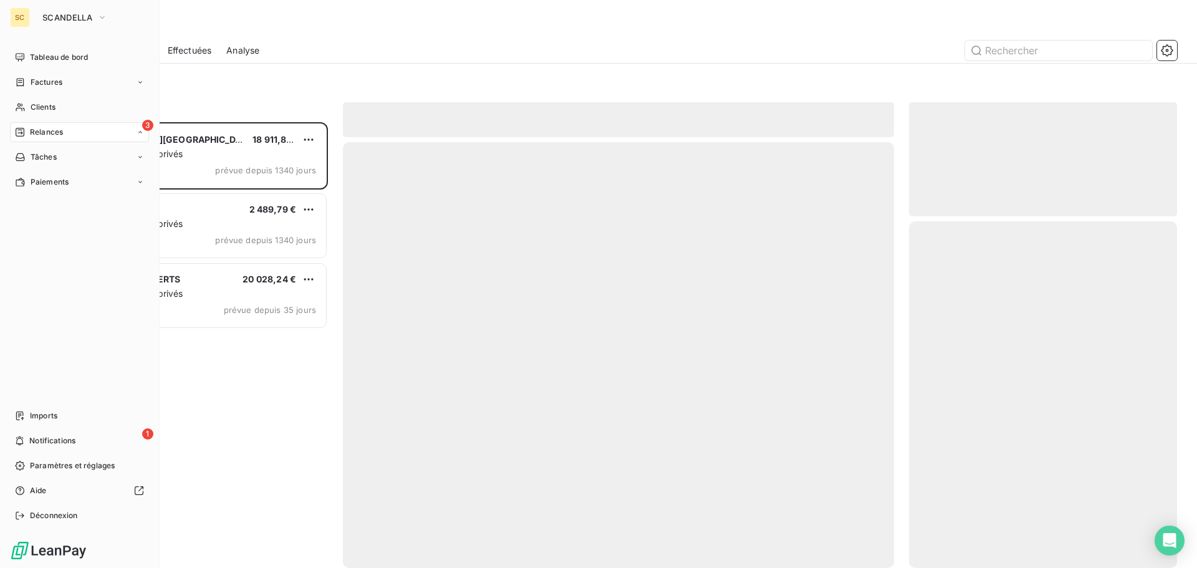
scroll to position [436, 259]
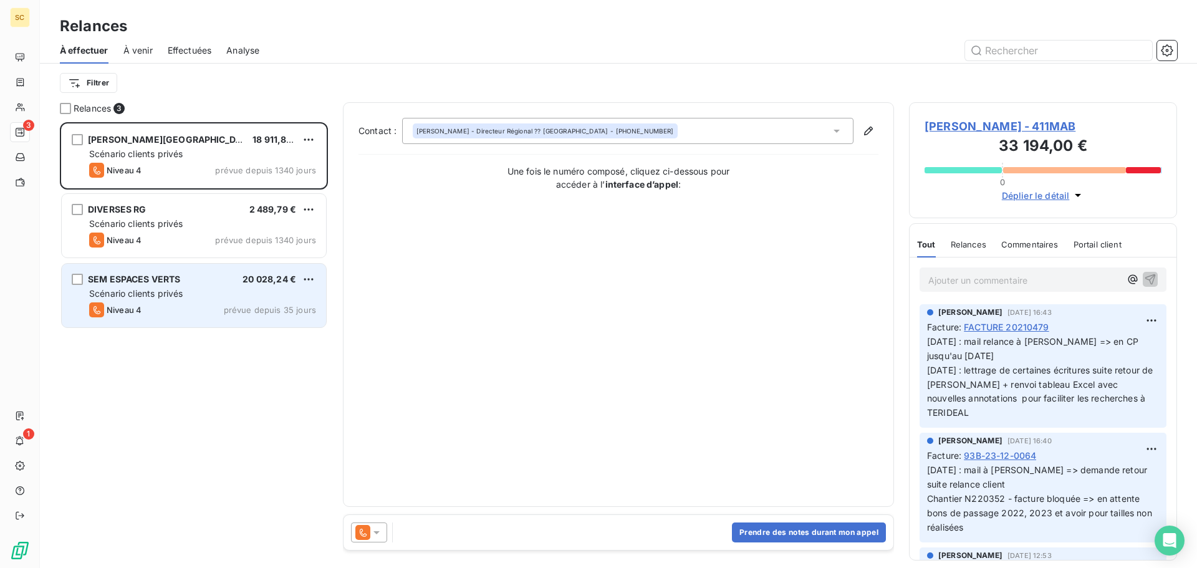
click at [179, 290] on span "Scénario clients privés" at bounding box center [135, 293] width 93 height 11
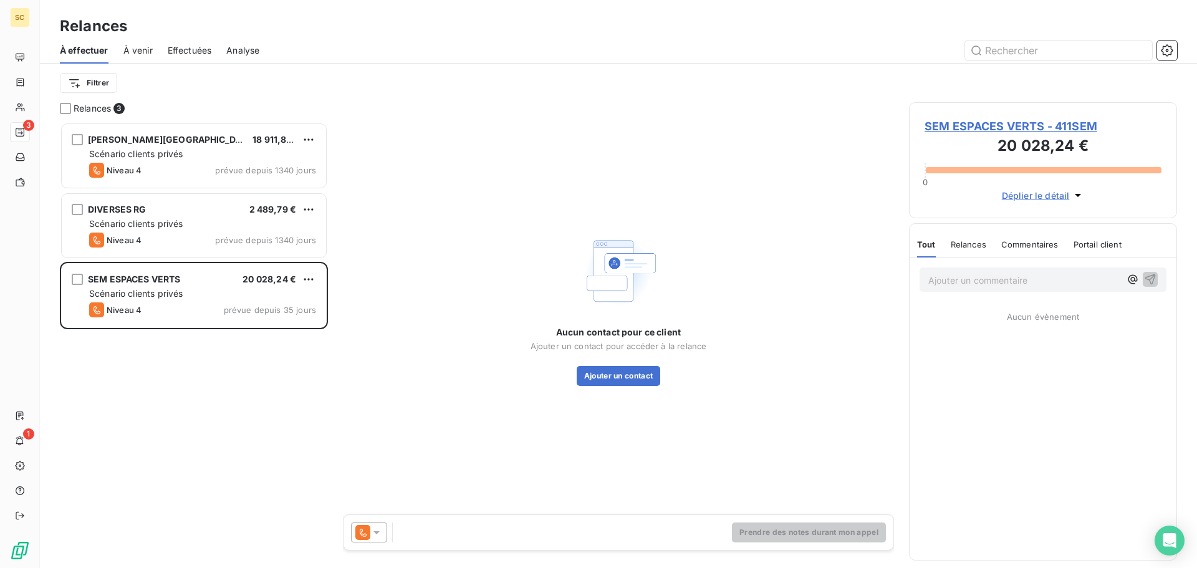
click at [378, 535] on icon at bounding box center [376, 532] width 12 height 12
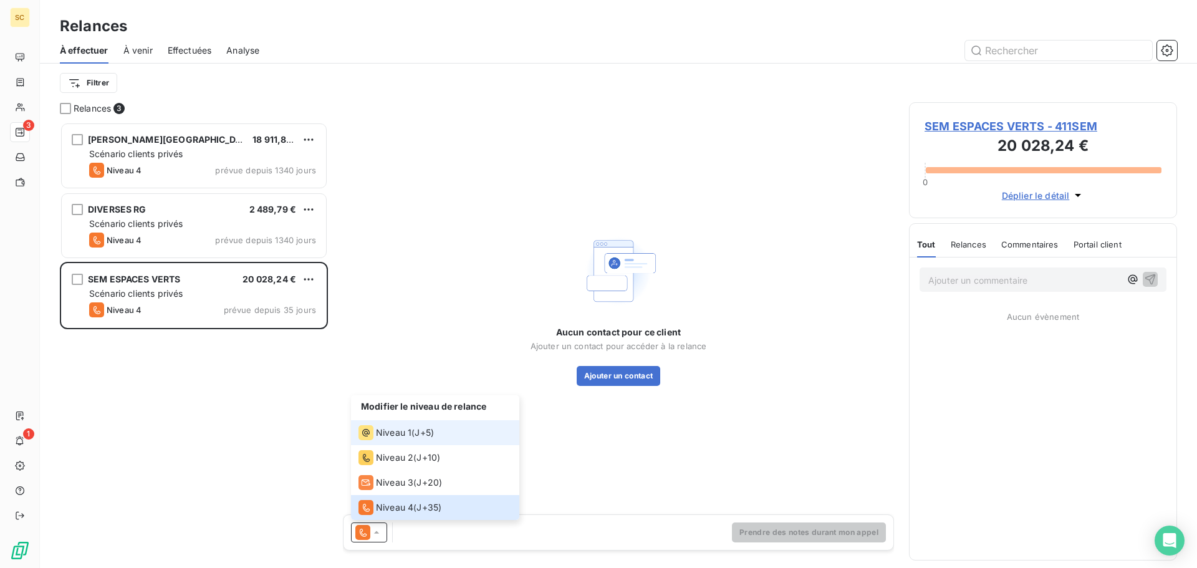
click at [387, 434] on span "Niveau 1" at bounding box center [394, 432] width 36 height 12
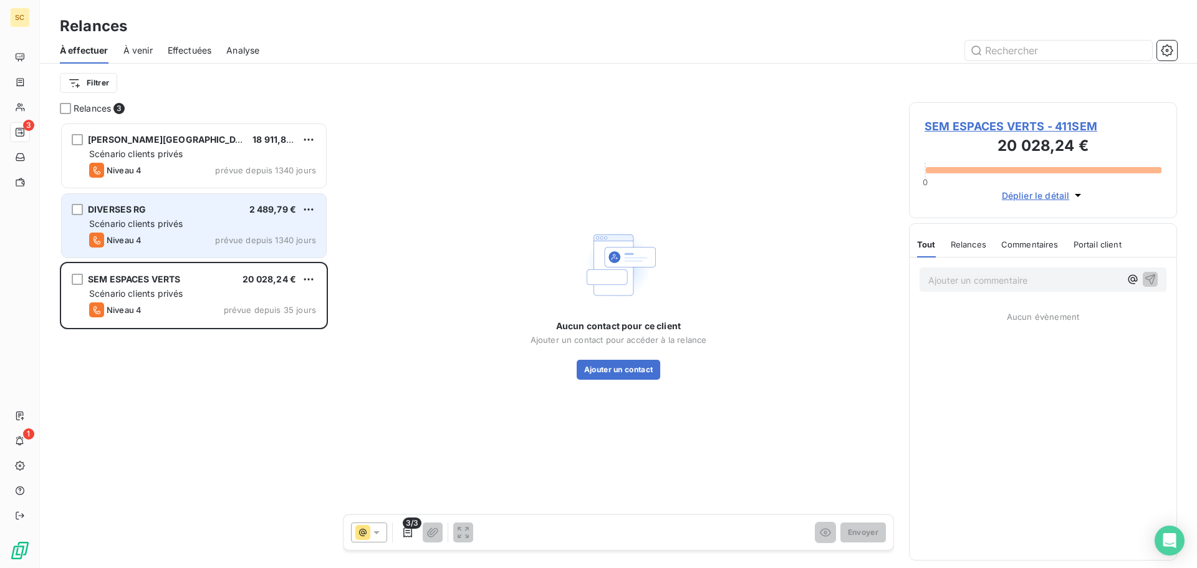
click at [226, 236] on span "prévue depuis 1340 jours" at bounding box center [265, 240] width 101 height 10
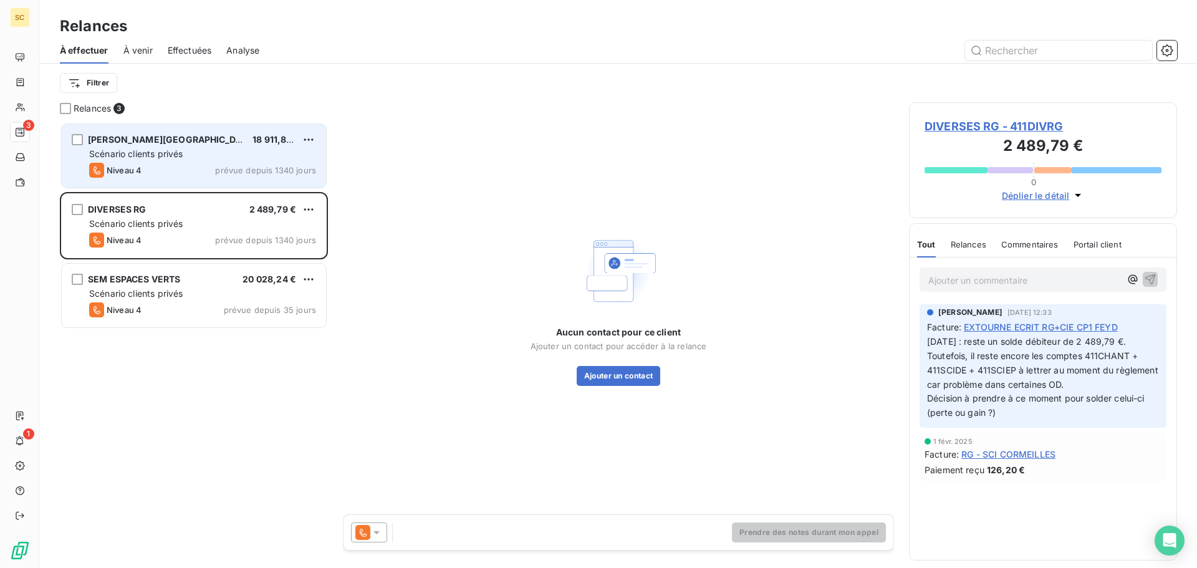
click at [208, 149] on div "Scénario clients privés" at bounding box center [202, 154] width 227 height 12
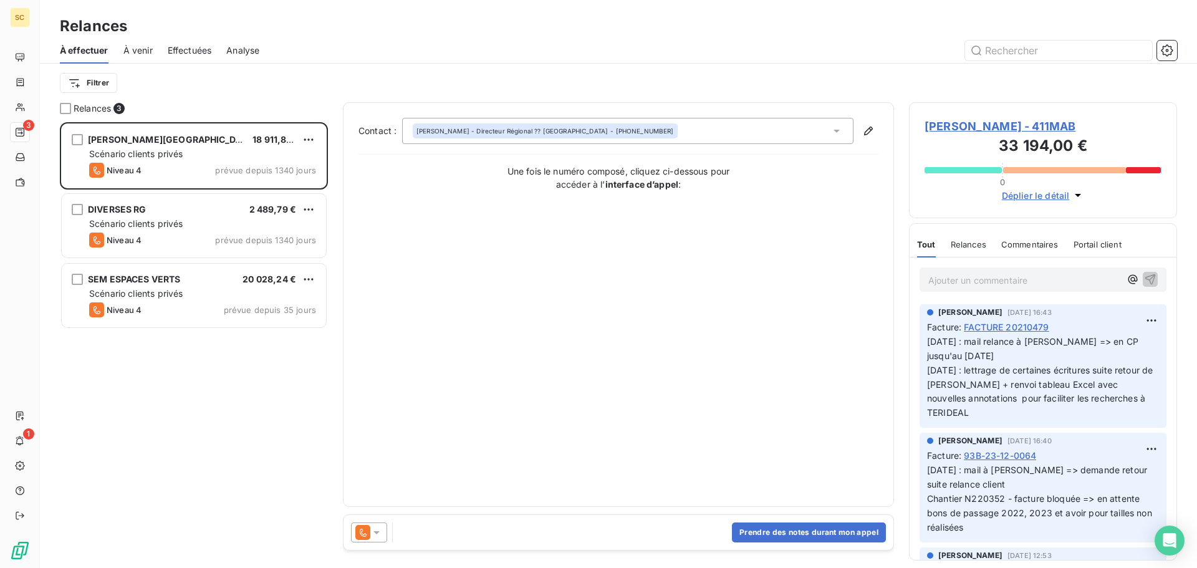
click at [598, 133] on div "François - Directeur Régional ?? DEWILDE - 01.69.81.48.00" at bounding box center [545, 130] width 265 height 15
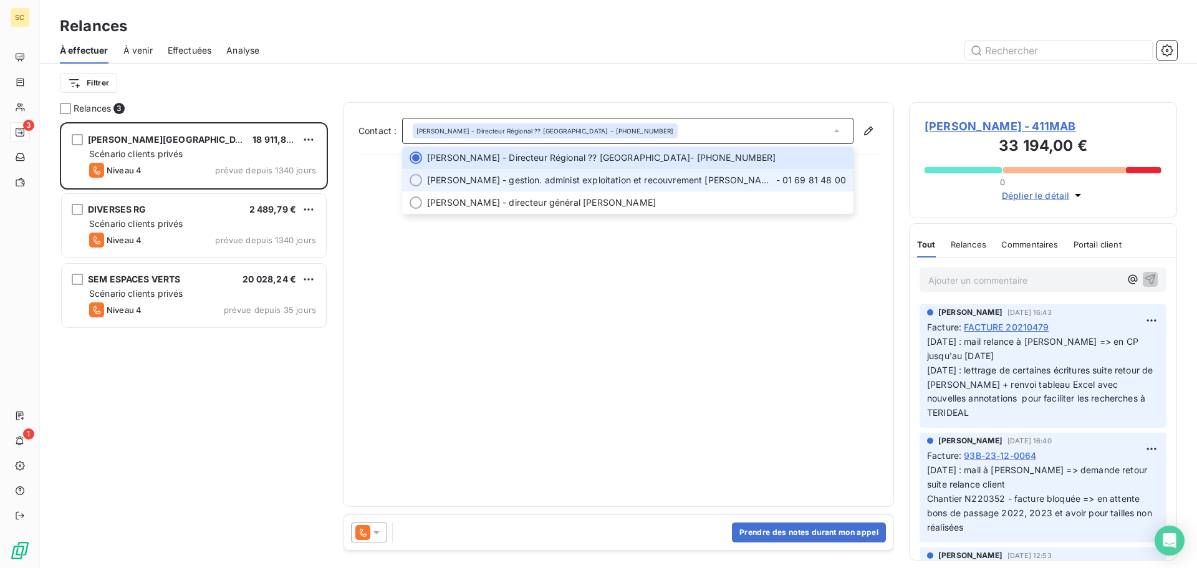
click at [595, 184] on span "Sandra - gestion. administ exploitation et recouvrement PEREIRA ESTEVES" at bounding box center [601, 180] width 349 height 12
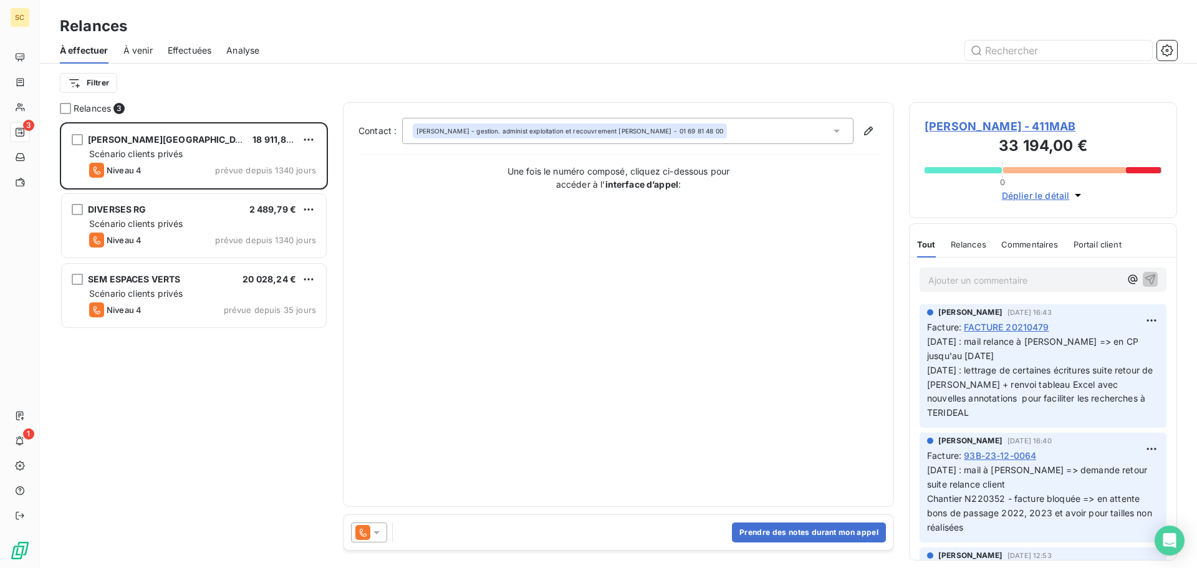
click at [380, 530] on icon at bounding box center [376, 532] width 12 height 12
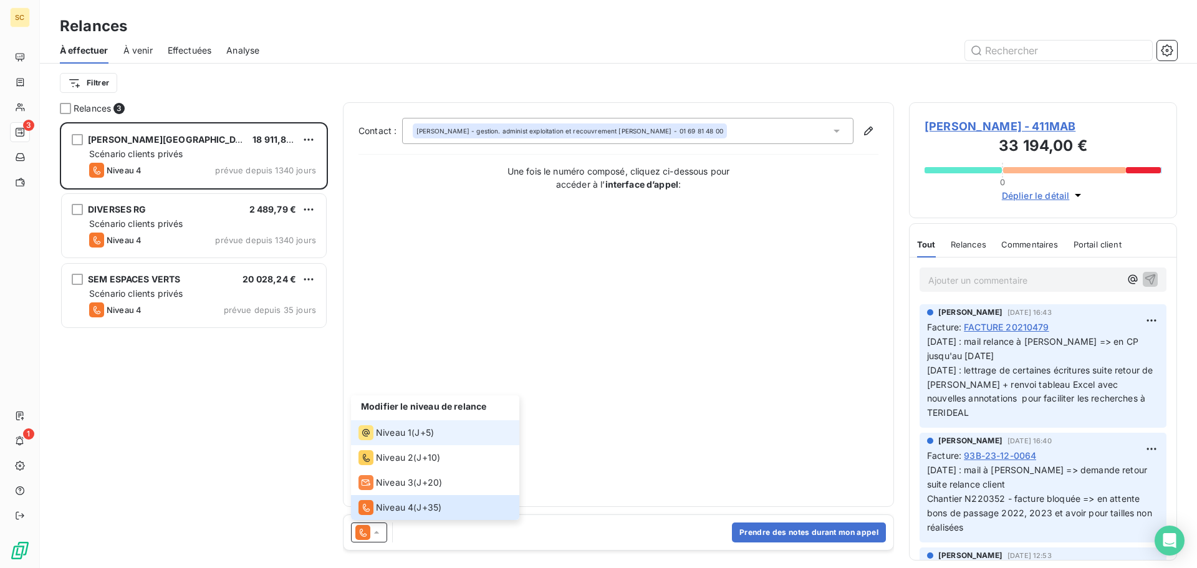
click at [395, 436] on span "Niveau 1" at bounding box center [394, 432] width 36 height 12
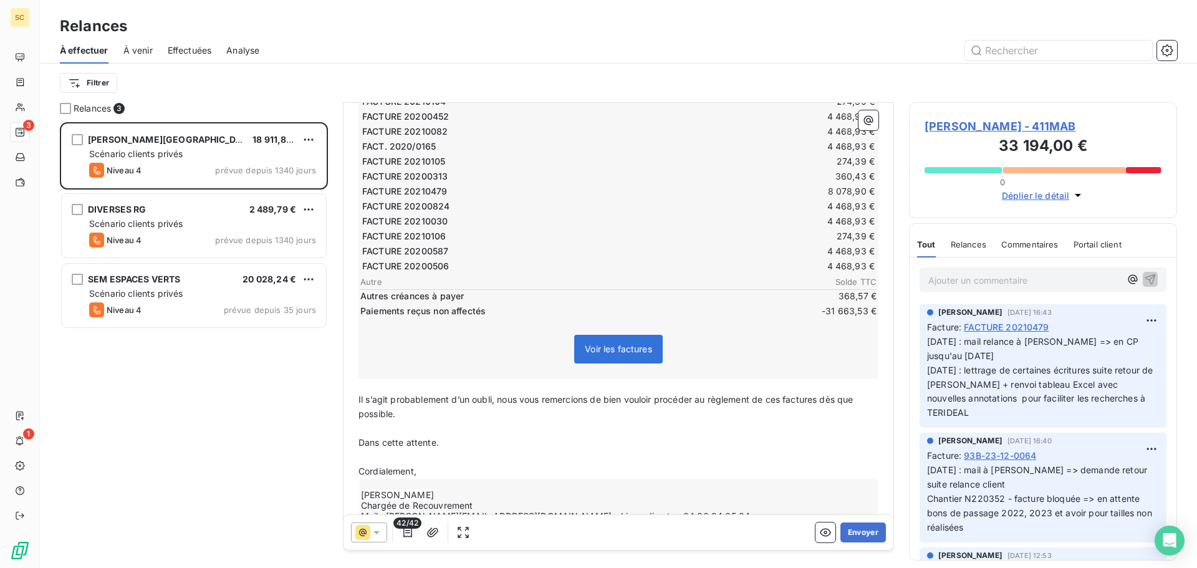
scroll to position [315, 0]
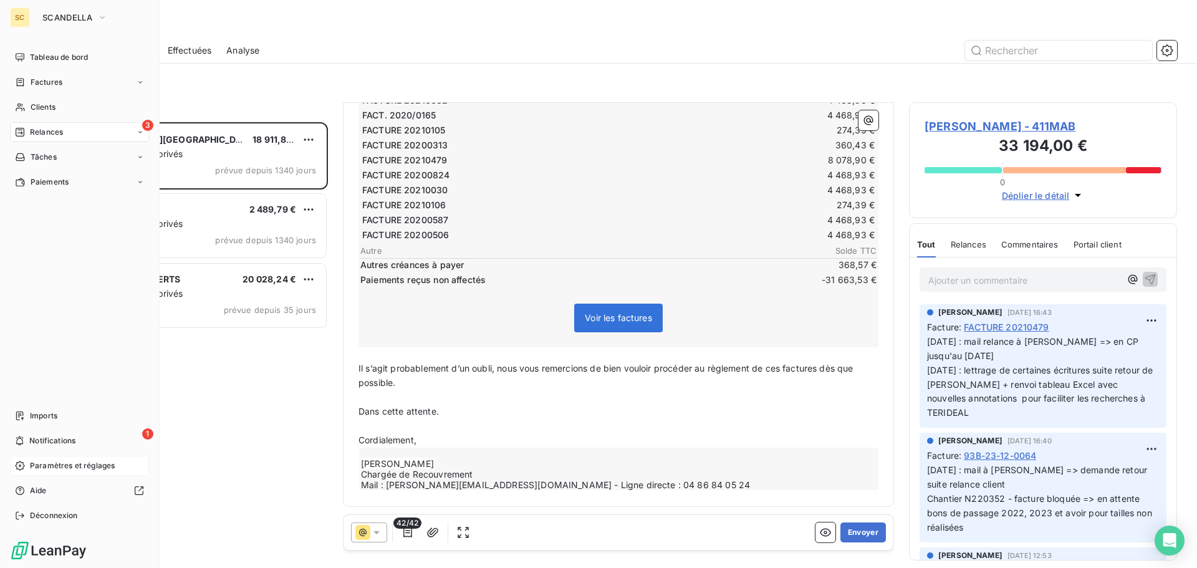
click at [54, 466] on span "Paramètres et réglages" at bounding box center [72, 465] width 85 height 11
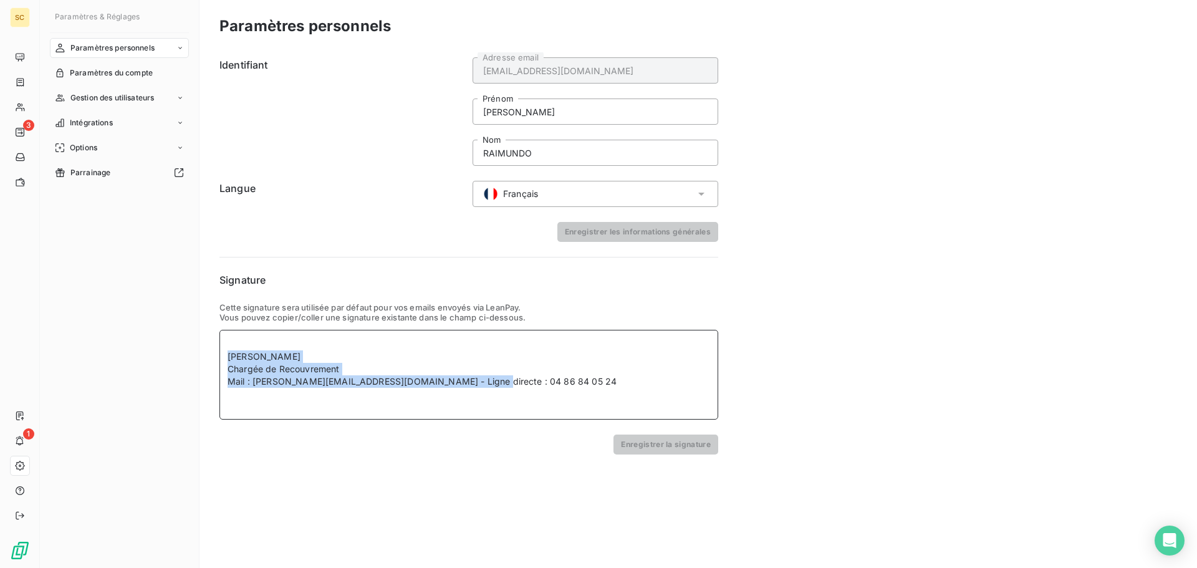
drag, startPoint x: 503, startPoint y: 378, endPoint x: 218, endPoint y: 357, distance: 285.6
click at [218, 357] on div "Paramètres personnels Identifiant raimundo@serpe.fr Adresse email AMELIA Prénom…" at bounding box center [697, 284] width 997 height 568
copy div "Amélia RAIMUNDO Chargée de Recouvrement Mail : raimundo@serpe.fr - Ligne direct…"
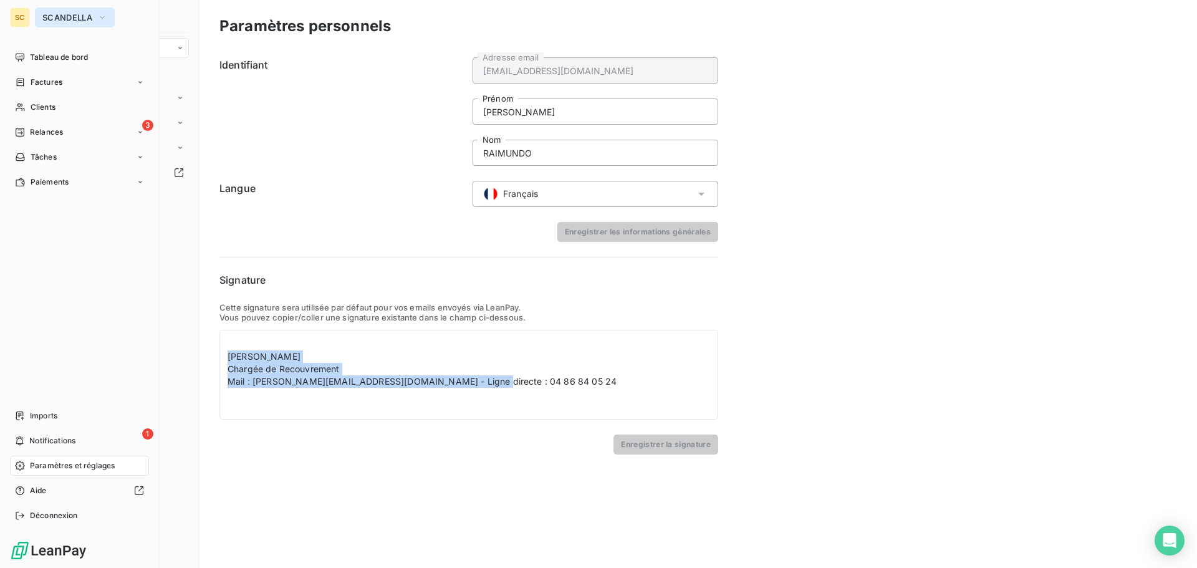
click at [52, 18] on span "SCANDELLA" at bounding box center [67, 17] width 50 height 10
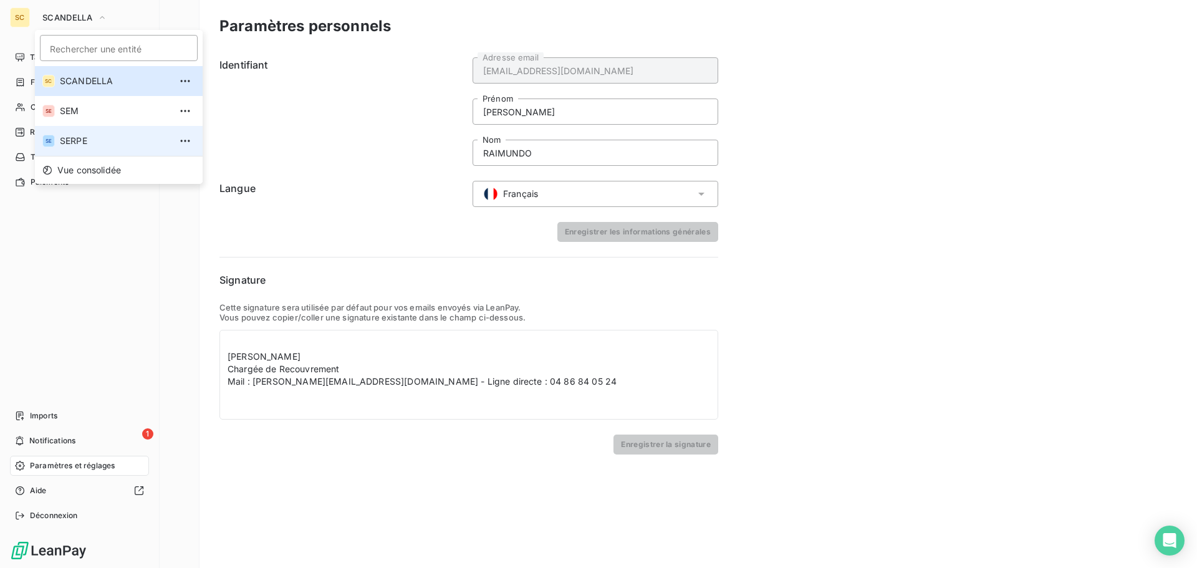
click at [74, 139] on span "SERPE" at bounding box center [115, 141] width 110 height 12
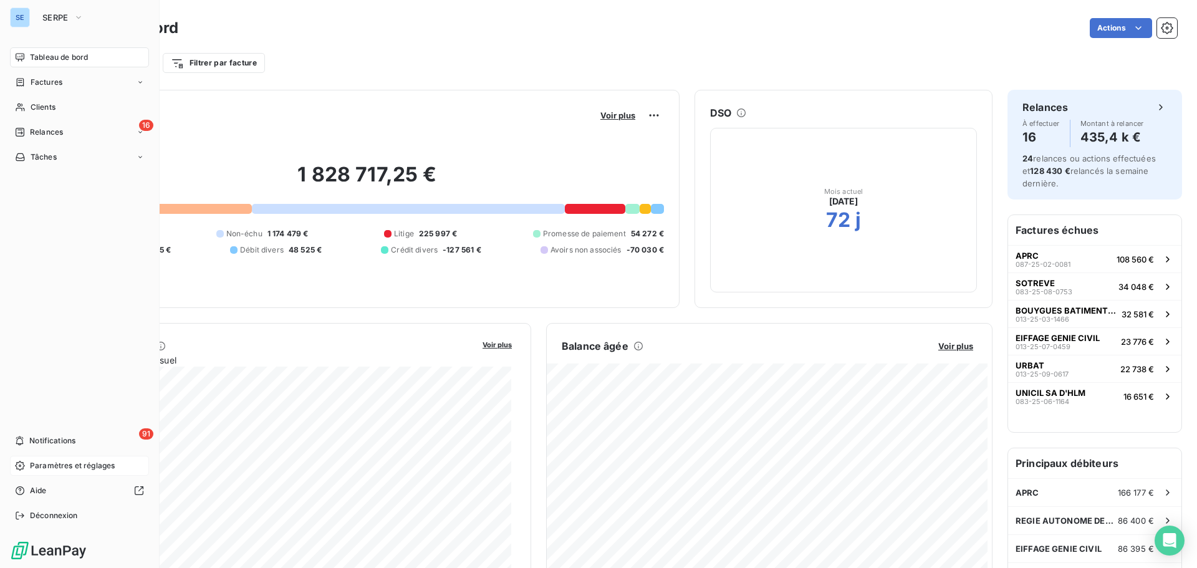
click at [47, 469] on span "Paramètres et réglages" at bounding box center [72, 465] width 85 height 11
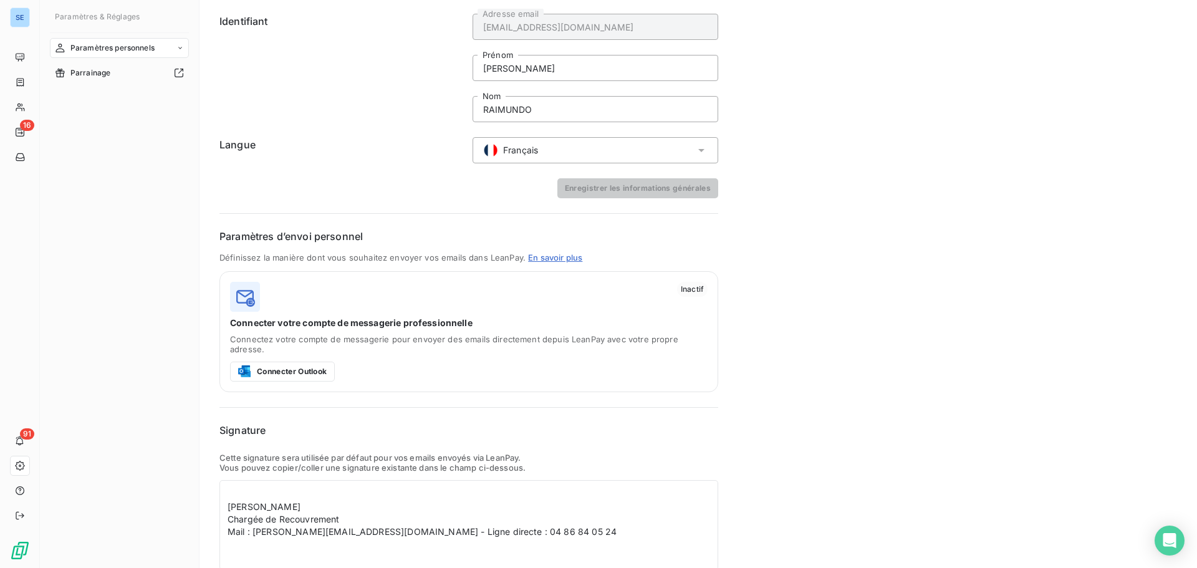
scroll to position [85, 0]
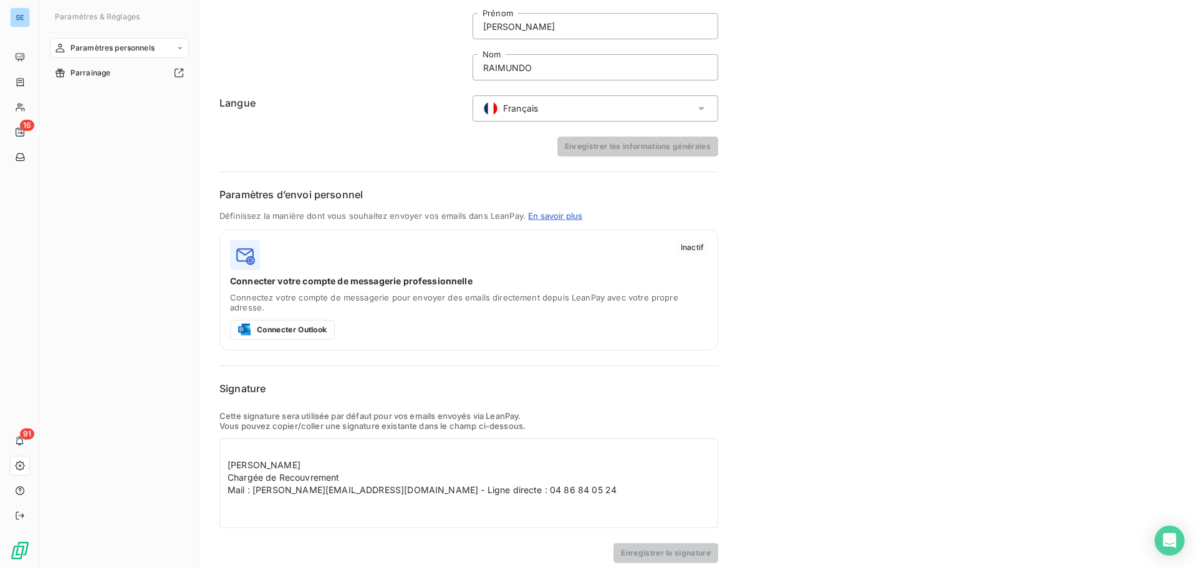
click at [886, 375] on div "Paramètres personnels Identifiant raimundo@serpe.fr Adresse email AMELIA Prénom…" at bounding box center [697, 246] width 997 height 663
click at [543, 370] on div "Identifiant raimundo@serpe.fr Adresse email AMELIA Prénom RAIMUNDO Nom Langue F…" at bounding box center [468, 265] width 499 height 596
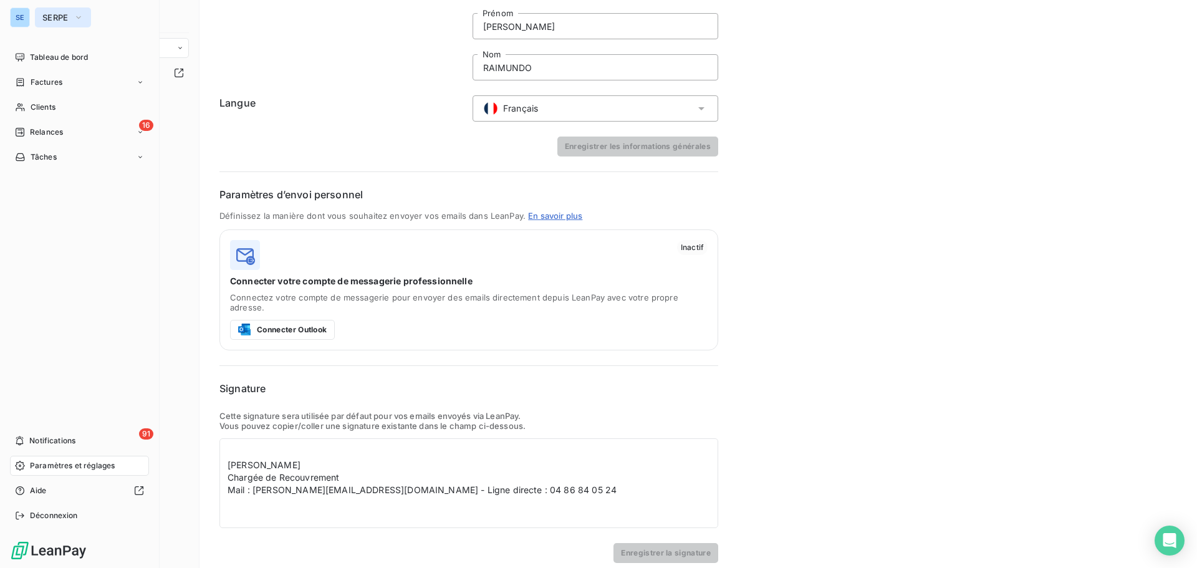
click at [53, 17] on span "SERPE" at bounding box center [55, 17] width 26 height 10
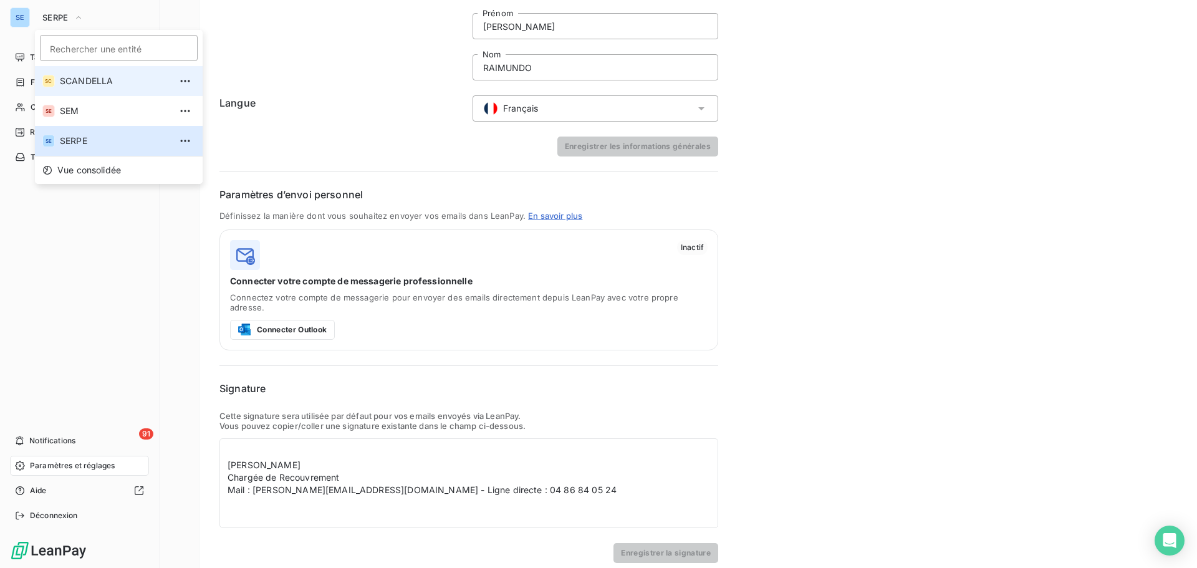
click at [100, 83] on span "SCANDELLA" at bounding box center [115, 81] width 110 height 12
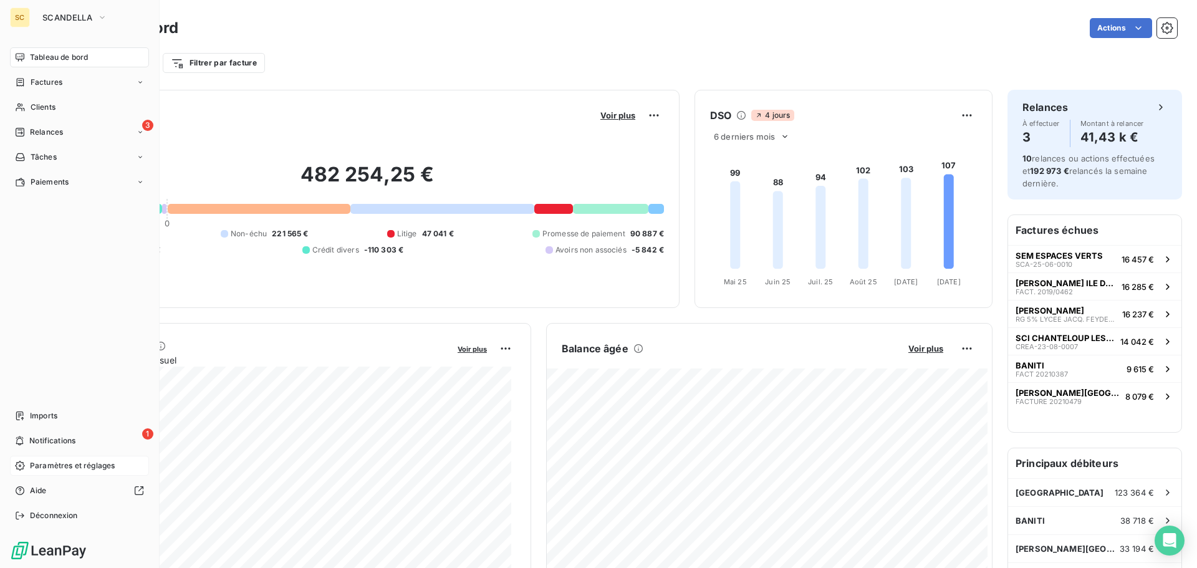
click at [62, 466] on span "Paramètres et réglages" at bounding box center [72, 465] width 85 height 11
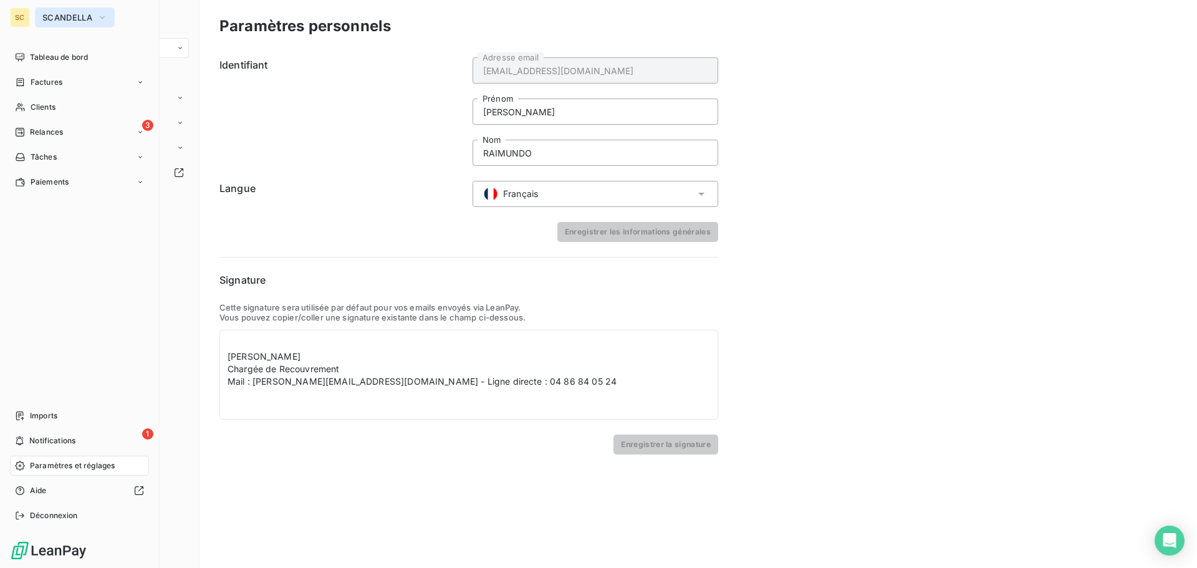
click at [67, 21] on span "SCANDELLA" at bounding box center [67, 17] width 50 height 10
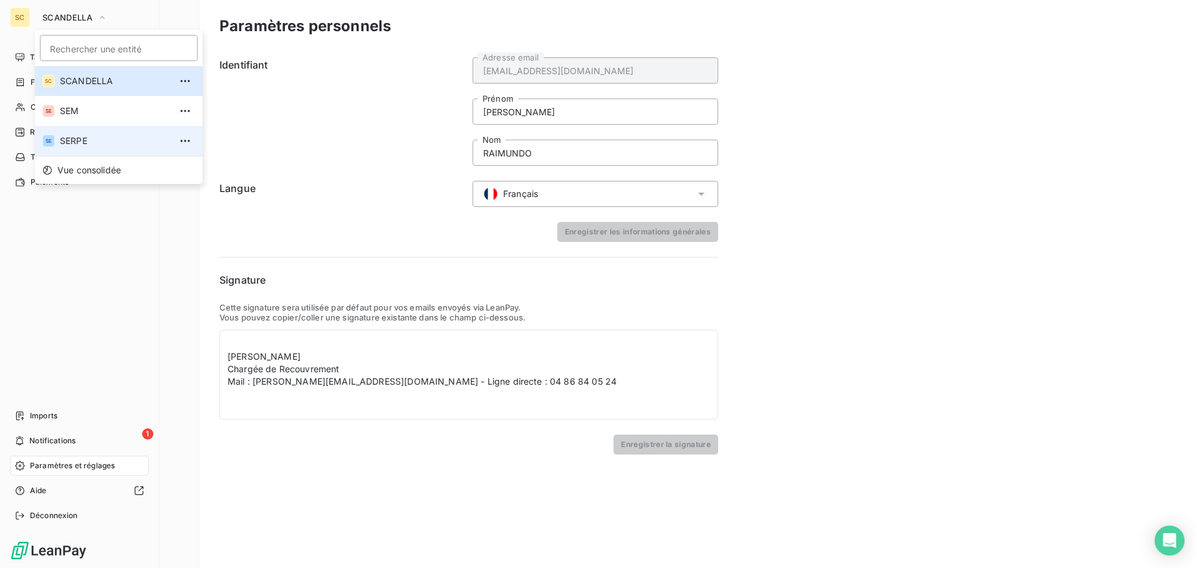
click at [74, 136] on span "SERPE" at bounding box center [115, 141] width 110 height 12
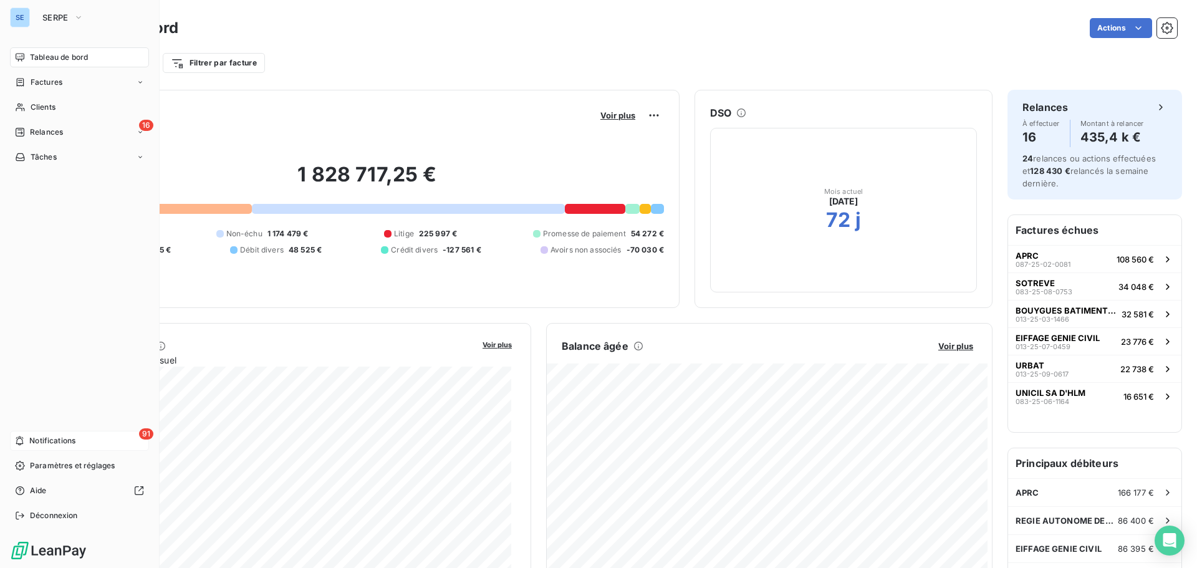
click at [59, 438] on span "Notifications" at bounding box center [52, 440] width 46 height 11
click at [60, 464] on span "Paramètres et réglages" at bounding box center [72, 465] width 85 height 11
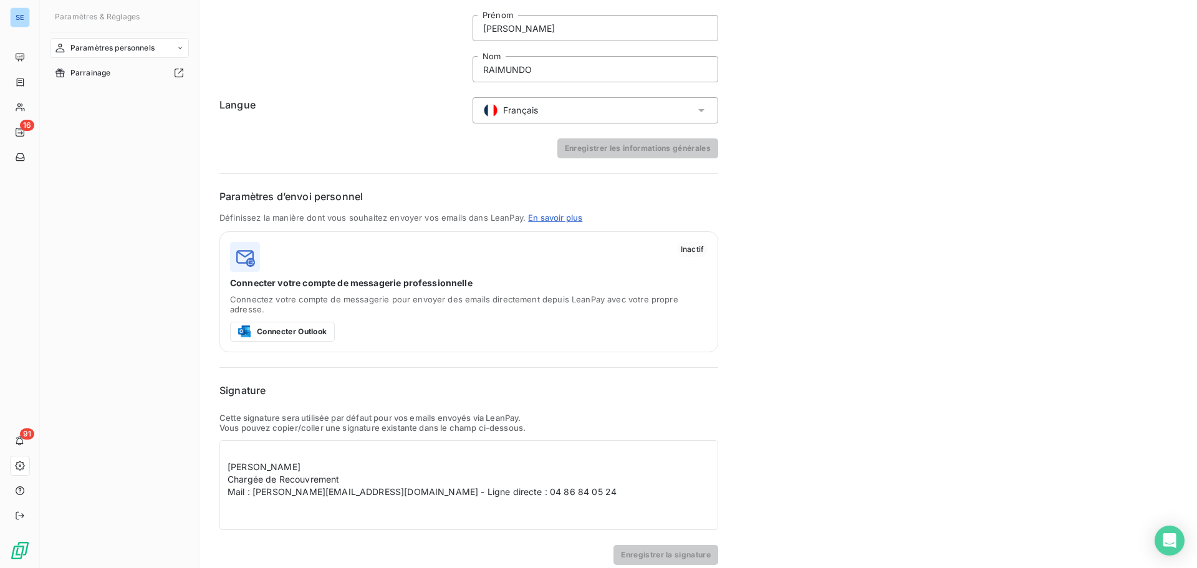
scroll to position [85, 0]
click at [319, 388] on form "Signature Cette signature sera utilisée par défaut pour vos emails envoyés via …" at bounding box center [468, 472] width 499 height 182
click at [473, 484] on div "Mail : raimundo@serpe.fr - Ligne directe : 04 86 84 05 24" at bounding box center [468, 490] width 482 height 12
click at [794, 262] on div "Paramètres personnels Identifiant raimundo@serpe.fr Adresse email AMELIA Prénom…" at bounding box center [697, 246] width 997 height 663
click at [385, 421] on p "Vous pouvez copier/coller une signature existante dans le champ ci-dessous." at bounding box center [468, 426] width 499 height 10
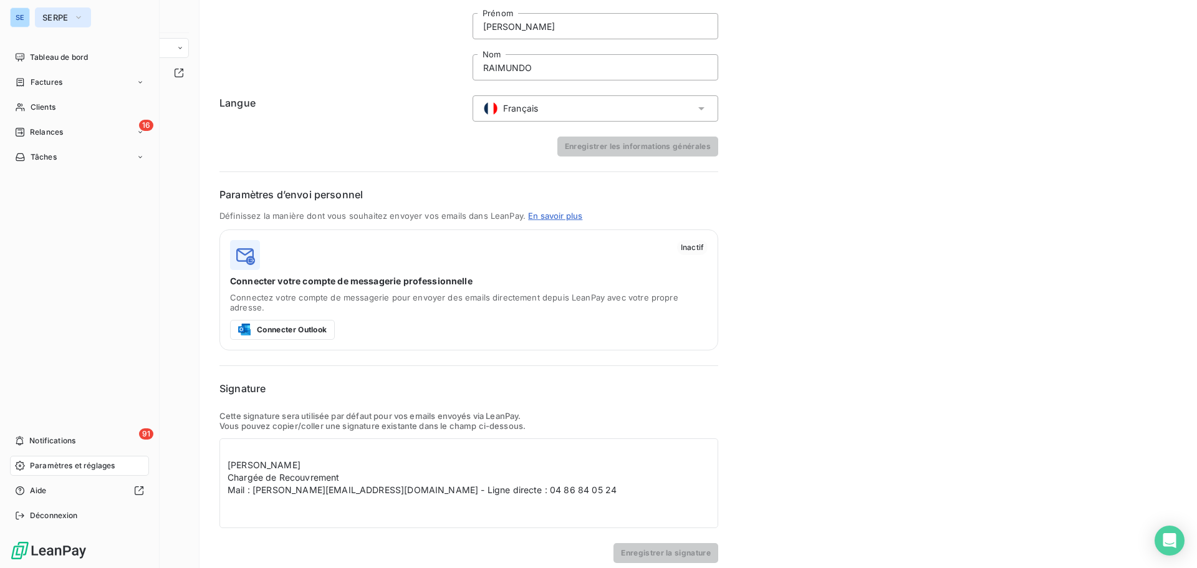
click at [67, 14] on span "SERPE" at bounding box center [55, 17] width 26 height 10
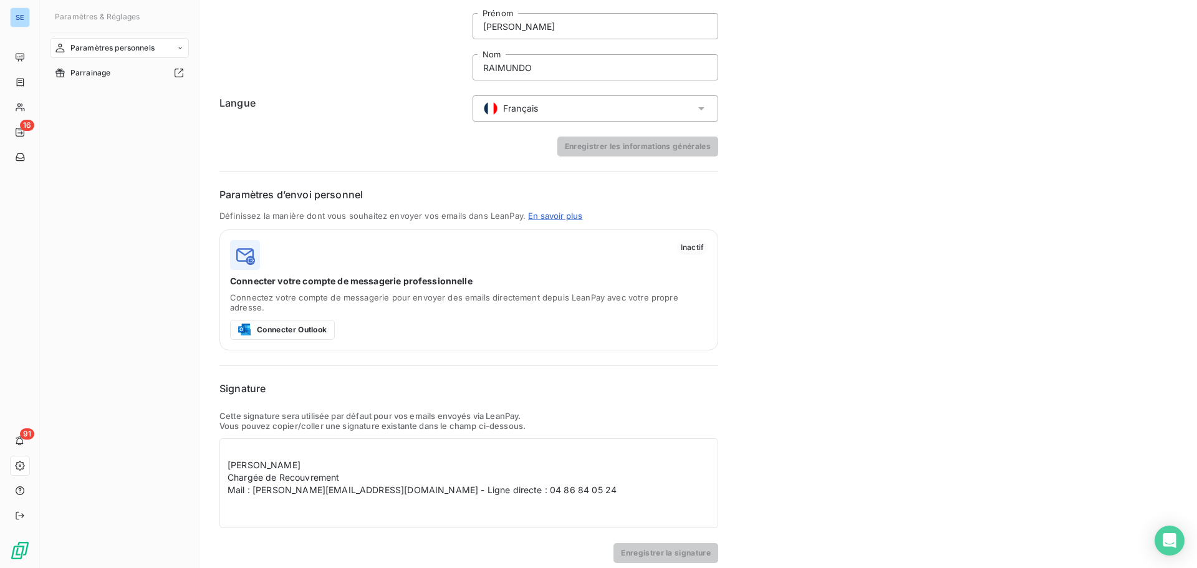
drag, startPoint x: 100, startPoint y: 81, endPoint x: 309, endPoint y: 66, distance: 209.9
click at [545, 220] on link "En savoir plus" at bounding box center [555, 216] width 54 height 10
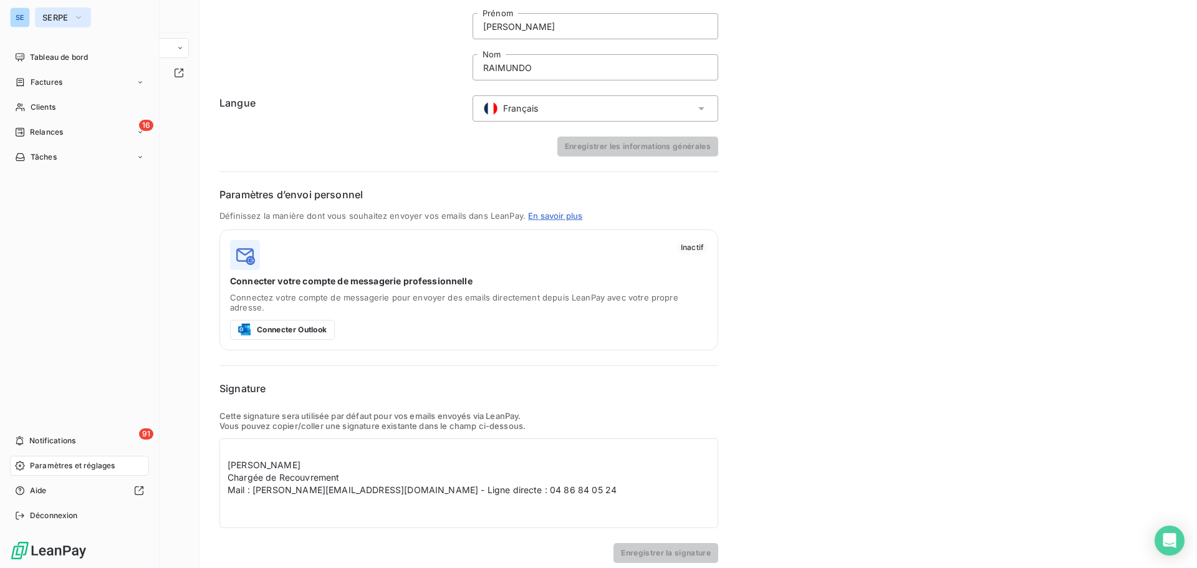
click at [79, 12] on icon "button" at bounding box center [79, 17] width 10 height 12
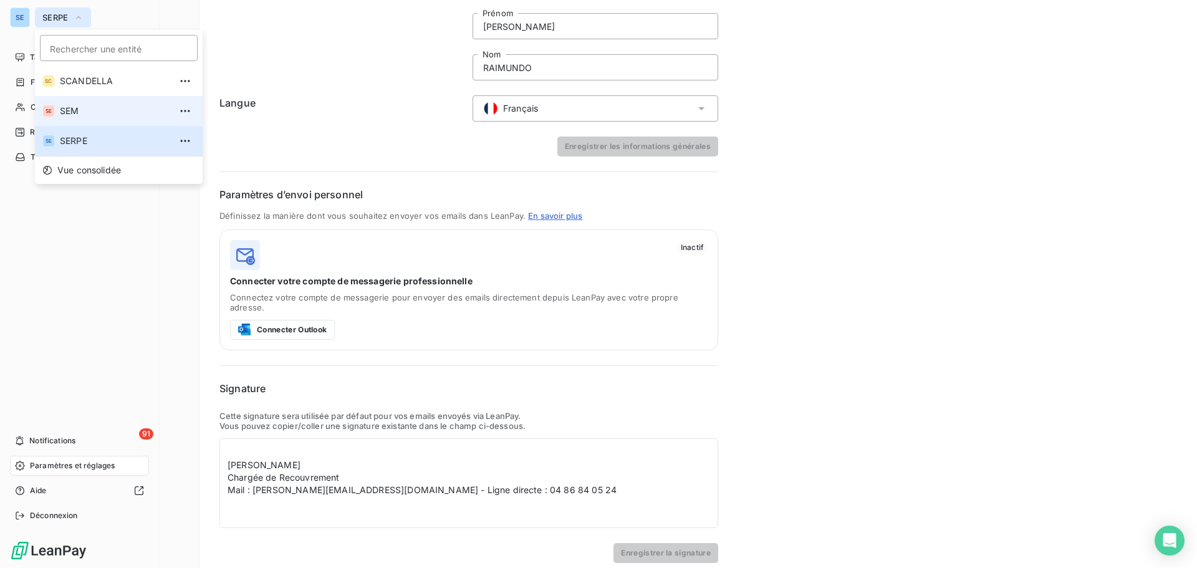
click at [68, 107] on span "SEM" at bounding box center [115, 111] width 110 height 12
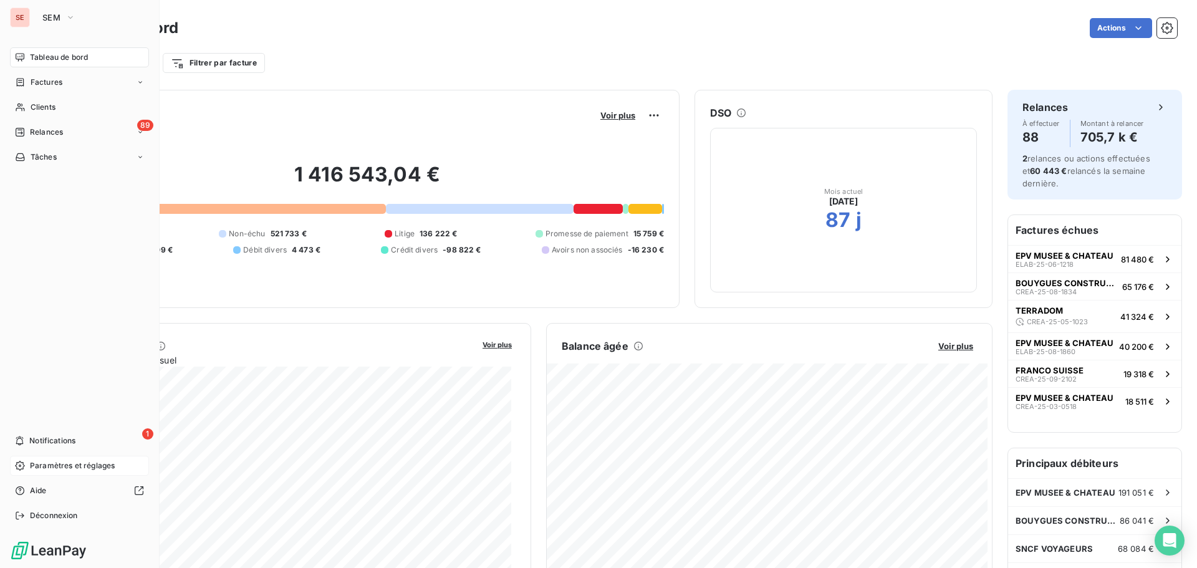
click at [55, 465] on span "Paramètres et réglages" at bounding box center [72, 465] width 85 height 11
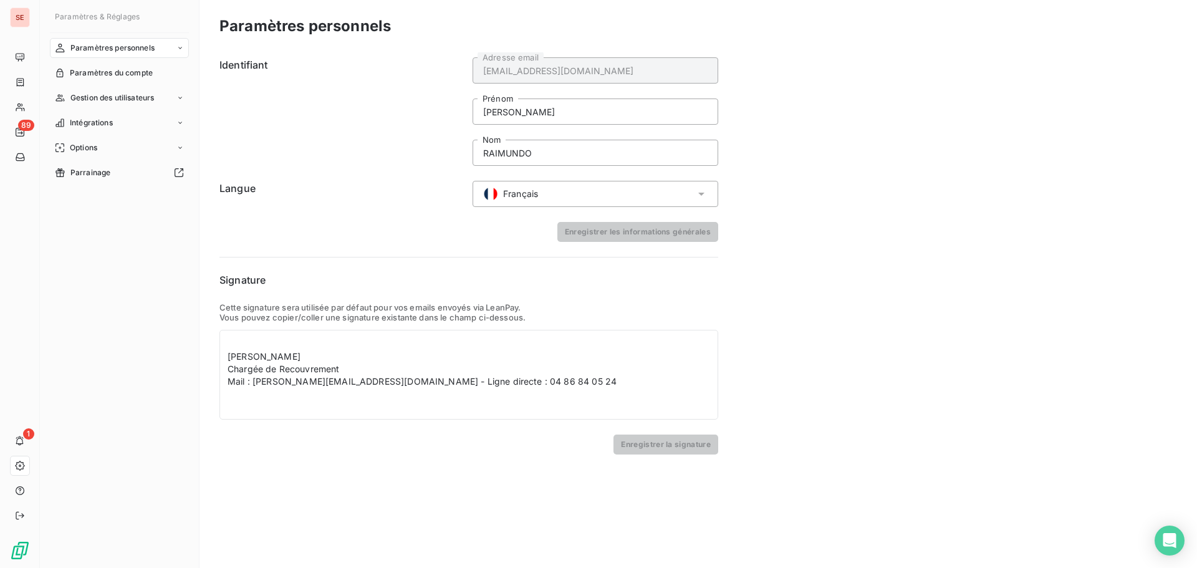
click at [858, 383] on div "Paramètres personnels Identifiant raimundo@serpe.fr Adresse email AMELIA Prénom…" at bounding box center [697, 284] width 997 height 568
click at [399, 218] on form "Identifiant raimundo@serpe.fr Adresse email AMELIA Prénom RAIMUNDO Nom Langue F…" at bounding box center [468, 149] width 499 height 184
click at [90, 148] on span "Options" at bounding box center [83, 147] width 27 height 11
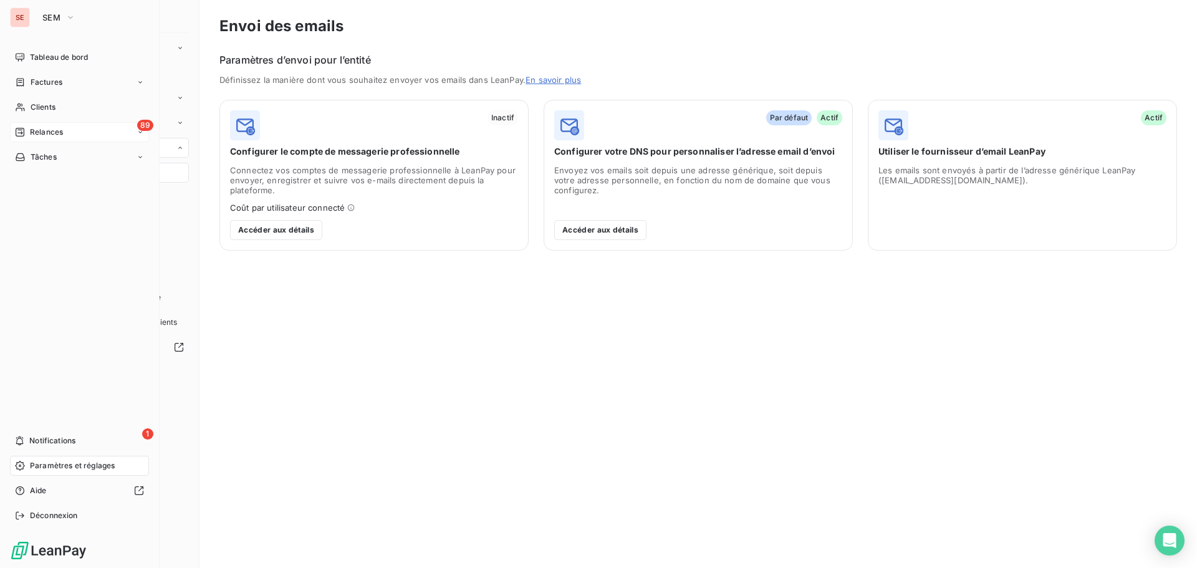
click at [49, 130] on span "Relances" at bounding box center [46, 132] width 33 height 11
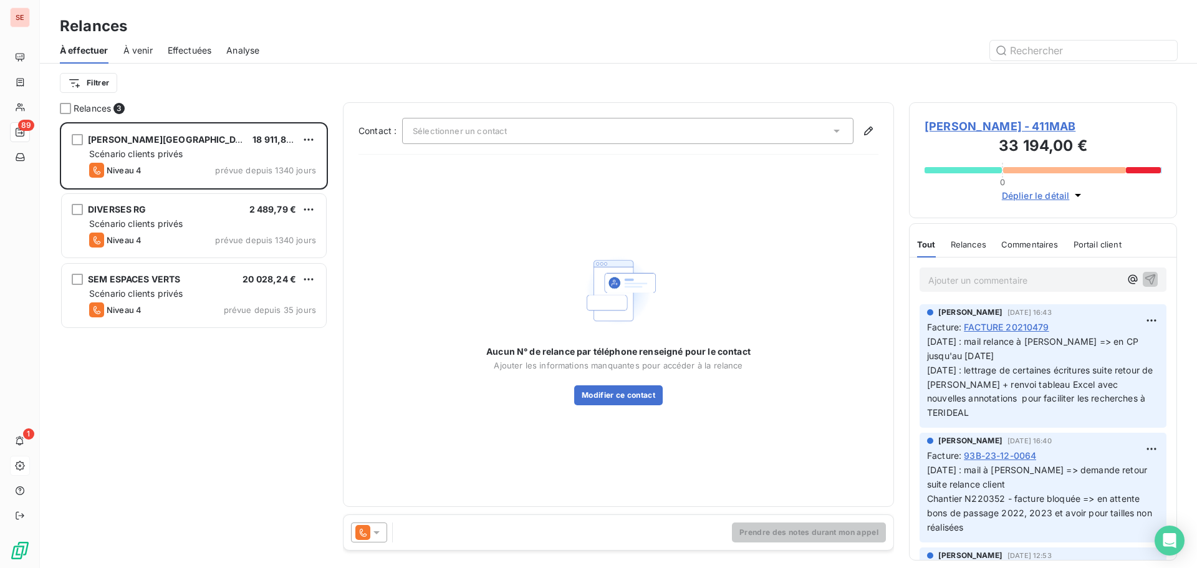
scroll to position [436, 259]
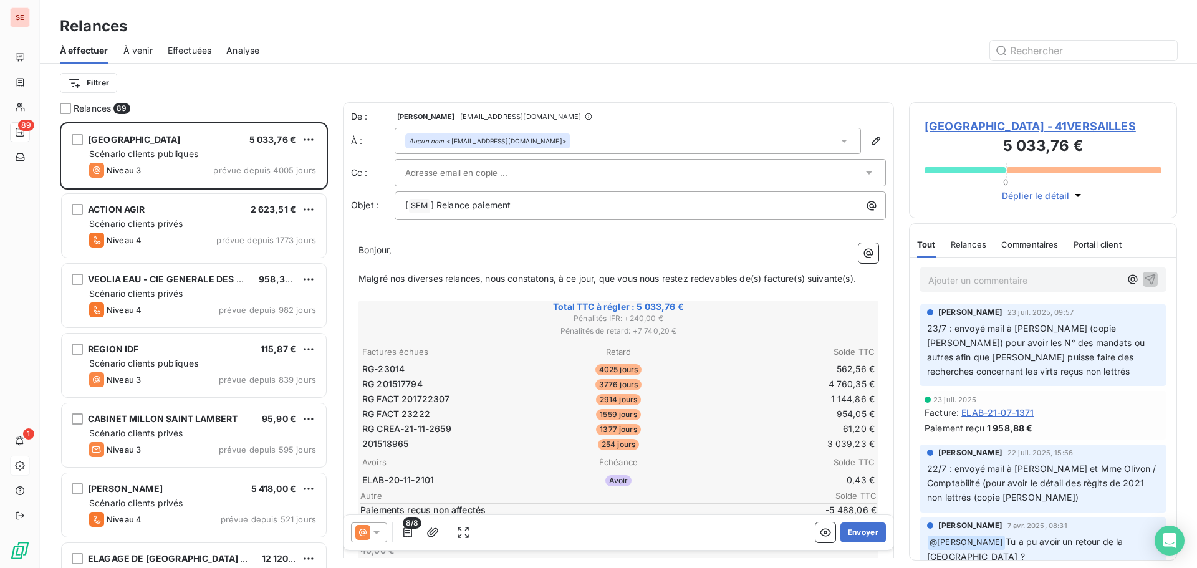
click at [774, 42] on div at bounding box center [725, 51] width 902 height 20
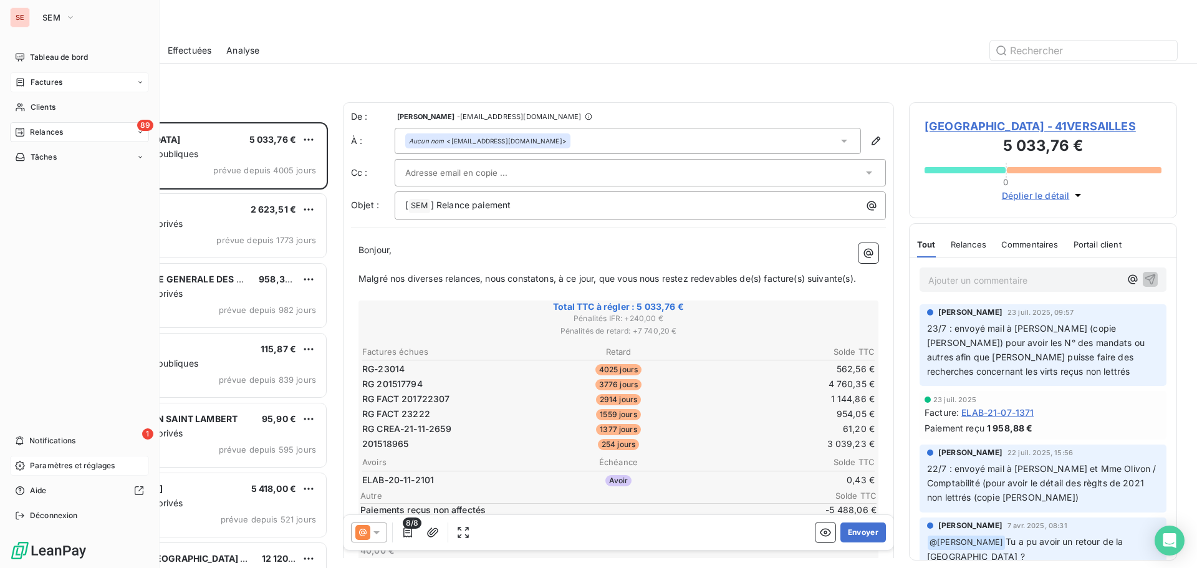
click at [75, 87] on div "Factures" at bounding box center [79, 82] width 139 height 20
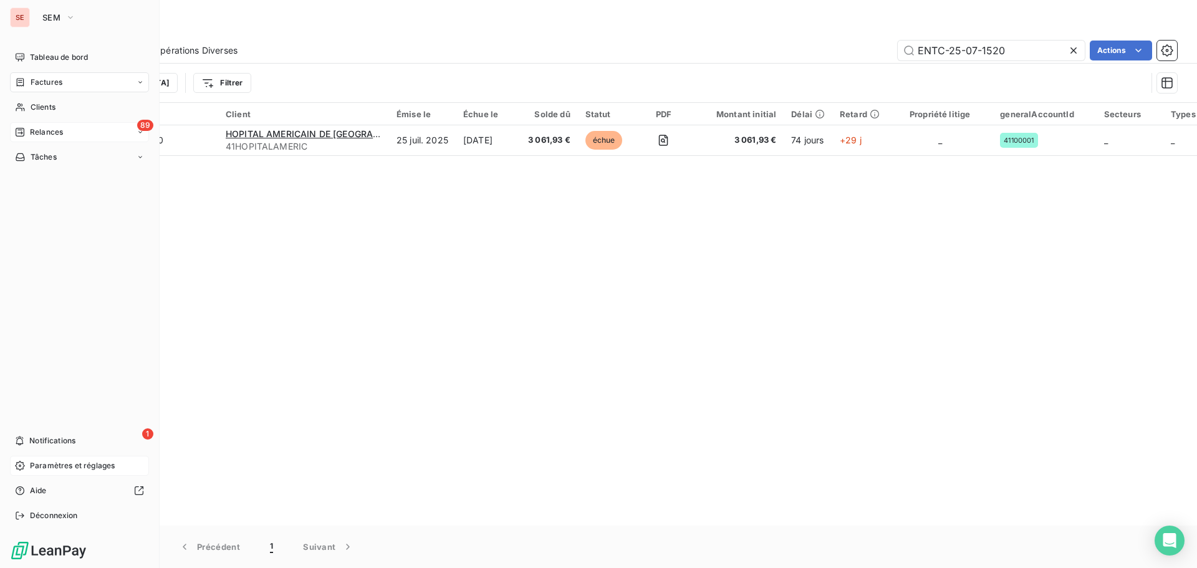
click at [62, 130] on span "Relances" at bounding box center [46, 132] width 33 height 11
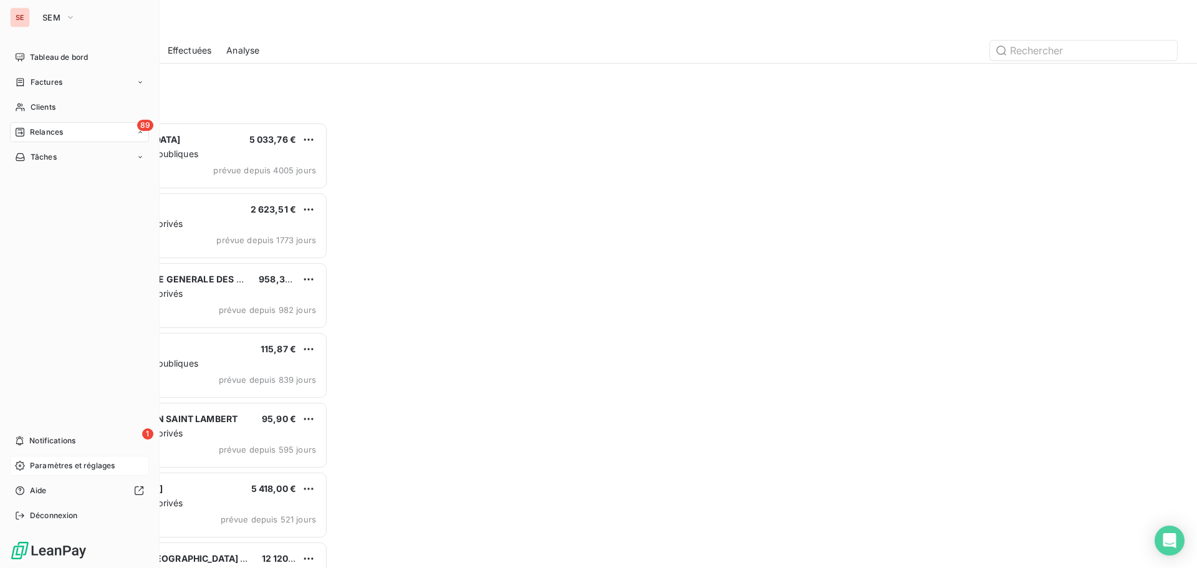
scroll to position [436, 259]
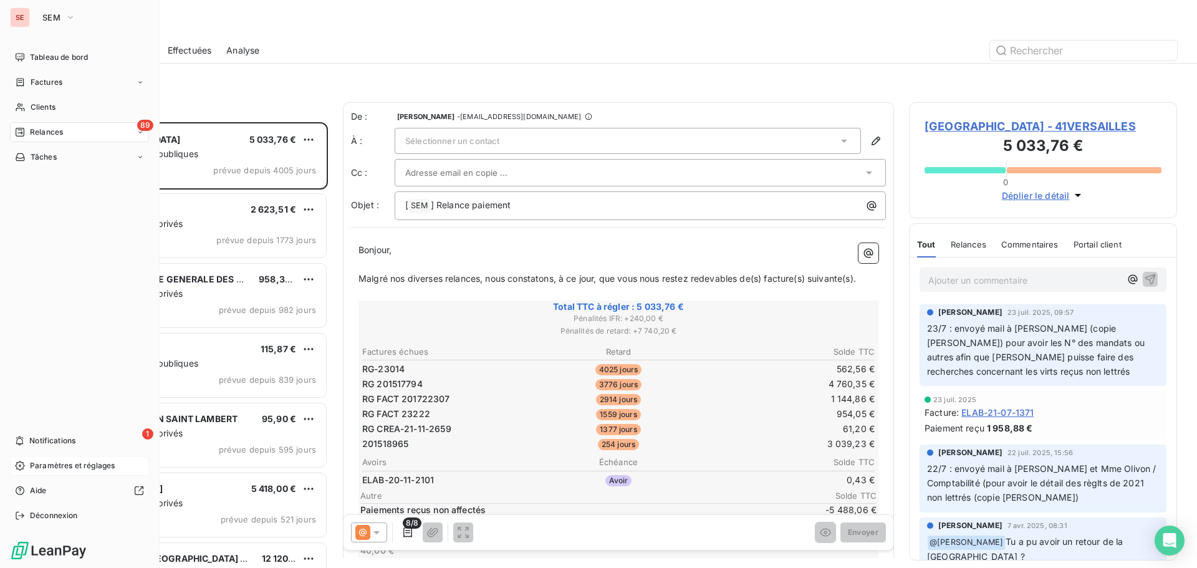
click at [89, 468] on span "Paramètres et réglages" at bounding box center [72, 465] width 85 height 11
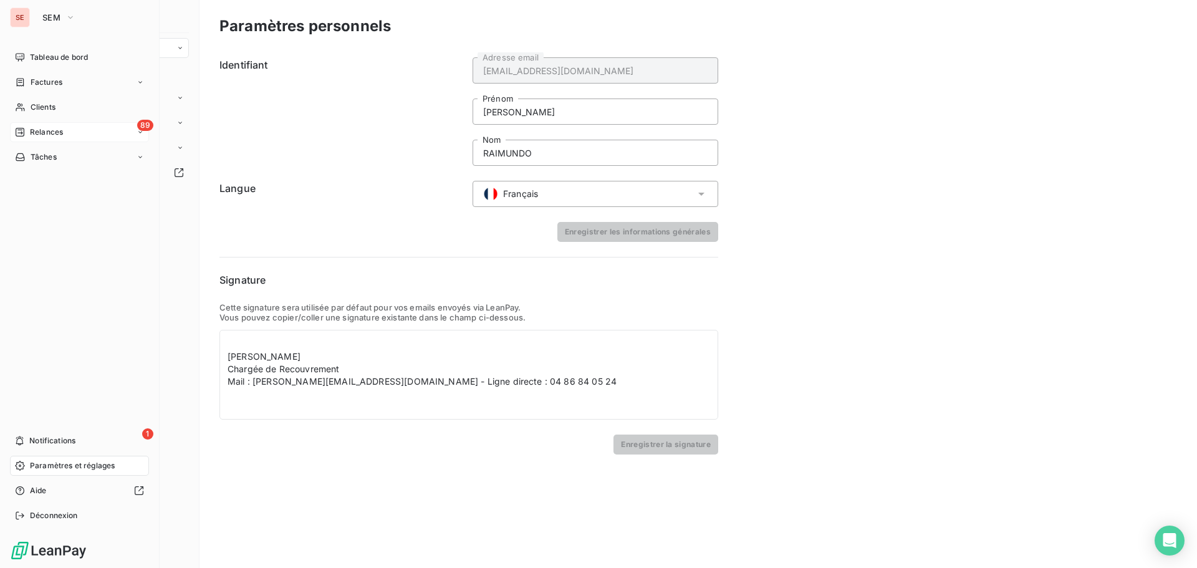
click at [89, 468] on span "Paramètres et réglages" at bounding box center [72, 465] width 85 height 11
click at [51, 127] on span "Relances" at bounding box center [46, 132] width 33 height 11
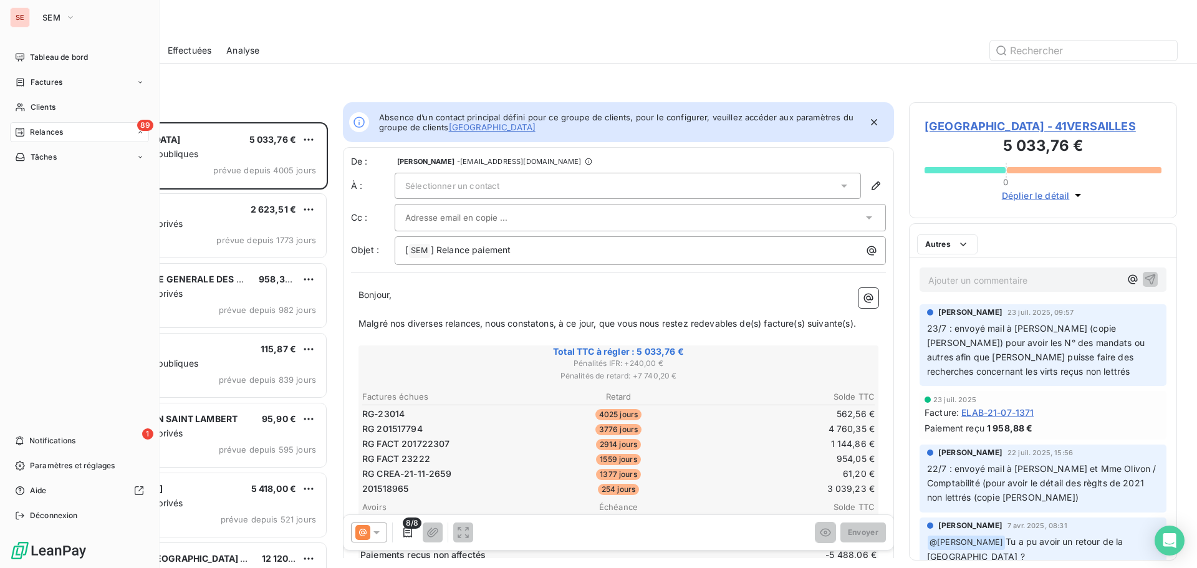
scroll to position [436, 259]
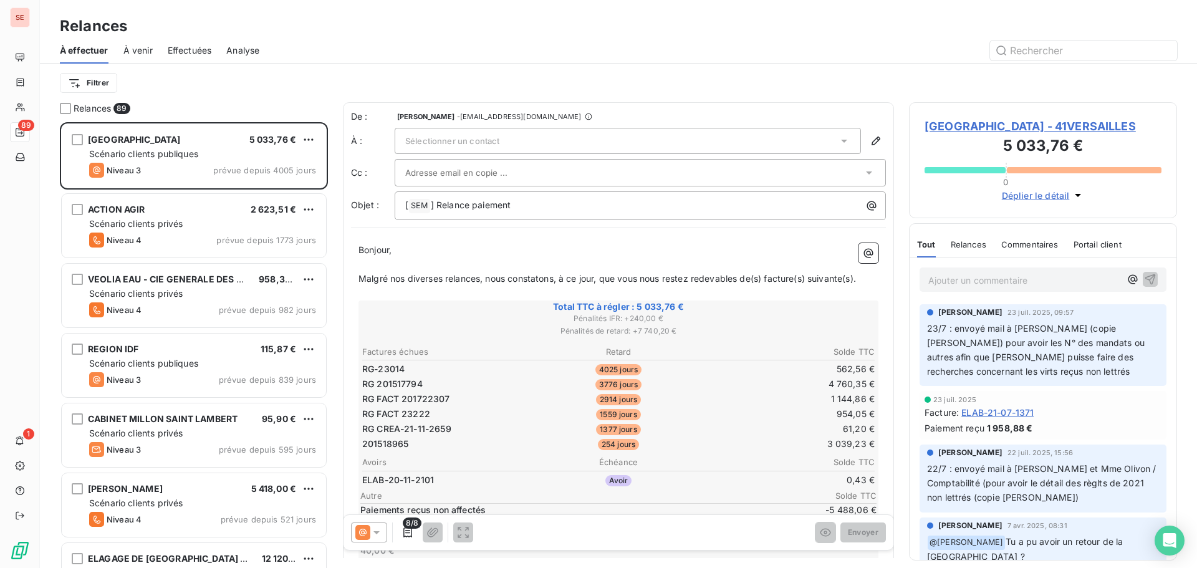
click at [1030, 128] on span "MAIRIE DE VERSAILLES - 41VERSAILLES" at bounding box center [1042, 126] width 237 height 17
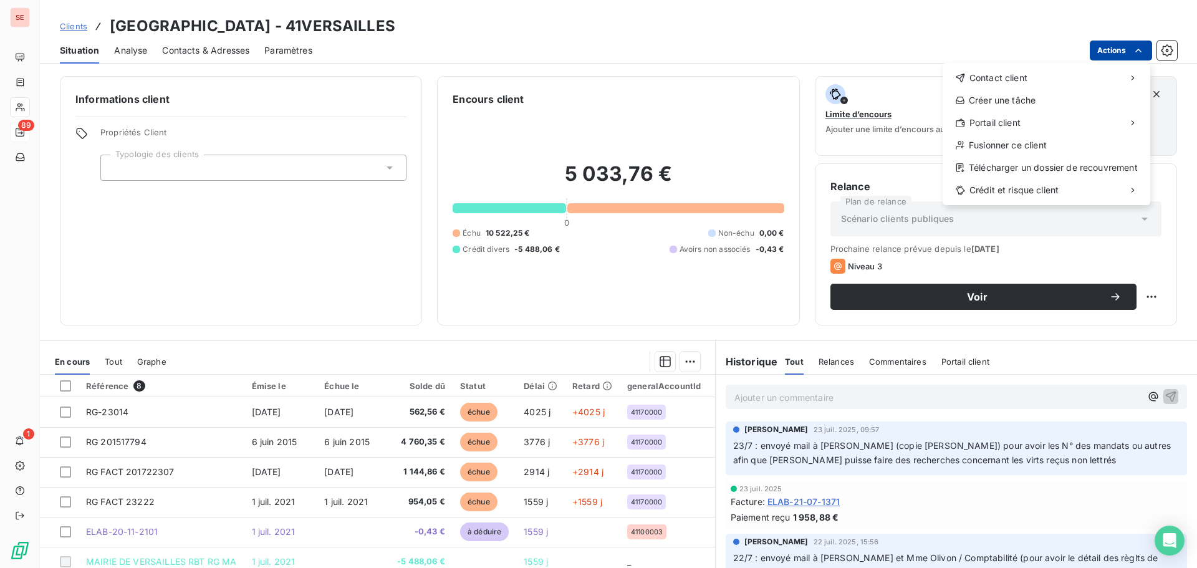
click at [1131, 55] on html "SE 89 1 Clients MAIRIE DE VERSAILLES - 41VERSAILLES Situation Analyse Contacts …" at bounding box center [598, 284] width 1197 height 568
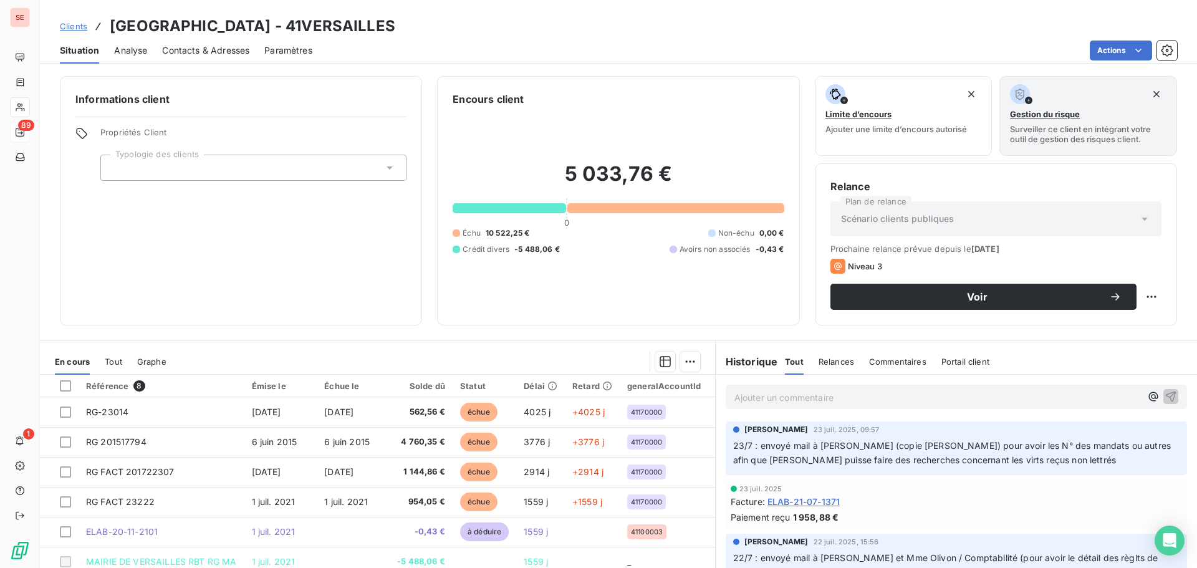
click at [493, 15] on html "SE 89 1 Clients MAIRIE DE VERSAILLES - 41VERSAILLES Situation Analyse Contacts …" at bounding box center [598, 284] width 1197 height 568
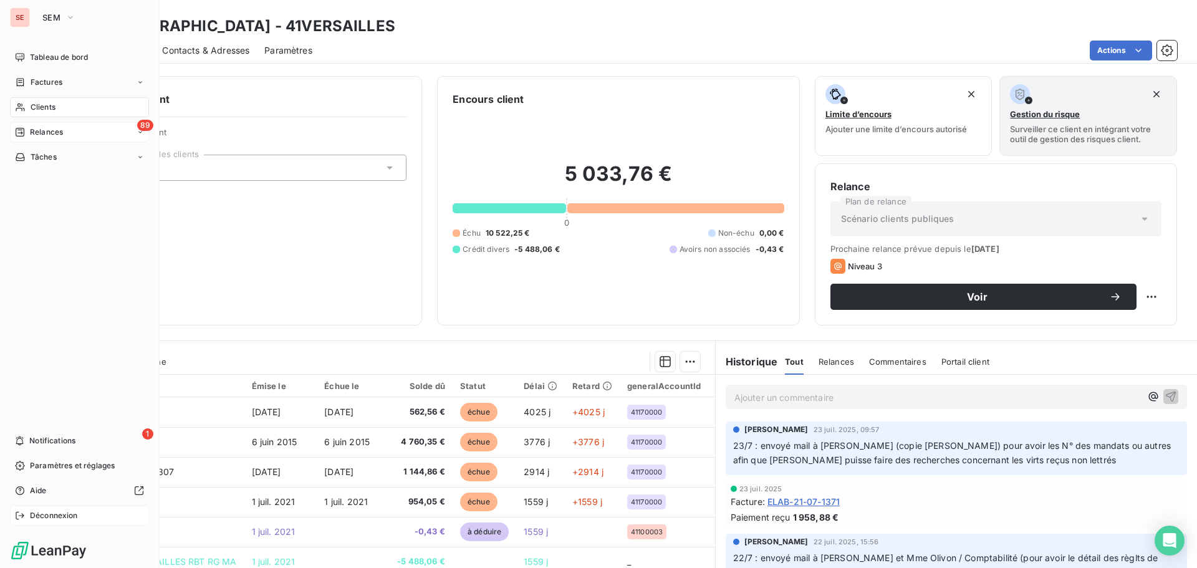
click at [60, 512] on span "Déconnexion" at bounding box center [54, 515] width 48 height 11
